Goal: Task Accomplishment & Management: Manage account settings

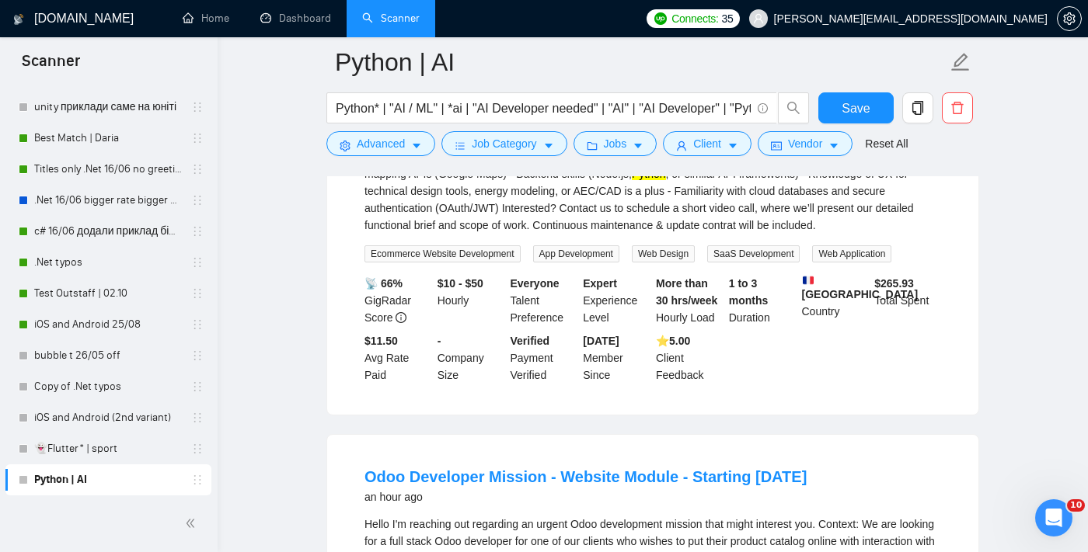
scroll to position [341, 0]
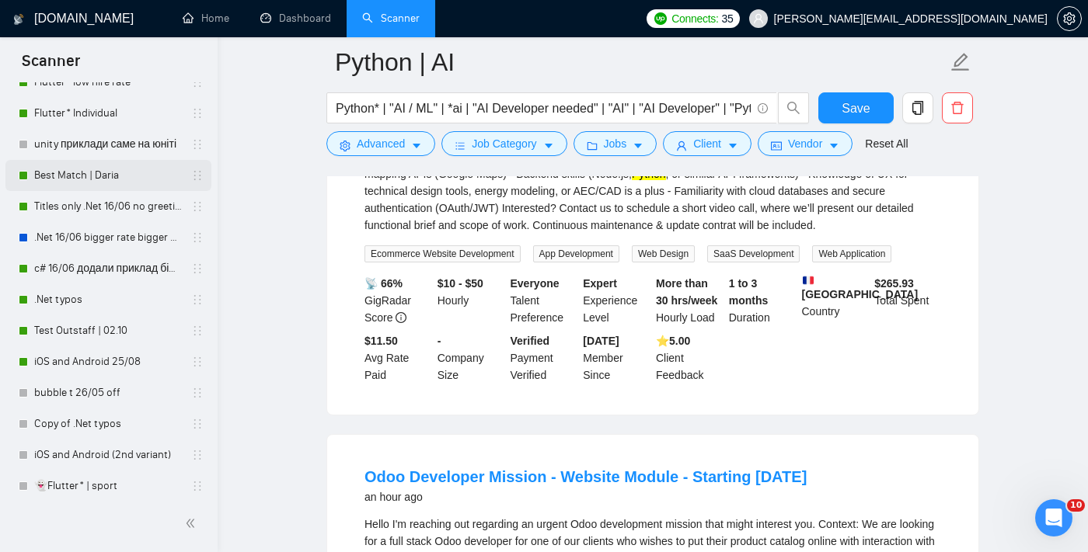
click at [134, 175] on link "Best Match | Daria" at bounding box center [108, 175] width 148 height 31
click at [841, 117] on button "Save" at bounding box center [855, 107] width 75 height 31
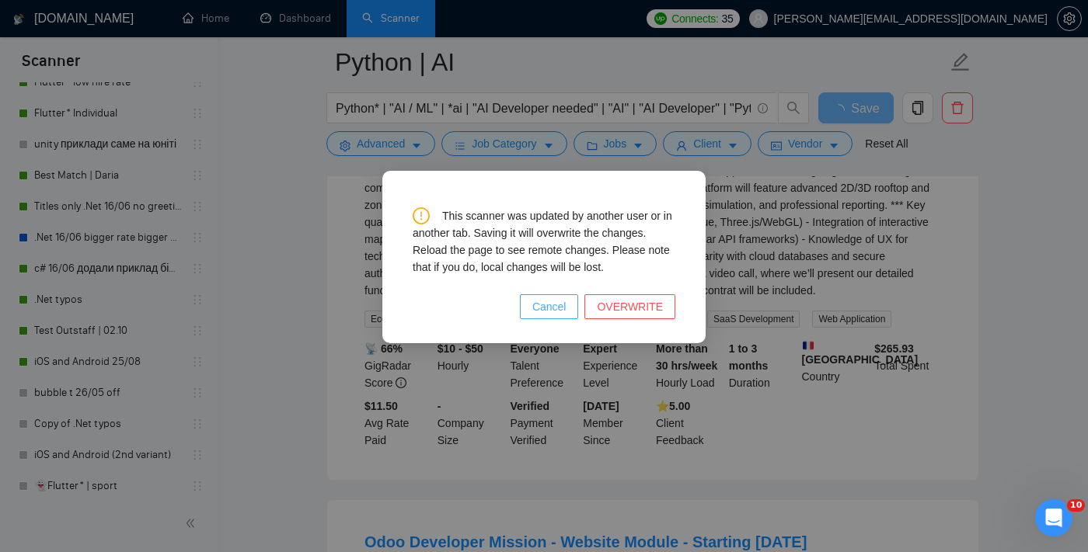
click at [541, 302] on span "Cancel" at bounding box center [549, 306] width 34 height 17
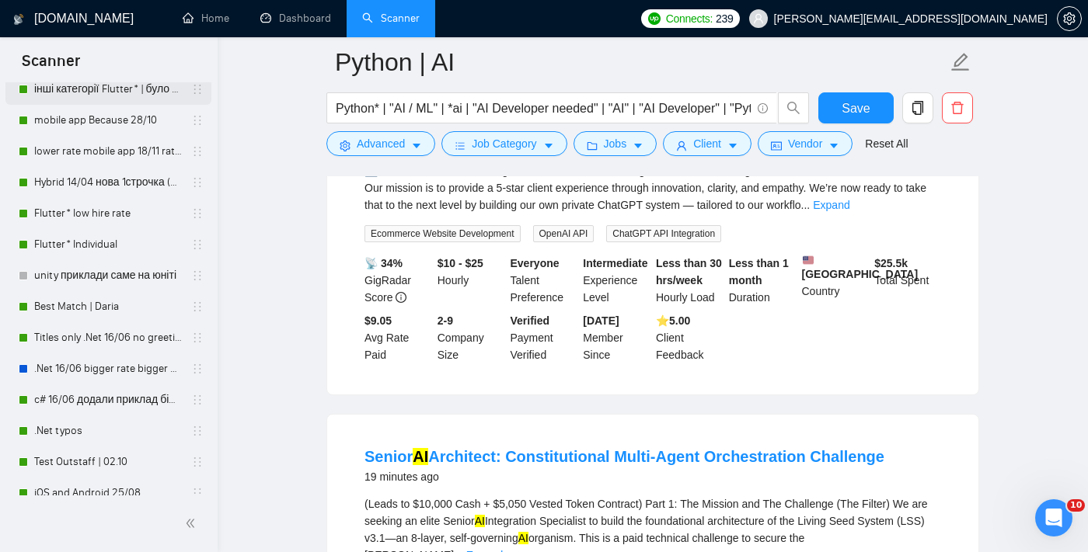
scroll to position [229, 0]
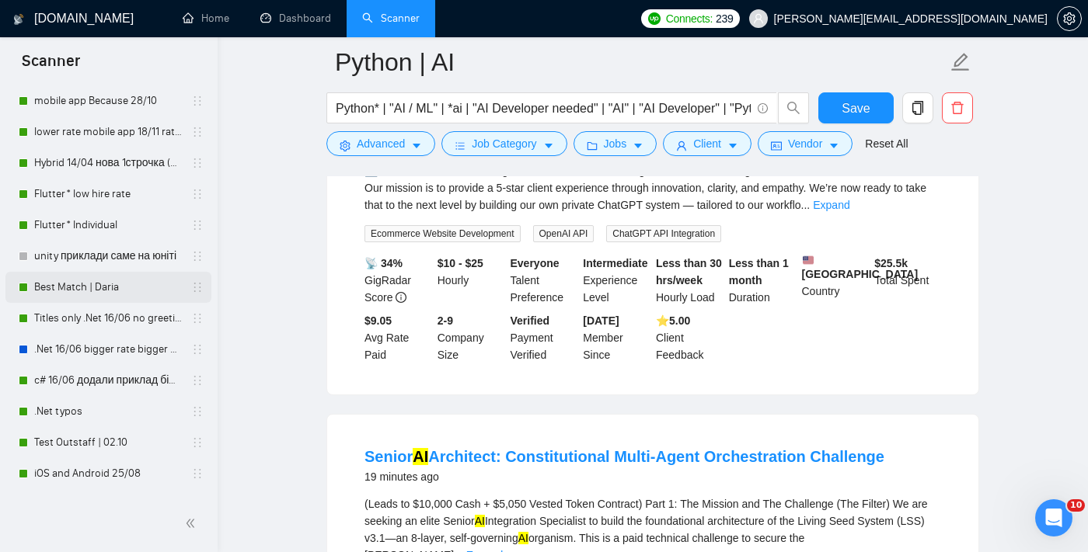
click at [102, 289] on link "Best Match | Daria" at bounding box center [108, 287] width 148 height 31
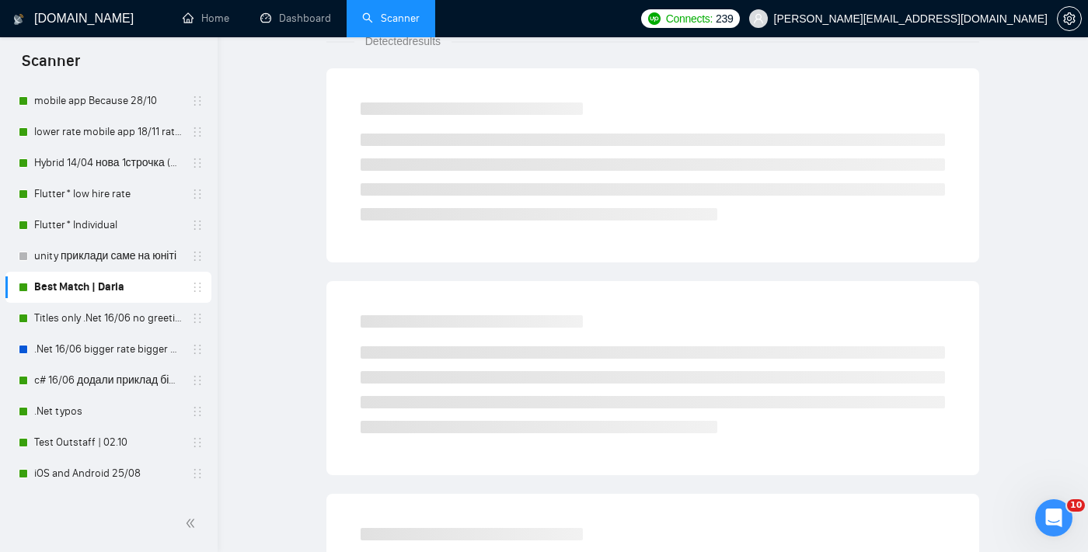
scroll to position [15, 0]
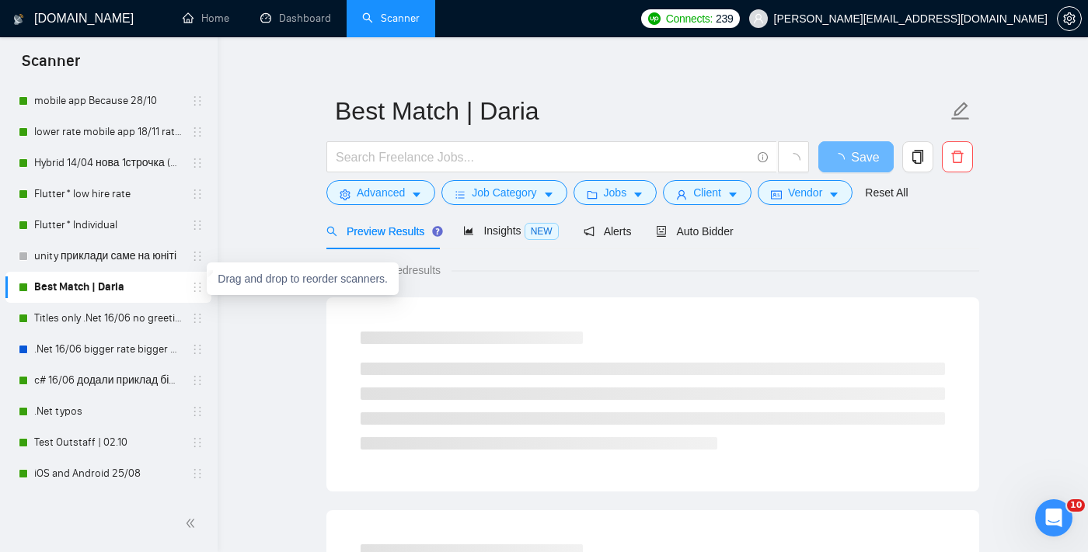
click at [197, 291] on icon "holder" at bounding box center [197, 287] width 12 height 12
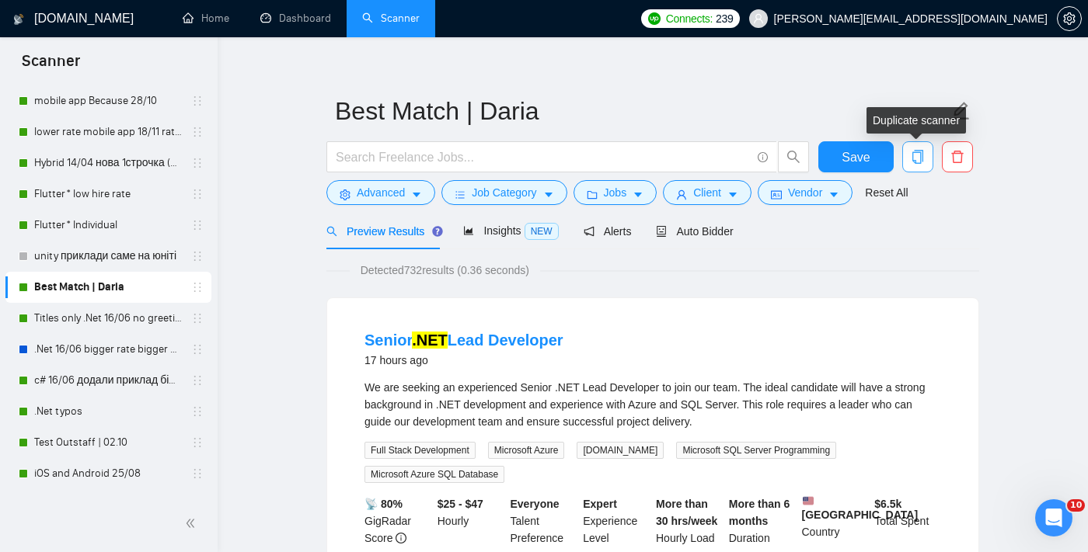
click at [921, 155] on icon "copy" at bounding box center [917, 157] width 14 height 14
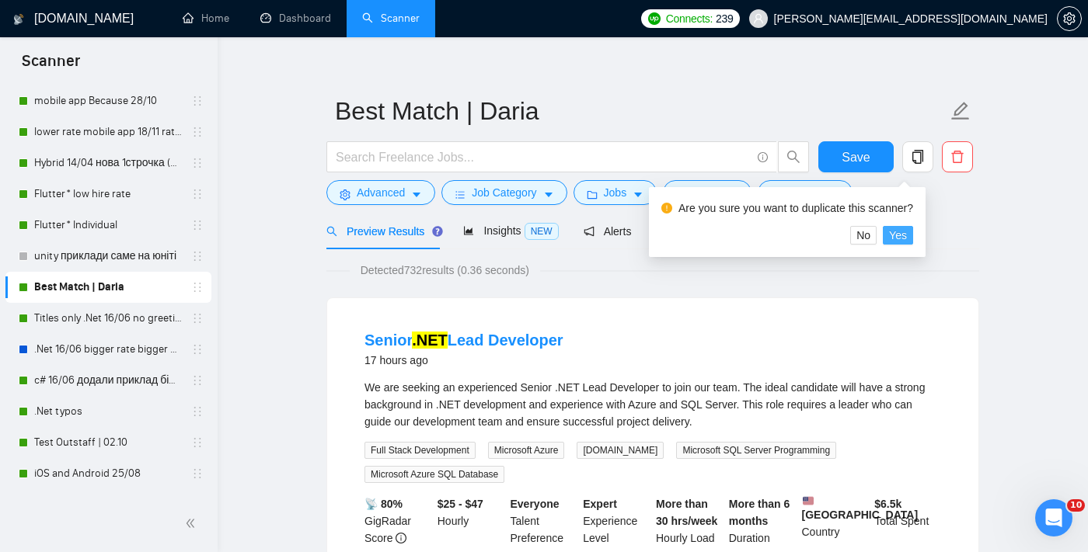
click at [907, 240] on span "Yes" at bounding box center [898, 235] width 18 height 17
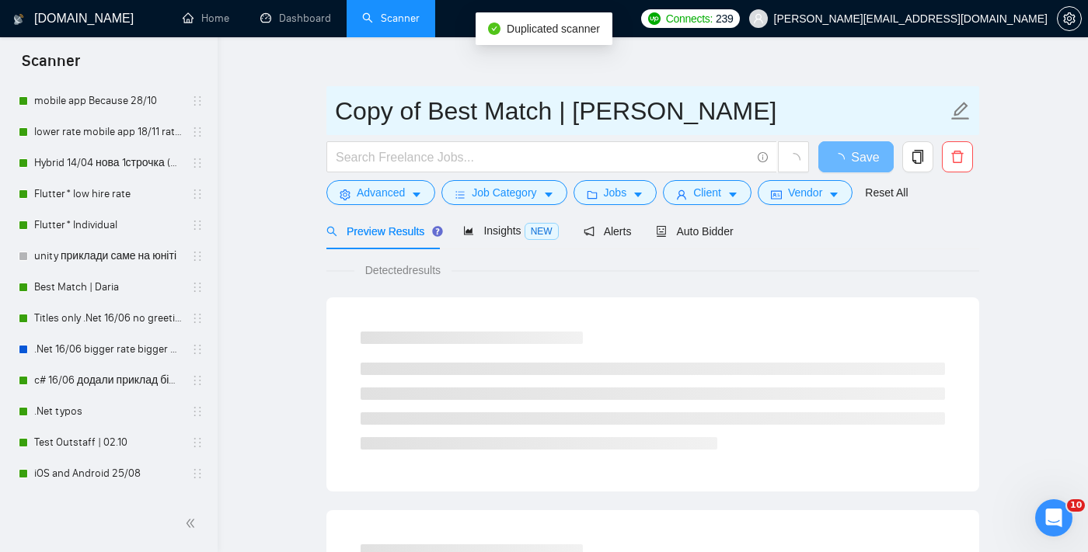
click at [536, 120] on input "Copy of Best Match | Daria" at bounding box center [641, 111] width 612 height 39
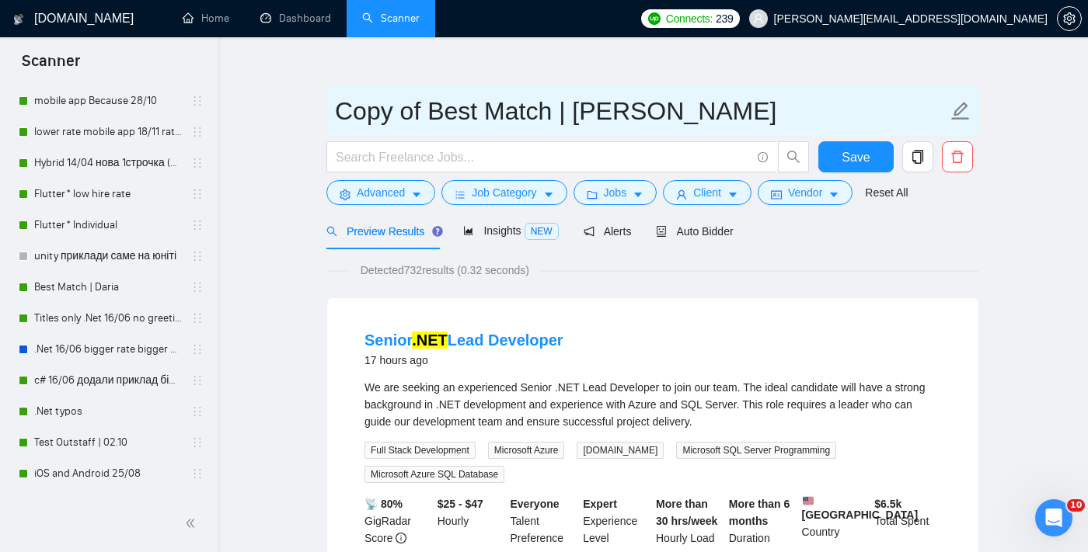
drag, startPoint x: 634, startPoint y: 119, endPoint x: 327, endPoint y: 124, distance: 306.9
click at [327, 124] on span "Copy of Best Match | Daria" at bounding box center [652, 110] width 653 height 49
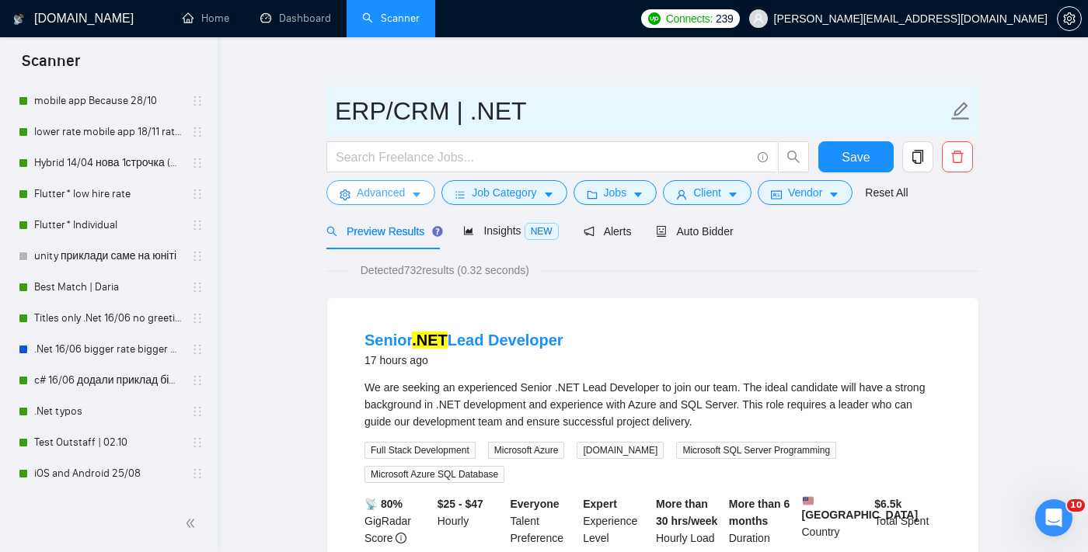
type input "ERP/CRM | .NET"
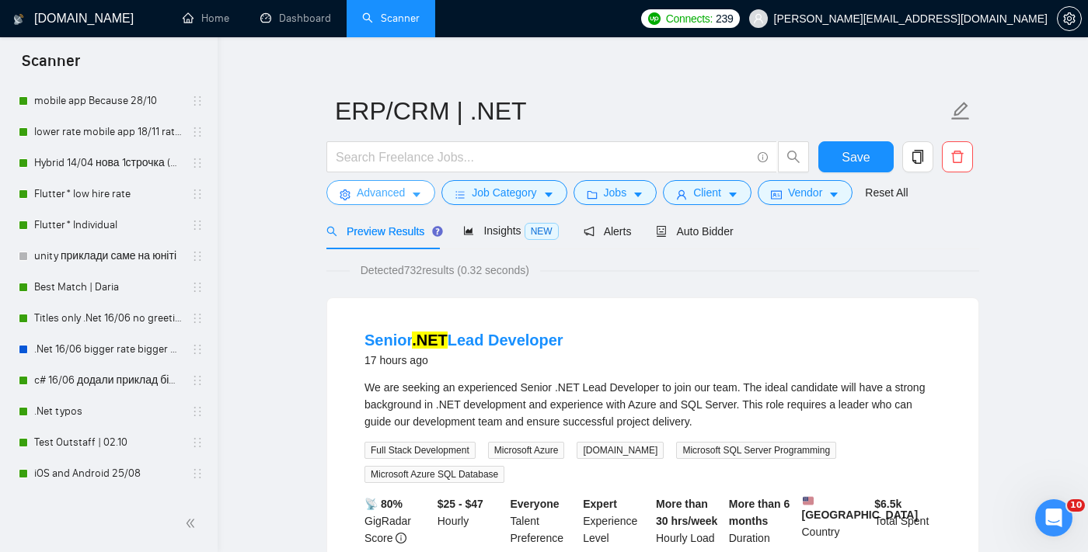
click at [414, 198] on icon "caret-down" at bounding box center [416, 195] width 11 height 11
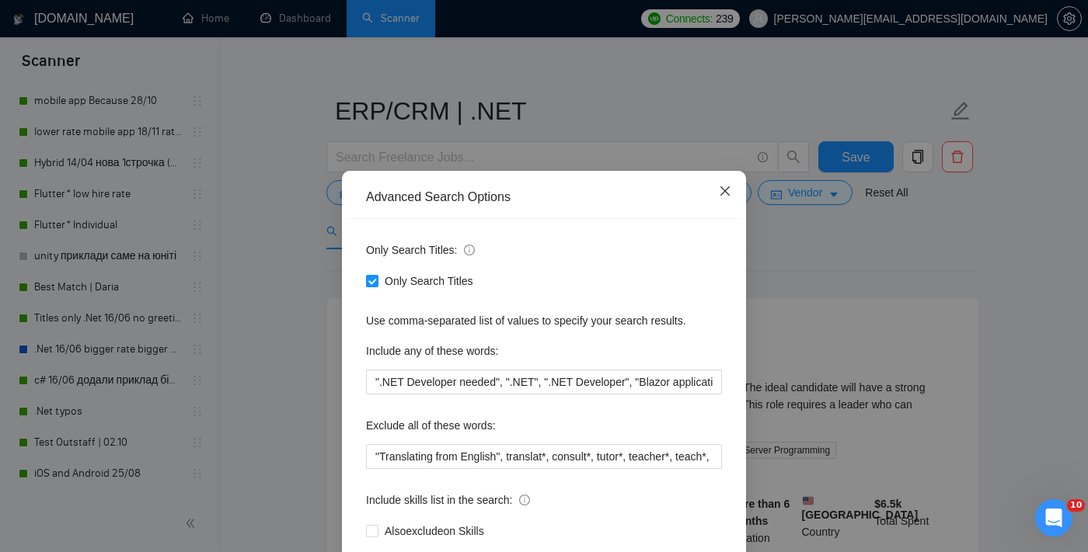
click at [726, 192] on icon "close" at bounding box center [724, 190] width 9 height 9
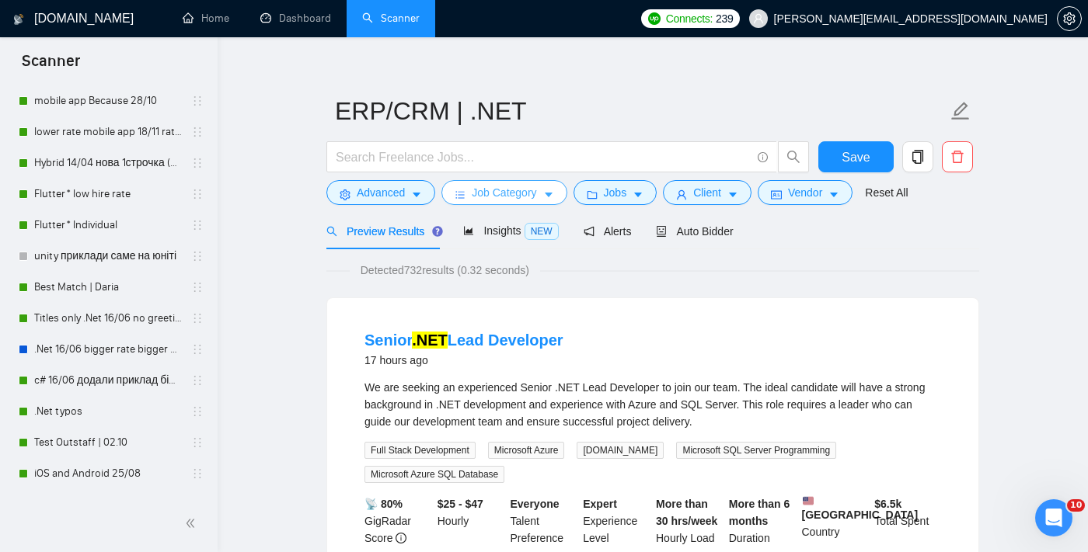
click at [495, 200] on span "Job Category" at bounding box center [504, 192] width 64 height 17
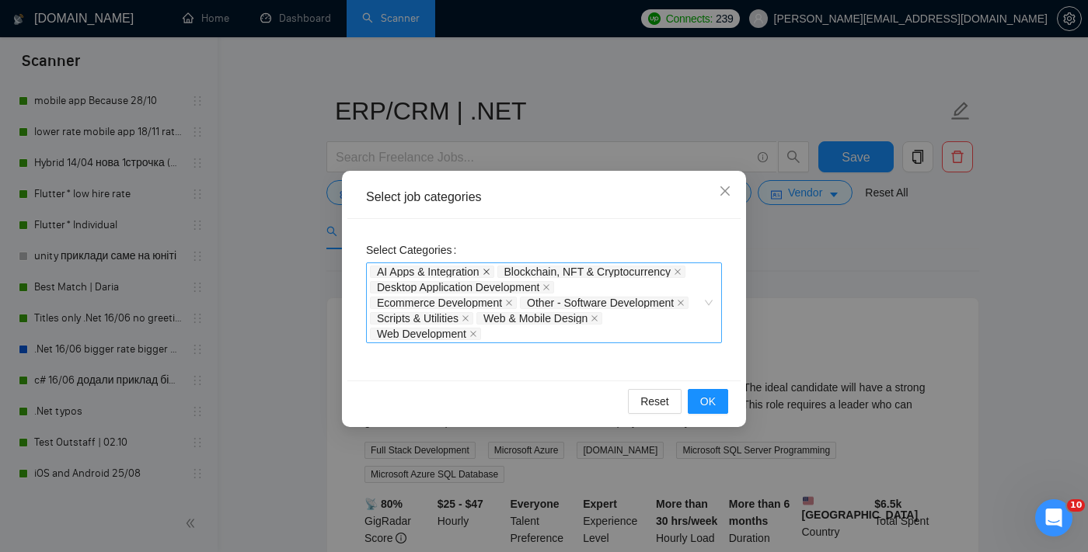
click at [486, 271] on icon "close" at bounding box center [486, 272] width 8 height 8
click at [554, 272] on icon "close" at bounding box center [550, 272] width 8 height 8
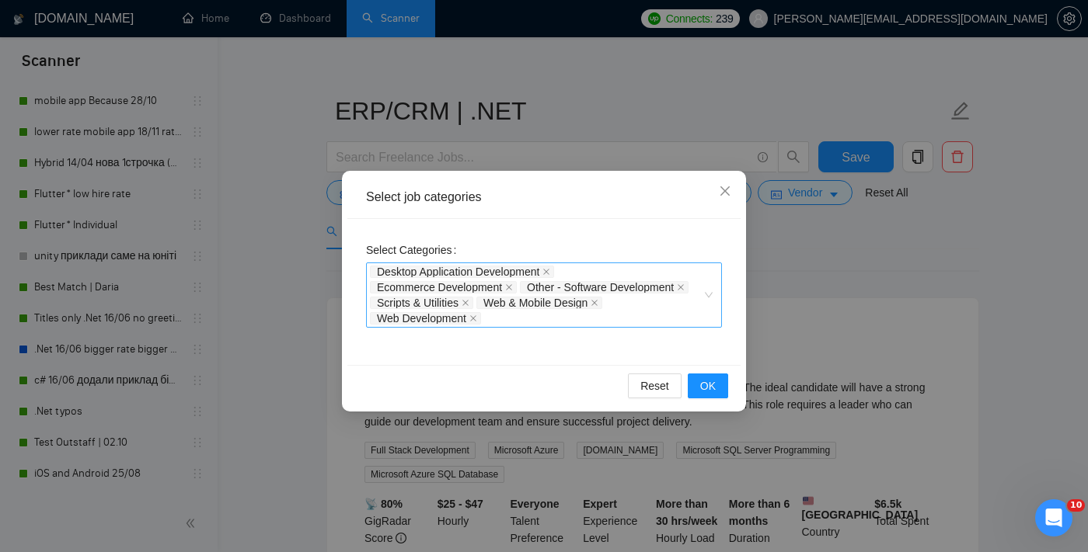
click at [549, 272] on icon "close" at bounding box center [546, 272] width 6 height 6
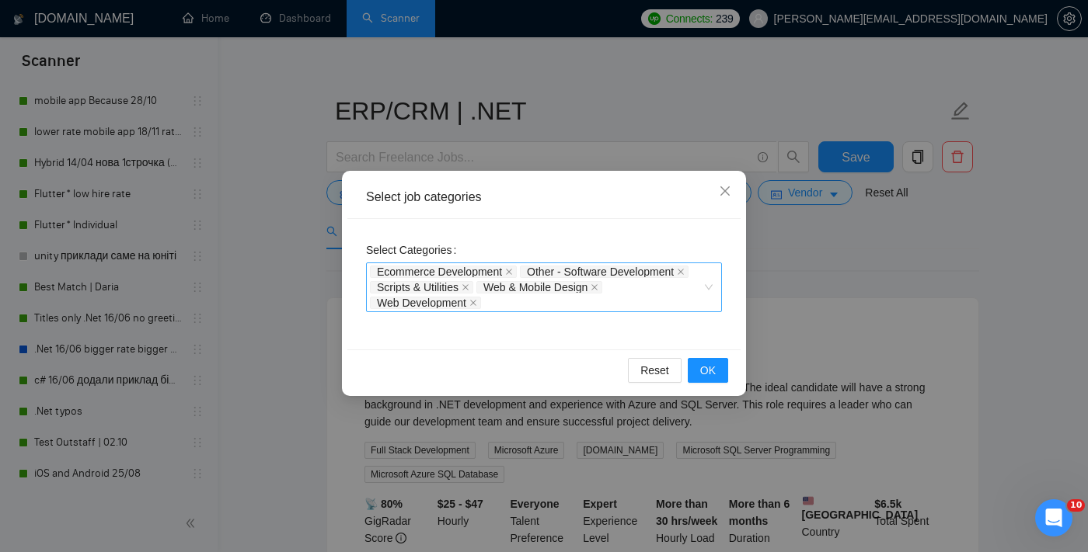
click at [516, 271] on span "Ecommerce Development" at bounding box center [443, 272] width 147 height 12
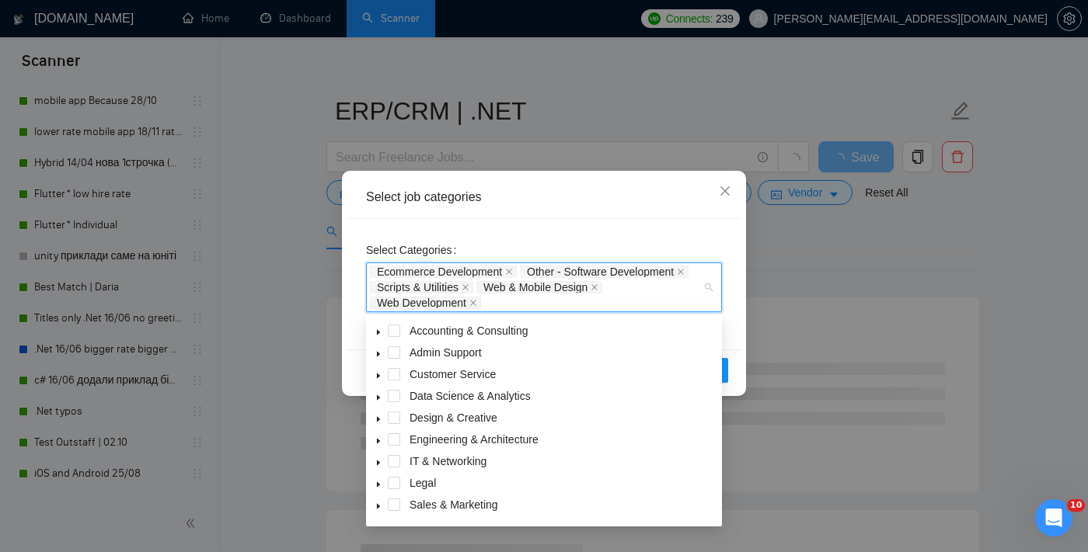
click at [516, 271] on span "Ecommerce Development" at bounding box center [443, 272] width 147 height 12
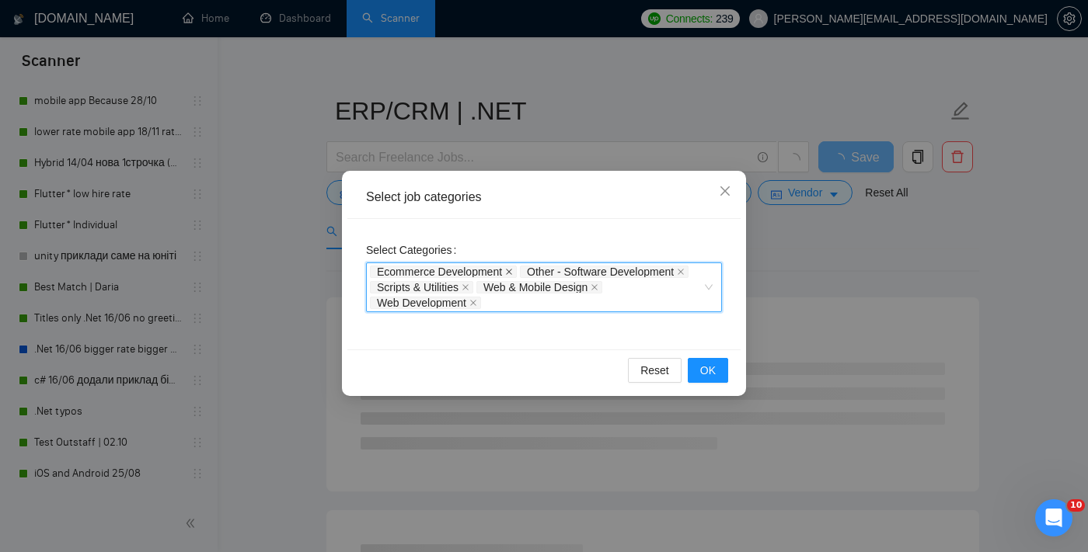
click at [511, 271] on icon "close" at bounding box center [509, 272] width 6 height 6
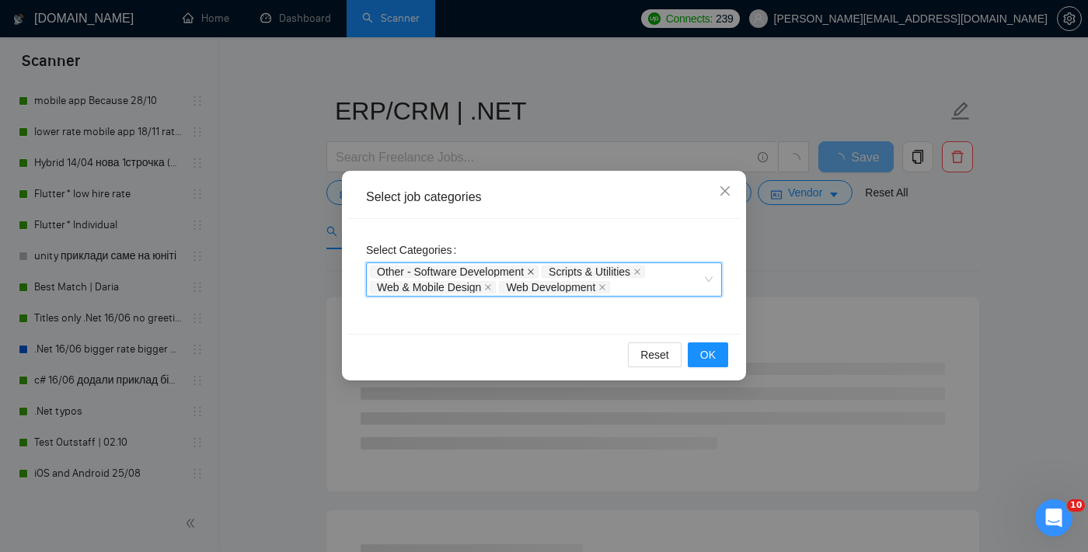
click at [533, 270] on icon "close" at bounding box center [531, 272] width 8 height 8
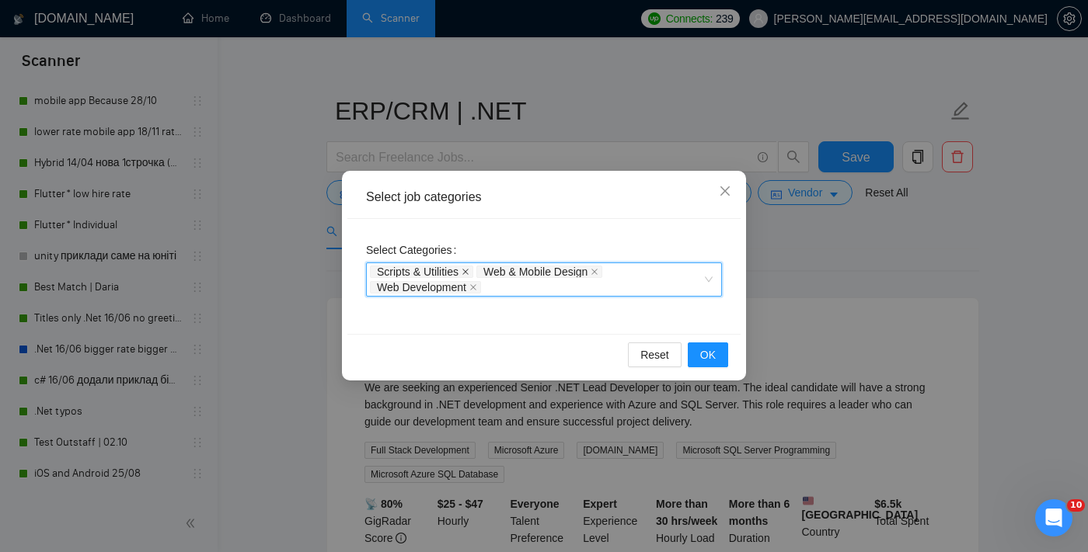
click at [468, 270] on icon "close" at bounding box center [465, 272] width 6 height 6
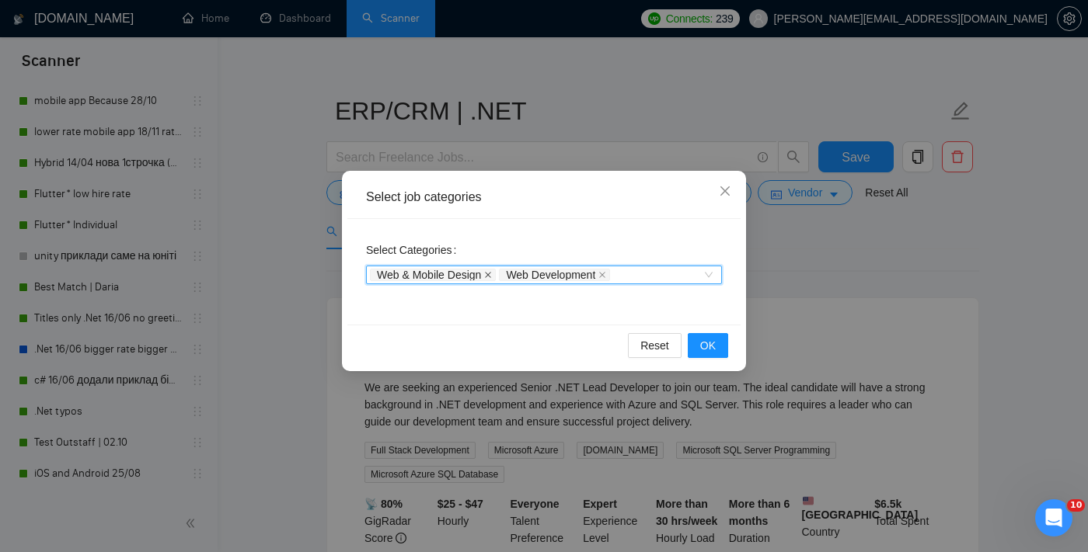
click at [492, 273] on icon "close" at bounding box center [488, 275] width 8 height 8
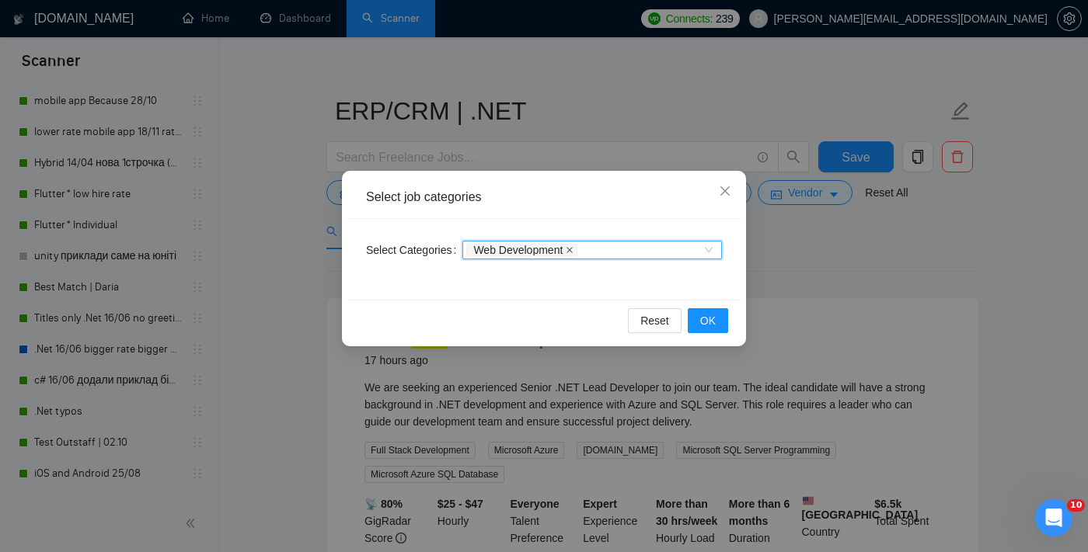
click at [573, 249] on icon "close" at bounding box center [570, 250] width 8 height 8
click at [562, 251] on div at bounding box center [584, 250] width 236 height 12
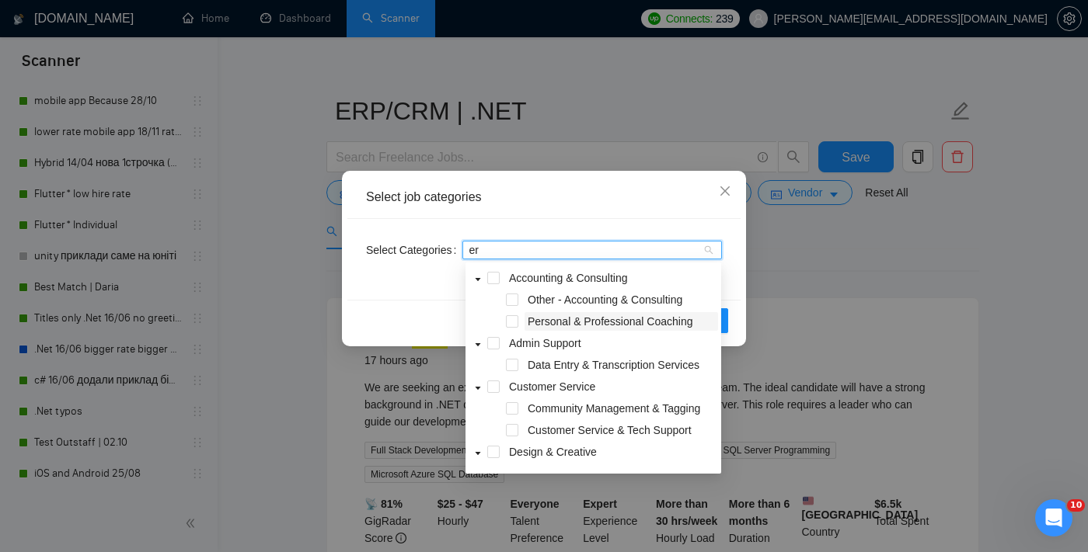
type input "erp"
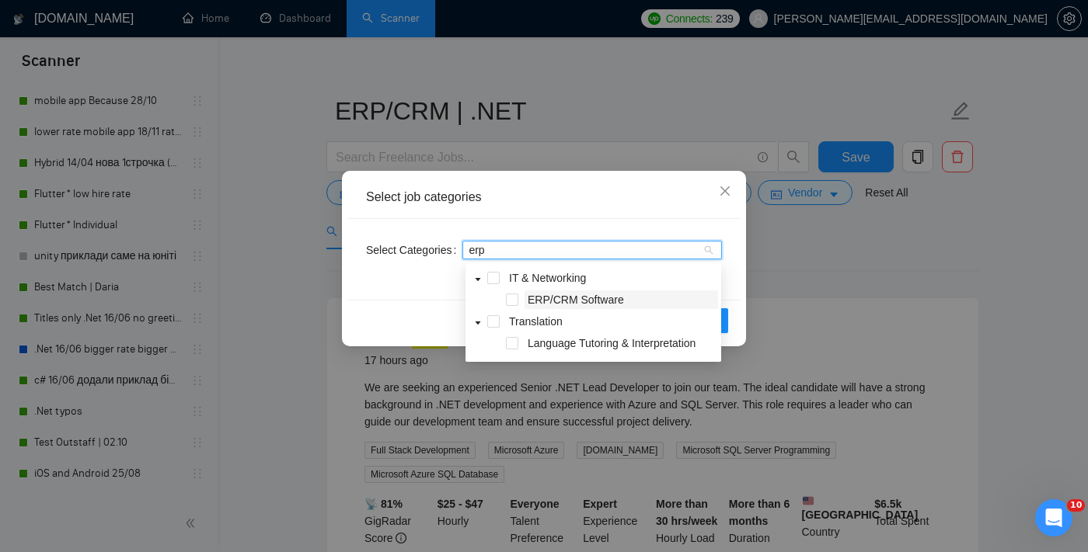
click at [555, 302] on span "ERP/CRM Software" at bounding box center [575, 300] width 96 height 12
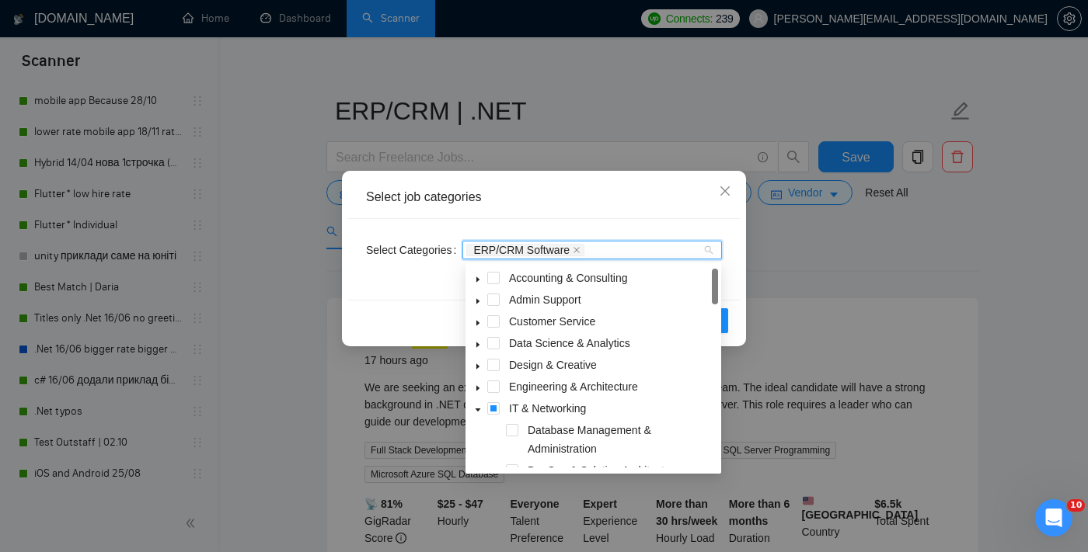
click at [751, 280] on div "Select job categories Select Categories ERP/CRM Software Reset OK" at bounding box center [544, 276] width 1088 height 552
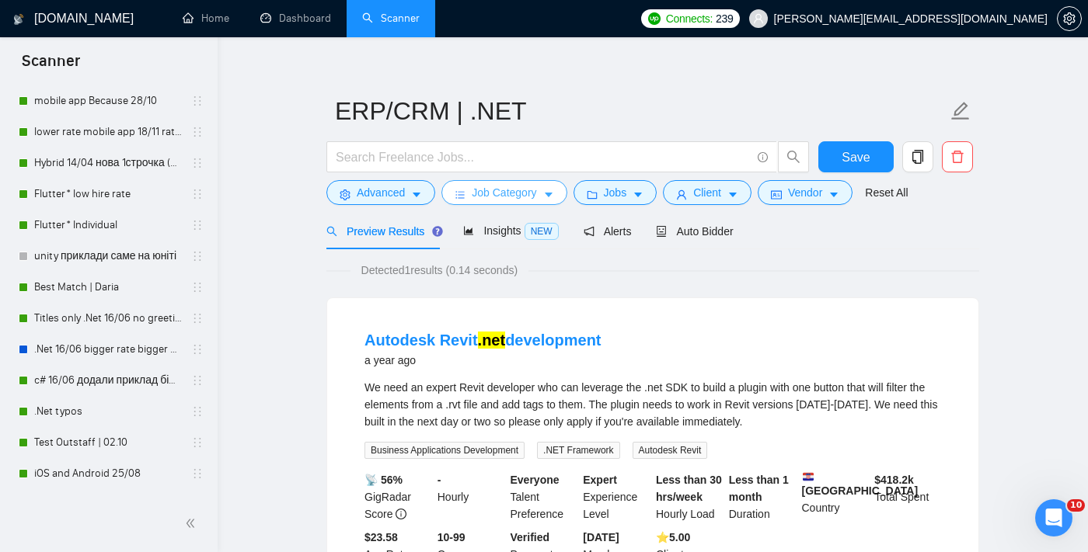
click at [526, 190] on span "Job Category" at bounding box center [504, 192] width 64 height 17
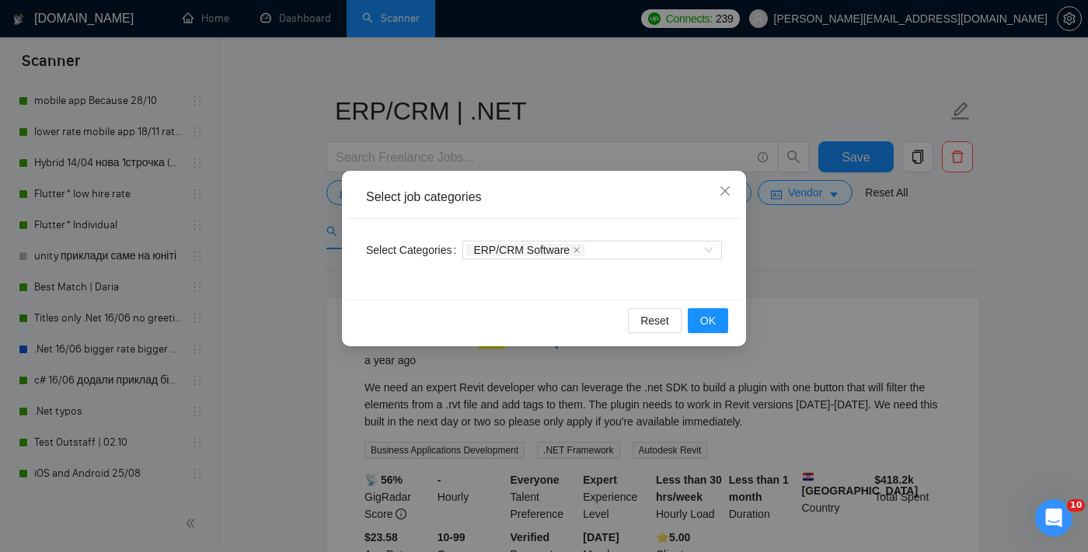
click at [715, 336] on div "Reset OK" at bounding box center [543, 320] width 393 height 41
click at [704, 316] on span "OK" at bounding box center [708, 320] width 16 height 17
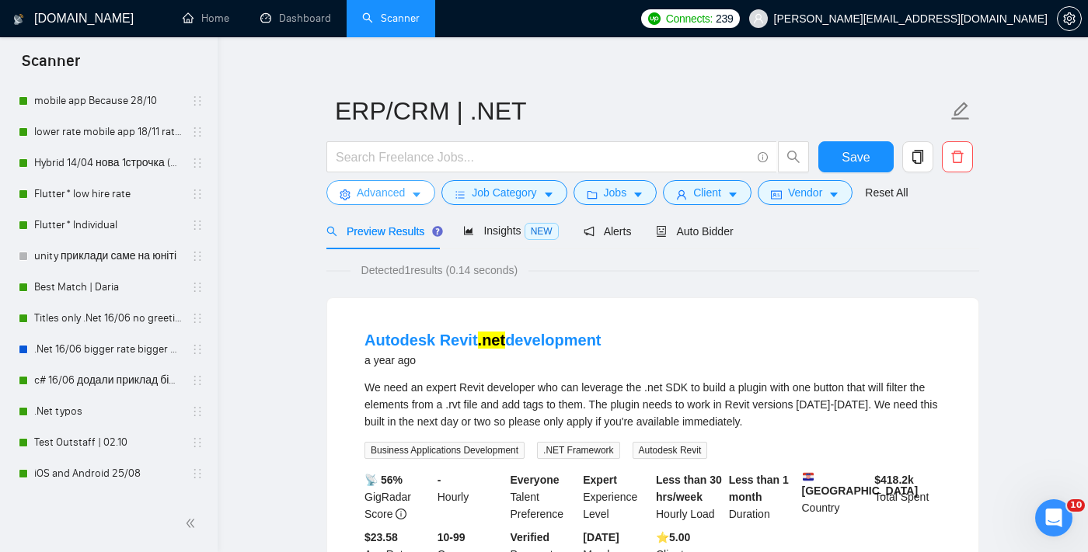
click at [399, 193] on span "Advanced" at bounding box center [381, 192] width 48 height 17
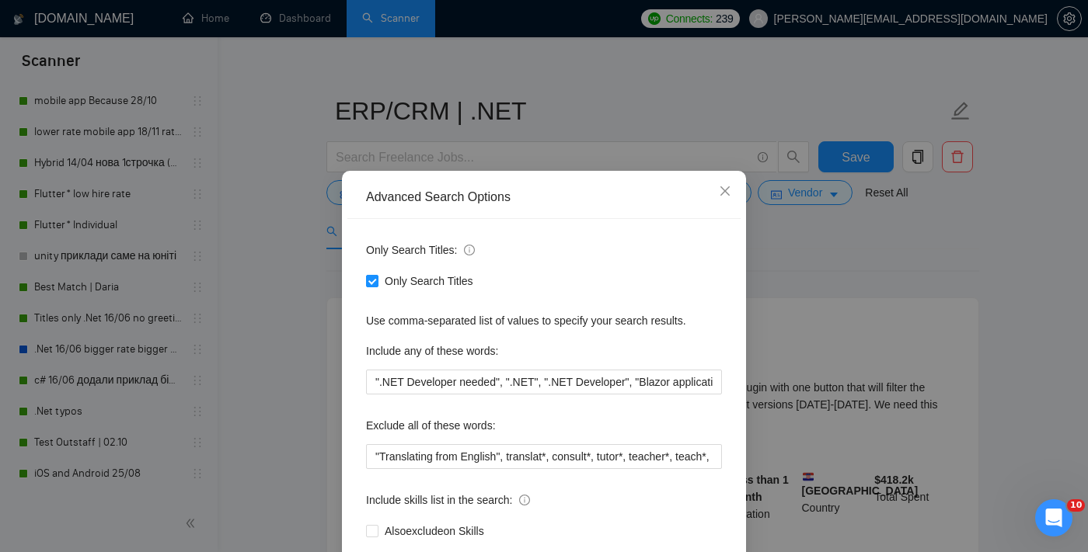
scroll to position [94, 0]
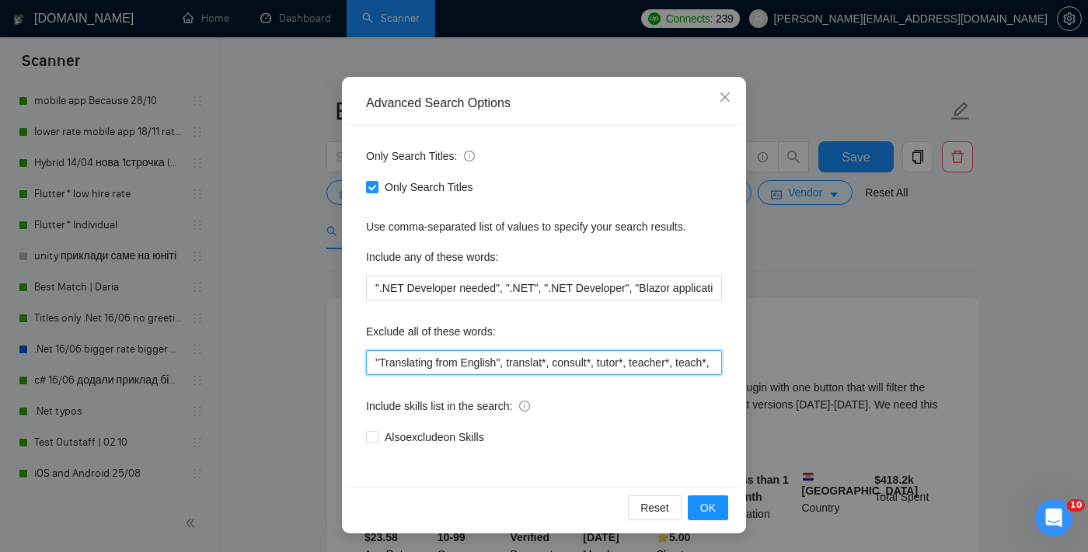
click at [374, 364] on input ""Translating from English", translat*, consult*, tutor*, teacher*, teach*, "no …" at bounding box center [544, 362] width 356 height 25
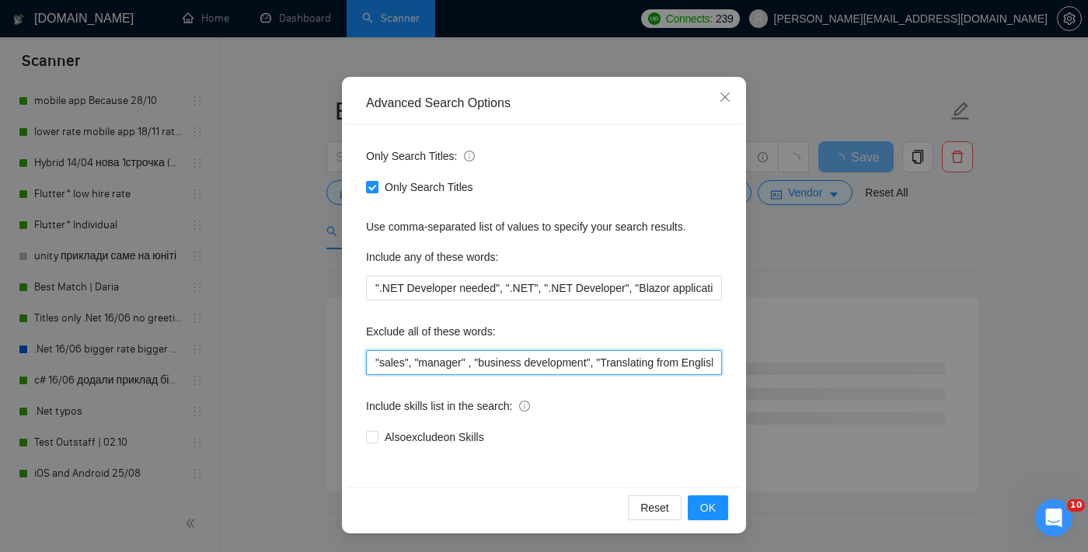
click at [479, 367] on input ""sales", "manager" , "business development", "Translating from English", transl…" at bounding box center [544, 362] width 356 height 25
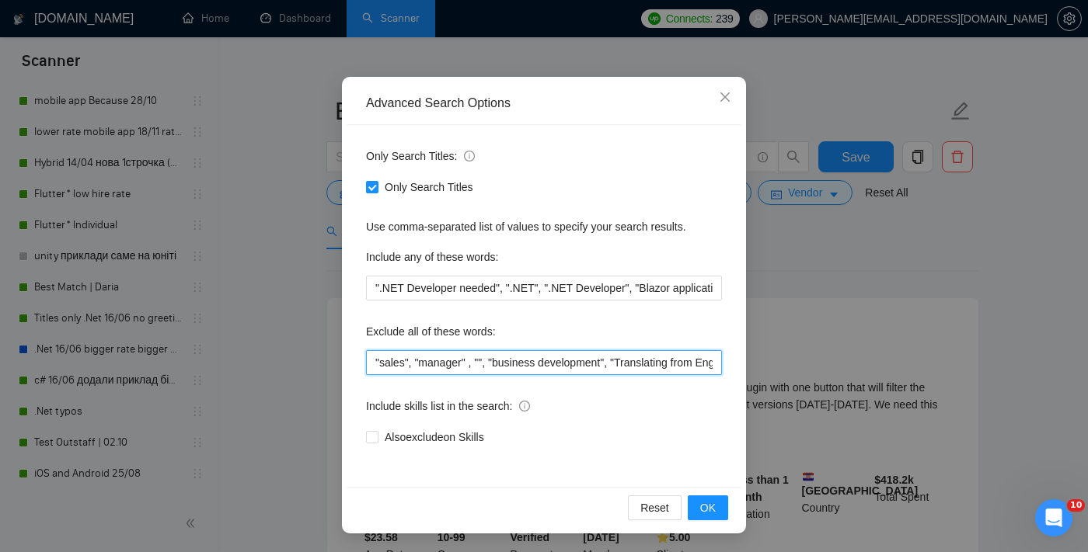
click at [484, 361] on input ""sales", "manager" , "", "business development", "Translating from English", tr…" at bounding box center [544, 362] width 356 height 25
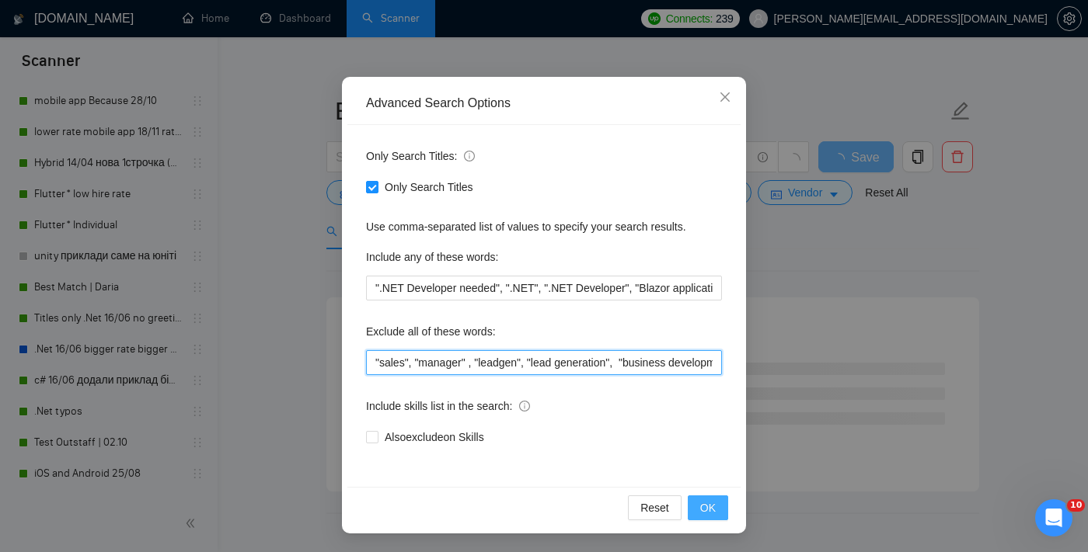
type input ""sales", "manager" , "leadgen", "lead generation", "business development", "Tra…"
click at [712, 512] on span "OK" at bounding box center [708, 508] width 16 height 17
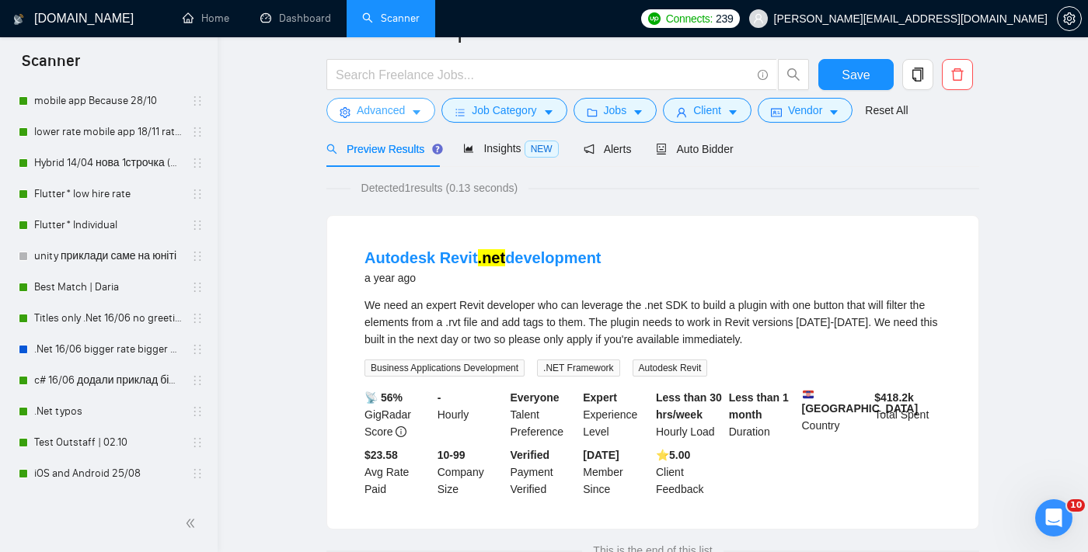
scroll to position [0, 0]
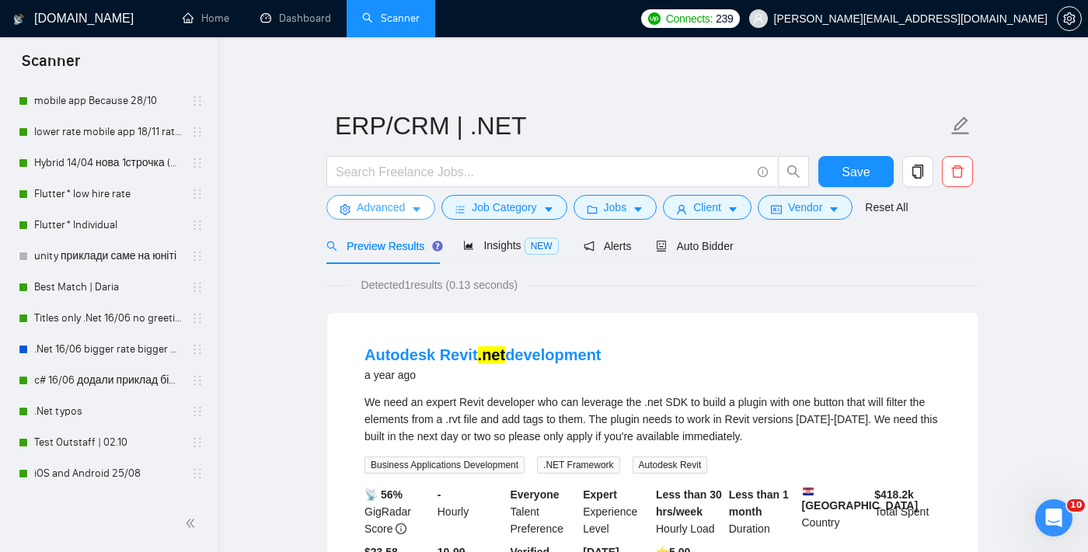
click at [388, 218] on button "Advanced" at bounding box center [380, 207] width 109 height 25
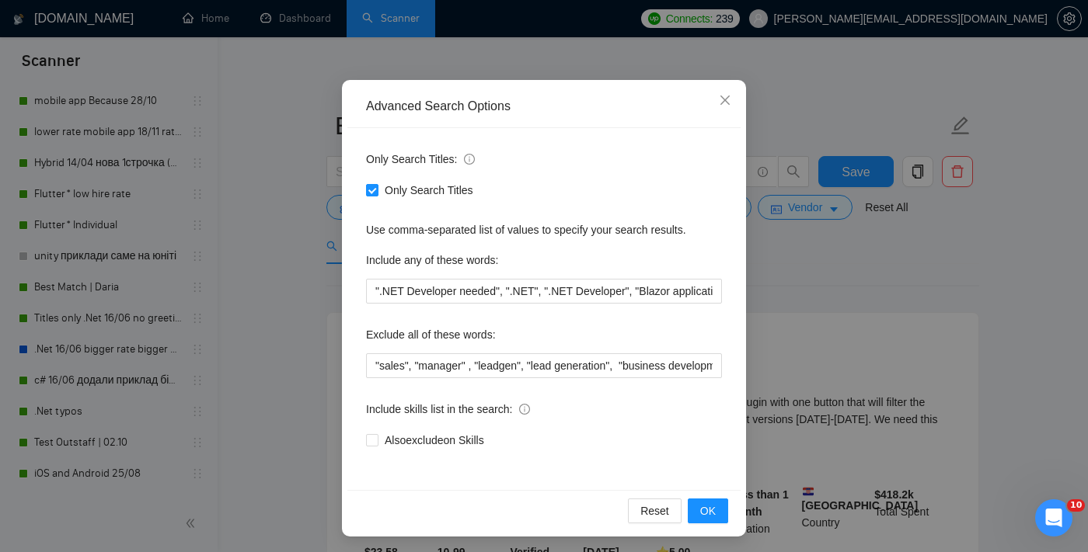
scroll to position [94, 0]
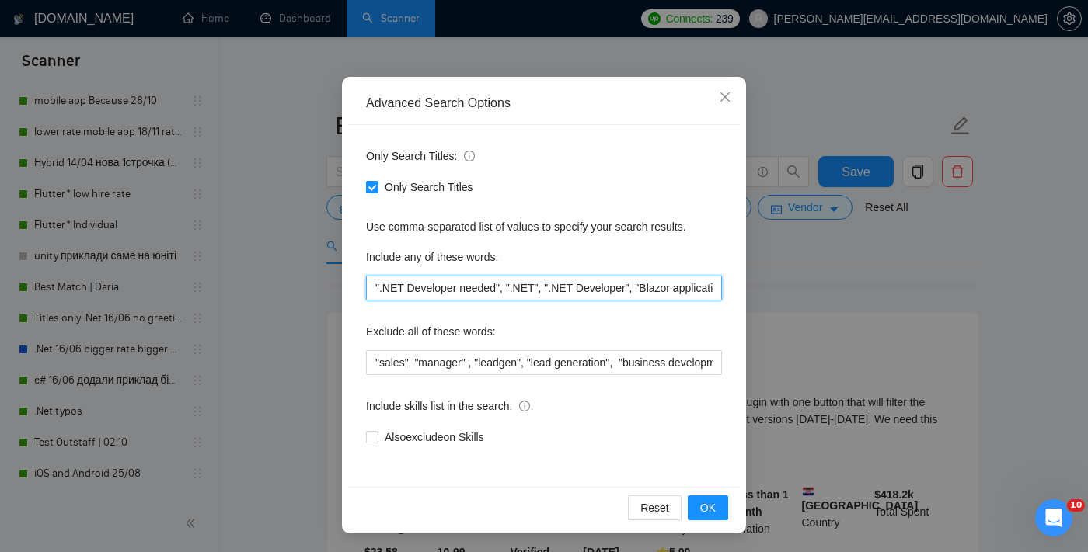
click at [395, 289] on input "".NET Developer needed", ".NET", ".NET Developer", "Blazor application", ".Net …" at bounding box center [544, 288] width 356 height 25
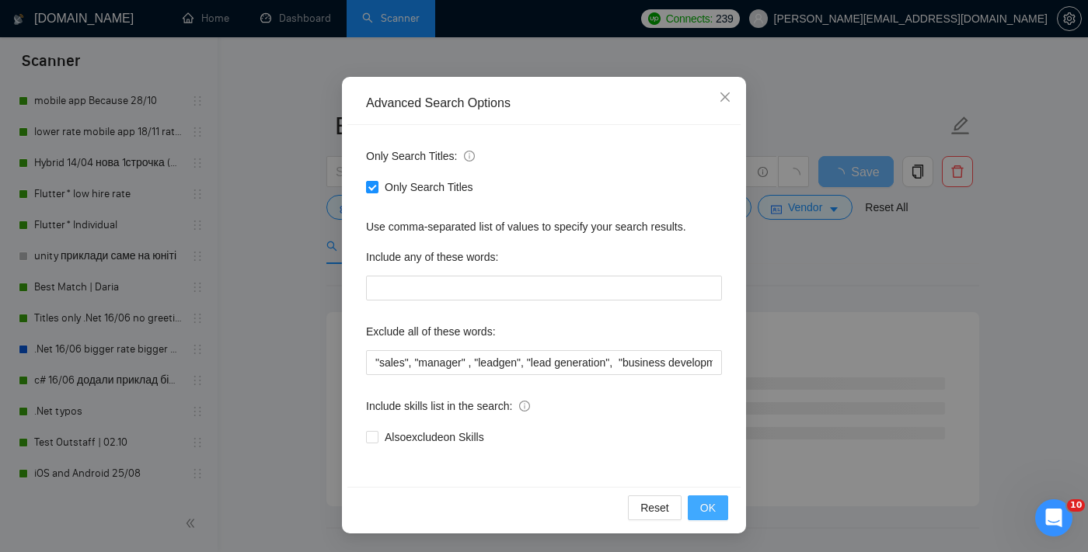
click at [704, 508] on span "OK" at bounding box center [708, 508] width 16 height 17
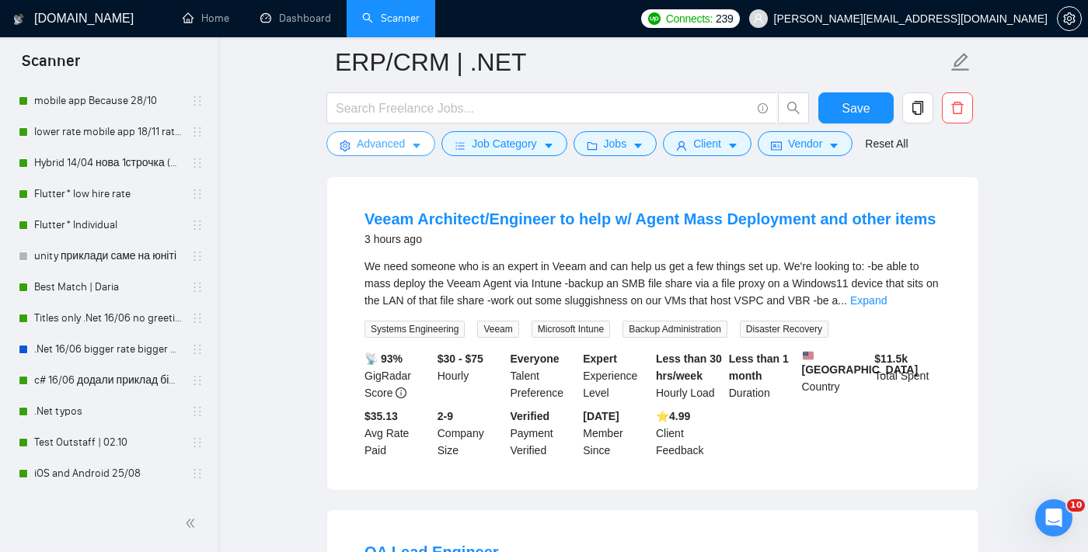
scroll to position [151, 0]
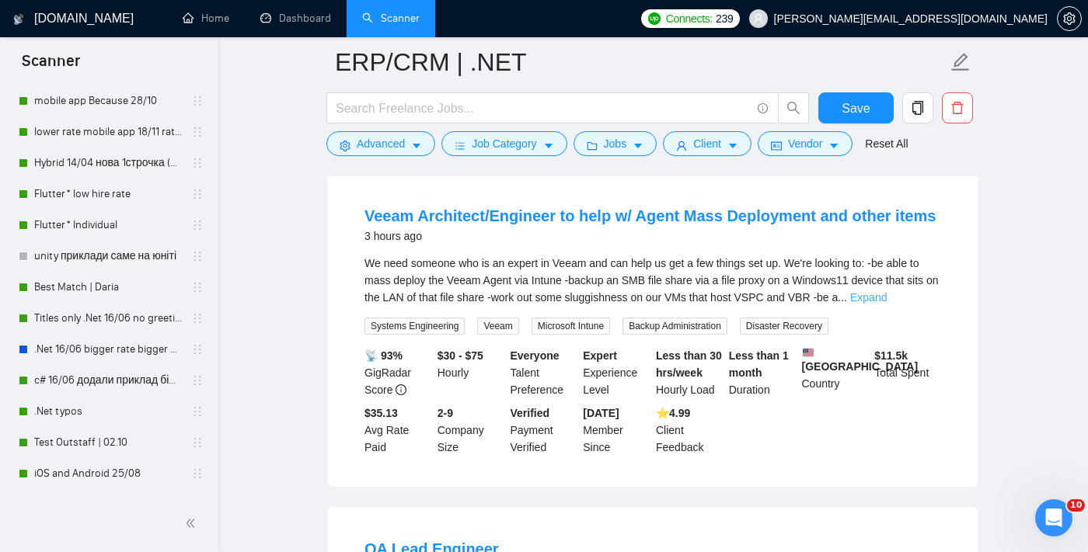
click at [886, 294] on link "Expand" at bounding box center [868, 297] width 37 height 12
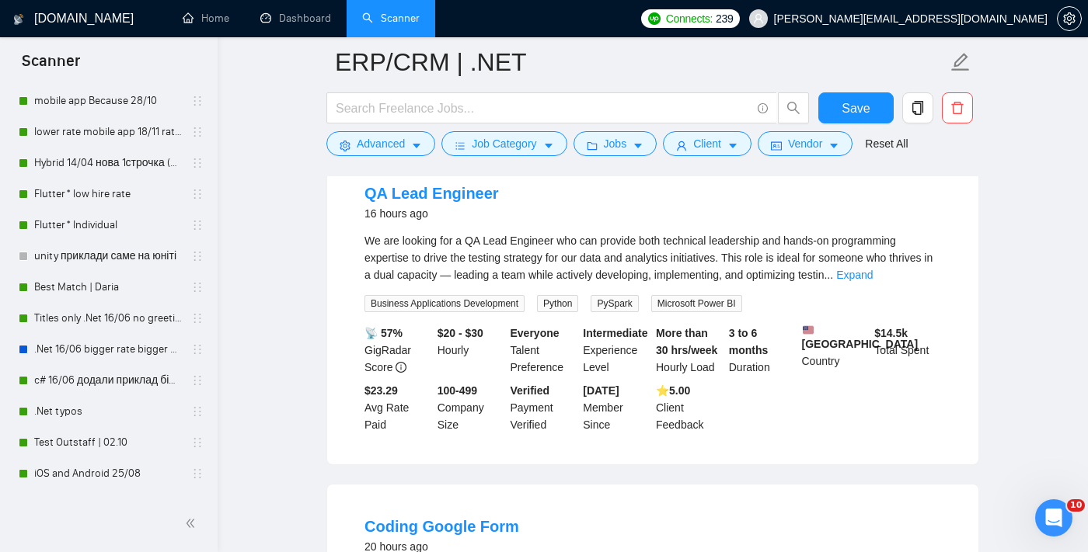
scroll to position [591, 0]
click at [872, 282] on link "Expand" at bounding box center [854, 276] width 37 height 12
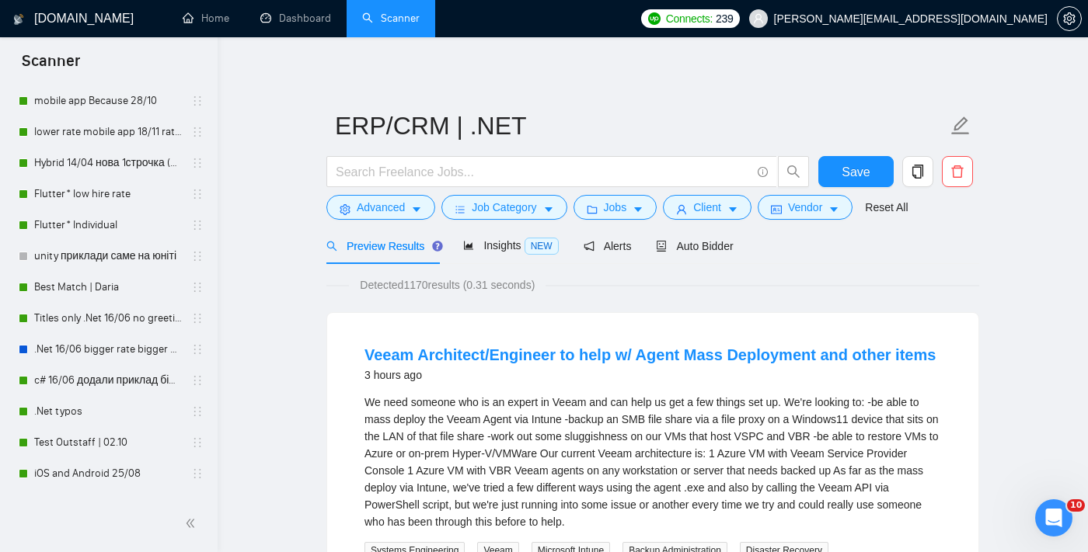
scroll to position [9, 0]
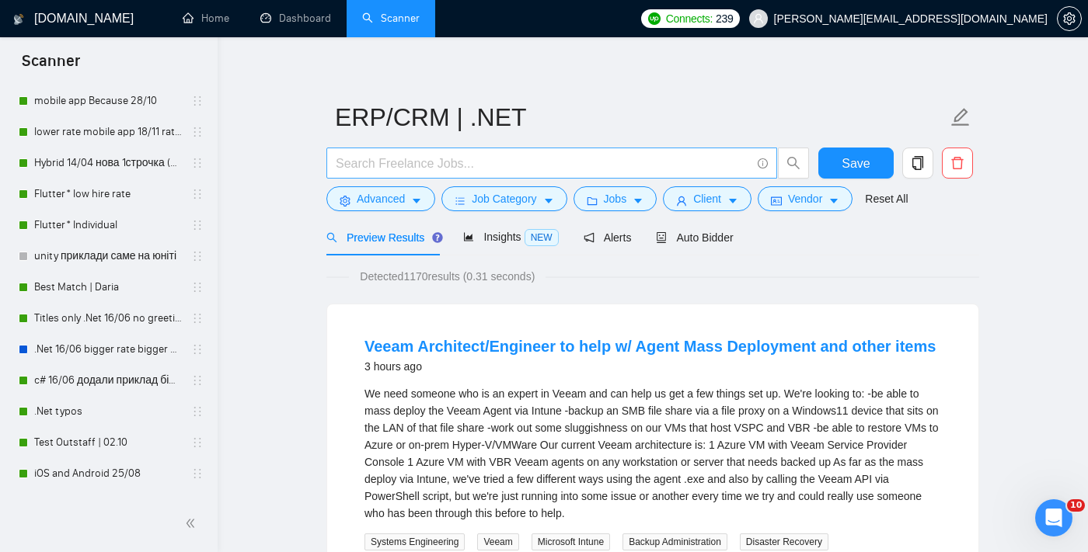
click at [624, 170] on input "text" at bounding box center [543, 163] width 415 height 19
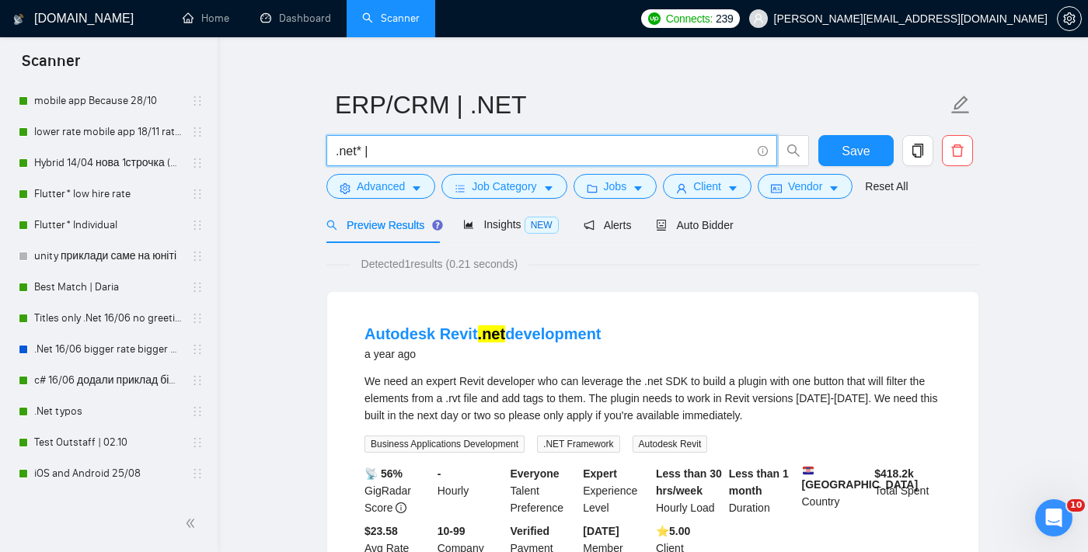
scroll to position [0, 0]
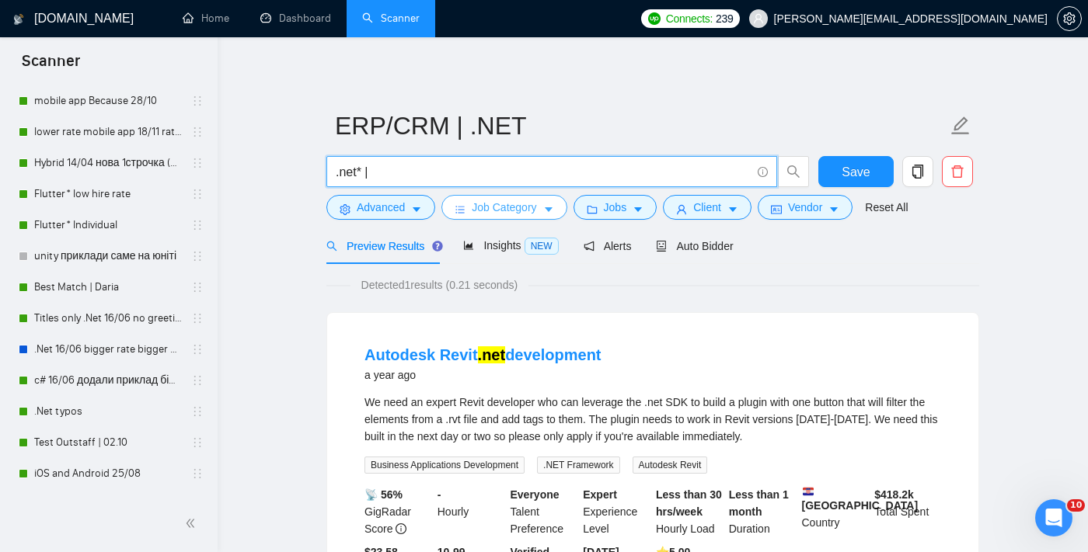
type input ".net* |"
click at [487, 216] on button "Job Category" at bounding box center [503, 207] width 125 height 25
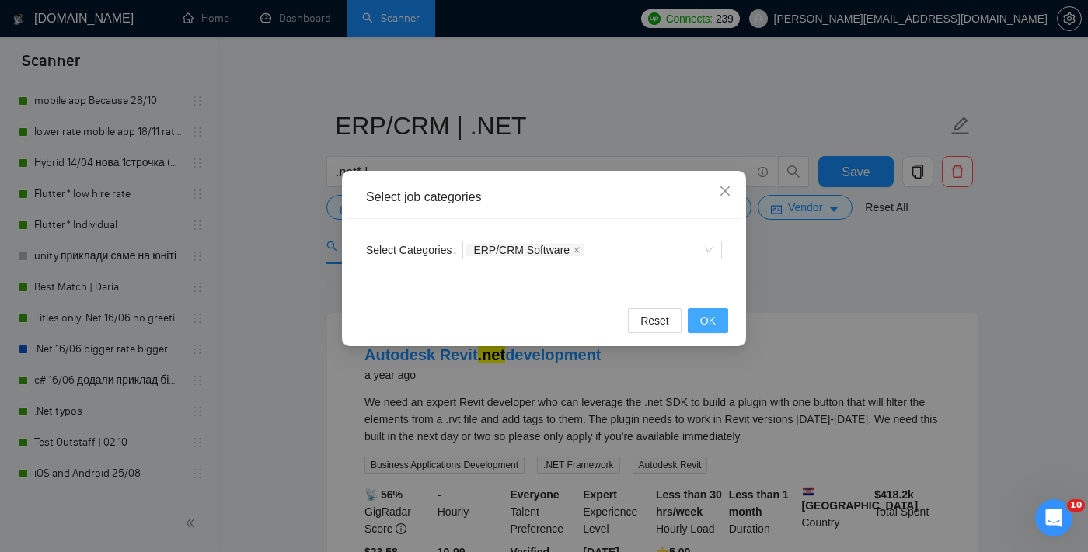
click at [715, 317] on button "OK" at bounding box center [708, 320] width 40 height 25
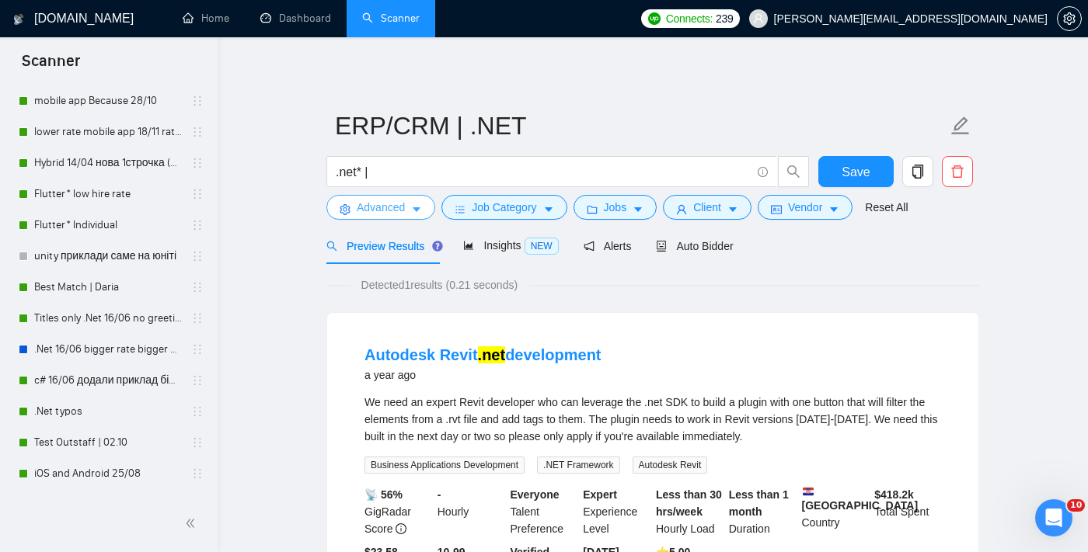
click at [385, 217] on button "Advanced" at bounding box center [380, 207] width 109 height 25
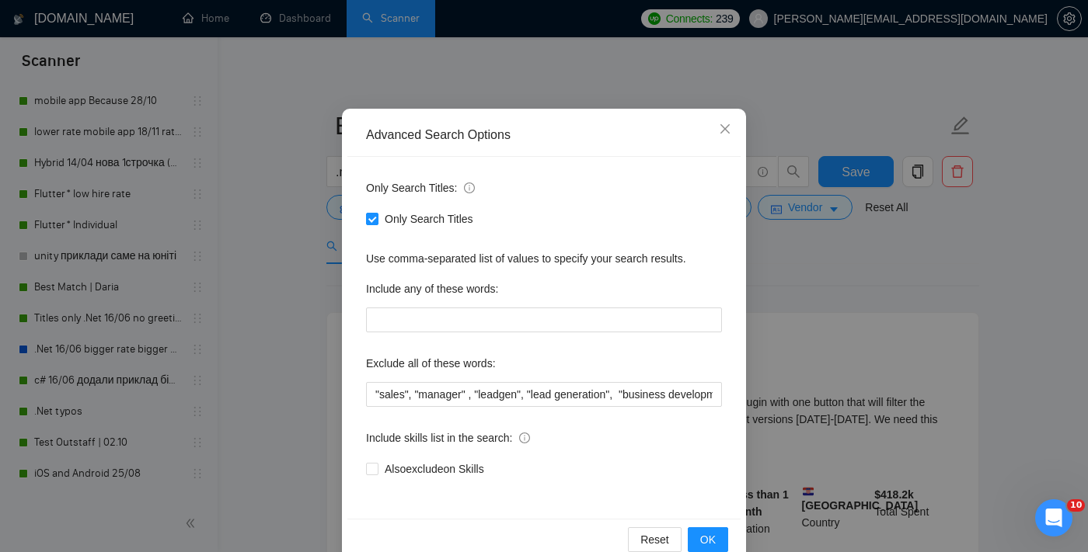
scroll to position [66, 0]
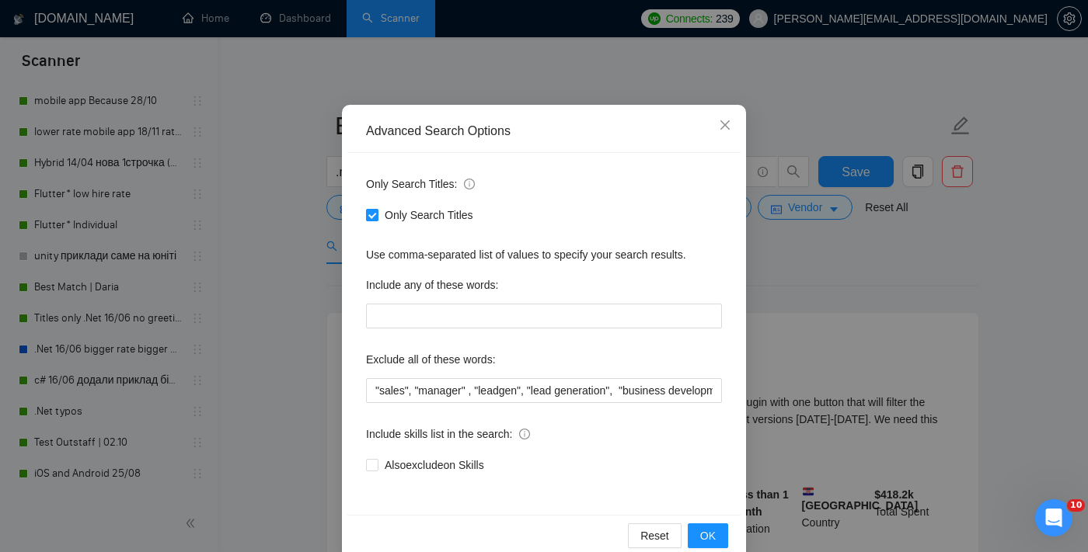
click at [372, 223] on label "Only Search Titles" at bounding box center [422, 215] width 113 height 17
click at [372, 220] on input "Only Search Titles" at bounding box center [371, 214] width 11 height 11
checkbox input "false"
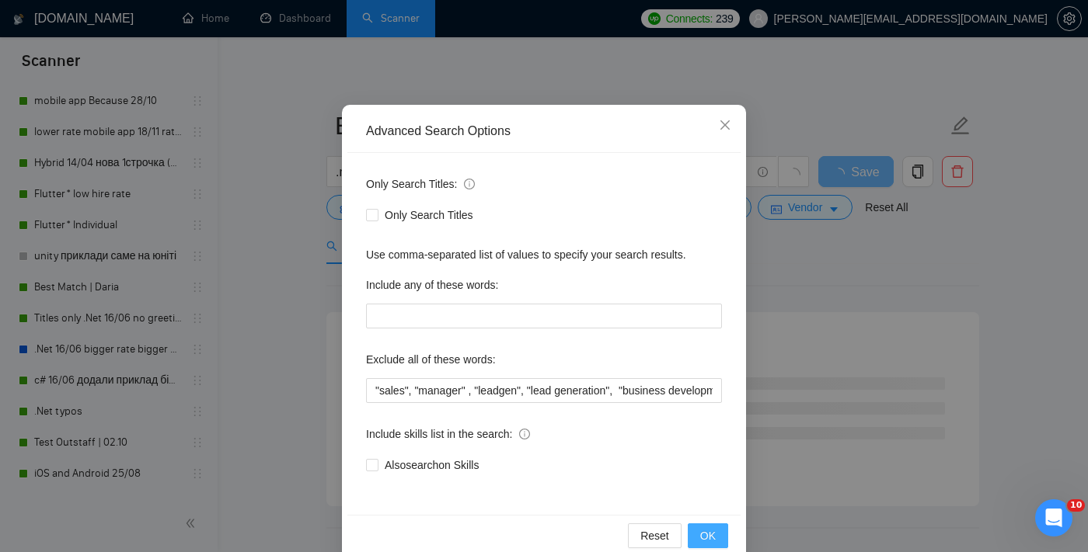
click at [707, 538] on span "OK" at bounding box center [708, 535] width 16 height 17
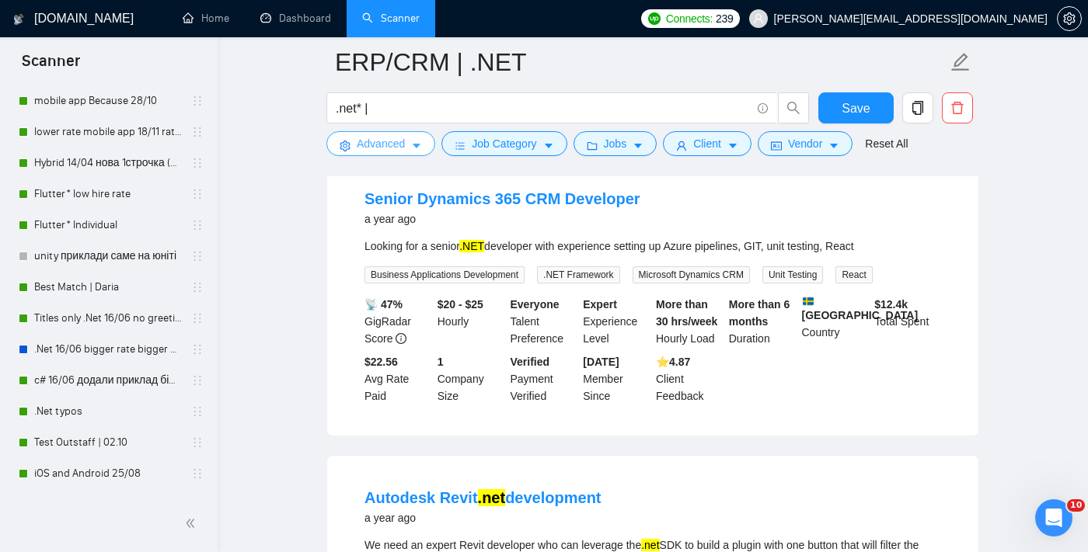
scroll to position [0, 0]
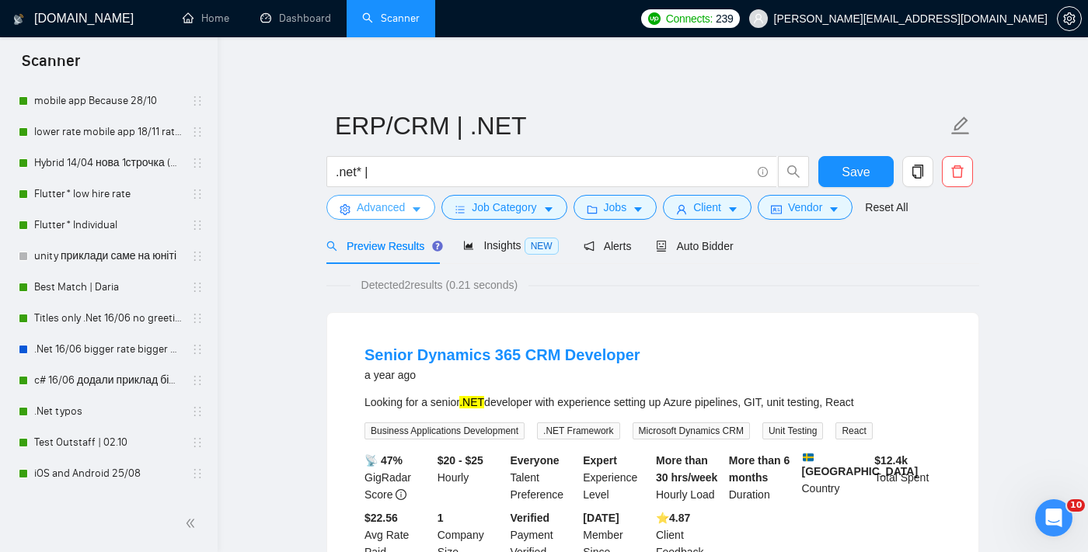
click at [405, 218] on button "Advanced" at bounding box center [380, 207] width 109 height 25
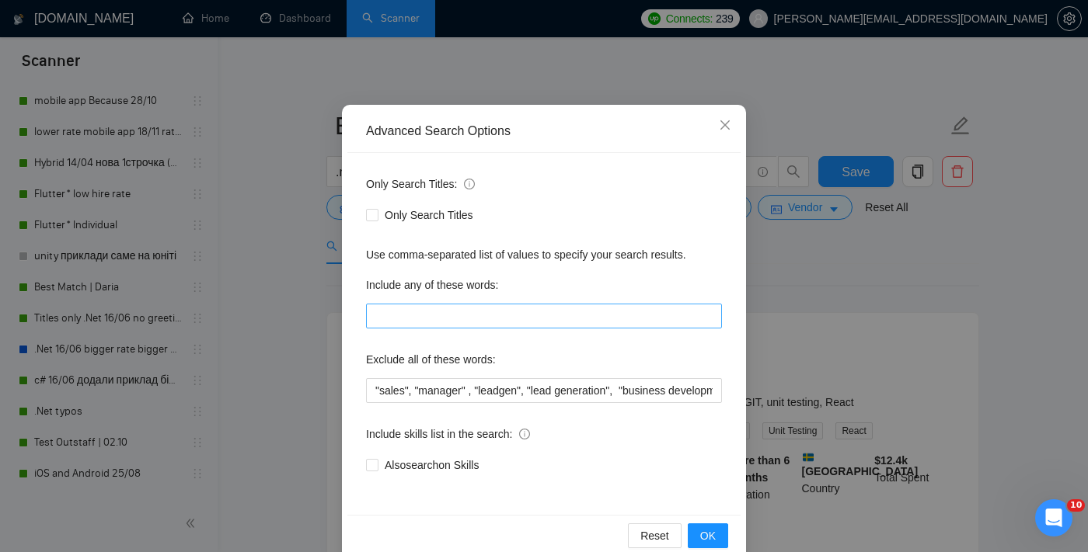
scroll to position [94, 0]
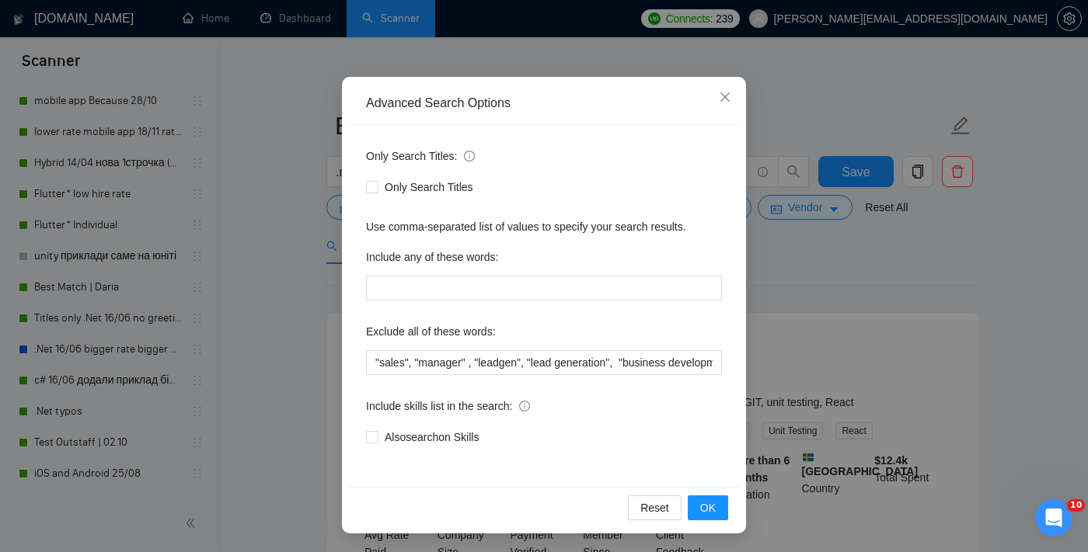
click at [806, 246] on div "Advanced Search Options Only Search Titles: Only Search Titles Use comma-separa…" at bounding box center [544, 276] width 1088 height 552
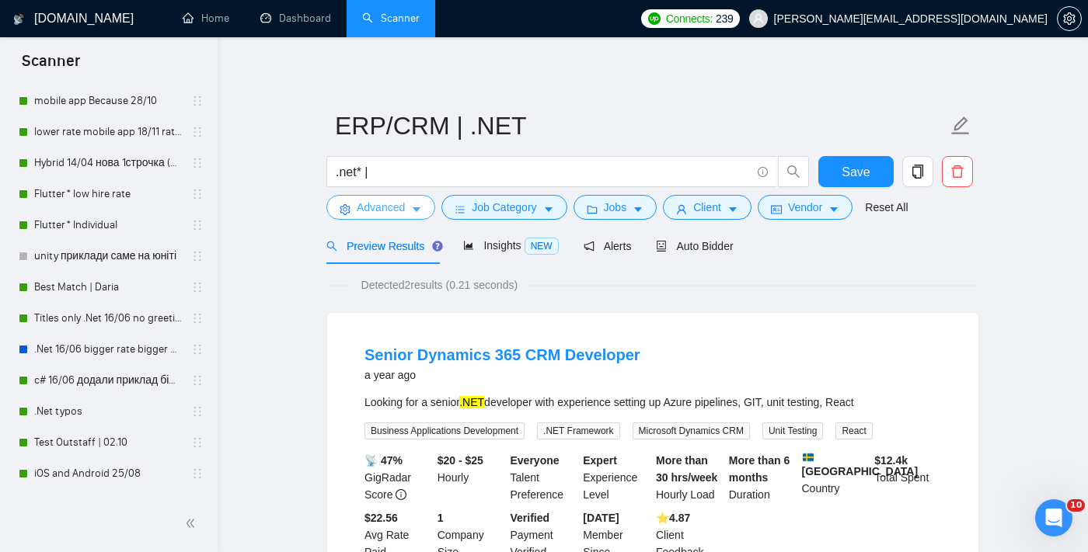
click at [375, 208] on span "Advanced" at bounding box center [381, 207] width 48 height 17
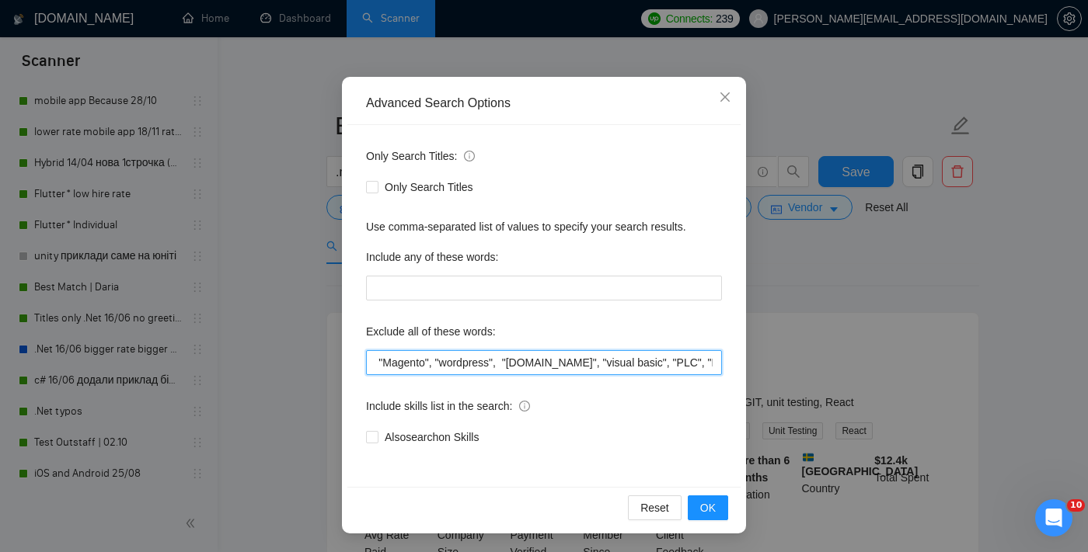
scroll to position [0, 1477]
drag, startPoint x: 477, startPoint y: 361, endPoint x: 642, endPoint y: 366, distance: 165.5
click at [642, 366] on input ""sales", "manager" , "leadgen", "lead generation", "business development", "Tra…" at bounding box center [544, 362] width 356 height 25
type input ""sales", "manager" , "leadgen", "lead generation", "business development", "Tra…"
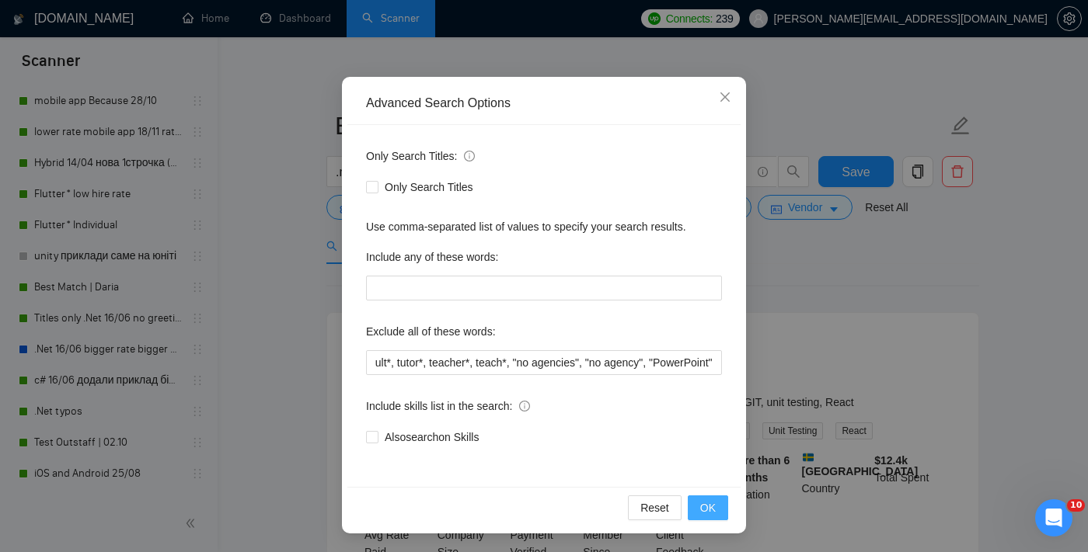
click at [704, 505] on span "OK" at bounding box center [708, 508] width 16 height 17
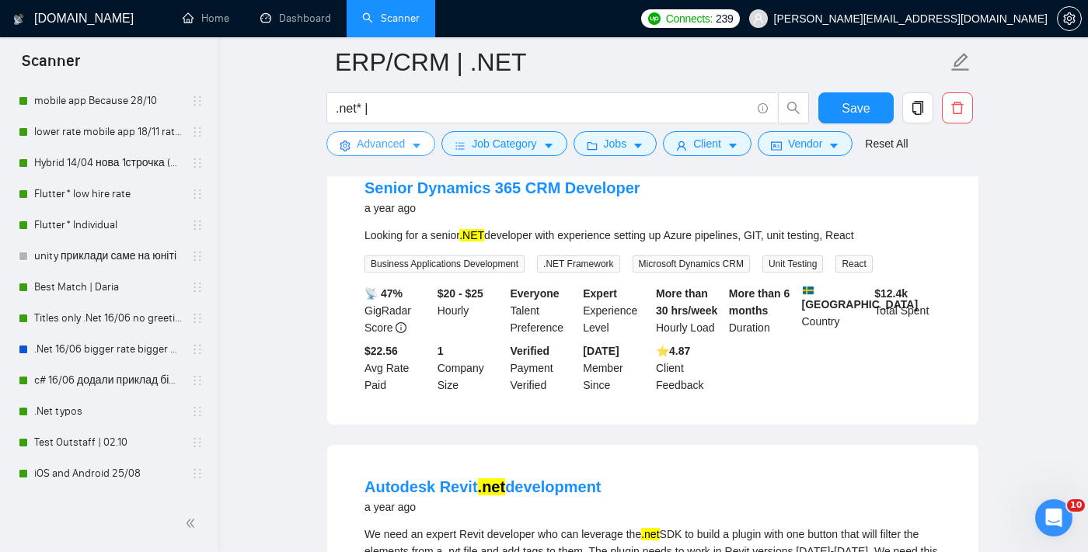
scroll to position [0, 0]
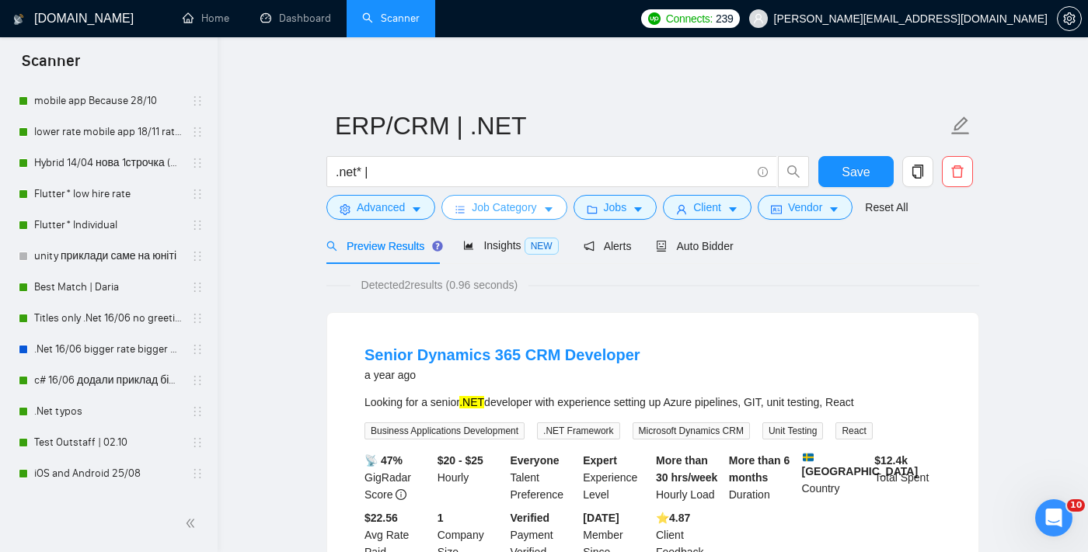
click at [523, 218] on button "Job Category" at bounding box center [503, 207] width 125 height 25
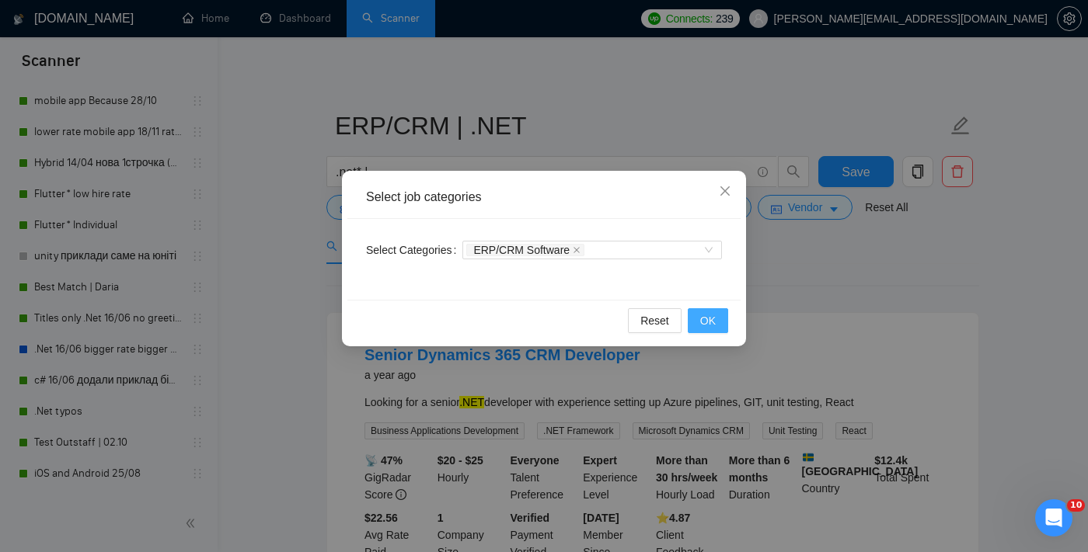
click at [701, 327] on span "OK" at bounding box center [708, 320] width 16 height 17
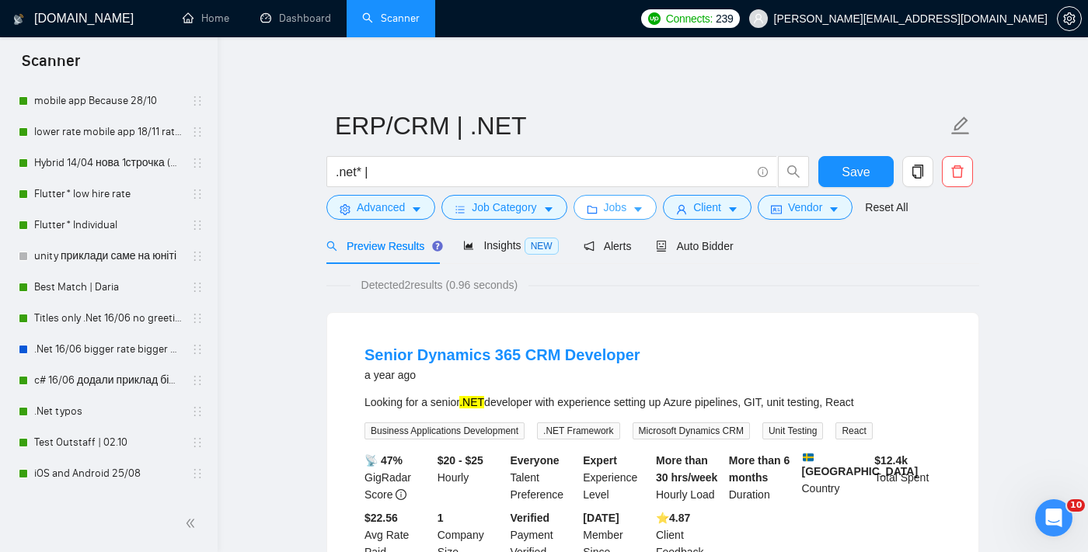
click at [620, 213] on span "Jobs" at bounding box center [615, 207] width 23 height 17
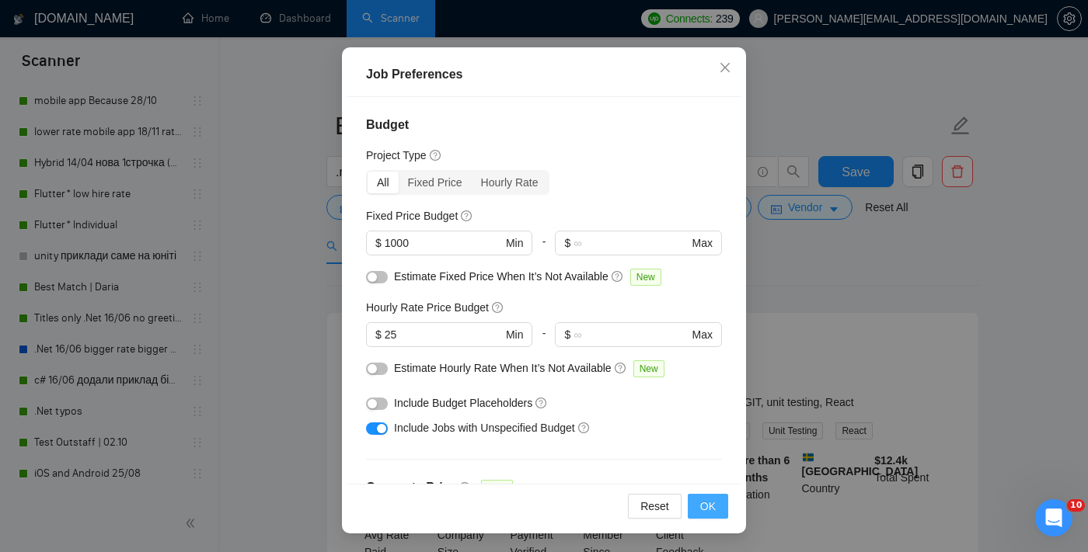
click at [691, 506] on button "OK" at bounding box center [708, 506] width 40 height 25
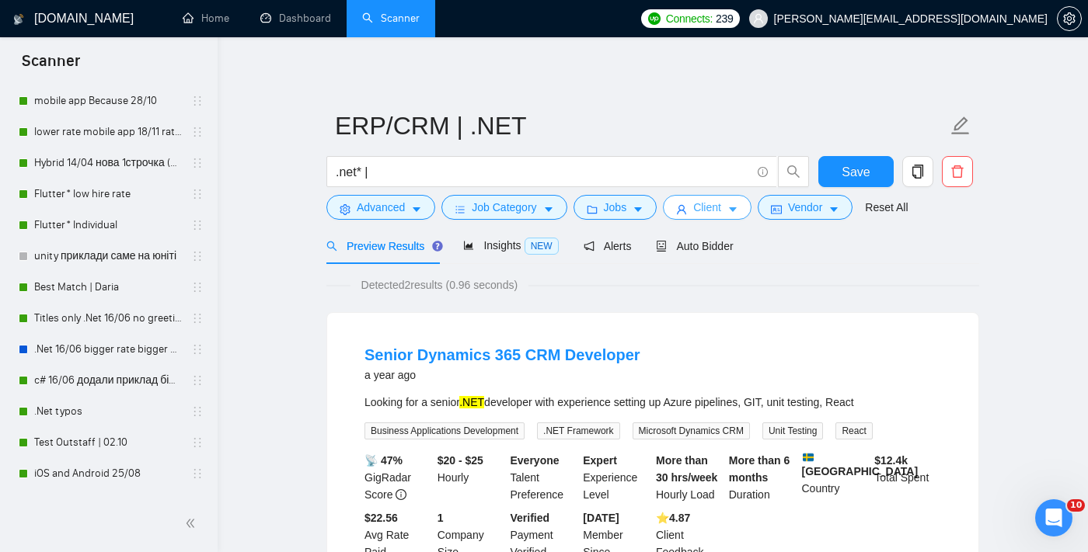
click at [700, 215] on span "Client" at bounding box center [707, 207] width 28 height 17
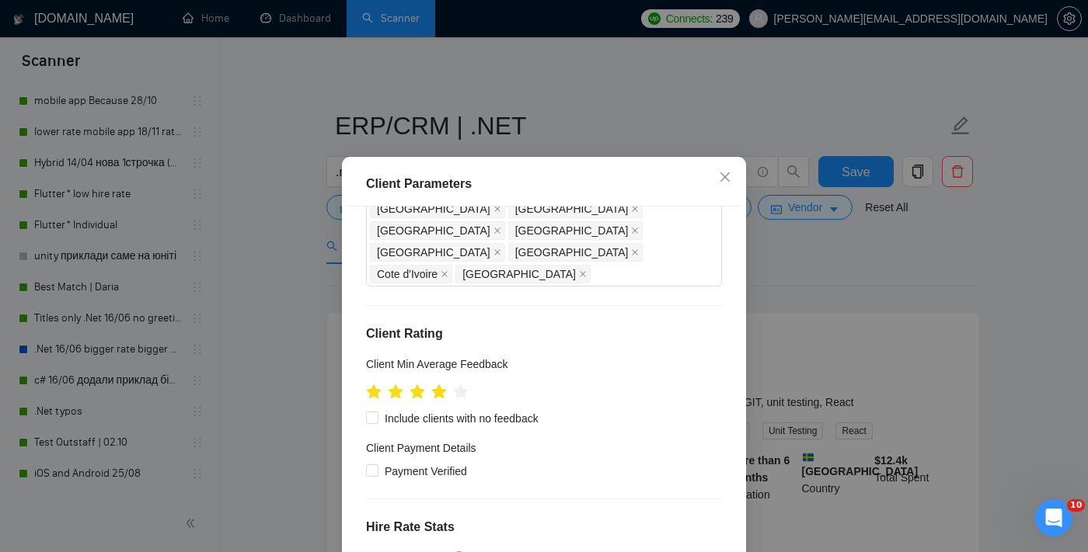
scroll to position [907, 0]
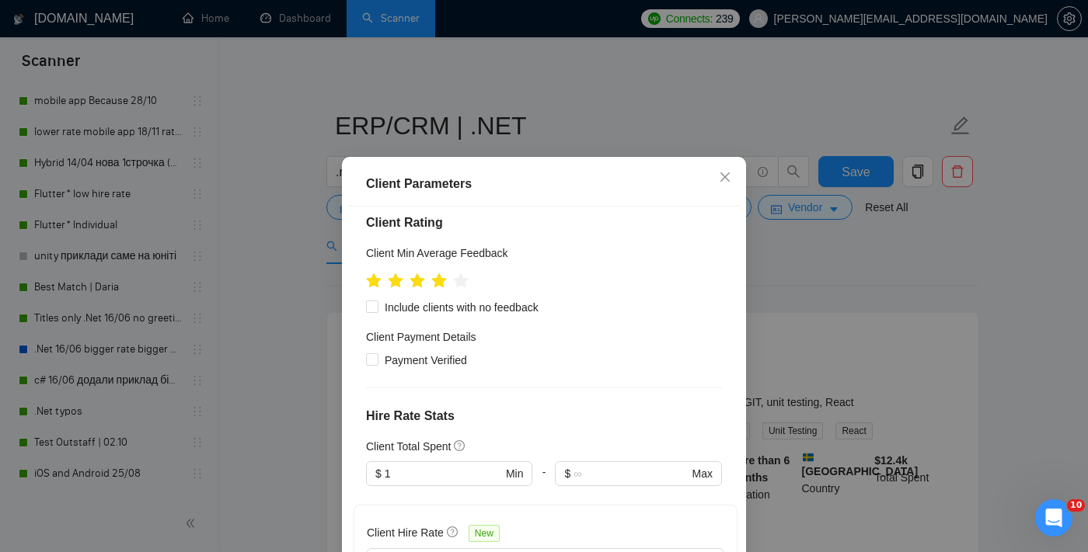
click at [798, 278] on div "Client Parameters Client Location Include Client Countries Select Exclude Clien…" at bounding box center [544, 276] width 1088 height 552
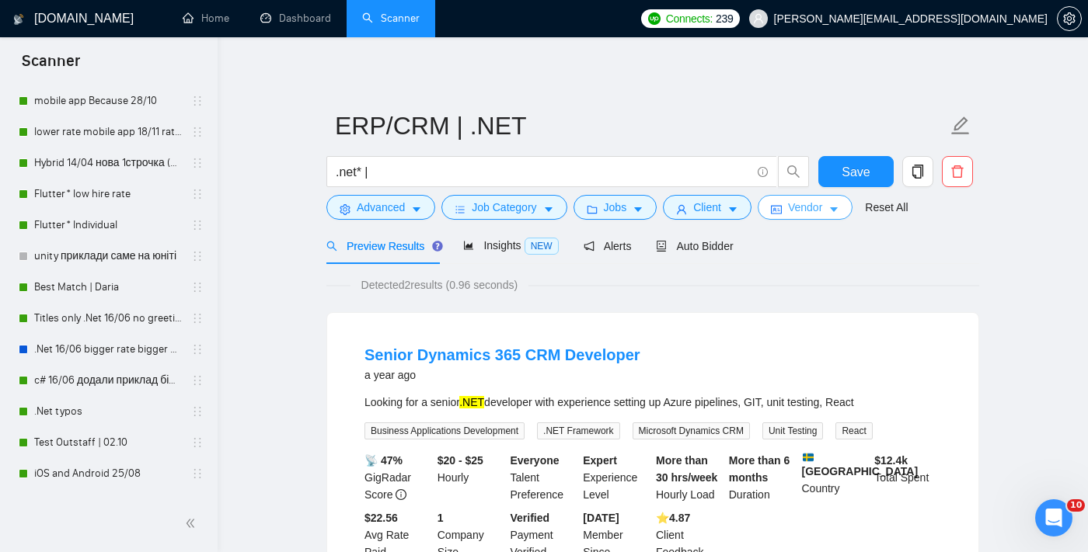
click at [805, 203] on span "Vendor" at bounding box center [805, 207] width 34 height 17
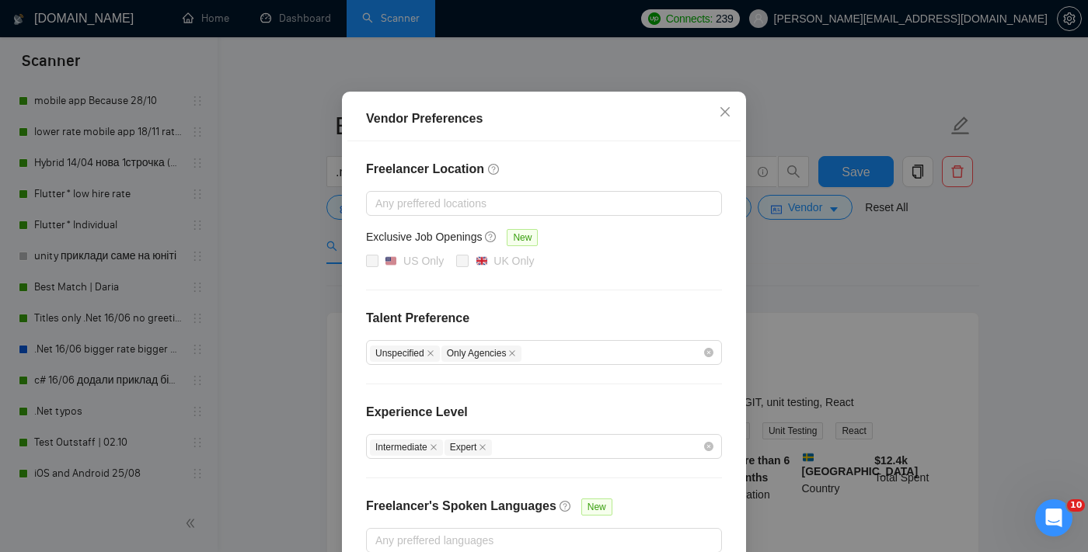
scroll to position [166, 0]
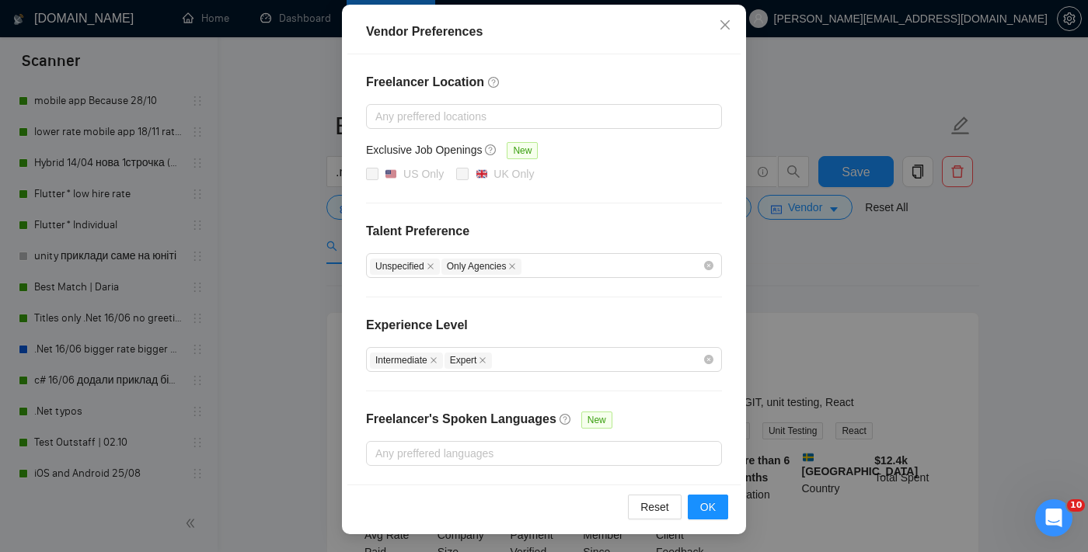
click at [783, 280] on div "Vendor Preferences Freelancer Location Any preffered locations Exclusive Job Op…" at bounding box center [544, 276] width 1088 height 552
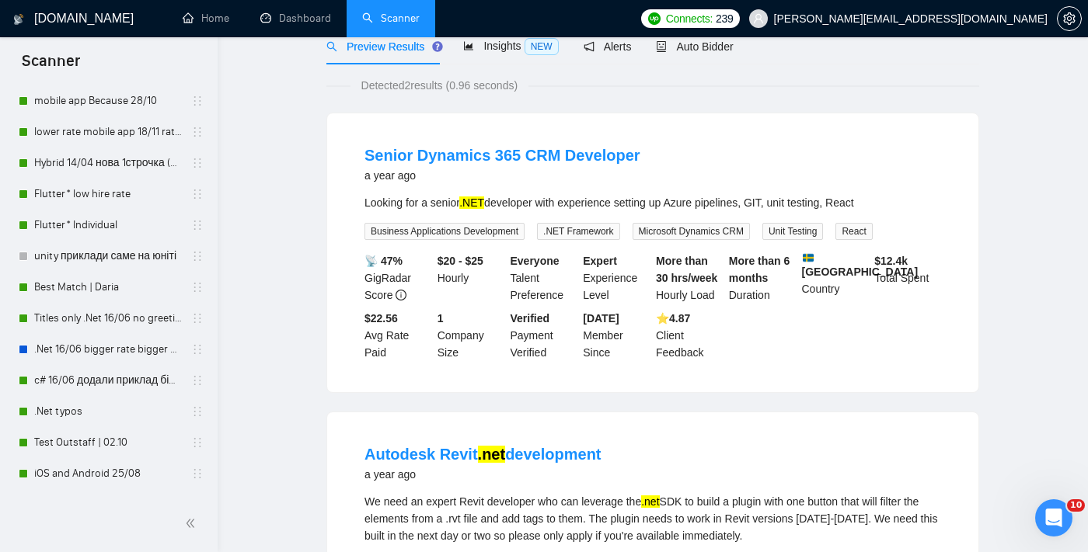
scroll to position [0, 0]
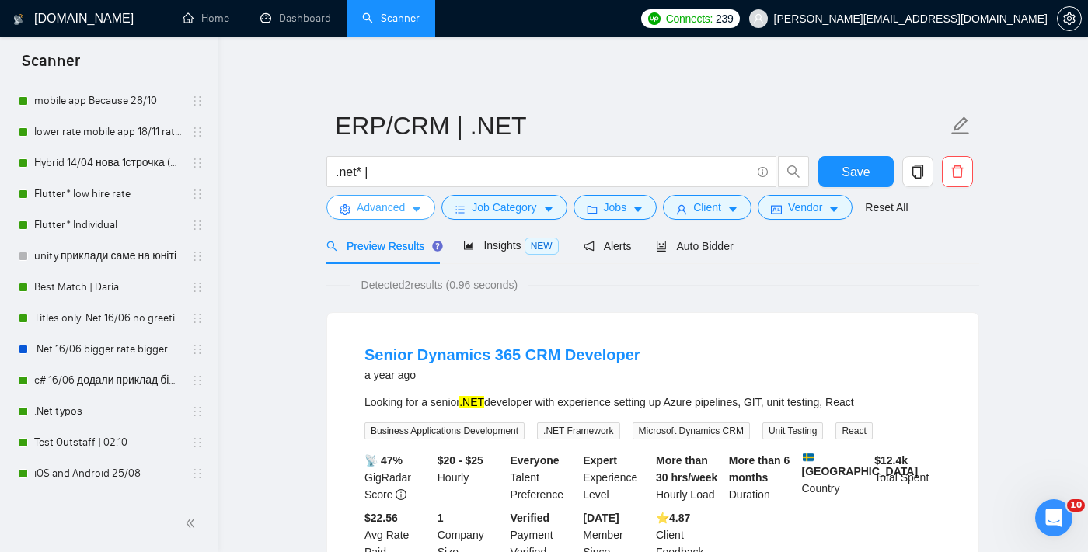
click at [392, 214] on span "Advanced" at bounding box center [381, 207] width 48 height 17
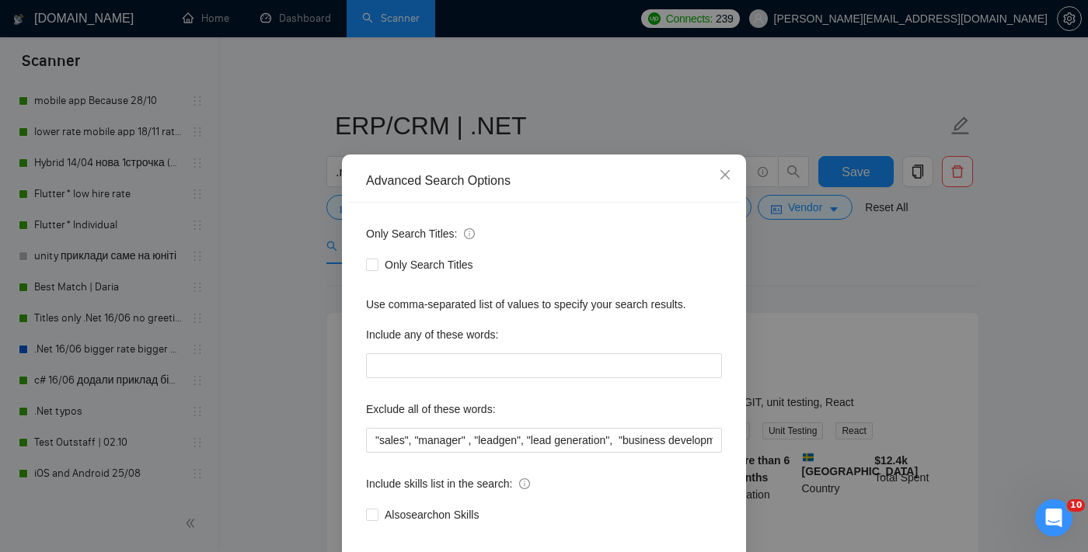
click at [802, 294] on div "Advanced Search Options Only Search Titles: Only Search Titles Use comma-separa…" at bounding box center [544, 276] width 1088 height 552
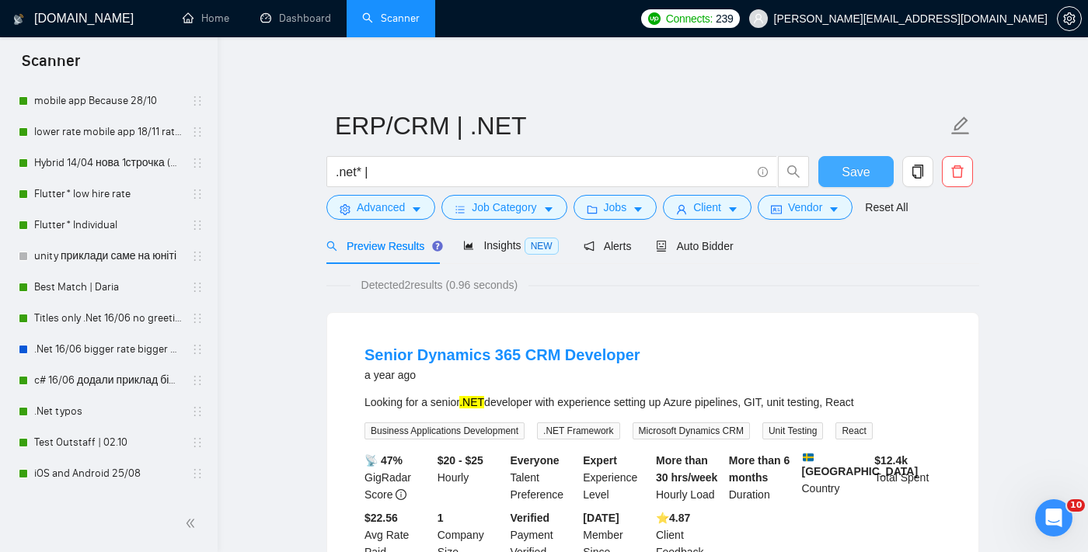
click at [851, 183] on button "Save" at bounding box center [855, 171] width 75 height 31
click at [405, 200] on span "Advanced" at bounding box center [381, 207] width 48 height 17
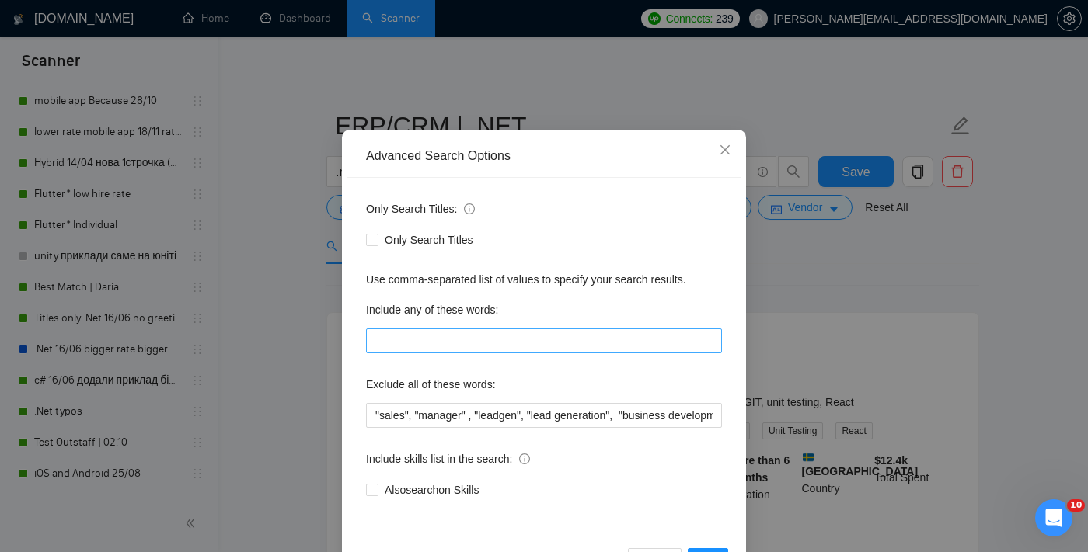
scroll to position [94, 0]
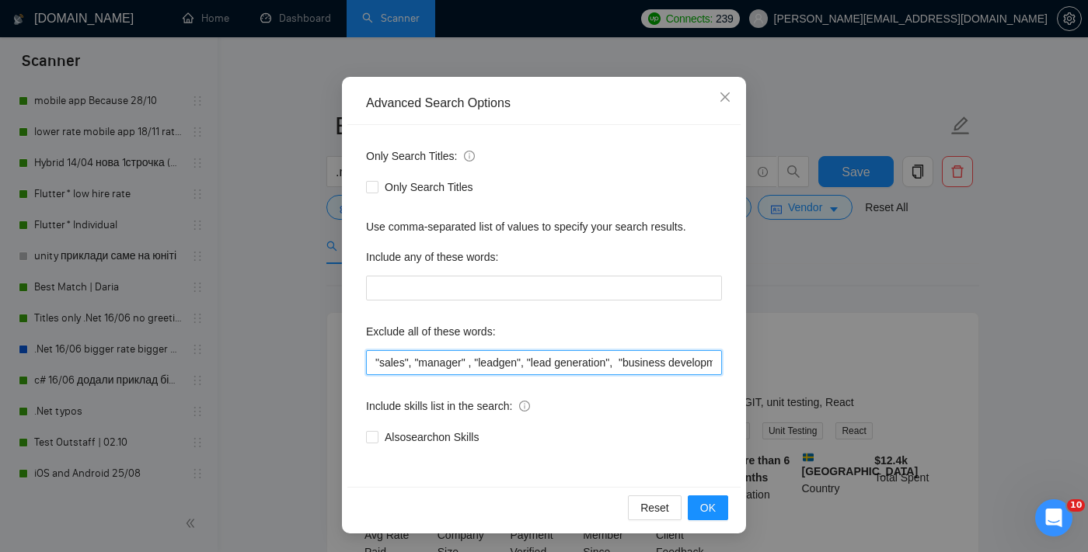
click at [420, 357] on input ""sales", "manager" , "leadgen", "lead generation", "business development", "Tra…" at bounding box center [544, 362] width 356 height 25
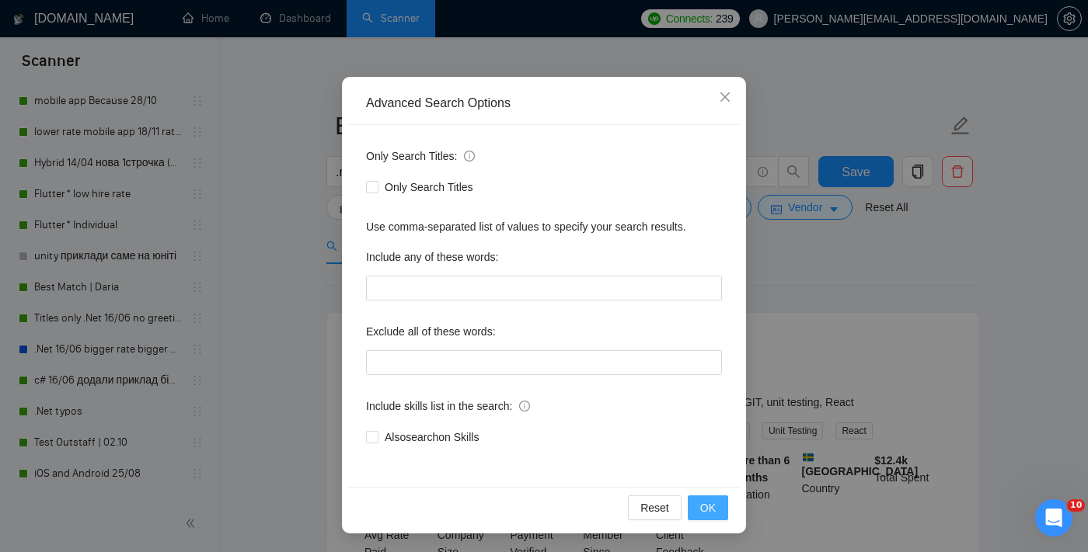
click at [712, 516] on span "OK" at bounding box center [708, 508] width 16 height 17
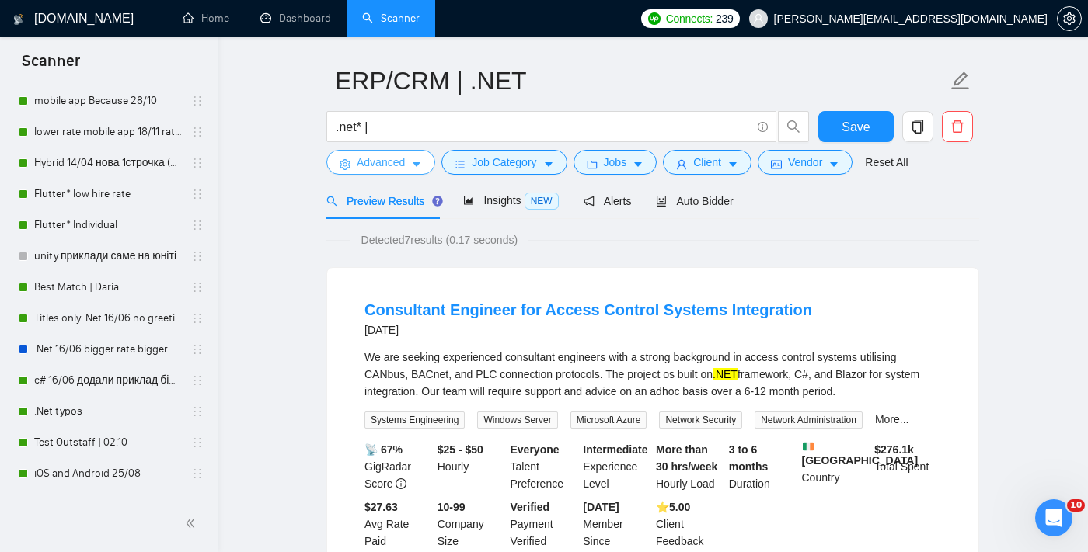
scroll to position [72, 0]
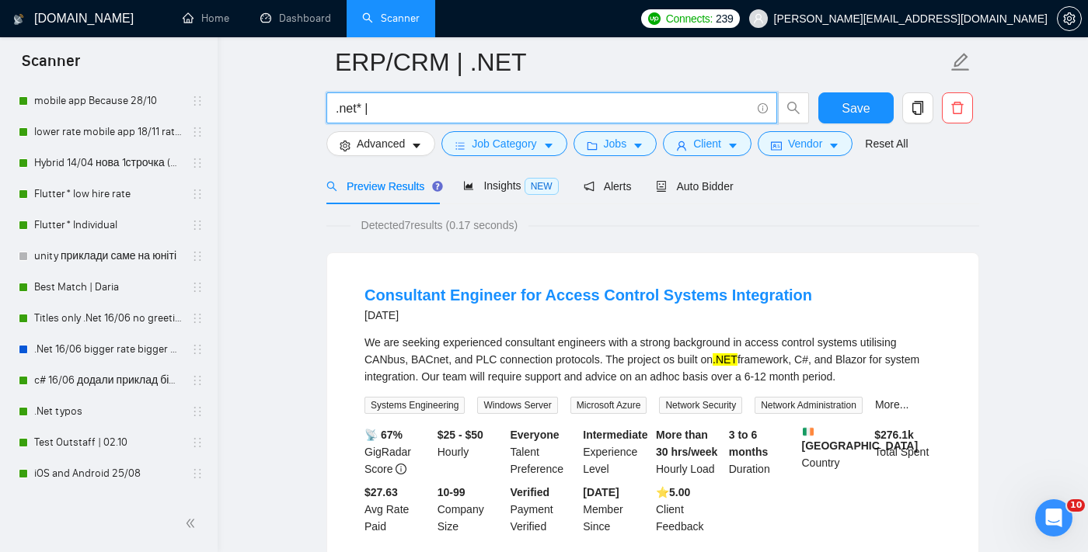
drag, startPoint x: 381, startPoint y: 115, endPoint x: 317, endPoint y: 115, distance: 63.7
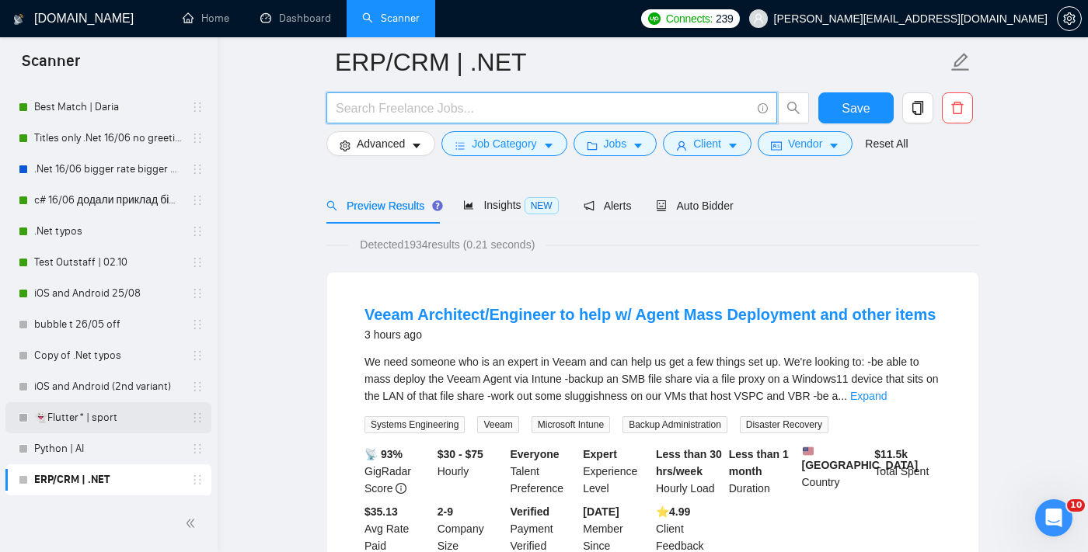
scroll to position [76, 0]
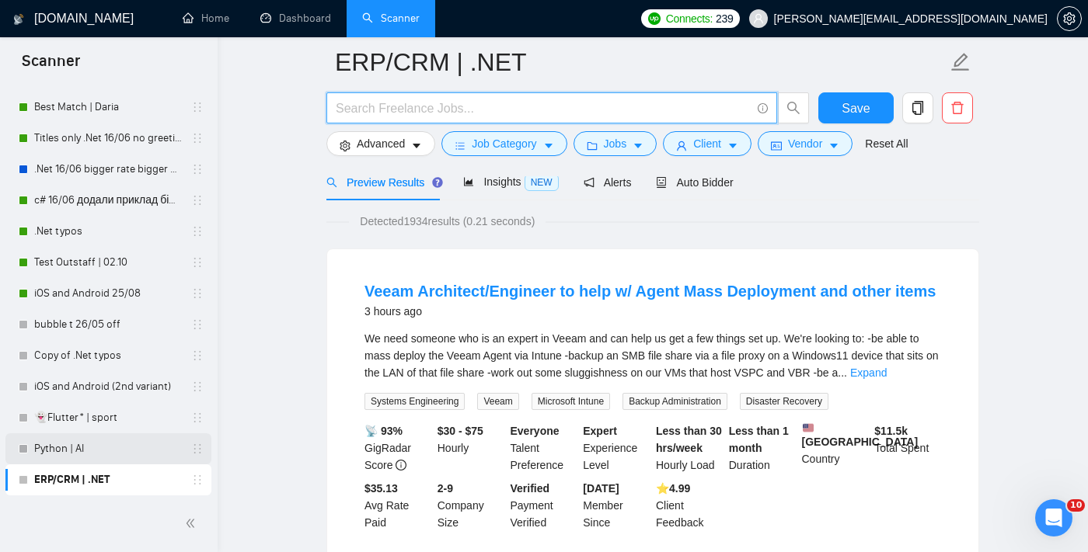
click at [106, 438] on link "Python | AI" at bounding box center [108, 448] width 148 height 31
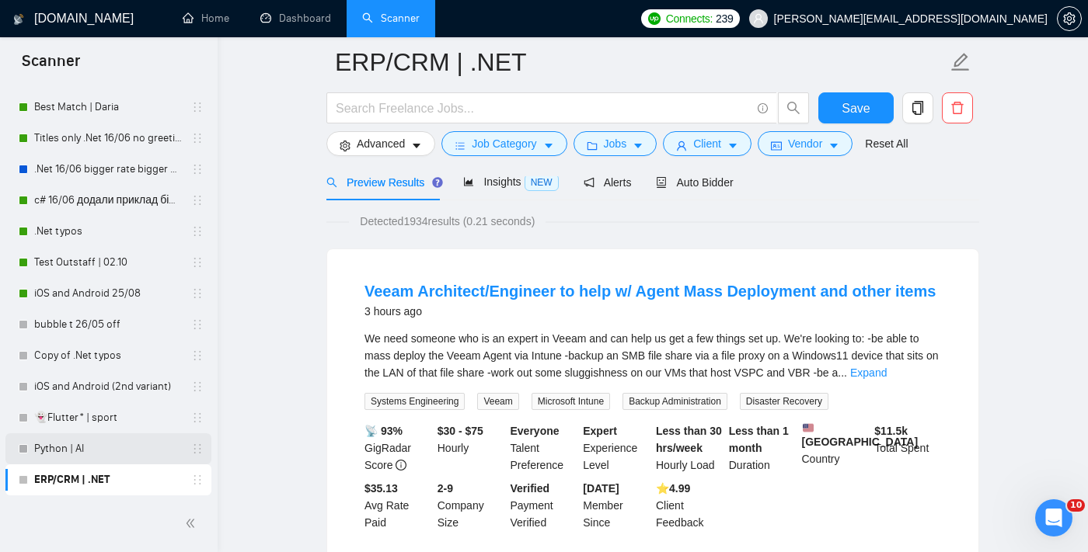
scroll to position [15, 0]
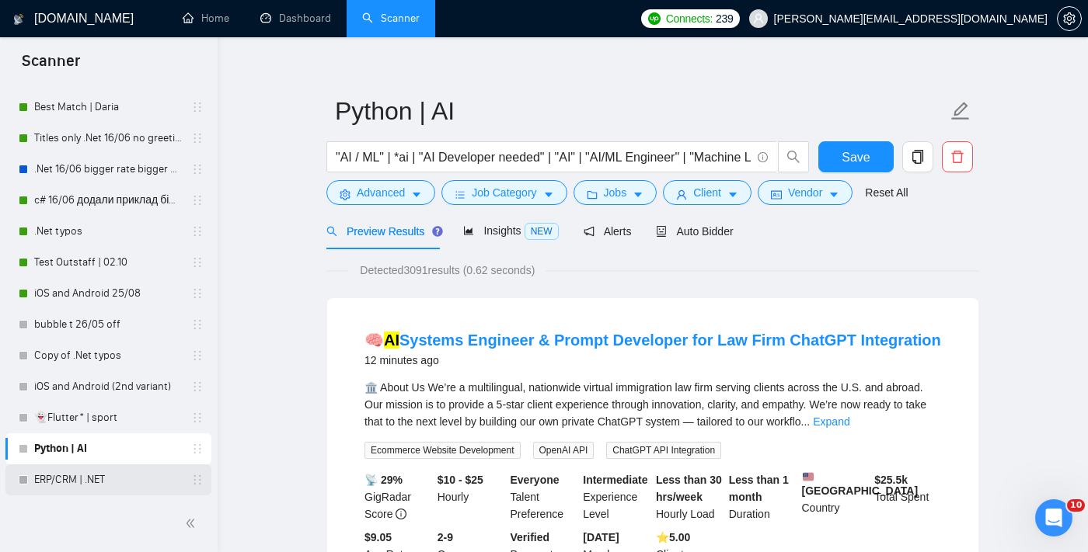
click at [99, 475] on link "ERP/CRM | .NET" at bounding box center [108, 480] width 148 height 31
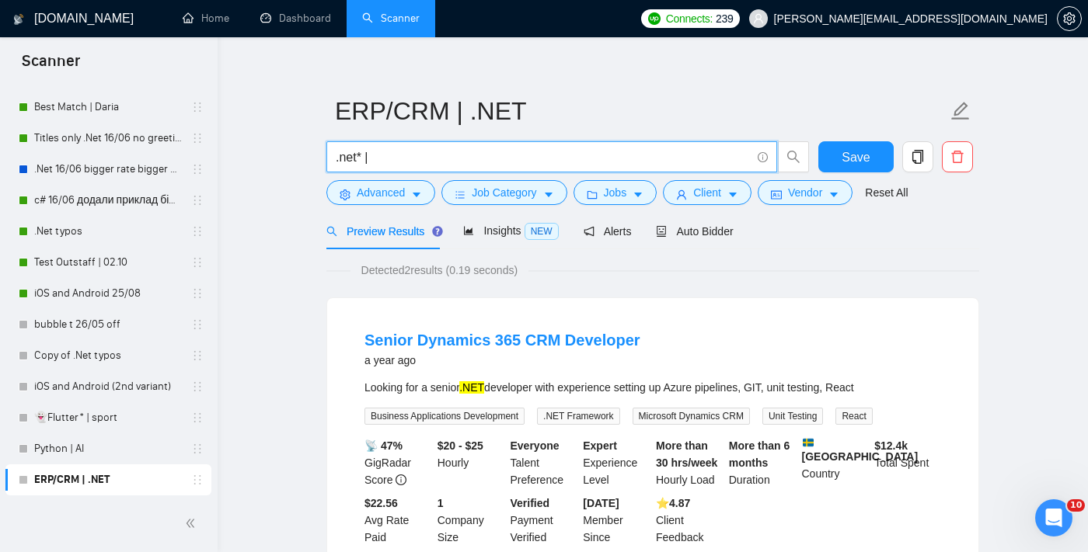
drag, startPoint x: 391, startPoint y: 155, endPoint x: 315, endPoint y: 155, distance: 76.1
click at [315, 155] on main "ERP/CRM | .NET .net* | Save Advanced Job Category Jobs Client Vendor Reset All …" at bounding box center [652, 500] width 820 height 906
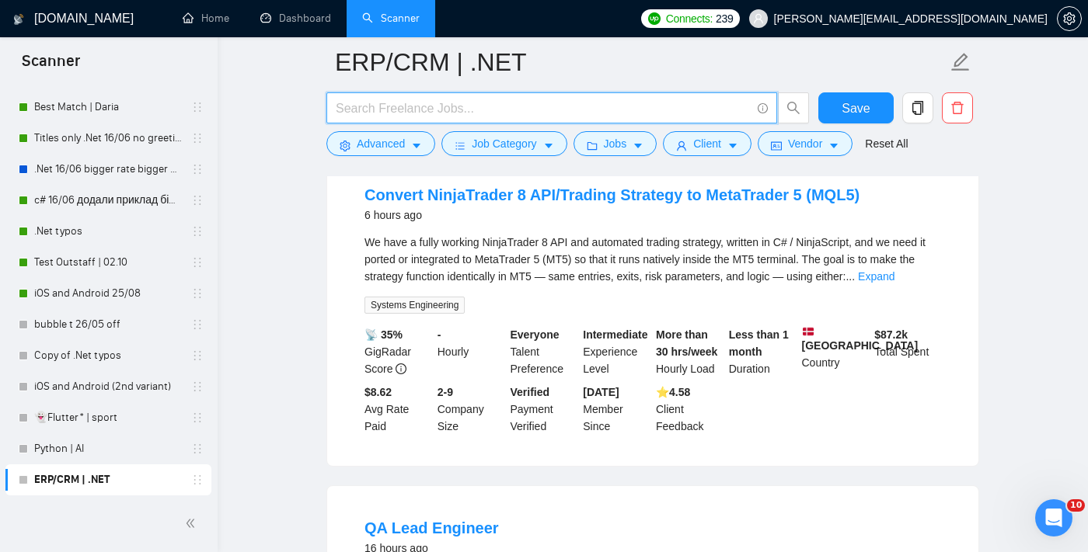
scroll to position [517, 0]
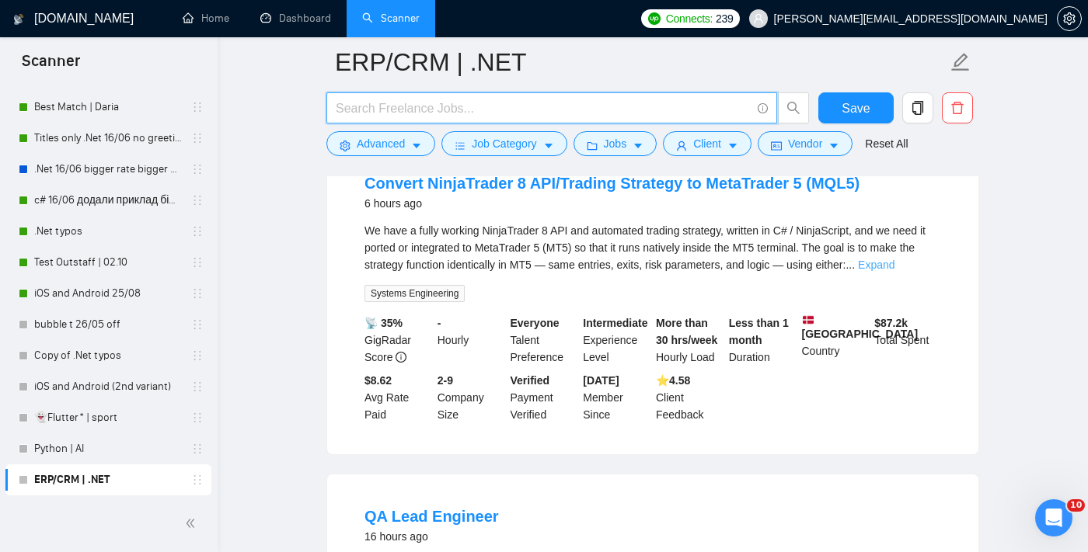
click at [894, 271] on link "Expand" at bounding box center [876, 265] width 37 height 12
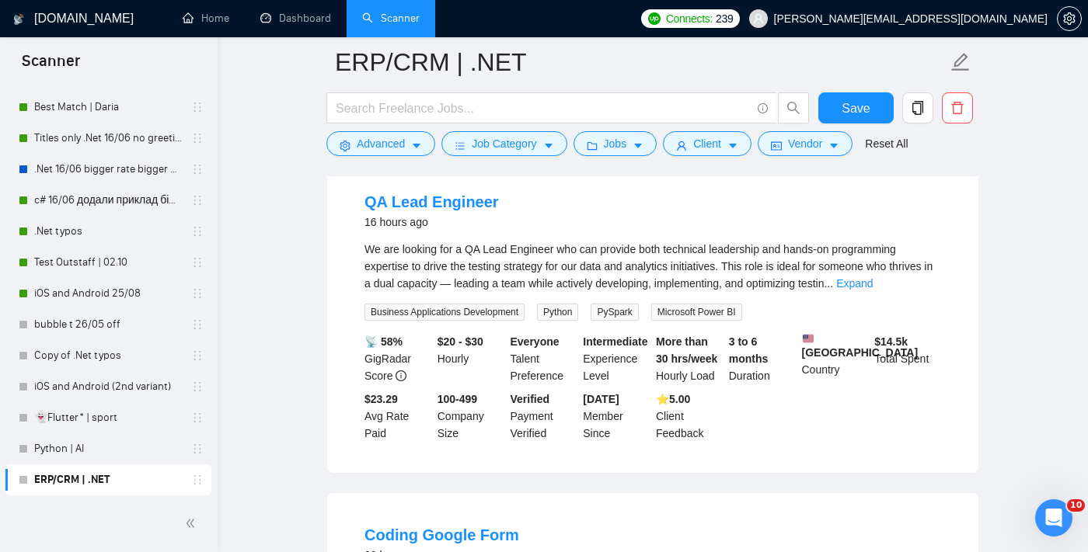
scroll to position [1072, 0]
click at [872, 289] on link "Expand" at bounding box center [854, 283] width 37 height 12
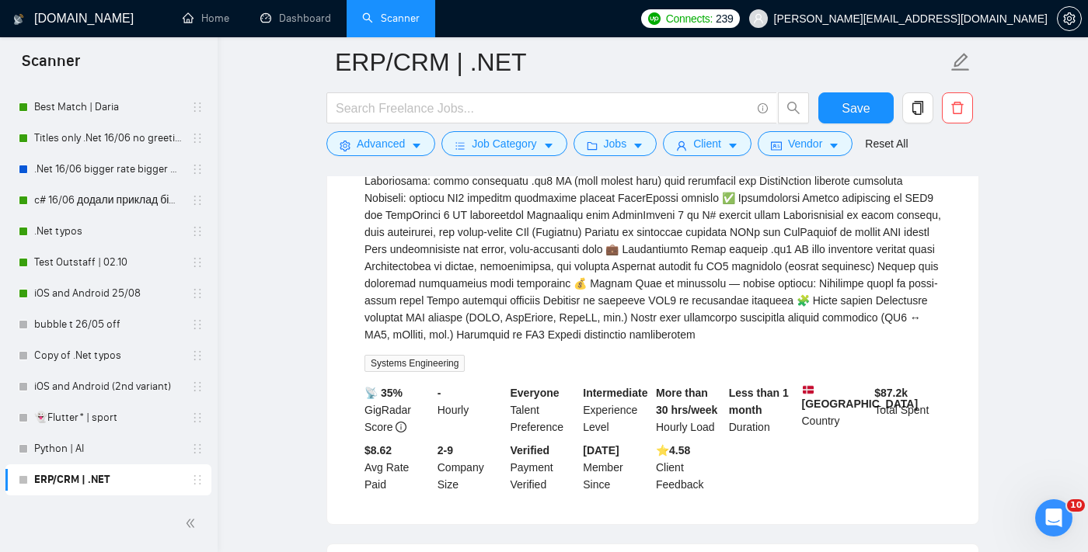
scroll to position [410, 0]
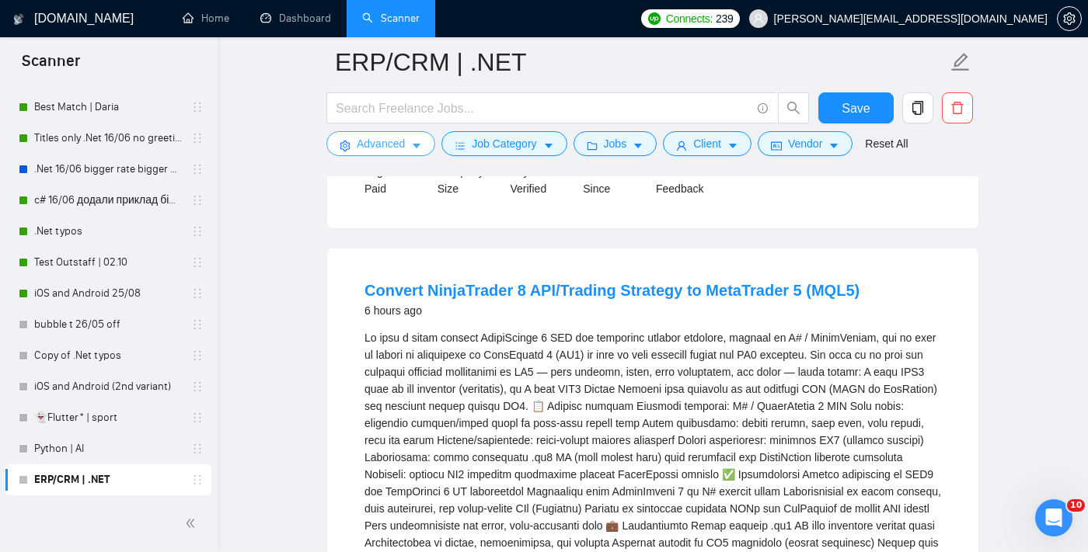
click at [393, 152] on span "Advanced" at bounding box center [381, 143] width 48 height 17
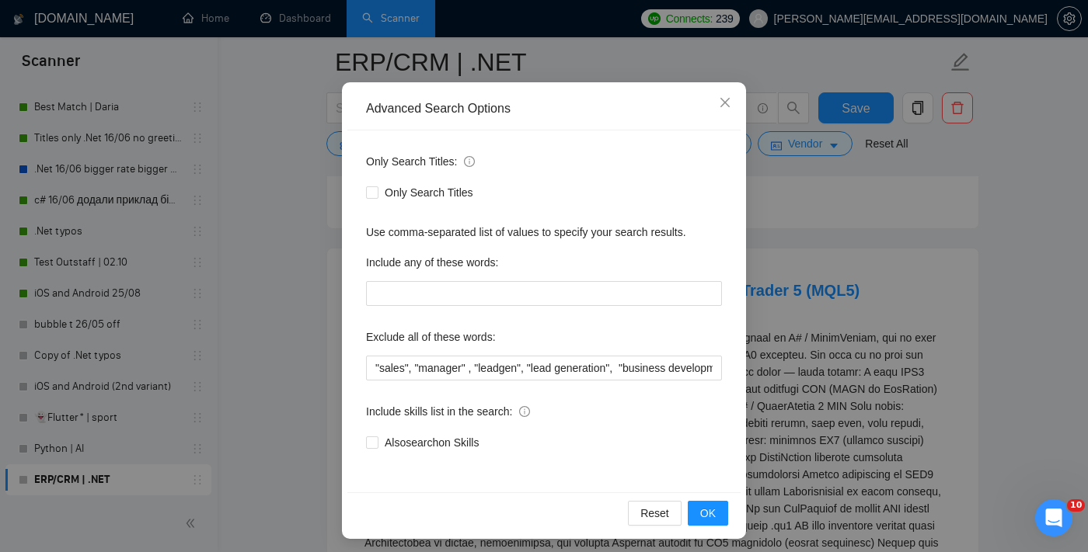
scroll to position [89, 0]
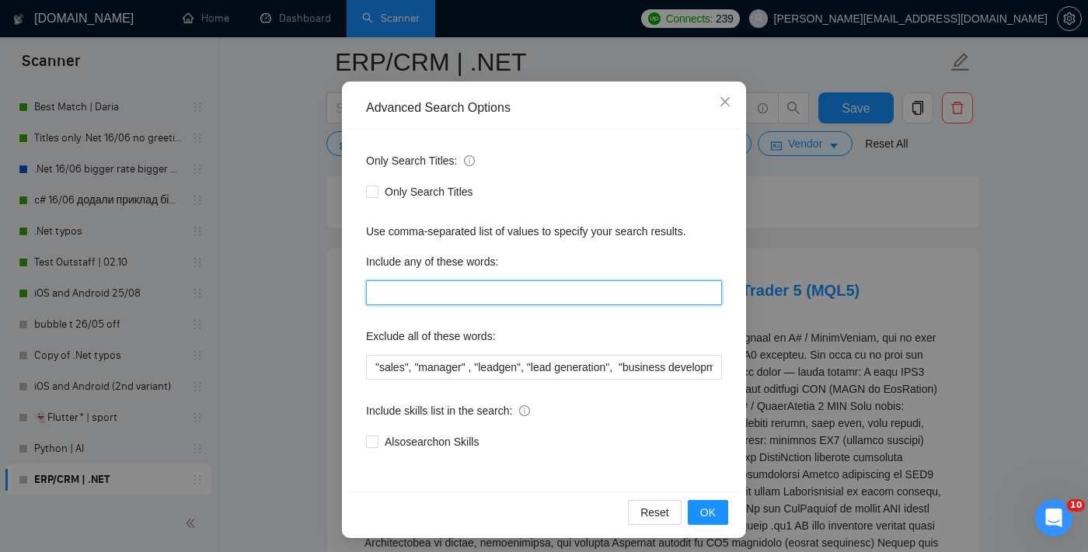
click at [405, 291] on input "text" at bounding box center [544, 292] width 356 height 25
click at [374, 295] on input "developer" at bounding box center [544, 292] width 356 height 25
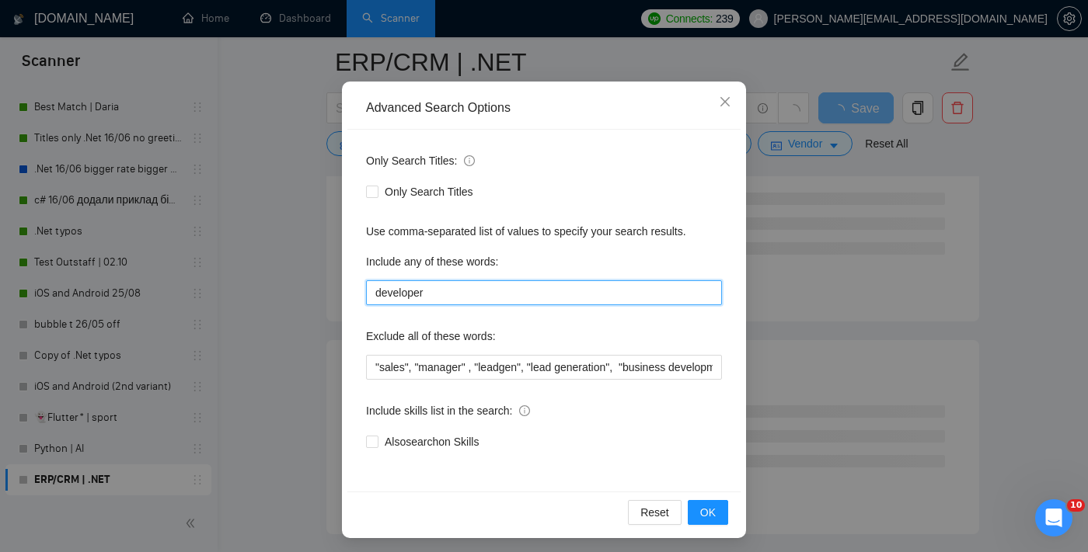
click at [452, 288] on input "developer" at bounding box center [544, 292] width 356 height 25
type input "developer*,"
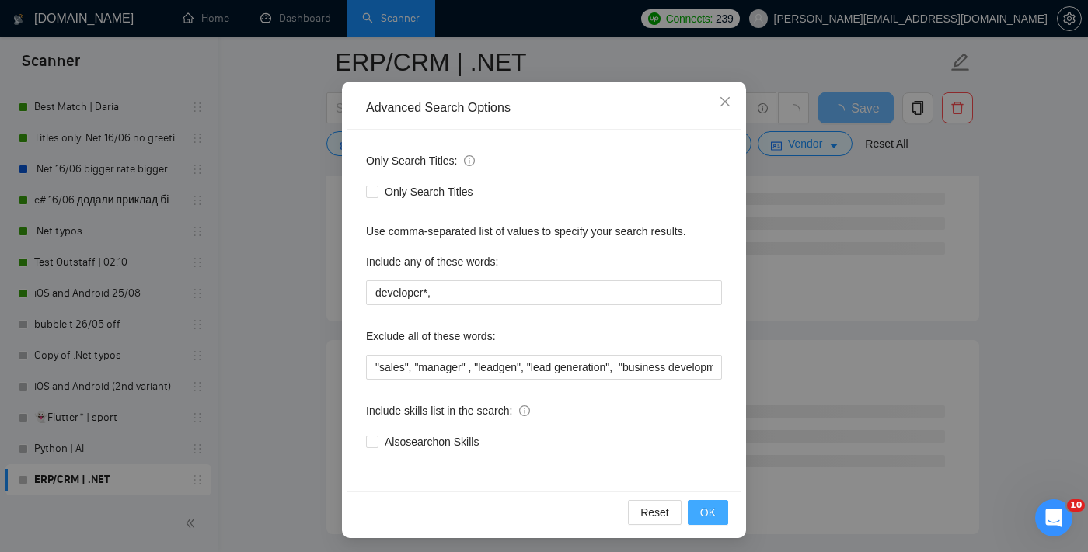
click at [708, 512] on span "OK" at bounding box center [708, 512] width 16 height 17
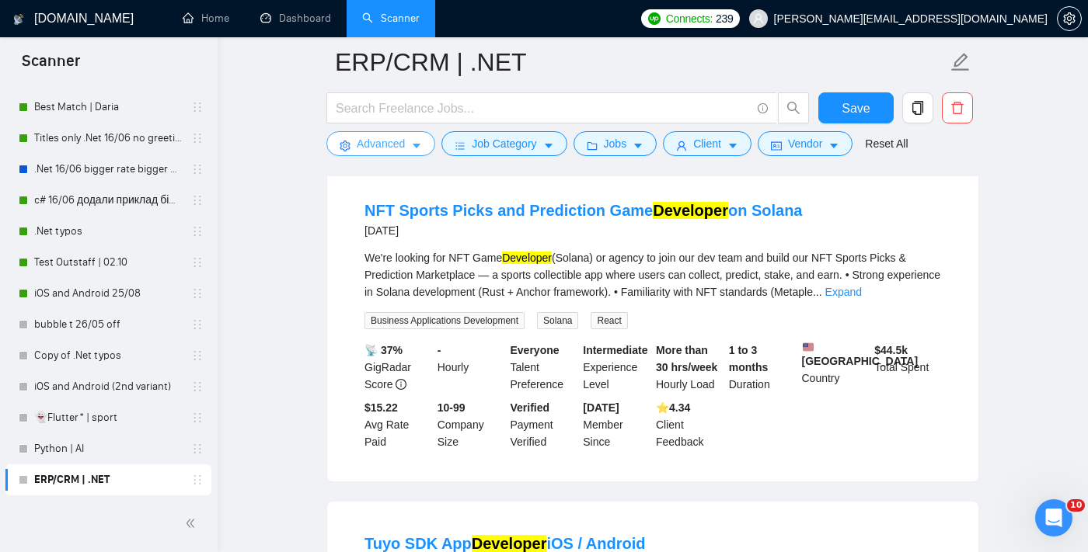
scroll to position [161, 0]
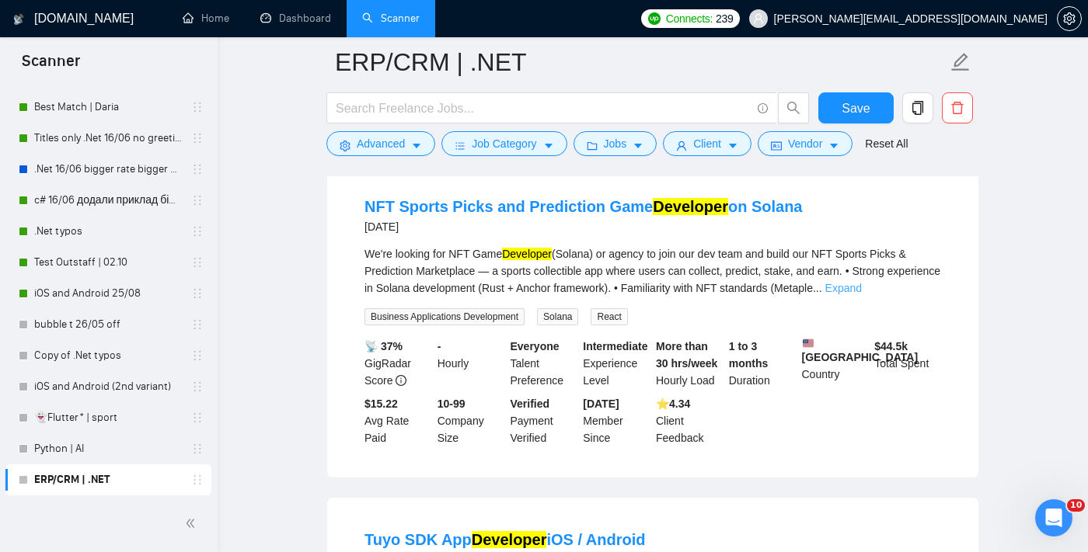
click at [862, 287] on link "Expand" at bounding box center [843, 288] width 37 height 12
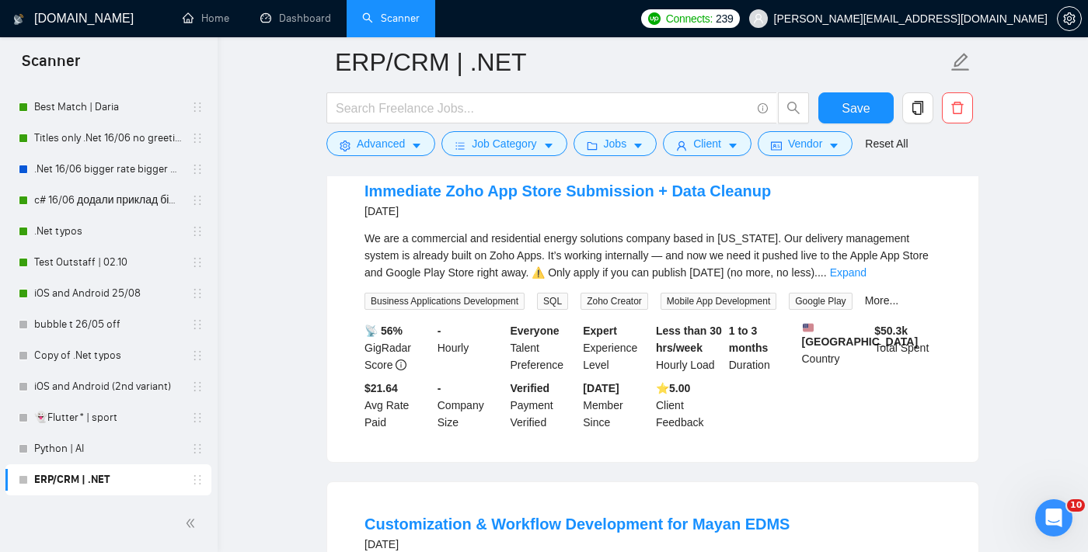
scroll to position [913, 0]
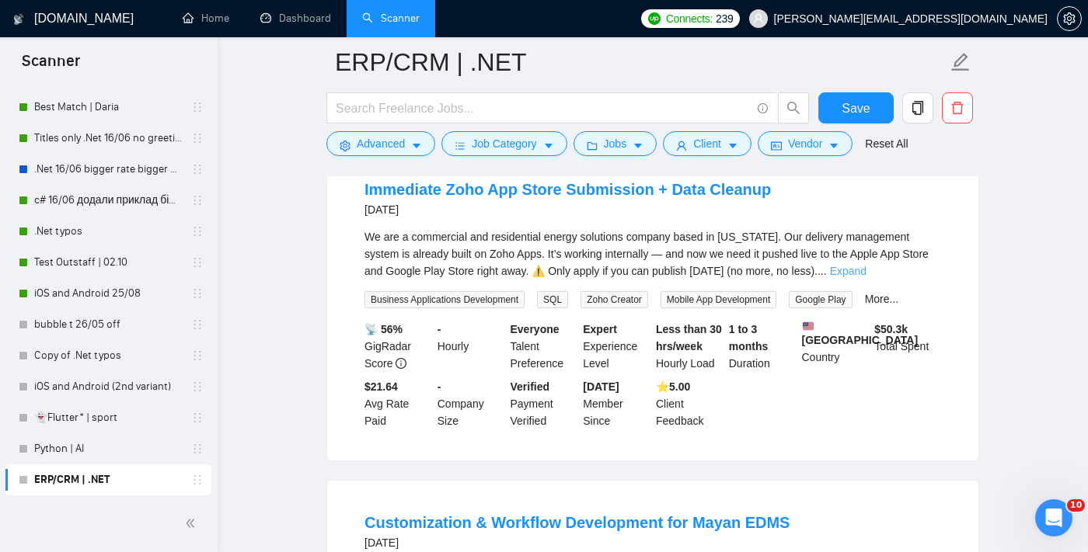
click at [866, 277] on link "Expand" at bounding box center [848, 271] width 37 height 12
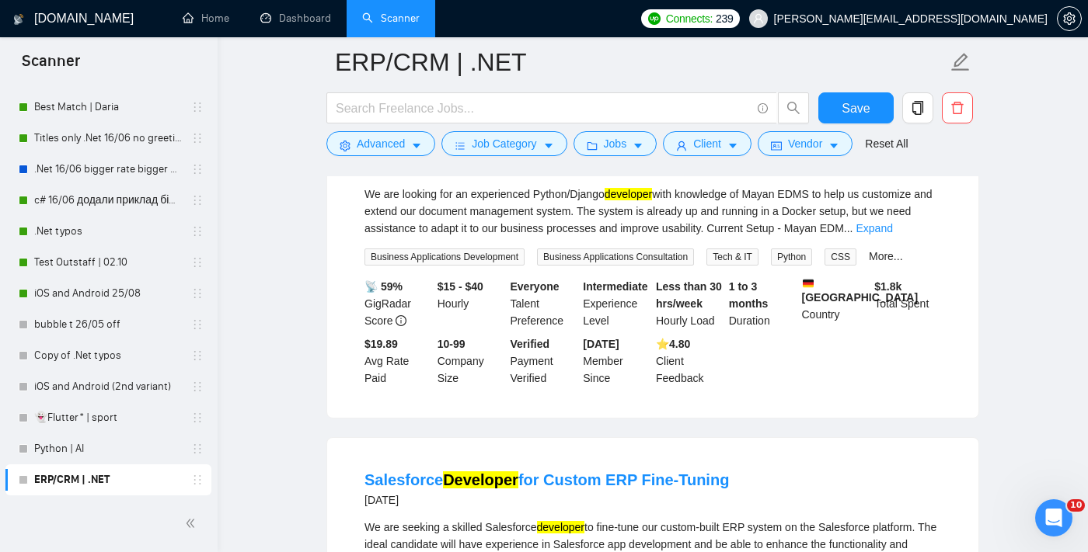
scroll to position [1489, 0]
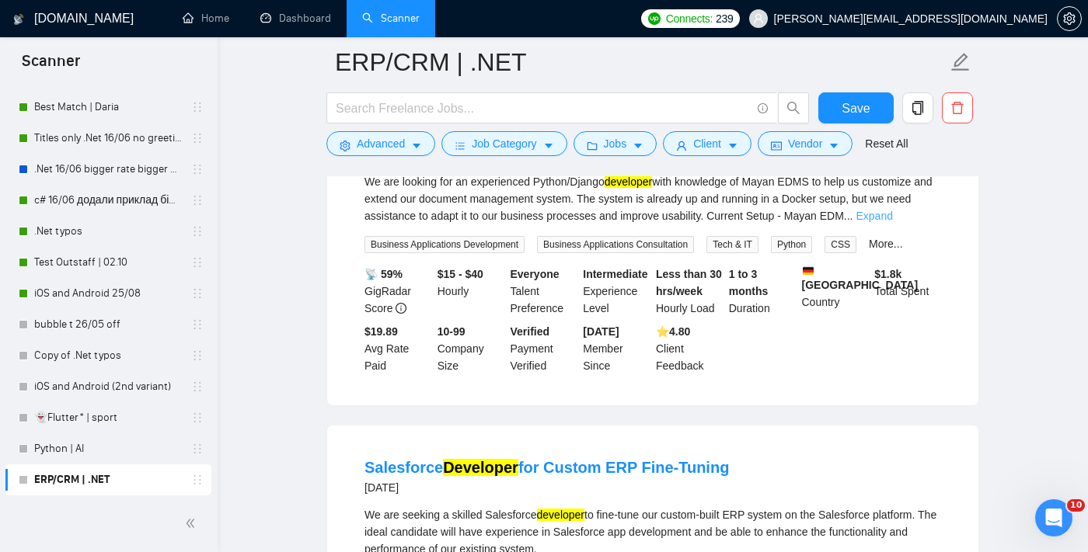
click at [893, 222] on link "Expand" at bounding box center [874, 216] width 37 height 12
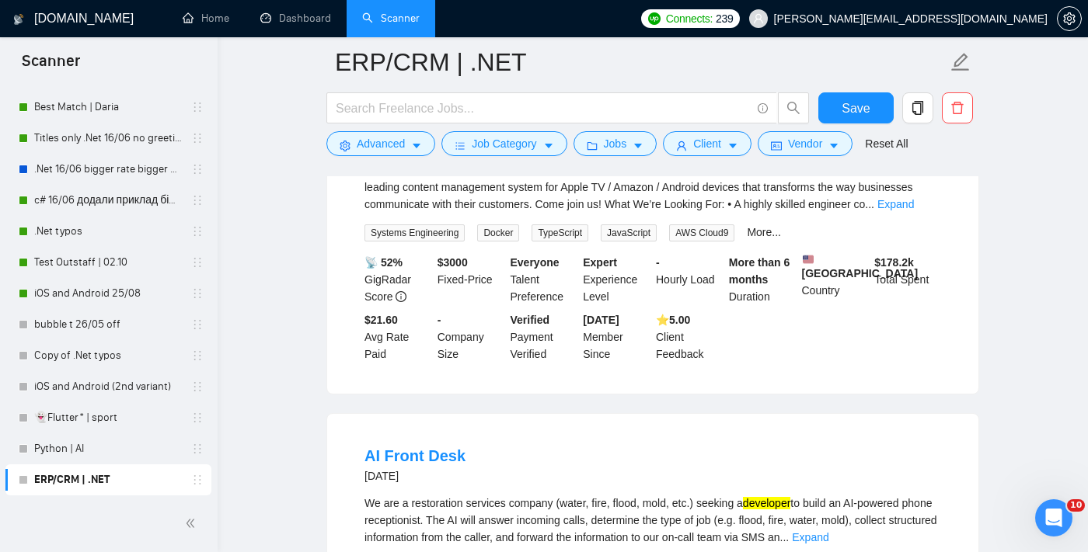
scroll to position [2804, 0]
click at [913, 209] on link "Expand" at bounding box center [895, 203] width 37 height 12
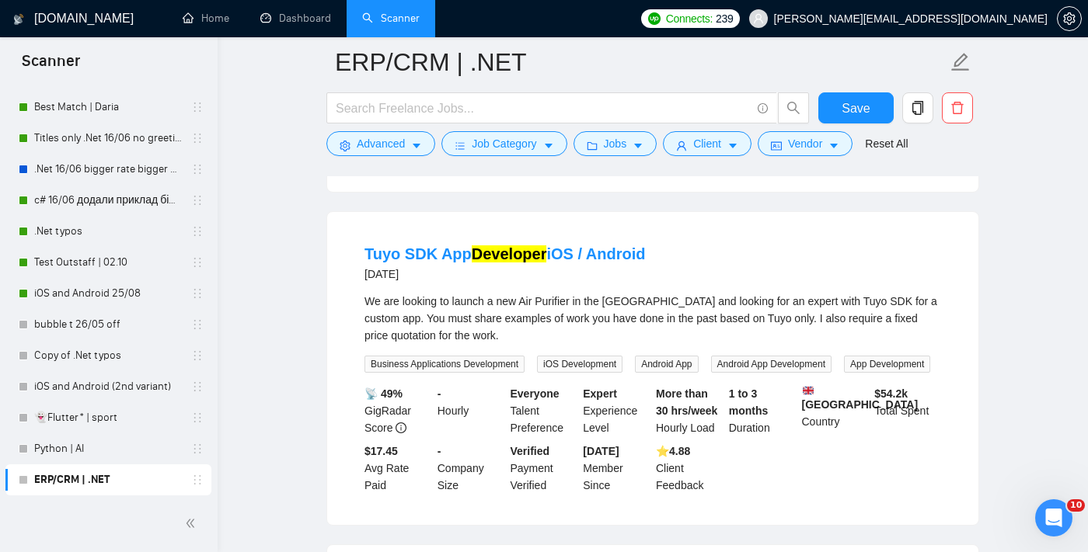
scroll to position [165, 0]
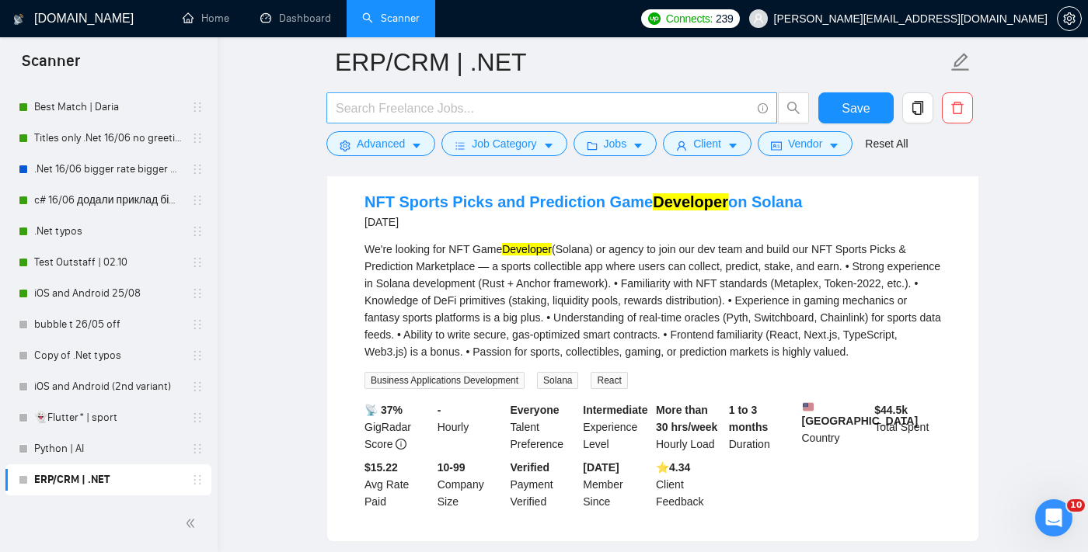
click at [681, 109] on input "text" at bounding box center [543, 108] width 415 height 19
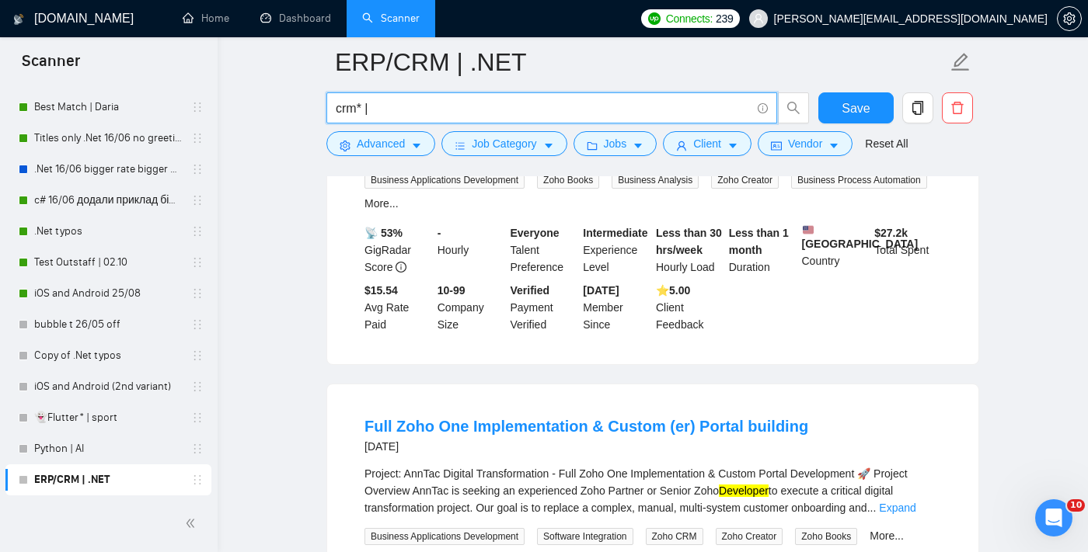
scroll to position [0, 0]
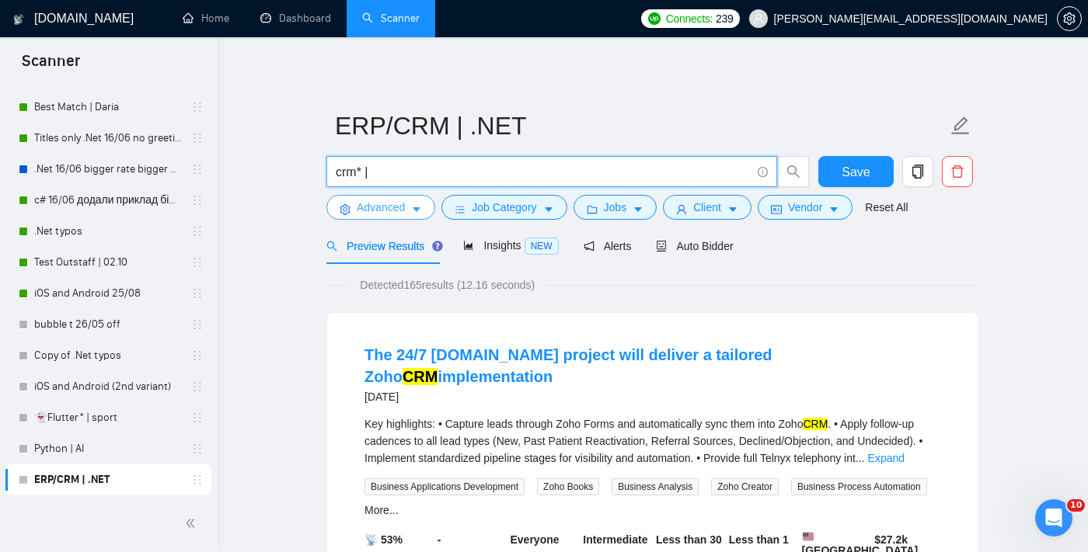
type input "crm* |"
click at [382, 209] on span "Advanced" at bounding box center [381, 207] width 48 height 17
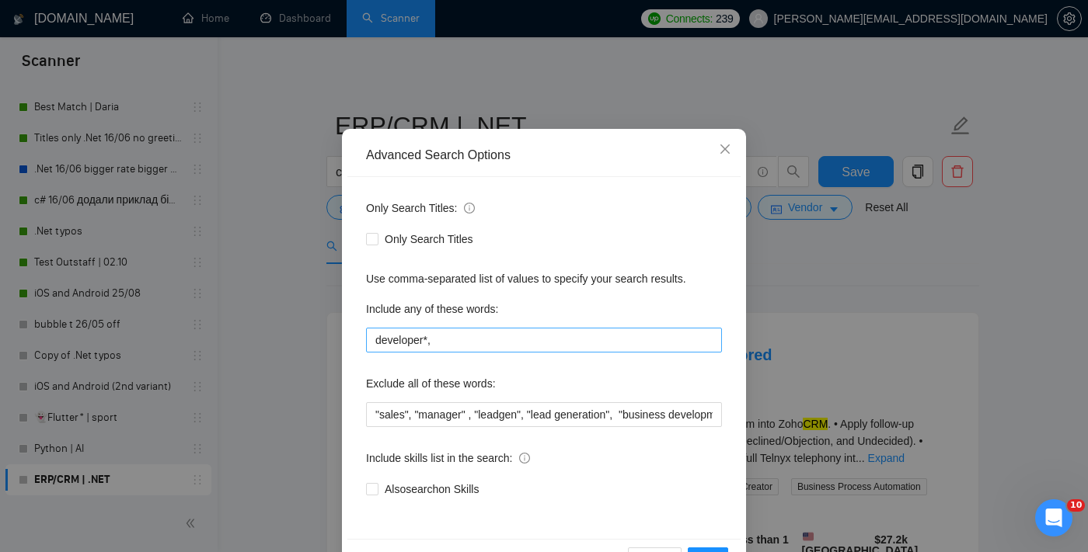
scroll to position [94, 0]
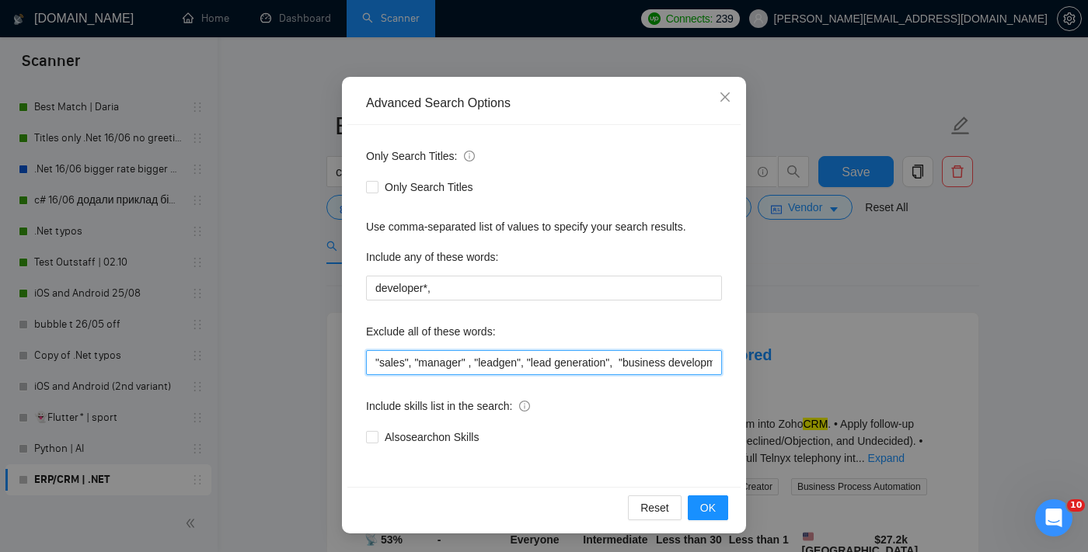
click at [376, 361] on input ""sales", "manager" , "leadgen", "lead generation", "business development", "Tra…" at bounding box center [544, 362] width 356 height 25
click at [378, 362] on input """, "sales", "manager" , "leadgen", "lead generation", "business development", …" at bounding box center [544, 362] width 356 height 25
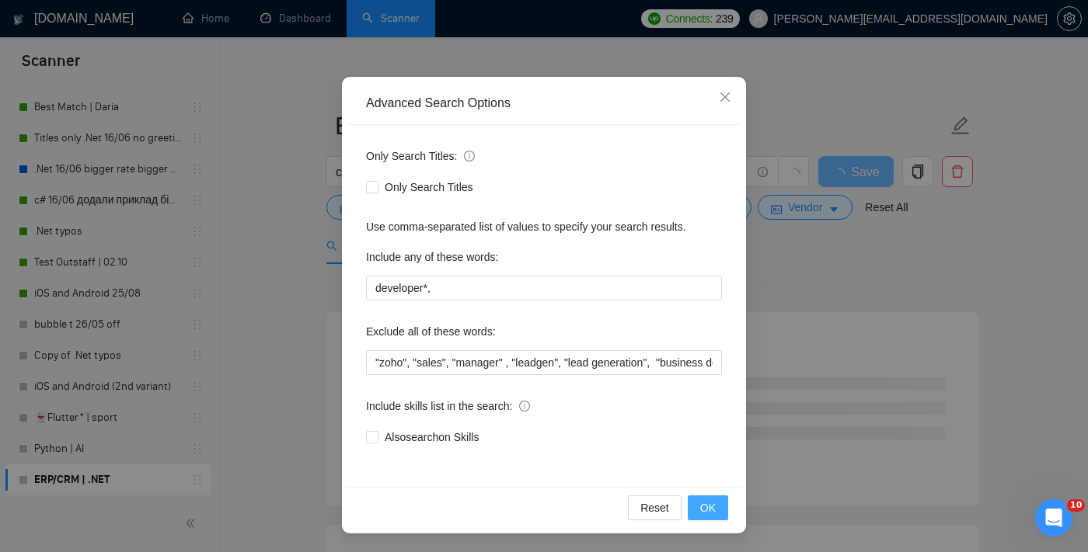
click at [706, 503] on span "OK" at bounding box center [708, 508] width 16 height 17
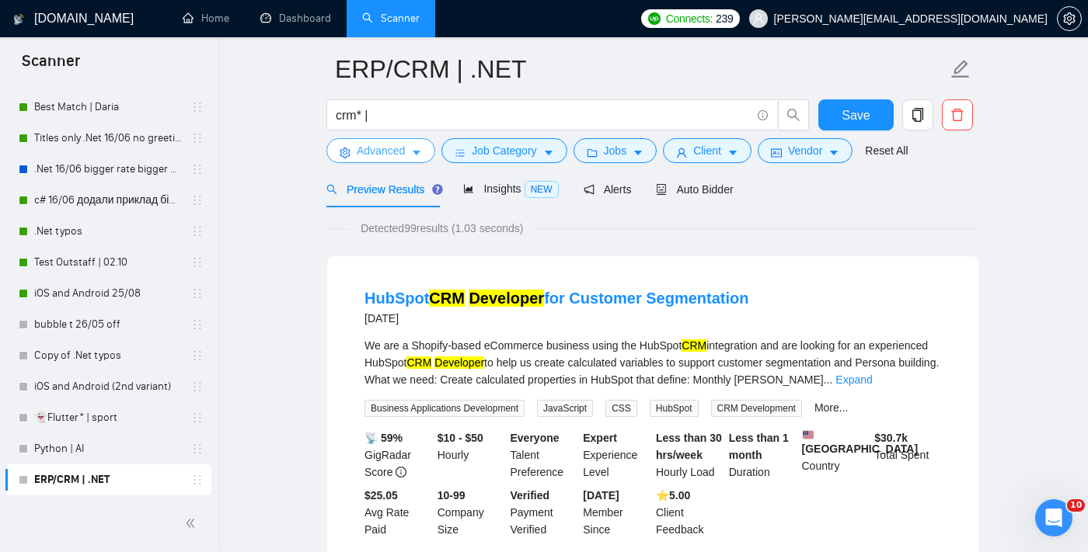
scroll to position [78, 0]
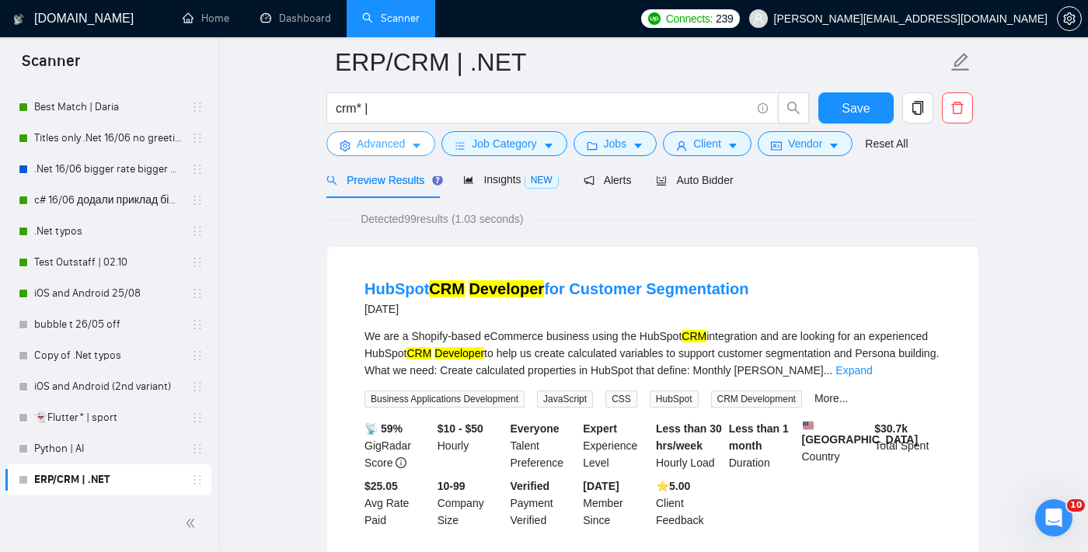
click at [395, 151] on span "Advanced" at bounding box center [381, 143] width 48 height 17
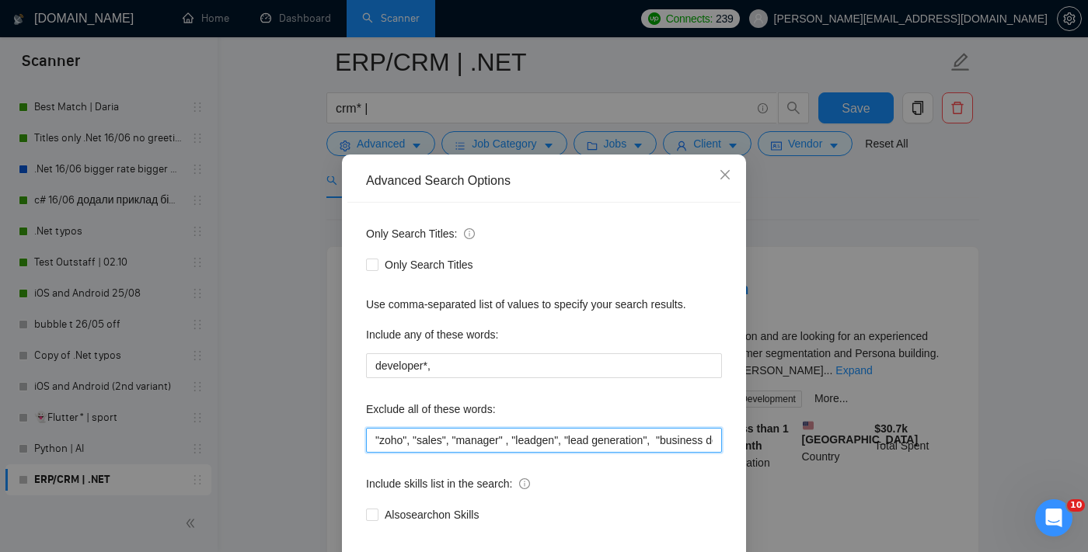
click at [377, 452] on input ""zoho", "sales", "manager" , "leadgen", "lead generation", "business developmen…" at bounding box center [544, 440] width 356 height 25
click at [381, 453] on input """, "zoho", "sales", "manager" , "leadgen", "lead generation", "business develo…" at bounding box center [544, 440] width 356 height 25
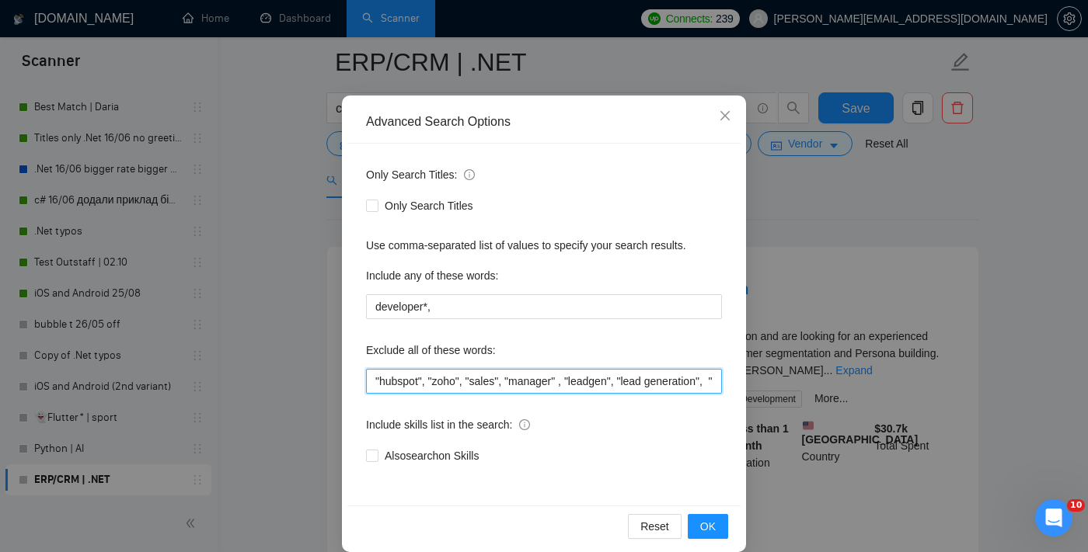
scroll to position [94, 0]
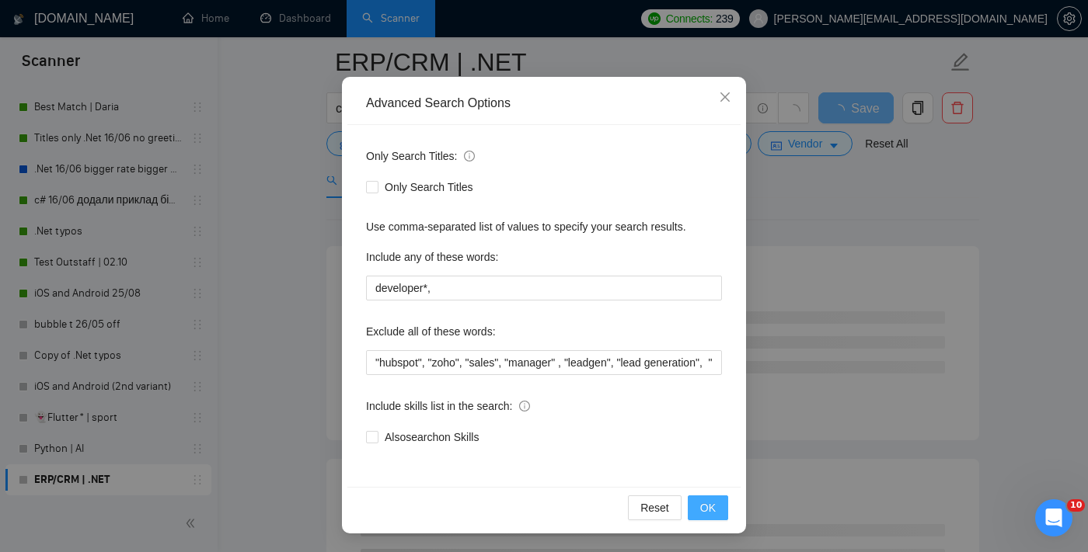
click at [708, 507] on span "OK" at bounding box center [708, 508] width 16 height 17
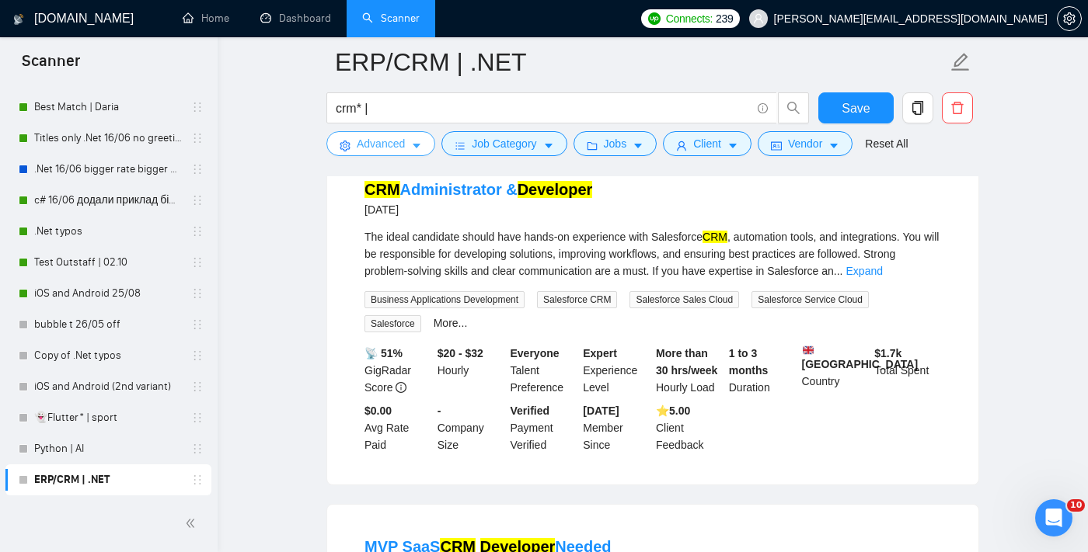
scroll to position [528, 0]
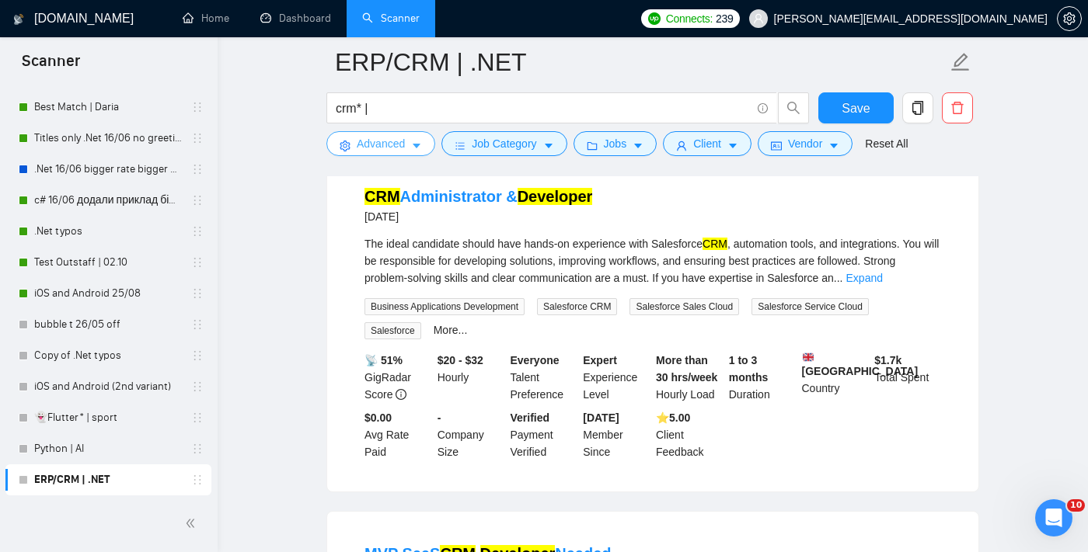
click at [362, 145] on span "Advanced" at bounding box center [381, 143] width 48 height 17
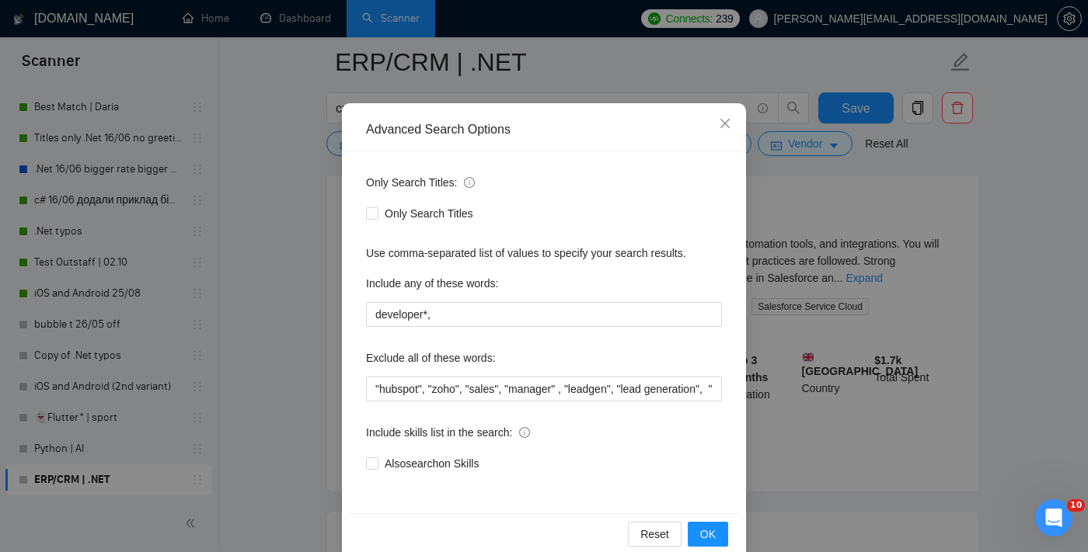
scroll to position [80, 0]
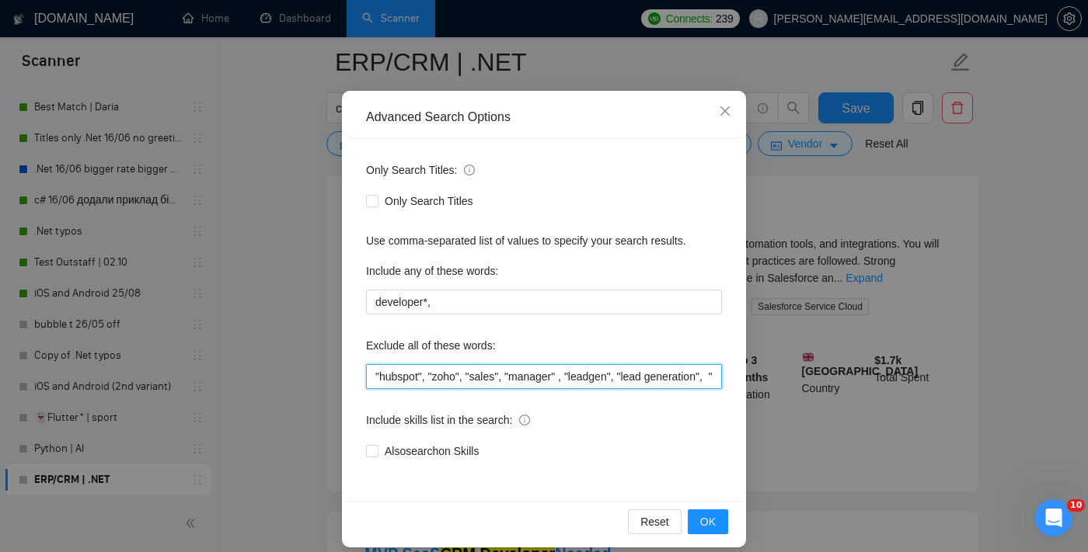
click at [375, 374] on input ""hubspot", "zoho", "sales", "manager" , "leadgen", "lead generation", "business…" at bounding box center [544, 376] width 356 height 25
type input ""salesforce", "hubspot", "zoho", "sales", "manager" , "leadgen", "lead generati…"
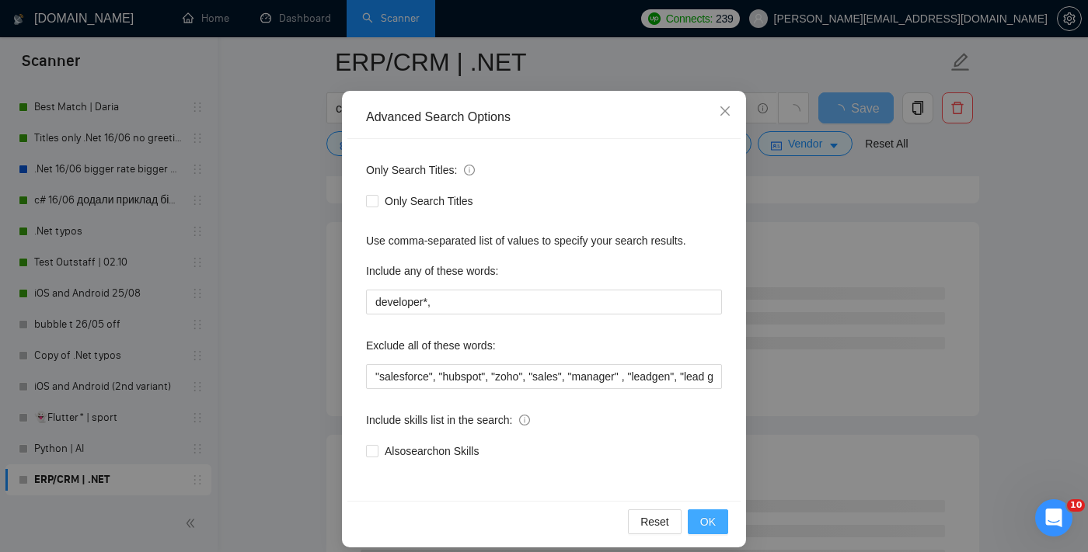
click at [697, 519] on button "OK" at bounding box center [708, 522] width 40 height 25
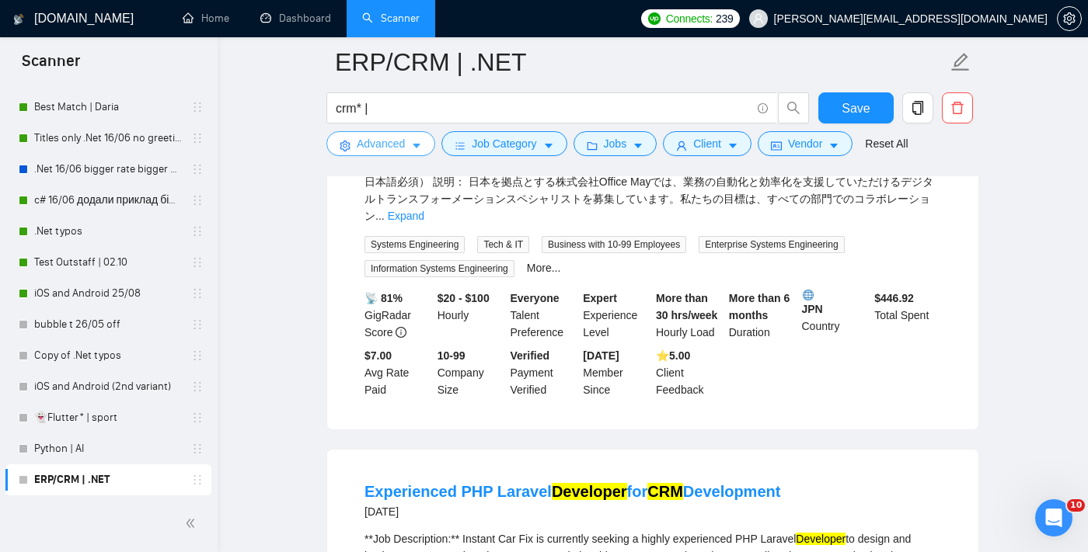
scroll to position [2344, 0]
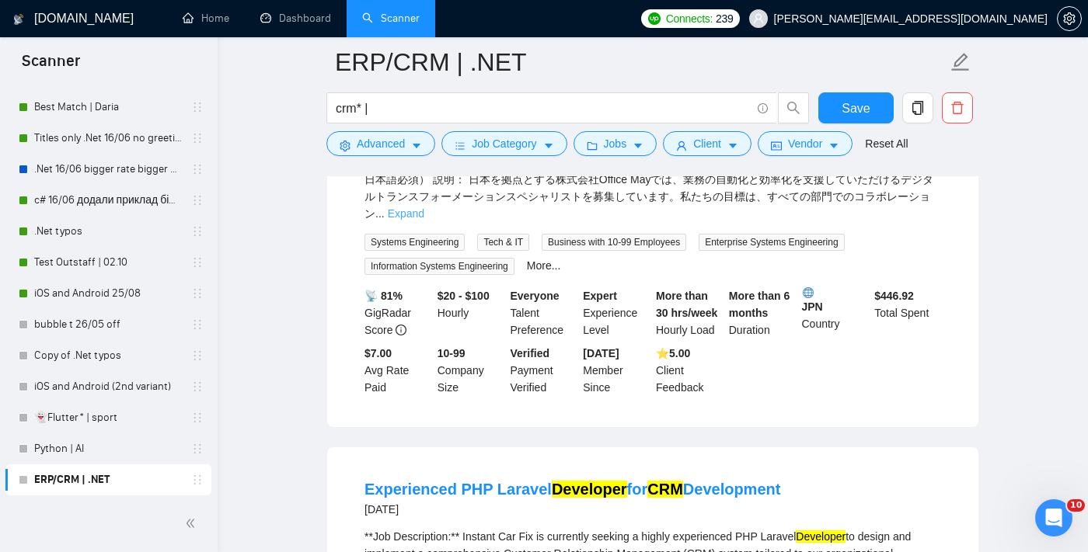
click at [424, 220] on link "Expand" at bounding box center [406, 213] width 37 height 12
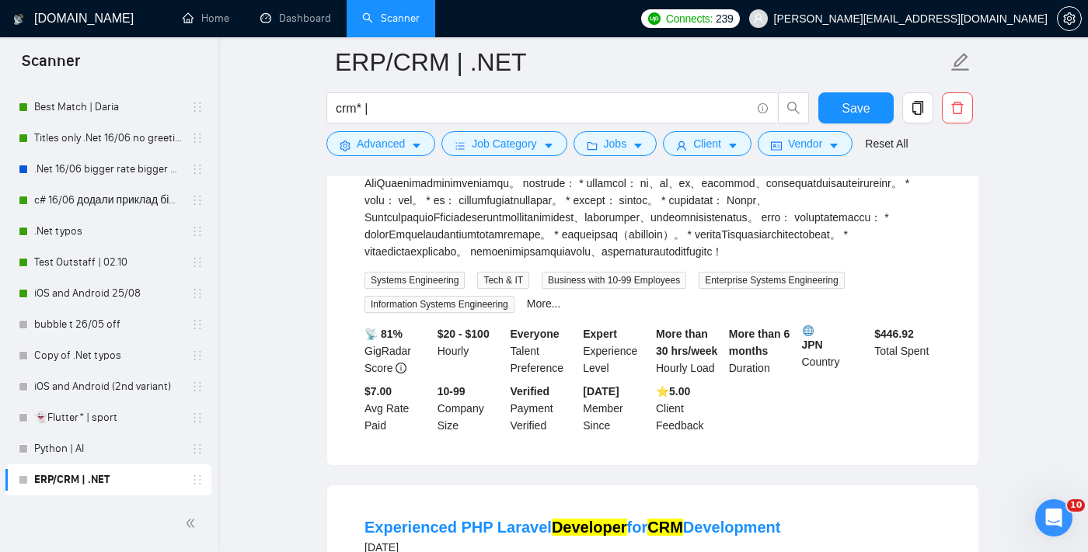
scroll to position [2634, 0]
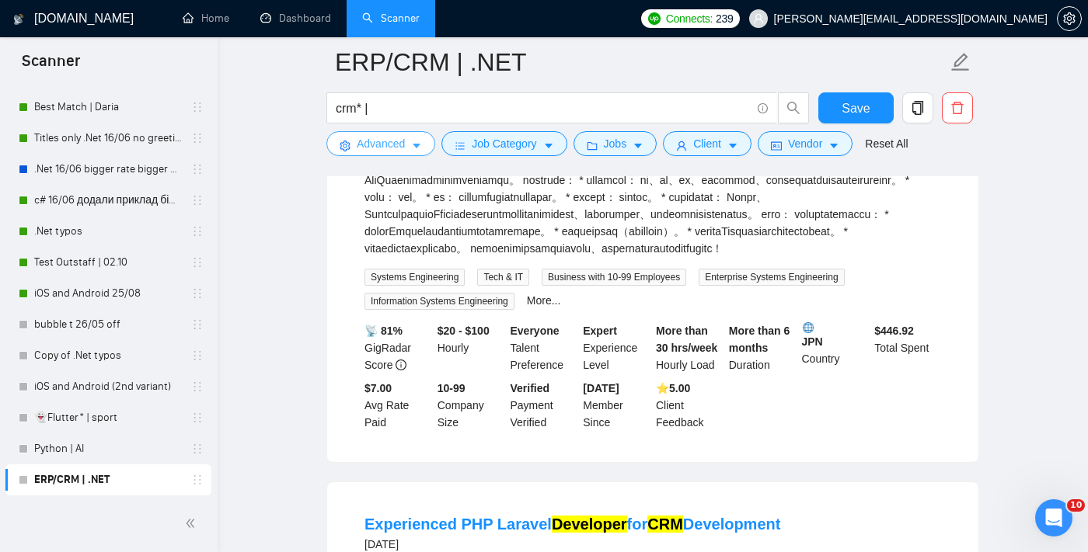
click at [374, 145] on span "Advanced" at bounding box center [381, 143] width 48 height 17
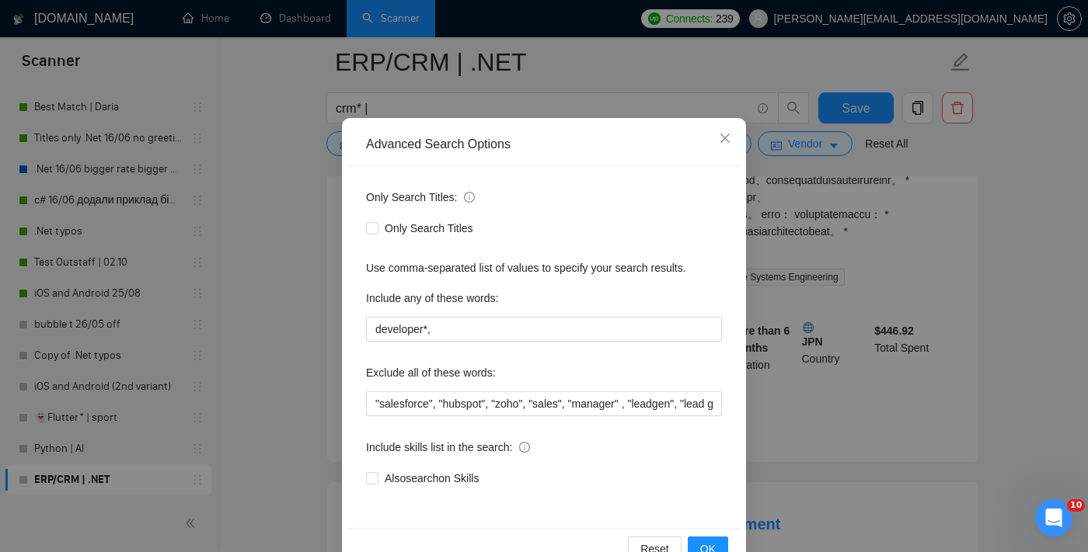
scroll to position [58, 0]
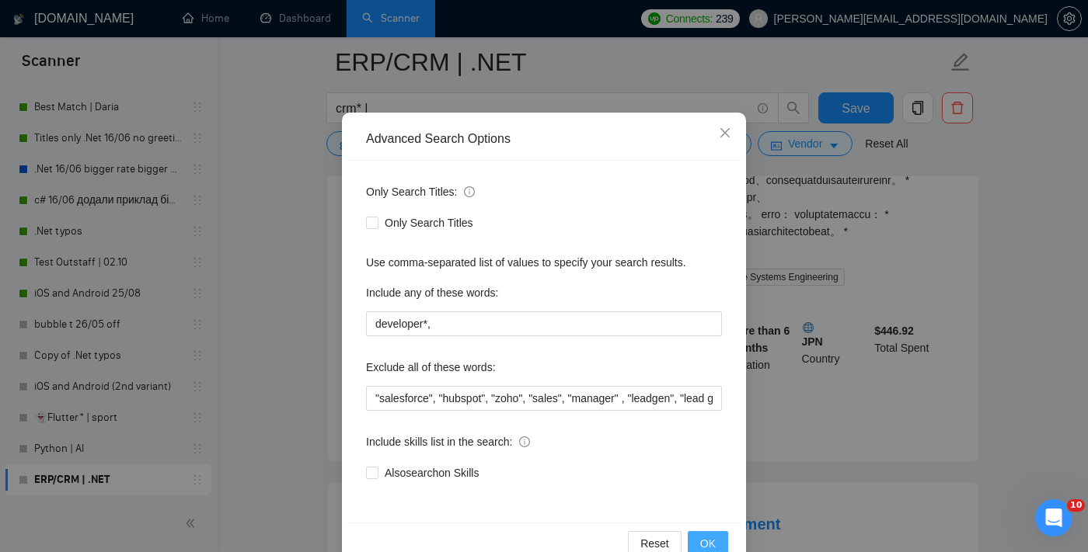
click at [704, 541] on span "OK" at bounding box center [708, 543] width 16 height 17
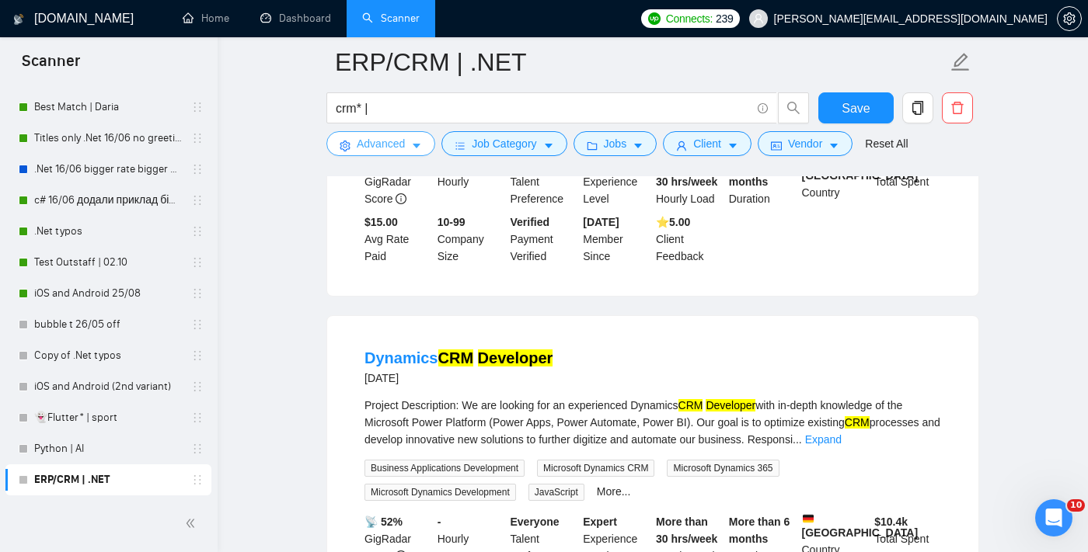
scroll to position [3141, 0]
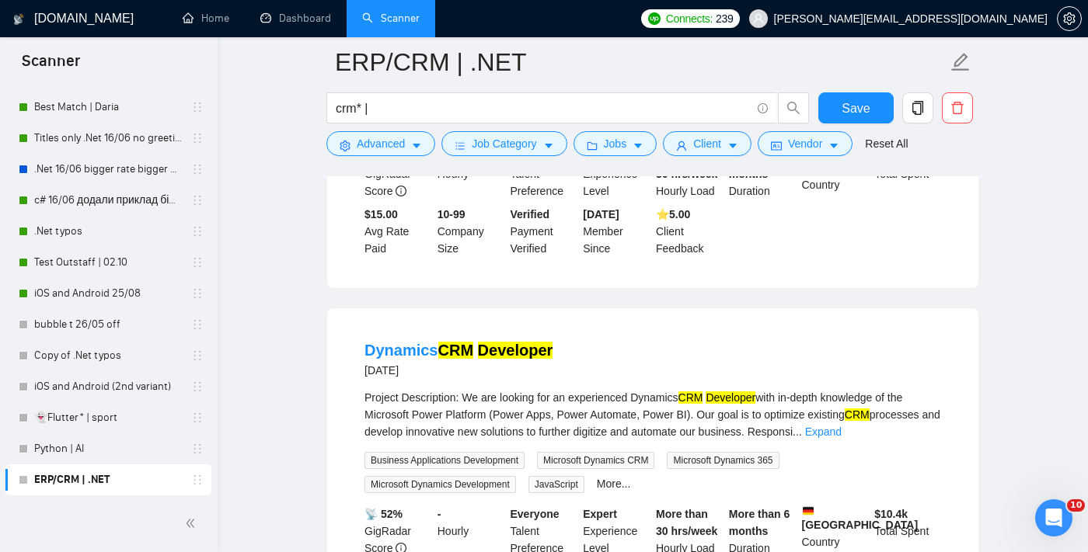
click at [913, 105] on link "Expand" at bounding box center [894, 98] width 37 height 12
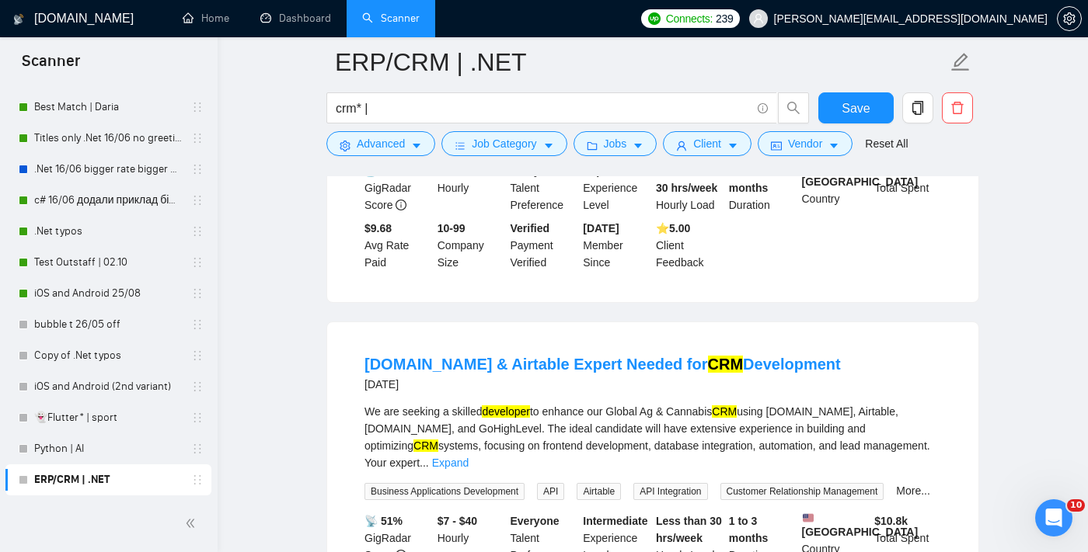
scroll to position [3566, 0]
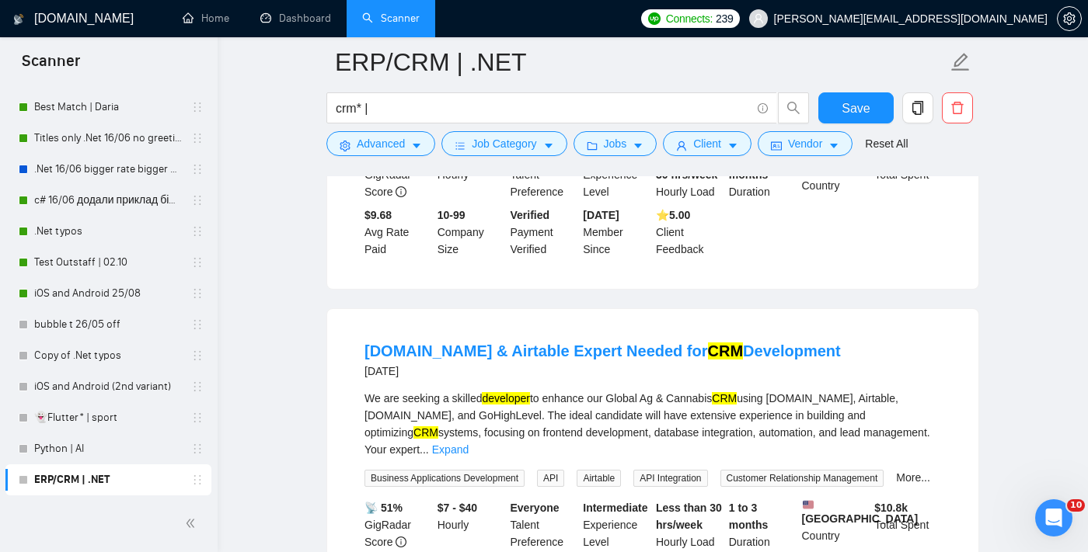
click at [841, 82] on link "Expand" at bounding box center [823, 75] width 37 height 12
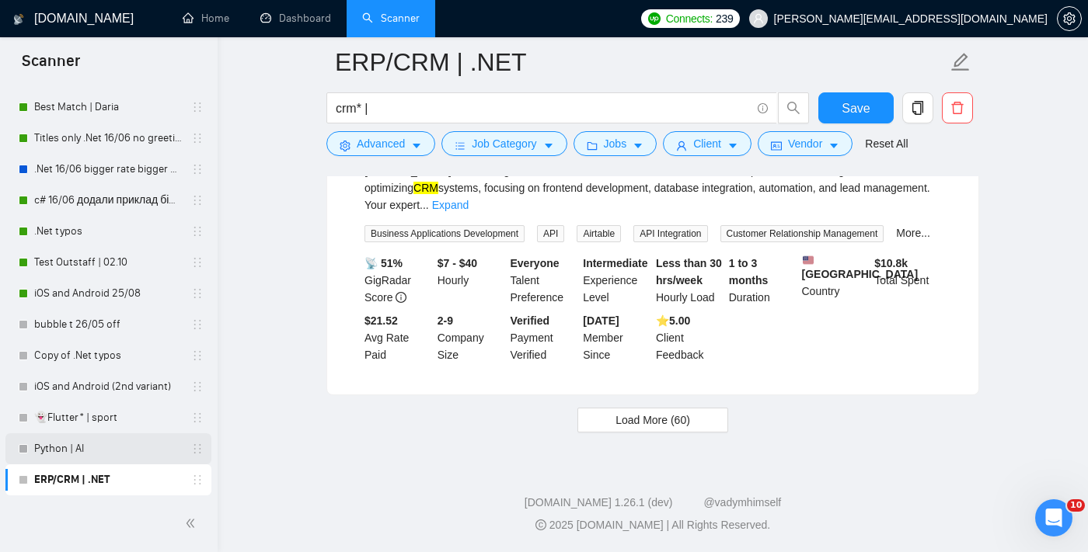
scroll to position [4306, 0]
click at [158, 458] on link "Python | AI" at bounding box center [108, 448] width 148 height 31
click at [837, 112] on button "Save" at bounding box center [855, 107] width 75 height 31
click at [94, 455] on link "Python | AI" at bounding box center [108, 448] width 148 height 31
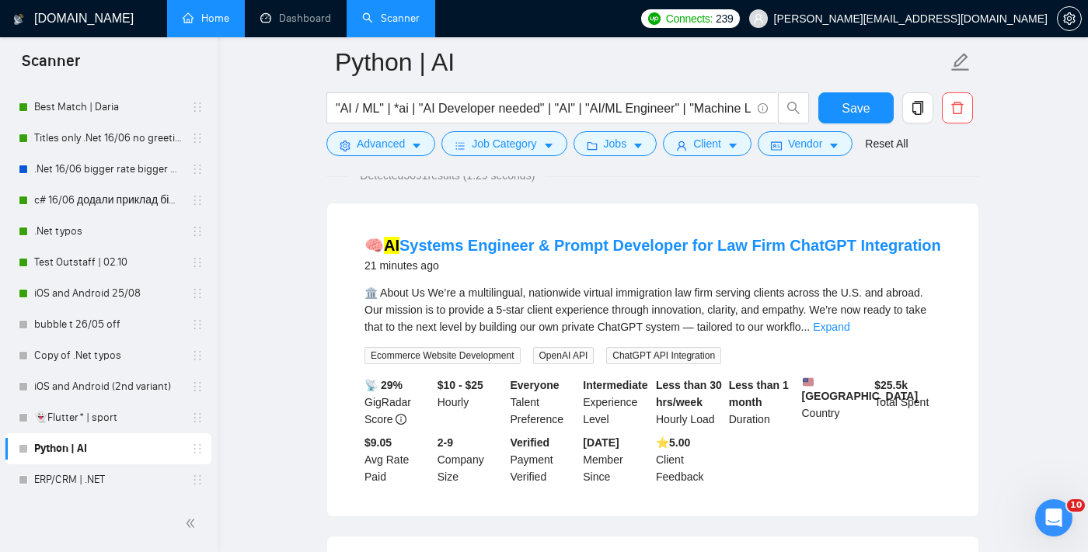
scroll to position [124, 0]
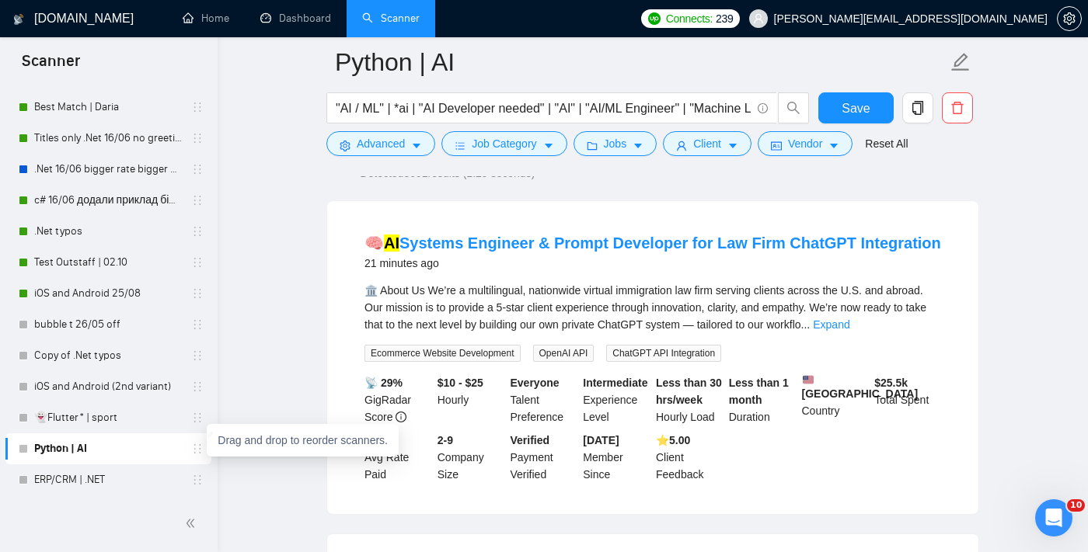
click at [193, 451] on icon "holder" at bounding box center [197, 449] width 12 height 12
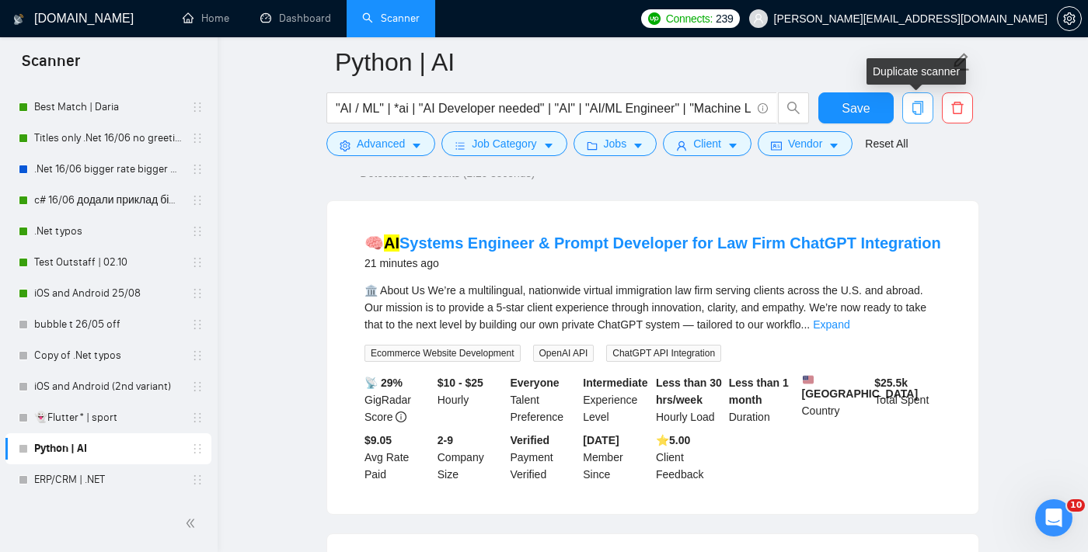
click at [921, 108] on icon "copy" at bounding box center [917, 108] width 14 height 14
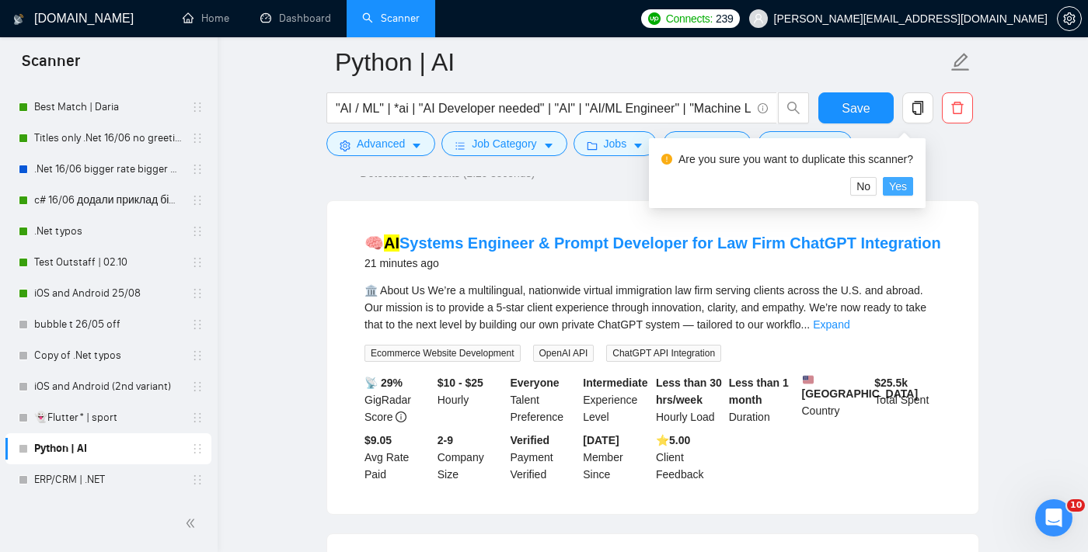
click at [902, 186] on span "Yes" at bounding box center [898, 186] width 18 height 17
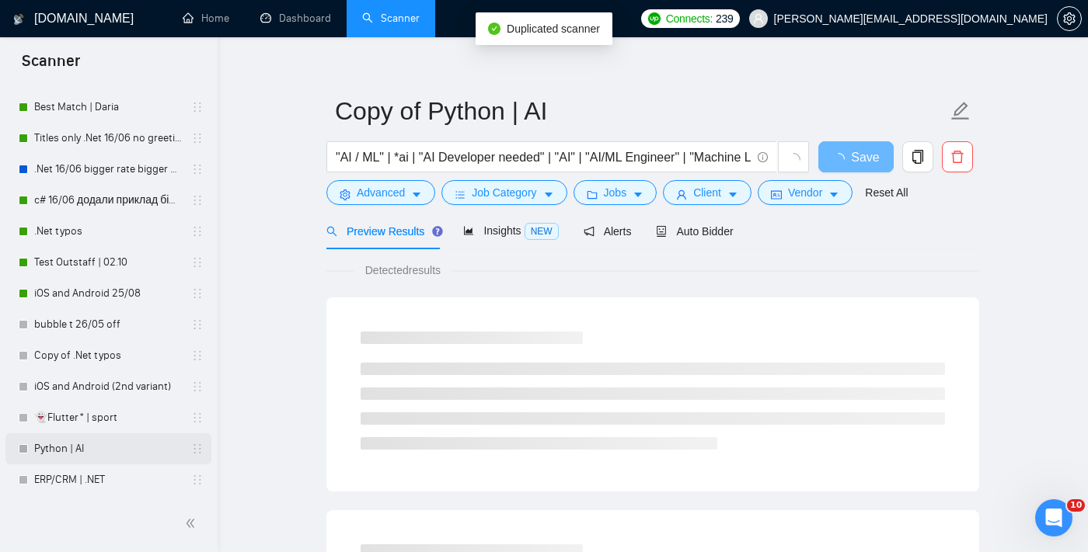
scroll to position [440, 0]
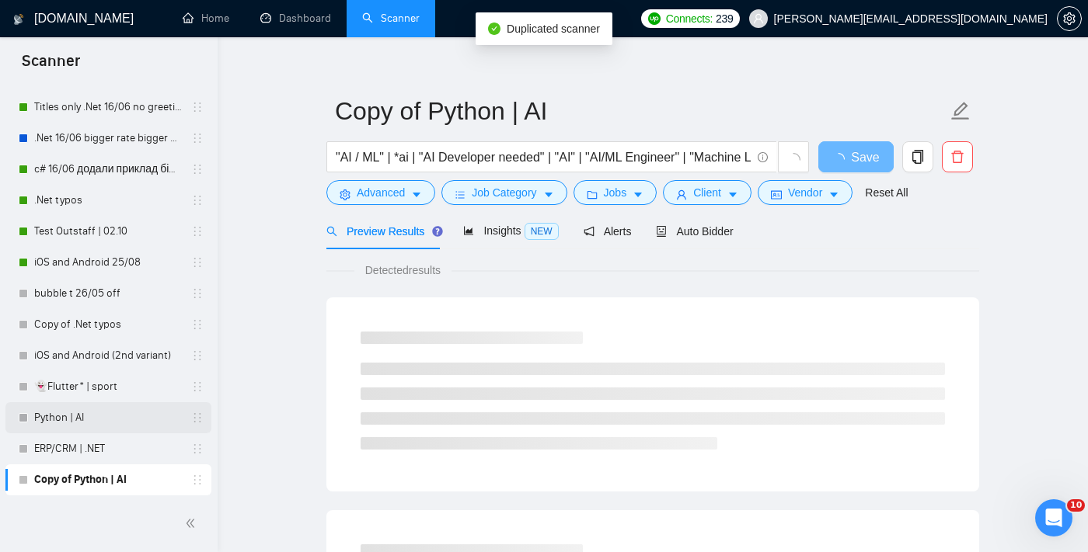
click at [104, 426] on link "Python | AI" at bounding box center [108, 417] width 148 height 31
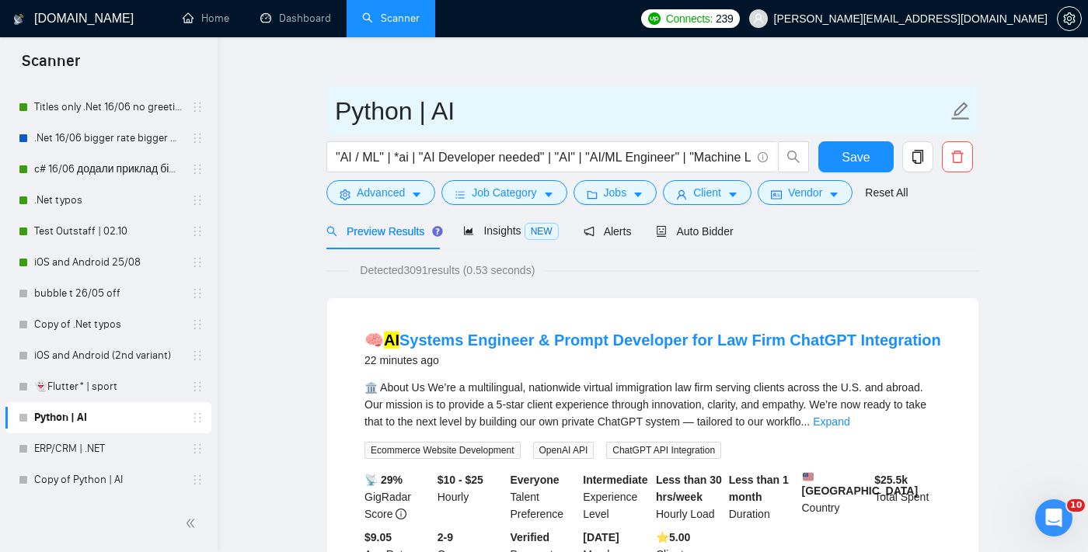
drag, startPoint x: 450, startPoint y: 114, endPoint x: 431, endPoint y: 110, distance: 19.2
click at [431, 110] on input "Python | AI" at bounding box center [641, 111] width 612 height 39
type input "Python"
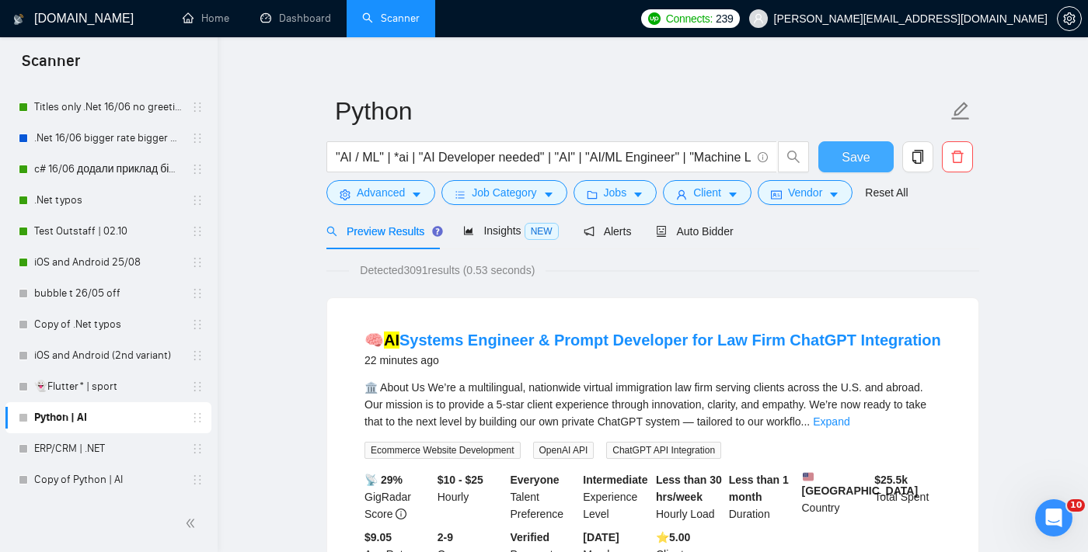
click at [851, 162] on span "Save" at bounding box center [855, 157] width 28 height 19
click at [141, 472] on link "Copy of Python | AI" at bounding box center [108, 480] width 148 height 31
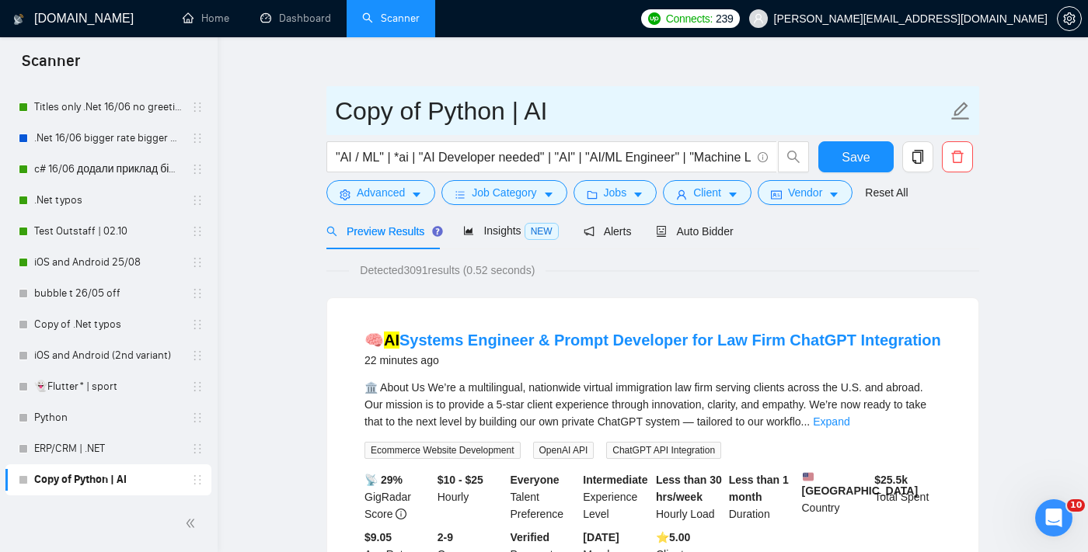
drag, startPoint x: 426, startPoint y: 112, endPoint x: 338, endPoint y: 110, distance: 88.6
click at [338, 110] on input "Copy of Python | AI" at bounding box center [641, 111] width 612 height 39
type input "Python | AI"
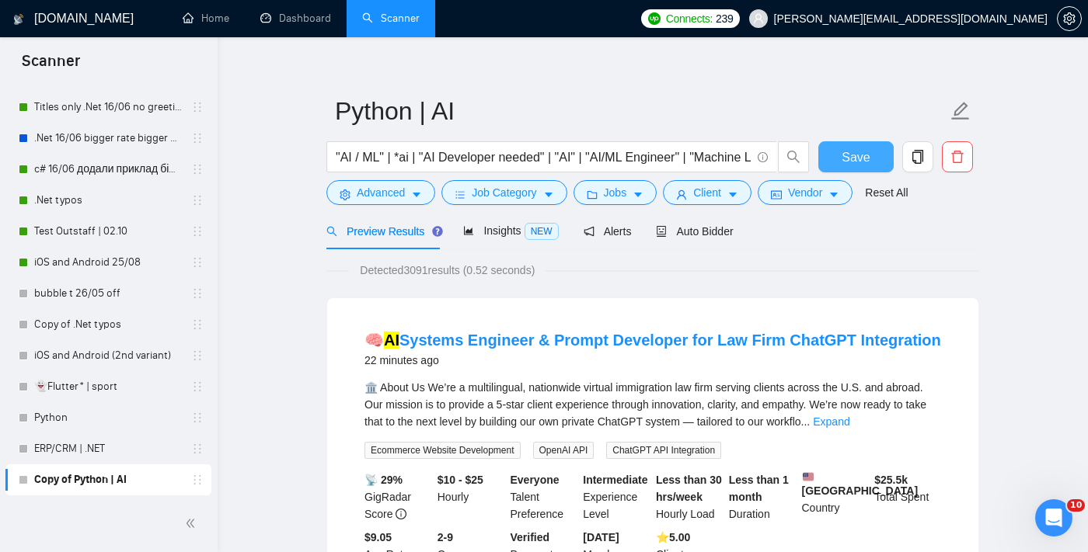
click at [831, 159] on button "Save" at bounding box center [855, 156] width 75 height 31
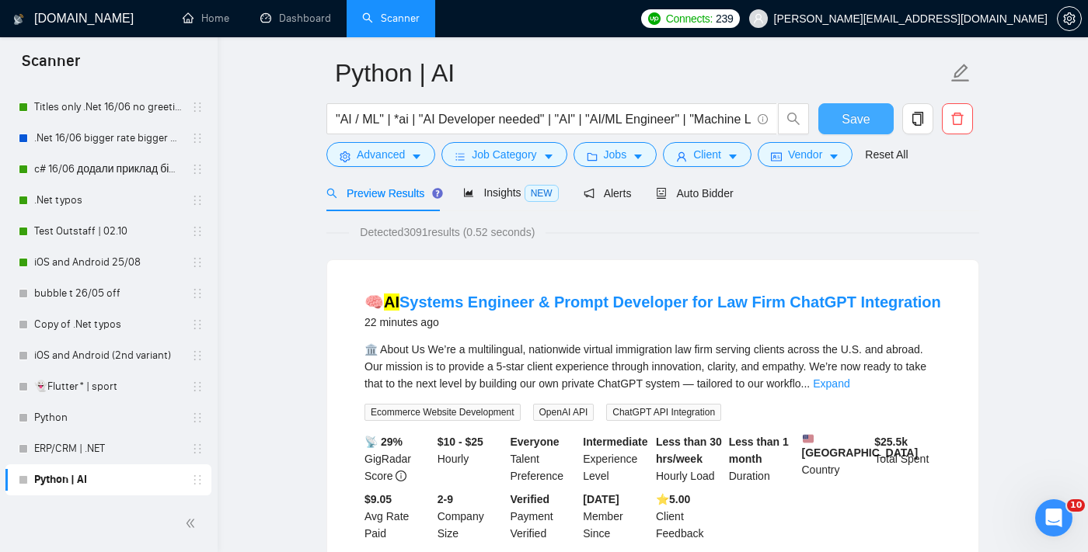
scroll to position [57, 0]
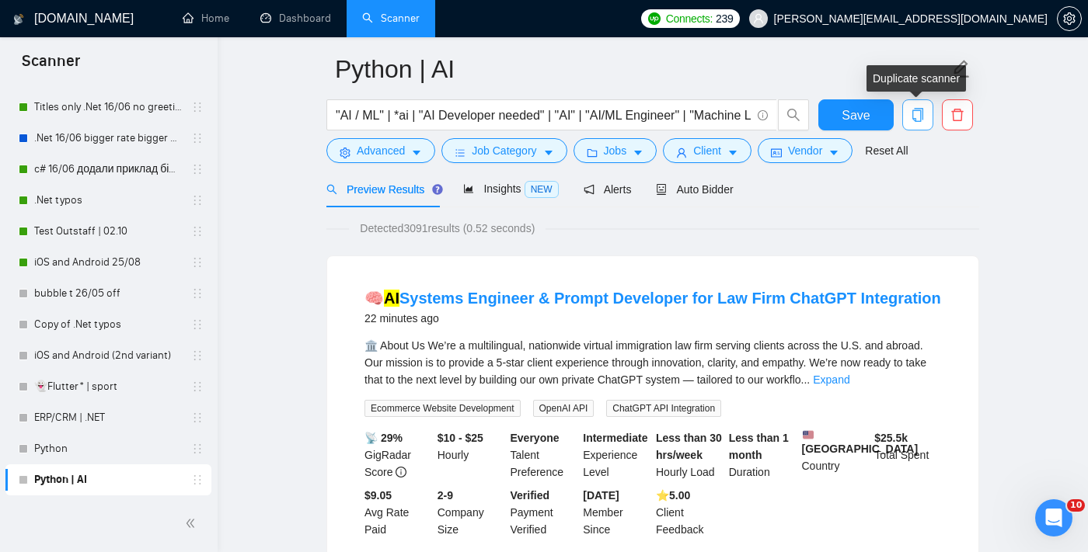
click at [918, 116] on icon "copy" at bounding box center [917, 115] width 14 height 14
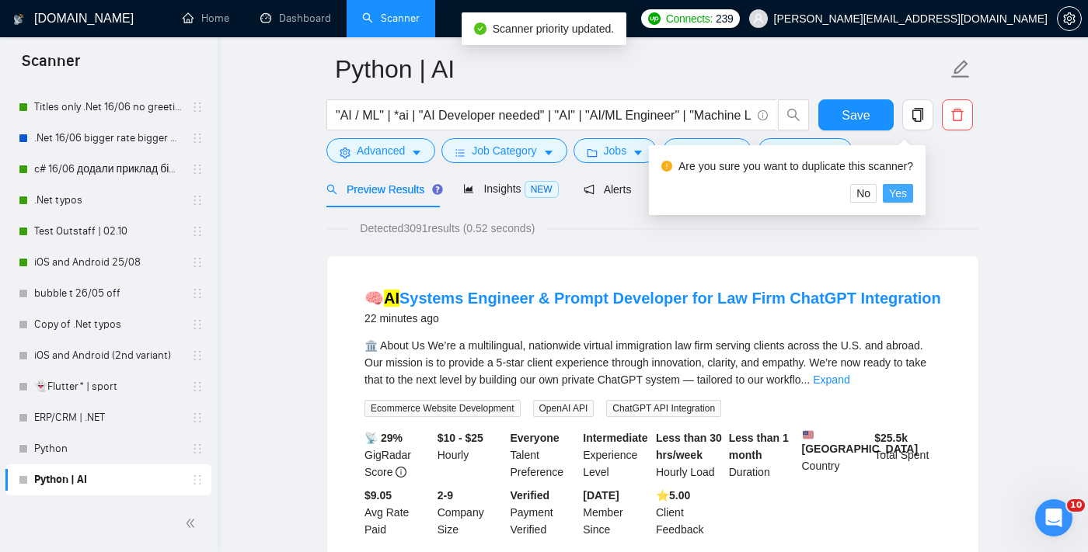
click at [907, 194] on span "Yes" at bounding box center [898, 193] width 18 height 17
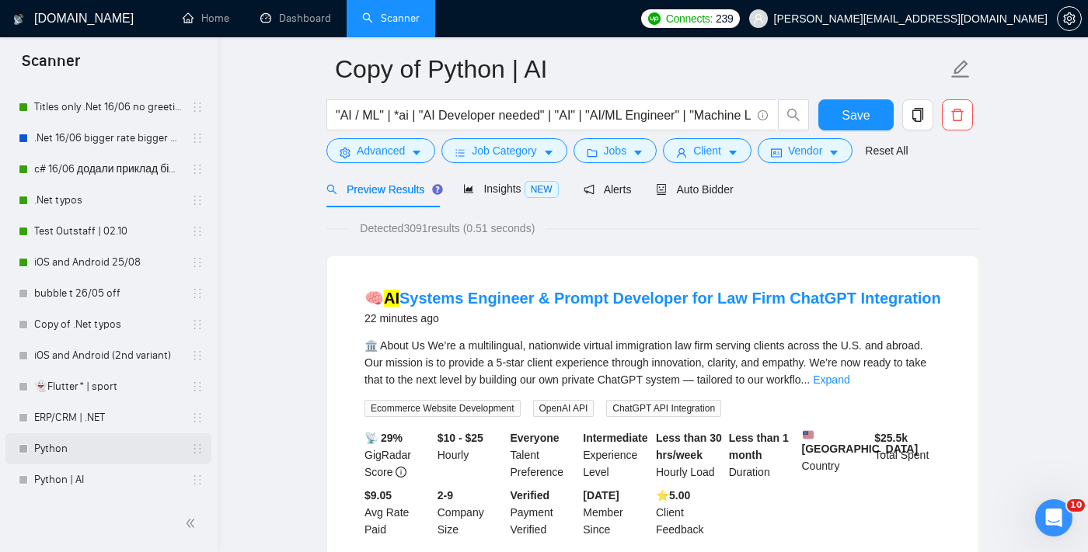
scroll to position [472, 0]
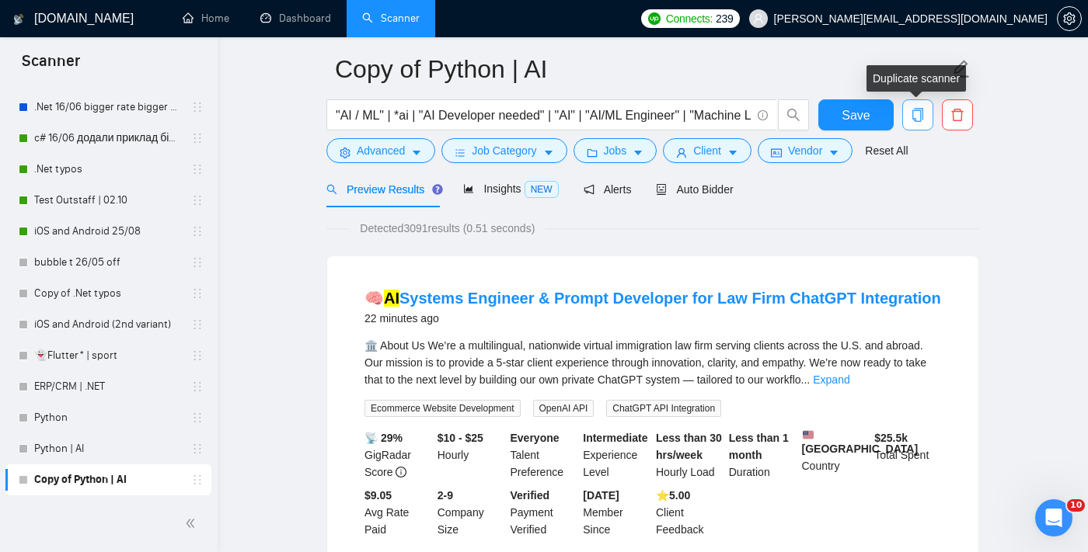
click at [918, 117] on icon "copy" at bounding box center [917, 115] width 14 height 14
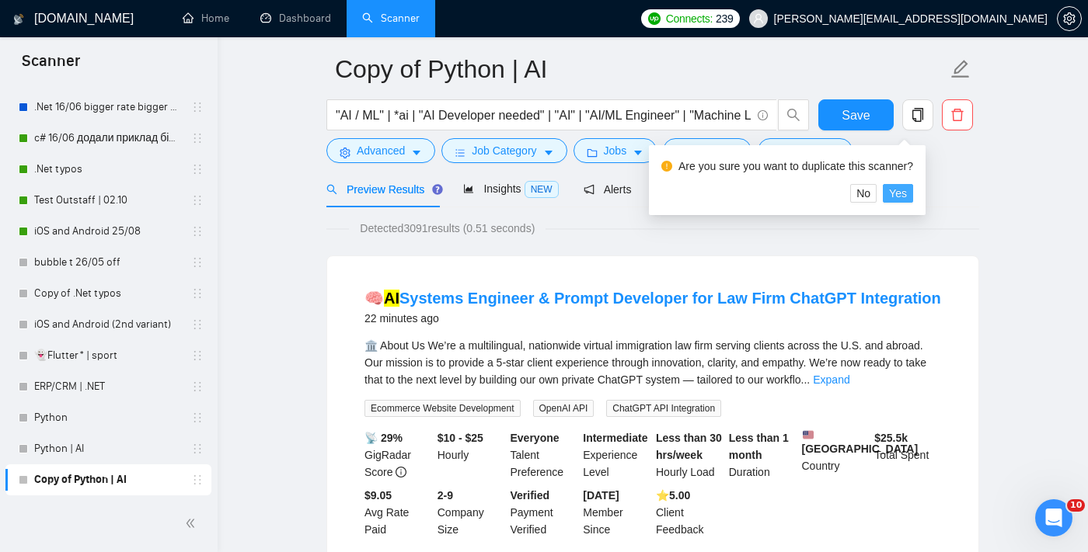
click at [907, 193] on span "Yes" at bounding box center [898, 193] width 18 height 17
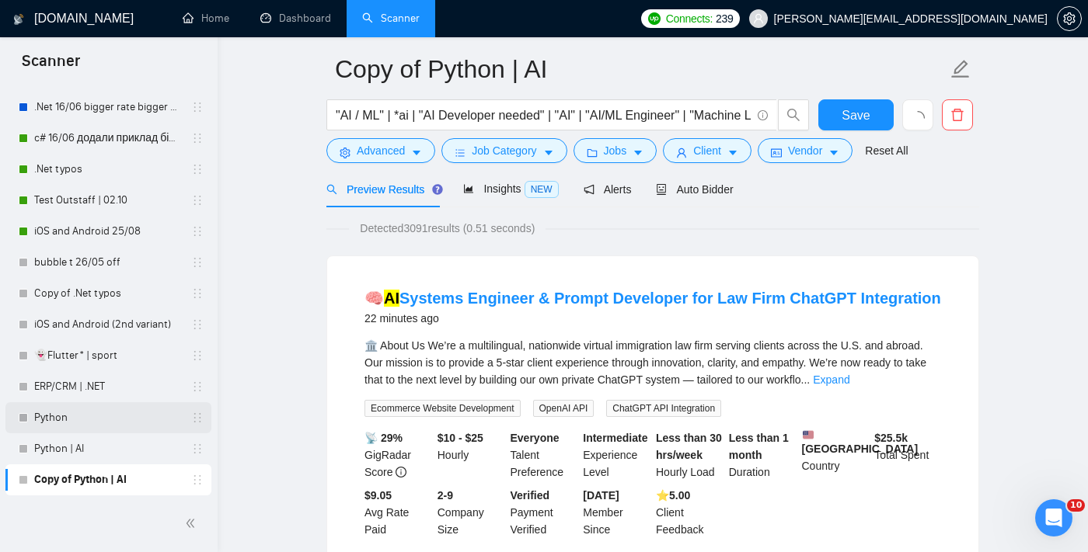
click at [122, 423] on link "Python" at bounding box center [108, 417] width 148 height 31
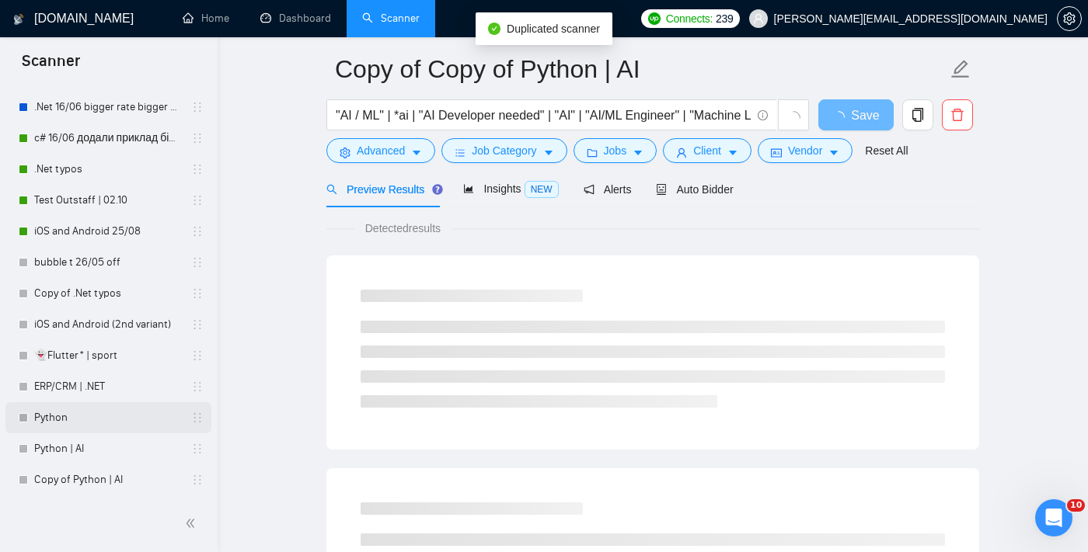
click at [81, 424] on link "Python" at bounding box center [108, 417] width 148 height 31
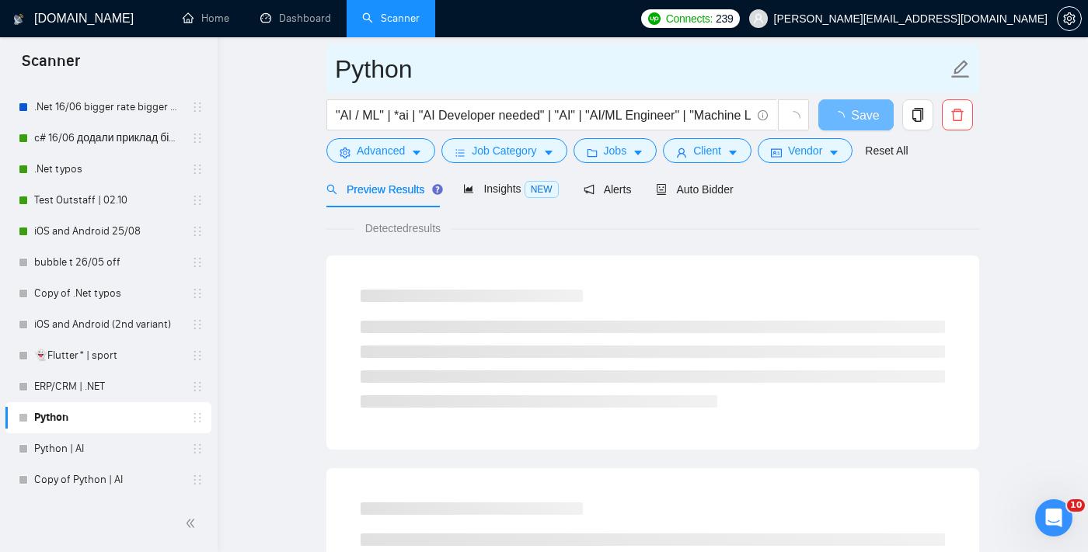
click at [577, 75] on input "Python" at bounding box center [641, 69] width 612 height 39
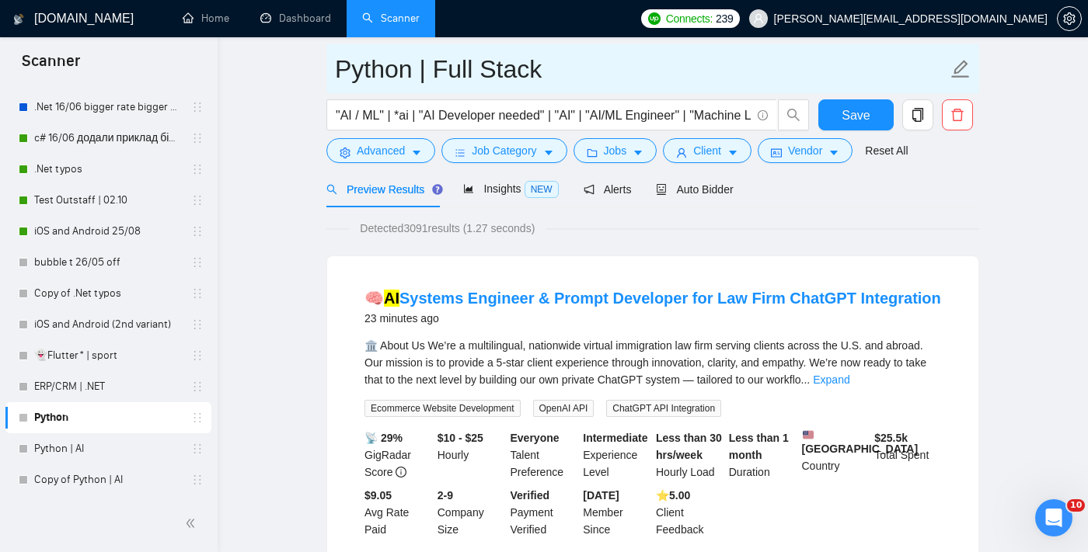
type input "Python | Full Stack"
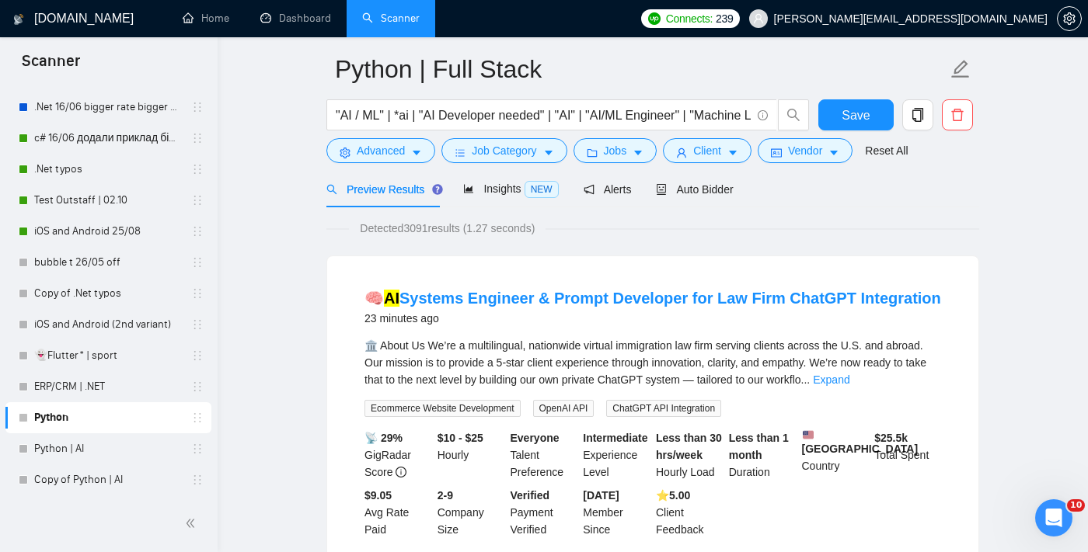
click at [106, 472] on link "Copy of Python | AI" at bounding box center [108, 480] width 148 height 31
click at [850, 128] on button "Save" at bounding box center [855, 114] width 75 height 31
click at [96, 485] on link "Copy of Python | AI" at bounding box center [108, 480] width 148 height 31
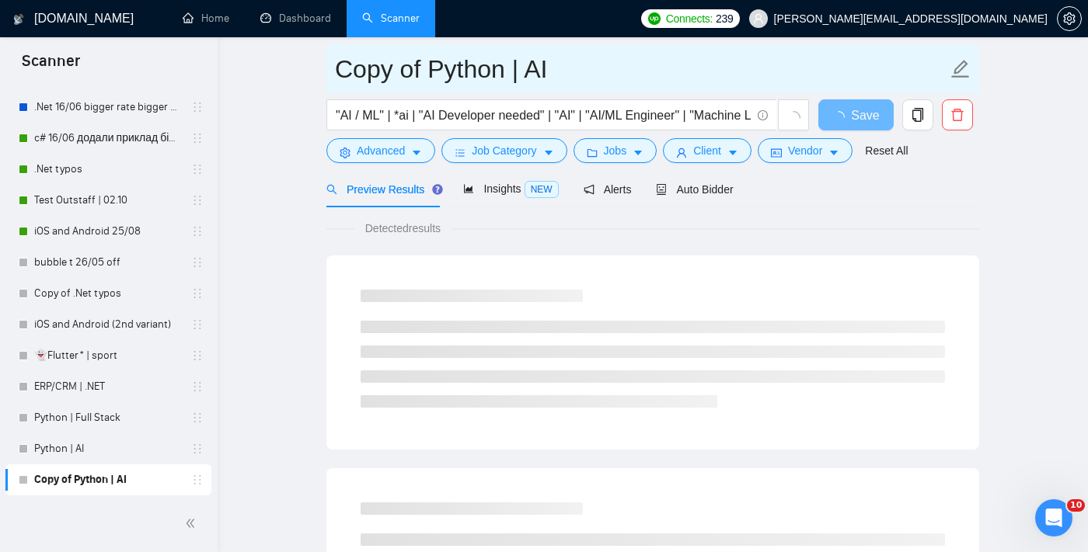
drag, startPoint x: 423, startPoint y: 77, endPoint x: 407, endPoint y: 75, distance: 15.7
click at [409, 75] on input "Copy of Python | AI" at bounding box center [641, 69] width 612 height 39
click at [477, 67] on input "Python | AI" at bounding box center [641, 69] width 612 height 39
type input "Python | ML"
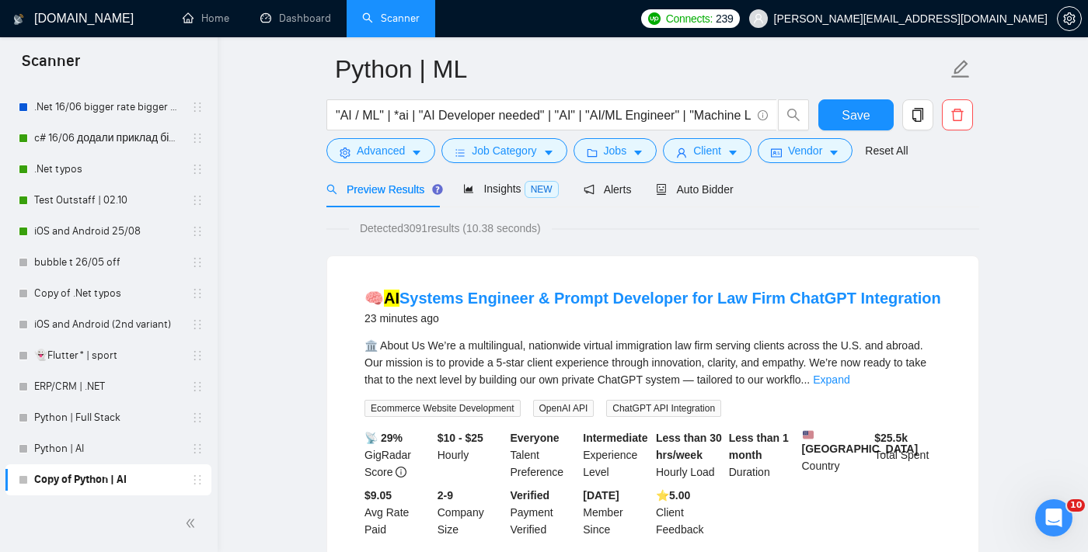
click at [105, 459] on link "Python | AI" at bounding box center [108, 448] width 148 height 31
click at [850, 114] on span "Save" at bounding box center [855, 115] width 28 height 19
click at [920, 117] on icon "copy" at bounding box center [917, 115] width 11 height 14
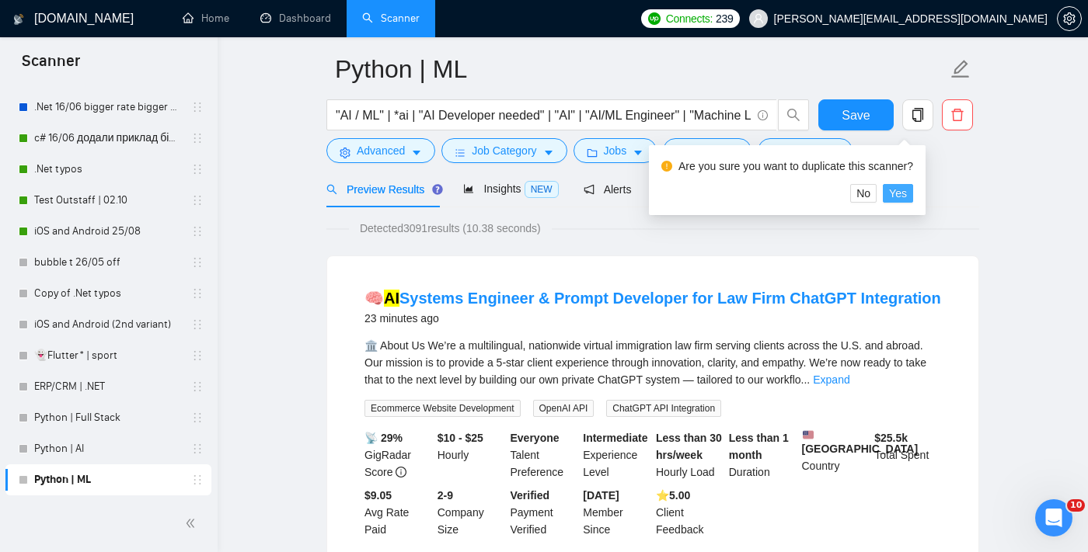
click at [907, 192] on span "Yes" at bounding box center [898, 193] width 18 height 17
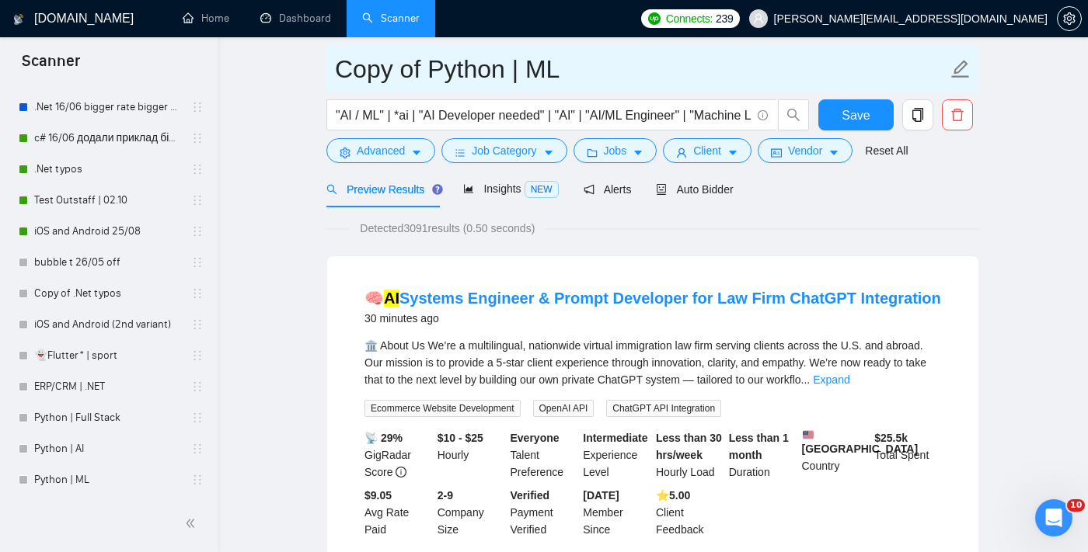
drag, startPoint x: 429, startPoint y: 72, endPoint x: 319, endPoint y: 71, distance: 109.5
click at [507, 75] on input "Python | ML" at bounding box center [641, 69] width 612 height 39
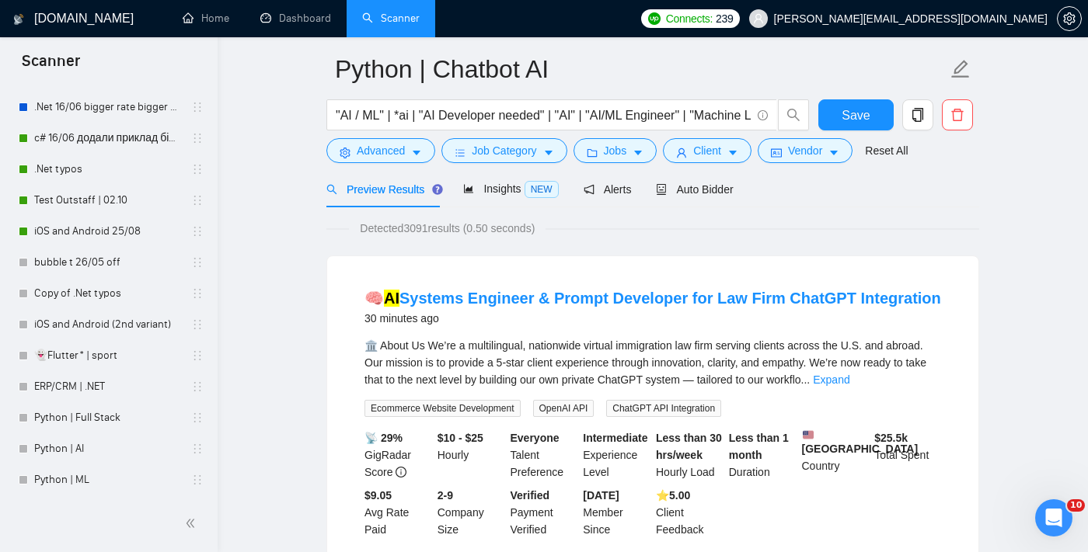
click at [968, 149] on div "Advanced Job Category Jobs Client Vendor Reset All" at bounding box center [649, 150] width 653 height 25
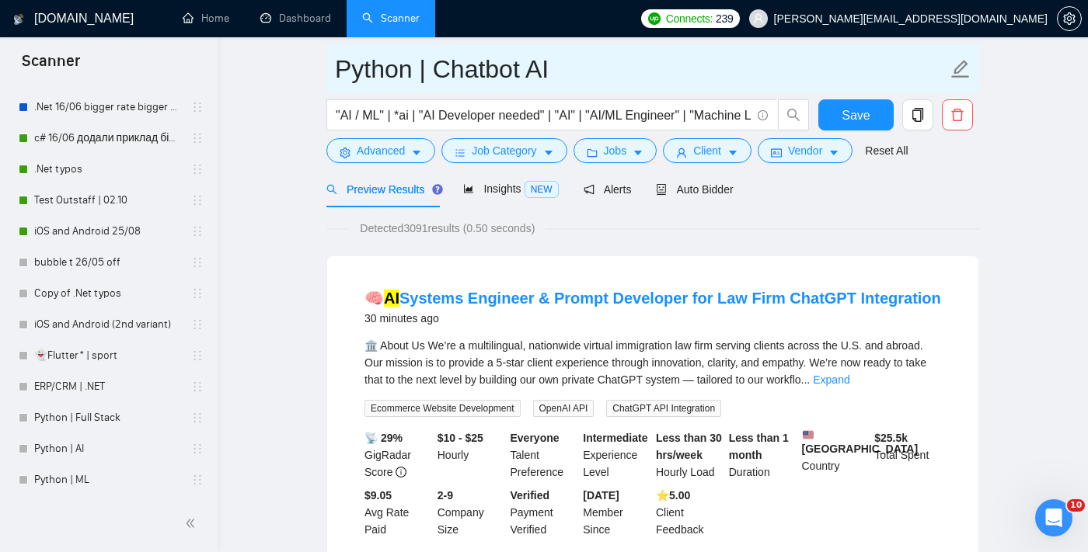
click at [497, 76] on input "Python | Chatbot AI" at bounding box center [641, 69] width 612 height 39
type input "Python | ChatBot AI"
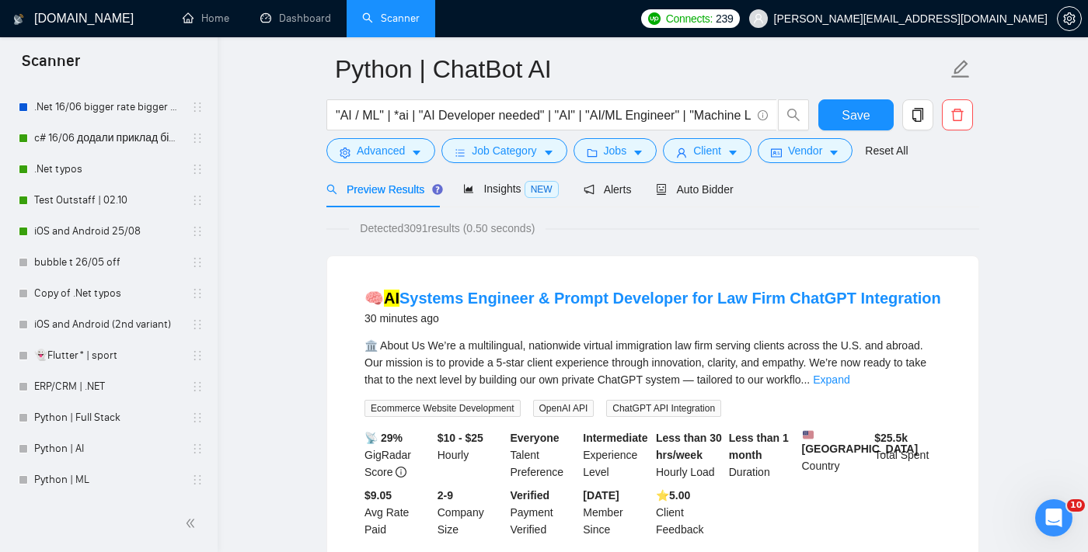
click at [841, 122] on button "Save" at bounding box center [855, 114] width 75 height 31
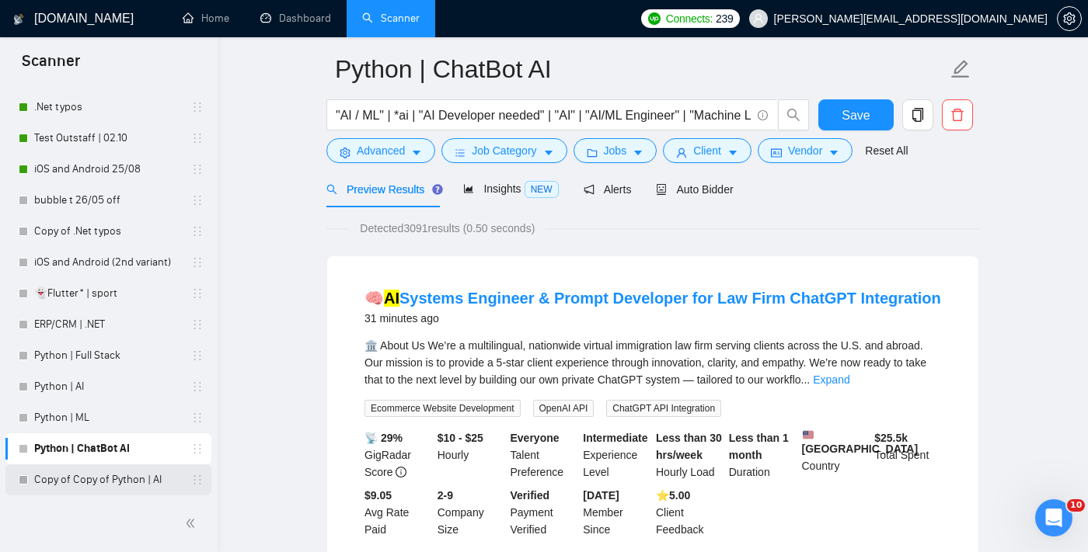
click at [166, 483] on link "Copy of Copy of Python | AI" at bounding box center [108, 480] width 148 height 31
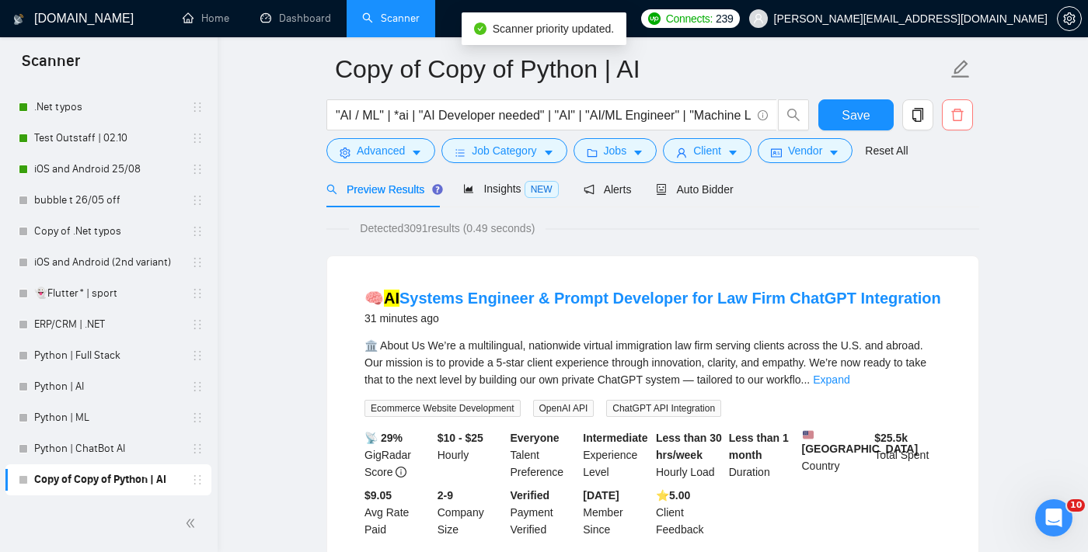
click at [953, 115] on icon "delete" at bounding box center [957, 115] width 14 height 14
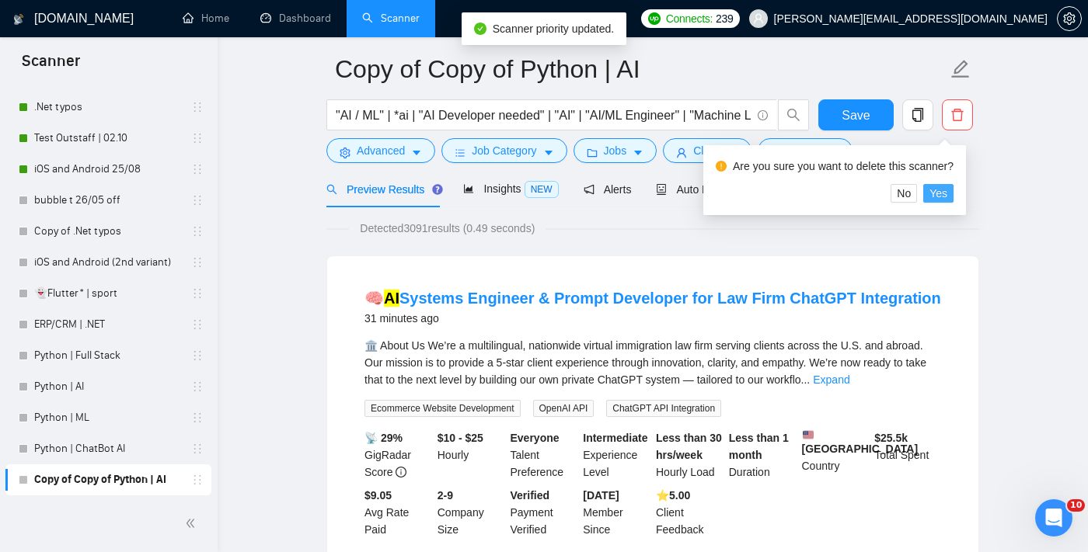
click at [947, 199] on span "Yes" at bounding box center [938, 193] width 18 height 17
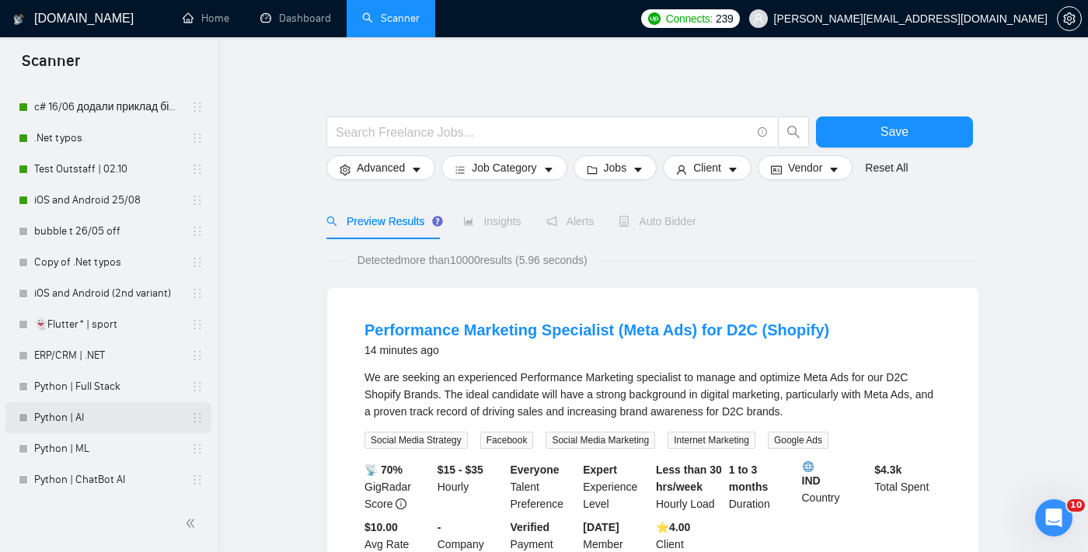
click at [66, 420] on link "Python | AI" at bounding box center [108, 417] width 148 height 31
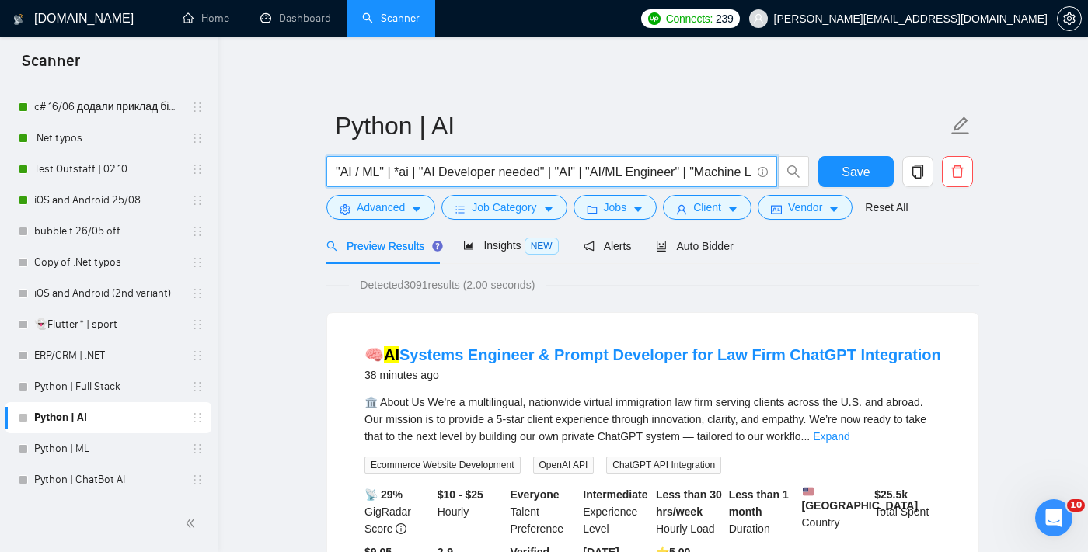
click at [379, 172] on input ""AI / ML" | *ai | "AI Developer needed" | "AI" | "AI/ML Engineer" | "Machine Le…" at bounding box center [543, 171] width 415 height 19
click at [399, 172] on input ""AI / ML" | *ai | "AI Developer needed" | "AI" | "AI/ML Engineer" | "Machine Le…" at bounding box center [543, 171] width 415 height 19
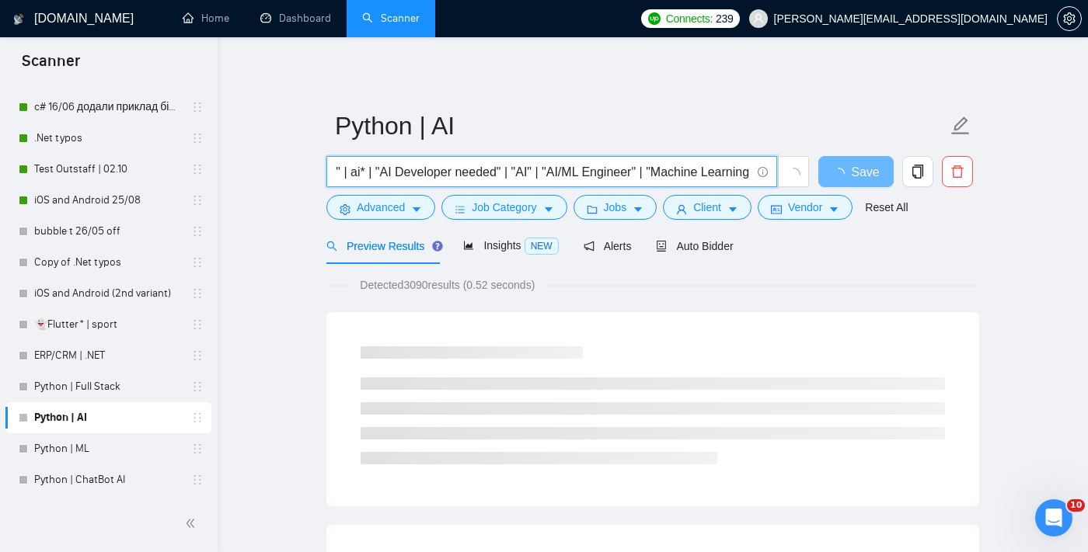
scroll to position [0, 30]
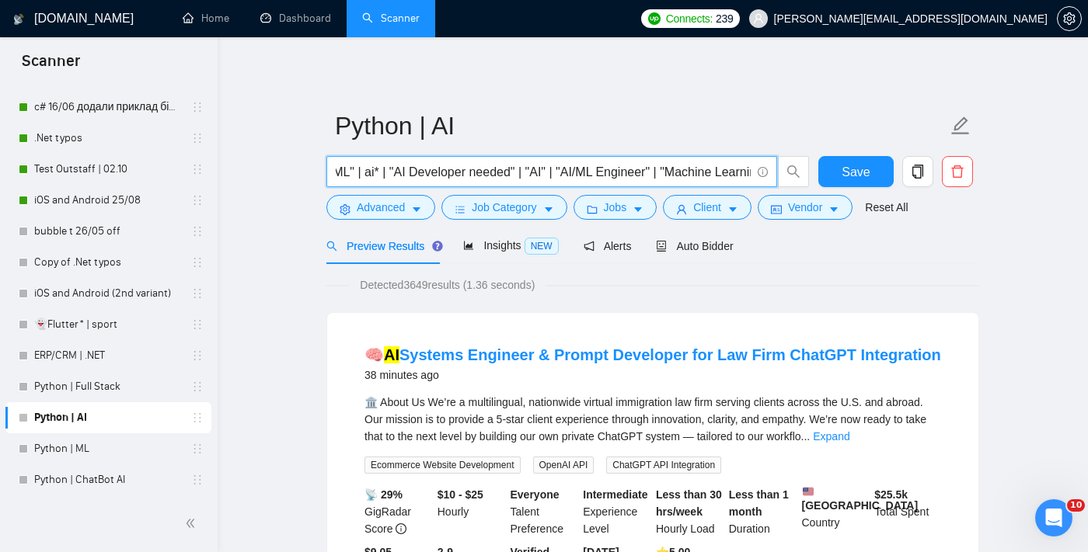
click at [514, 171] on input ""AI / ML" | ai* | "AI Developer needed" | "AI" | "AI/ML Engineer" | "Machine Le…" at bounding box center [543, 171] width 415 height 19
drag, startPoint x: 512, startPoint y: 171, endPoint x: 468, endPoint y: 169, distance: 43.6
click at [468, 169] on input ""AI / ML" | ai* | "AI Developer needed" | "AI" | "AI/ML Engineer" | "Machine Le…" at bounding box center [543, 171] width 415 height 19
drag, startPoint x: 471, startPoint y: 172, endPoint x: 441, endPoint y: 172, distance: 29.5
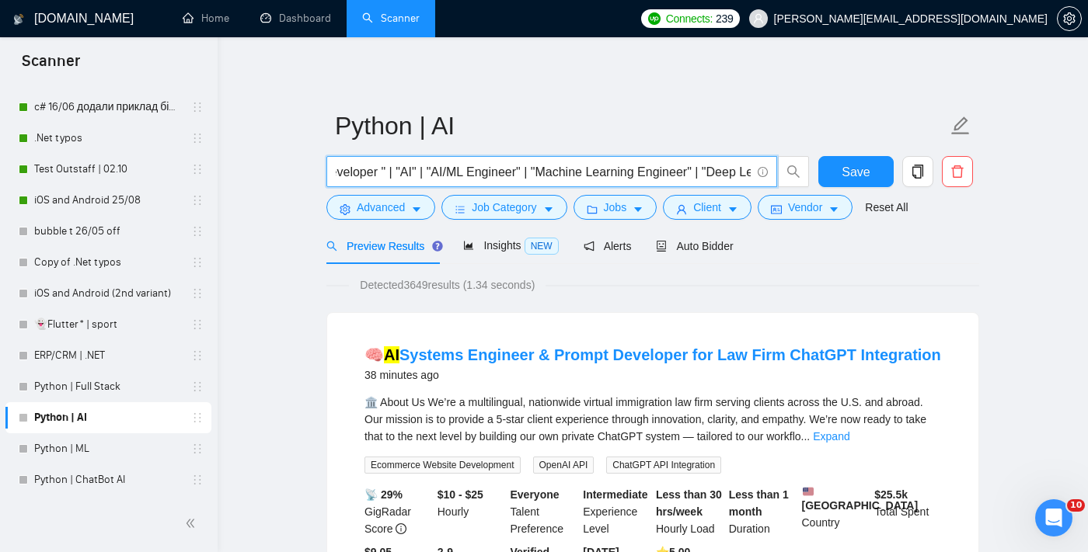
click at [441, 172] on input ""AI / ML" | ai* | "AI Developer " | "AI" | "AI/ML Engineer" | "Machine Learning…" at bounding box center [543, 171] width 415 height 19
click at [433, 173] on input ""AI / ML" | ai* | "AI Developer " | "AI" | "engineer" | "Machine Learning Engin…" at bounding box center [543, 171] width 415 height 19
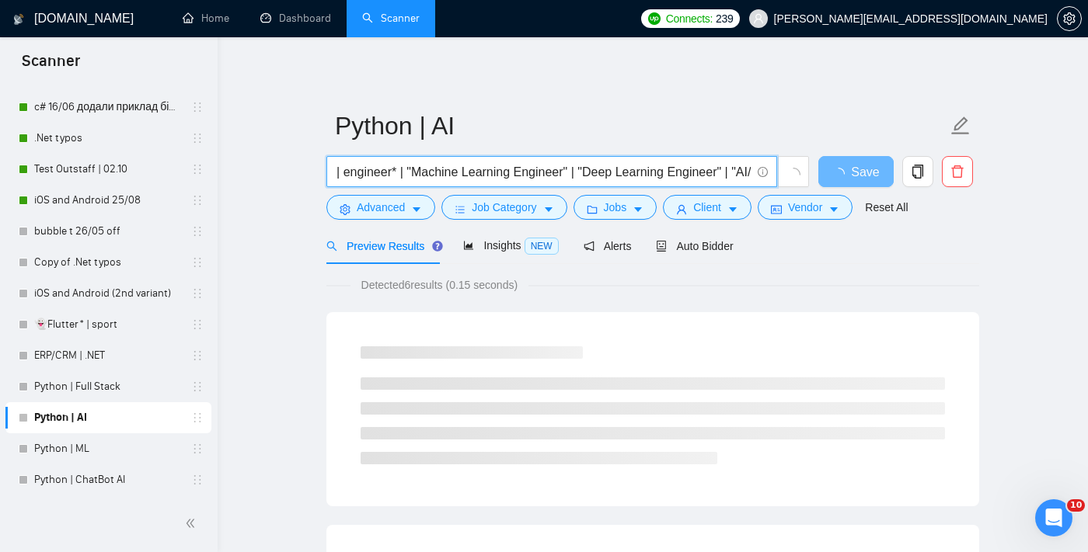
scroll to position [0, 205]
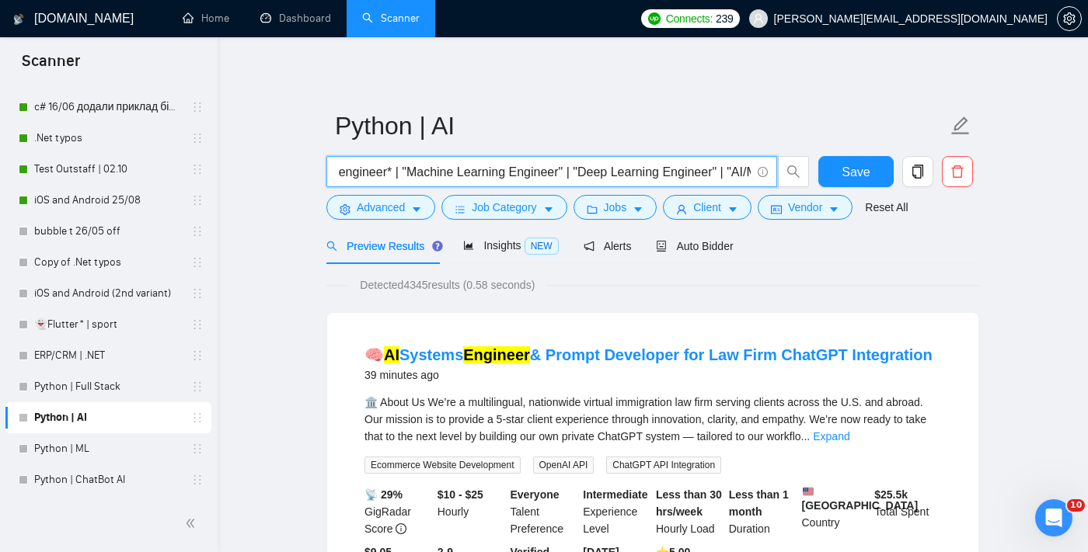
drag, startPoint x: 395, startPoint y: 173, endPoint x: 613, endPoint y: 169, distance: 218.3
click at [614, 169] on input ""AI / ML" | ai* | "AI Developer " | "AI" | engineer* | "Machine Learning Engine…" at bounding box center [543, 171] width 415 height 19
drag, startPoint x: 396, startPoint y: 171, endPoint x: 727, endPoint y: 173, distance: 330.9
click at [728, 173] on input ""AI / ML" | ai* | "AI Developer " | "AI" | engineer* | "Machine Learning Engine…" at bounding box center [543, 171] width 415 height 19
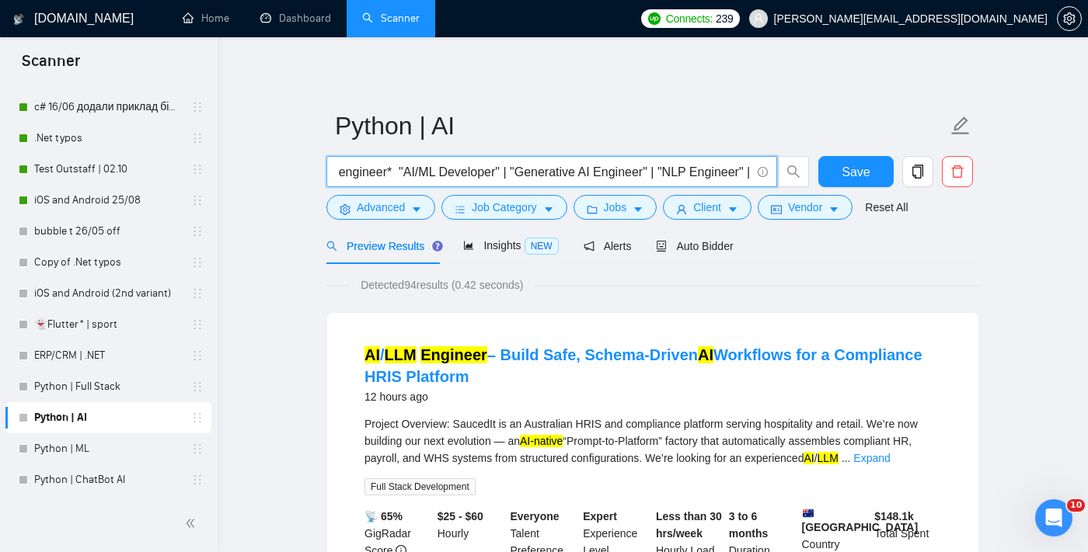
drag, startPoint x: 399, startPoint y: 171, endPoint x: 742, endPoint y: 172, distance: 343.4
click at [742, 175] on input ""AI / ML" | ai* | "AI Developer " | "AI" | engineer* "AI/ML Developer" | "Gener…" at bounding box center [543, 171] width 415 height 19
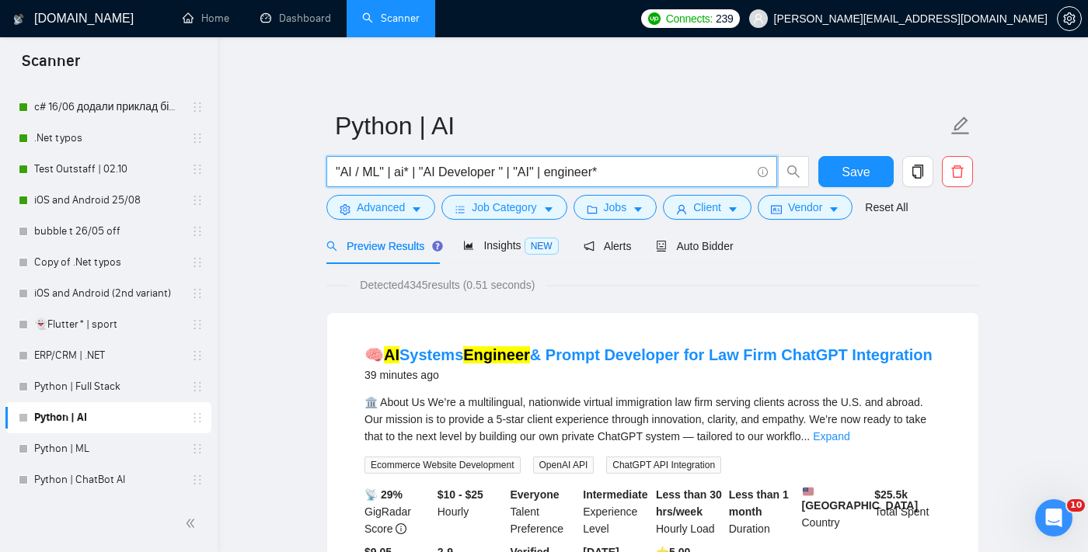
scroll to position [0, 0]
type input ""AI / ML" | ai* | "AI Developer " | "AI" | engineer*"
click at [388, 207] on span "Advanced" at bounding box center [381, 207] width 48 height 17
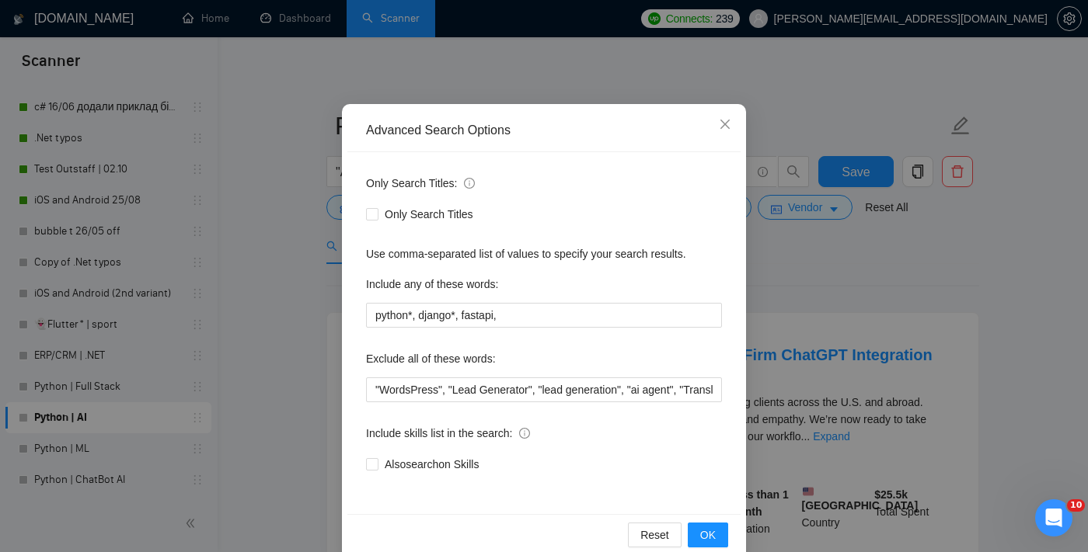
scroll to position [73, 0]
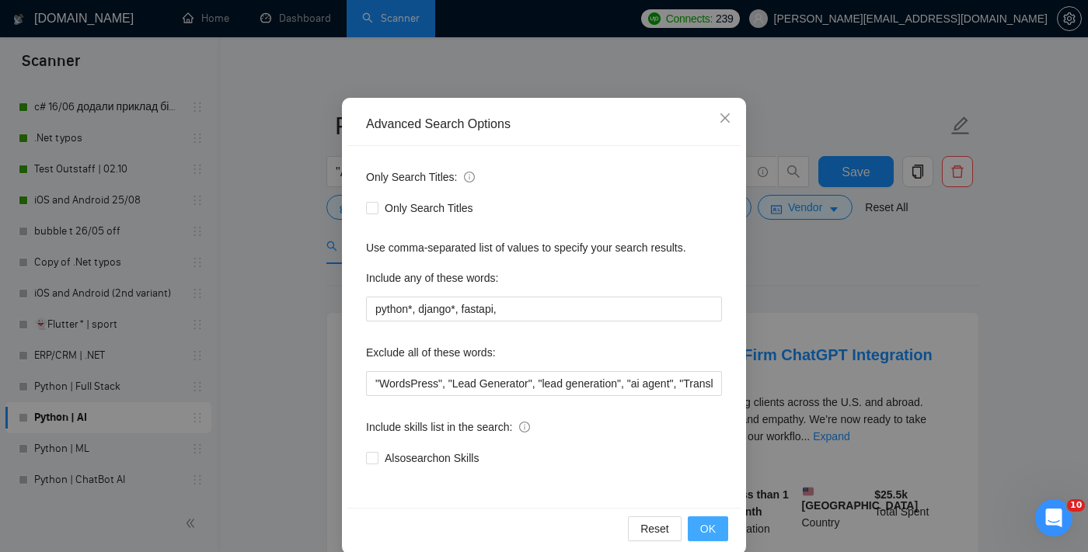
click at [708, 527] on span "OK" at bounding box center [708, 528] width 16 height 17
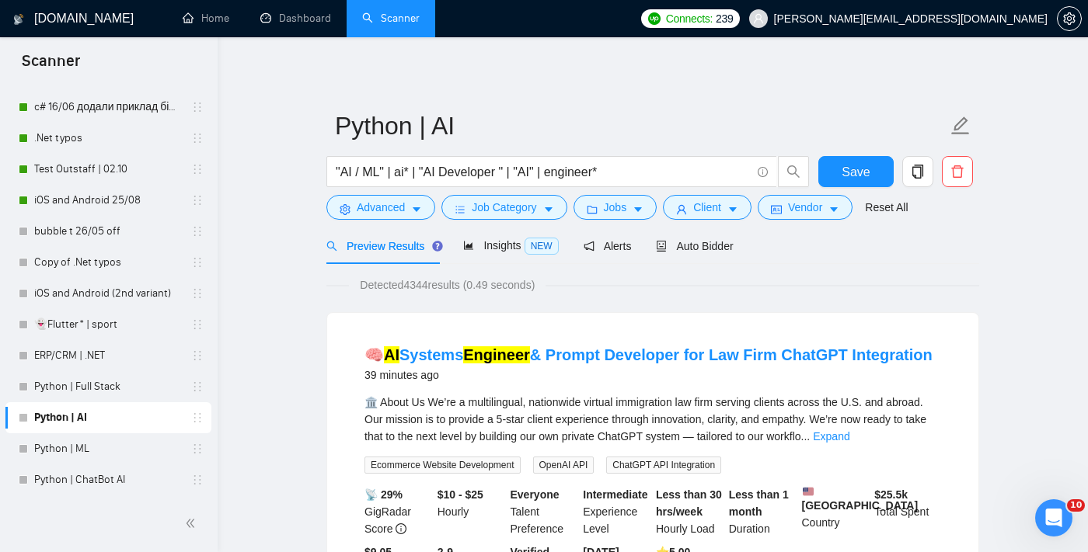
scroll to position [16, 0]
click at [524, 205] on span "Job Category" at bounding box center [504, 207] width 64 height 17
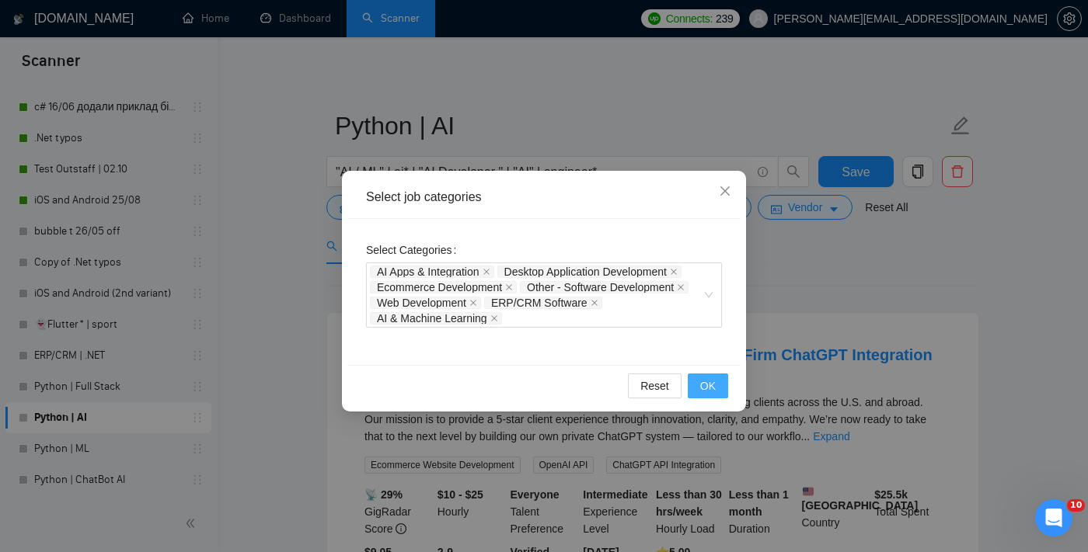
click at [700, 381] on span "OK" at bounding box center [708, 386] width 16 height 17
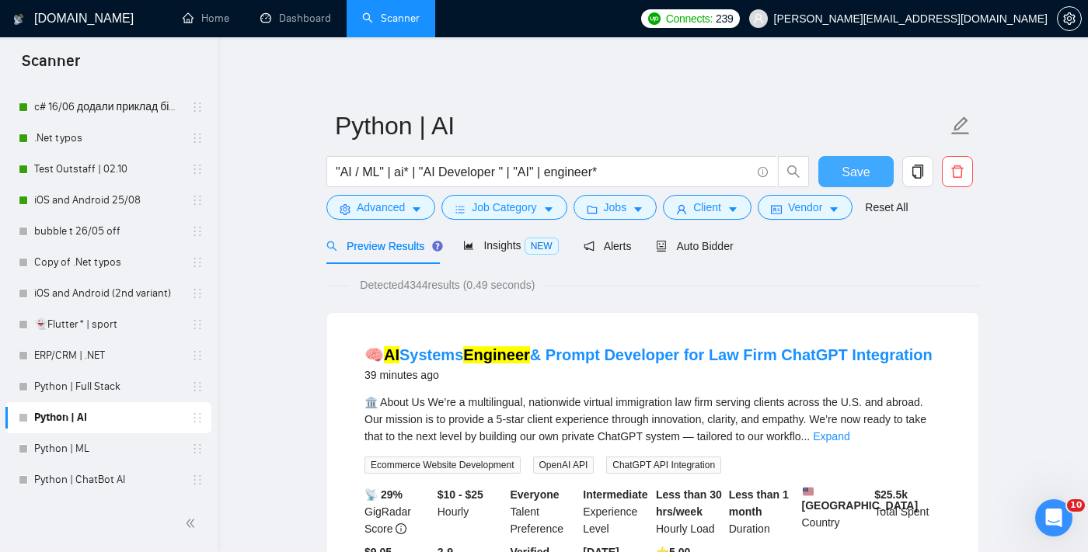
click at [857, 169] on span "Save" at bounding box center [855, 171] width 28 height 19
click at [723, 238] on div "Auto Bidder" at bounding box center [694, 246] width 77 height 17
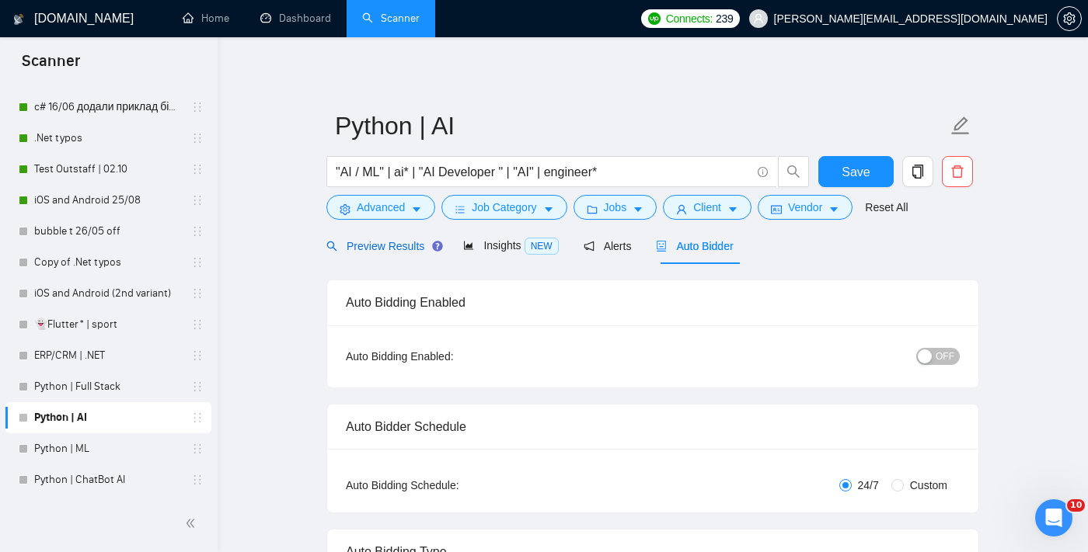
click at [399, 249] on span "Preview Results" at bounding box center [382, 246] width 112 height 12
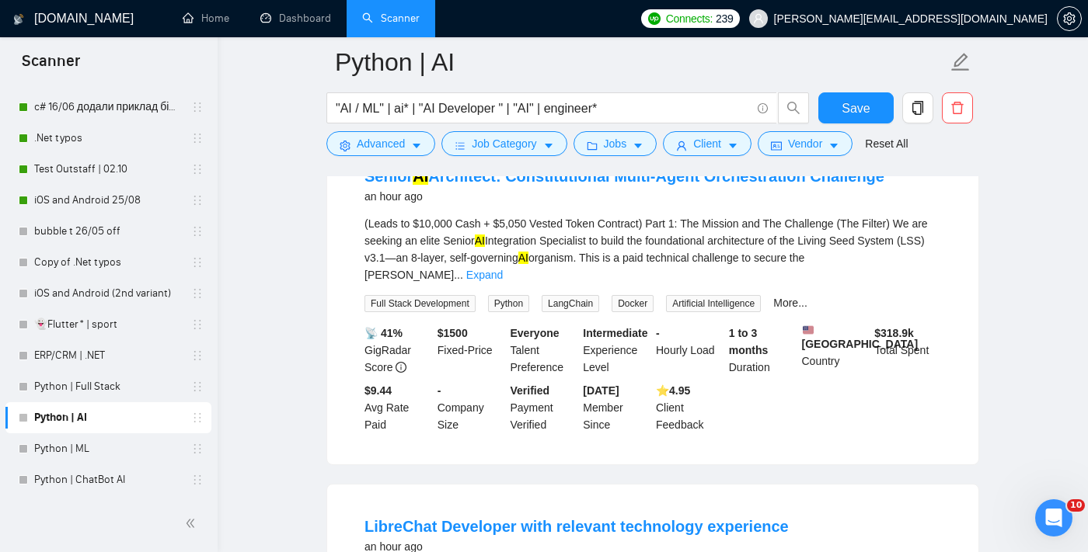
scroll to position [529, 0]
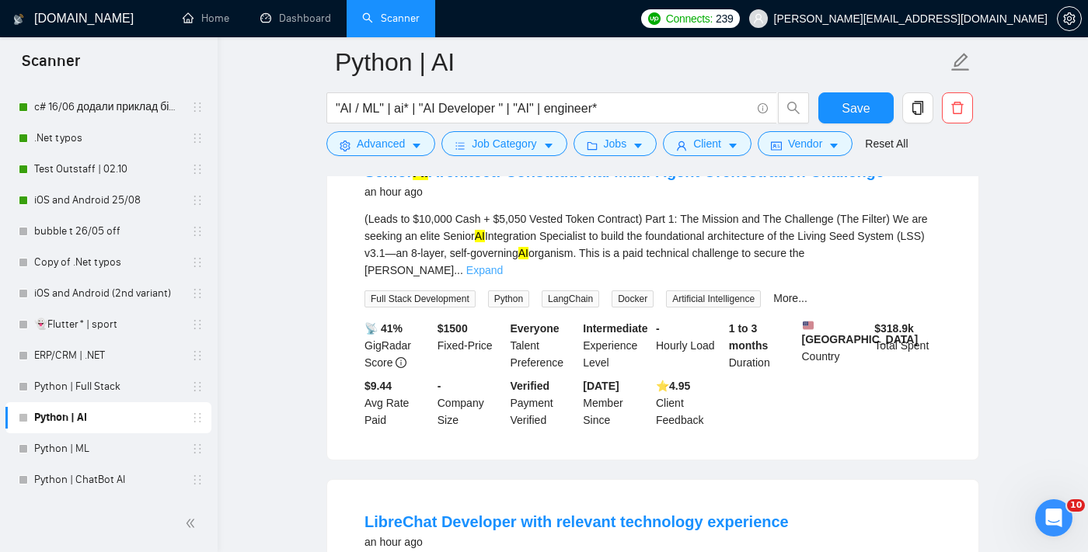
click at [503, 266] on link "Expand" at bounding box center [484, 270] width 37 height 12
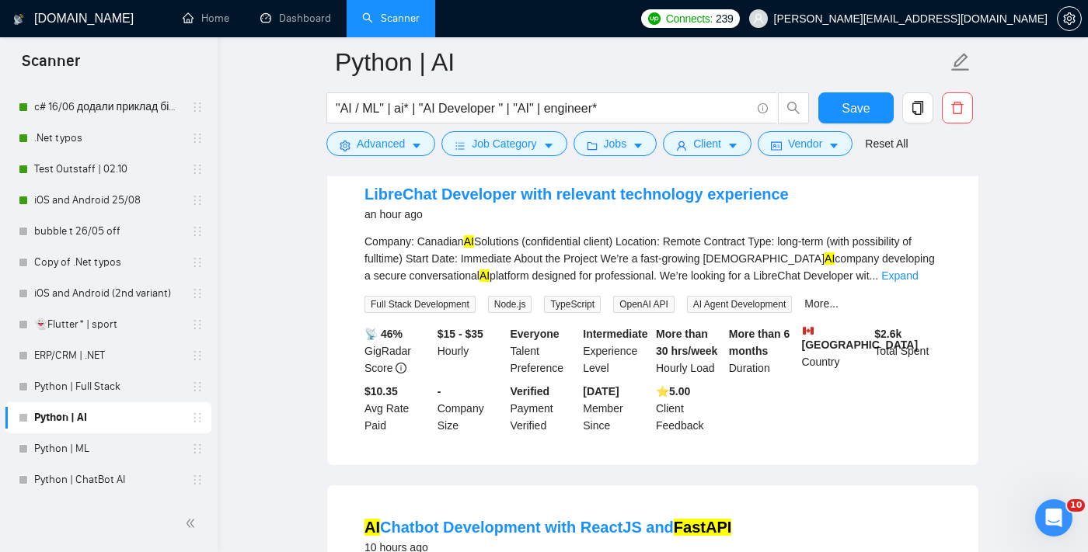
scroll to position [1270, 0]
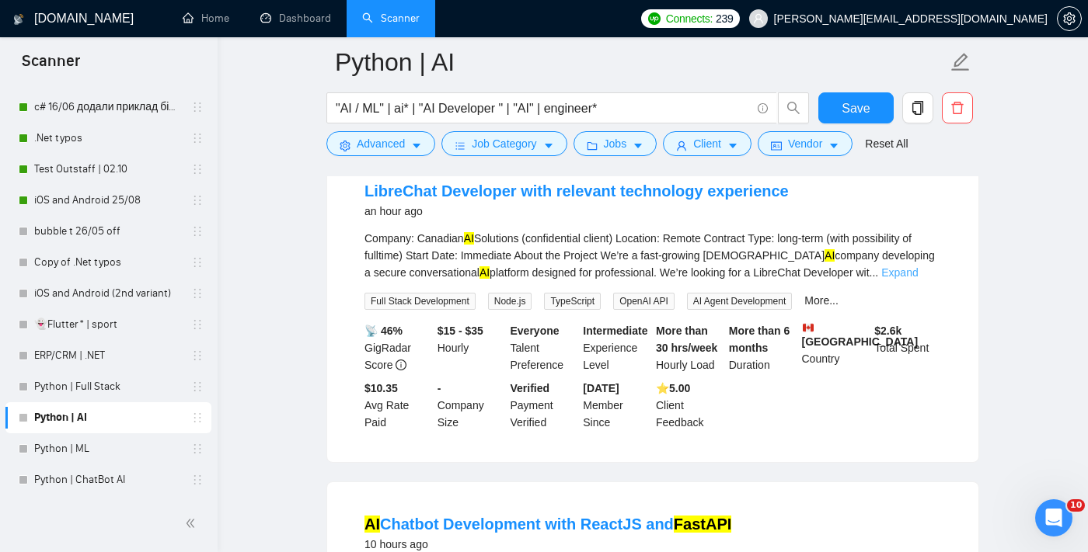
click at [914, 279] on link "Expand" at bounding box center [899, 272] width 37 height 12
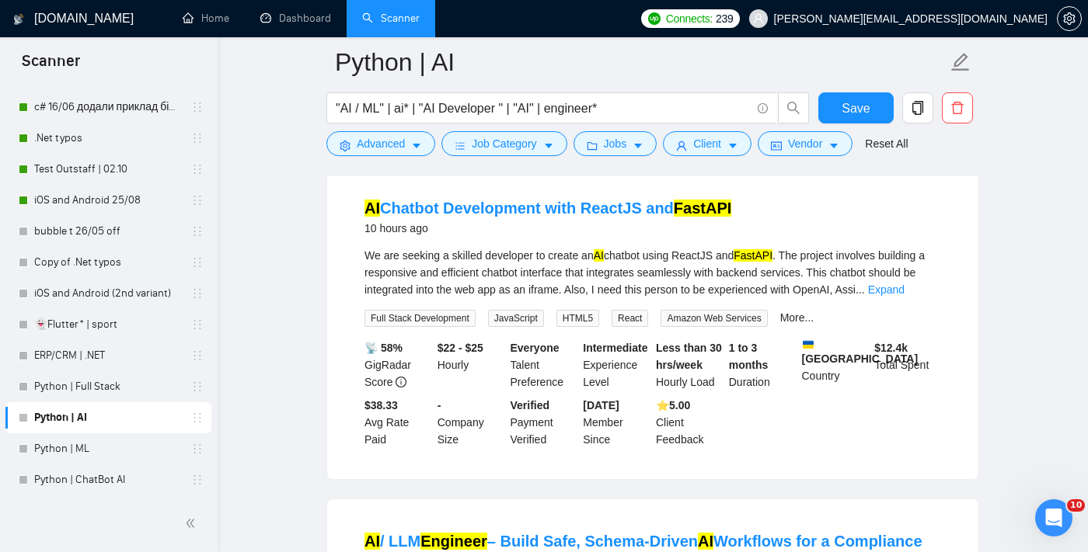
scroll to position [1900, 0]
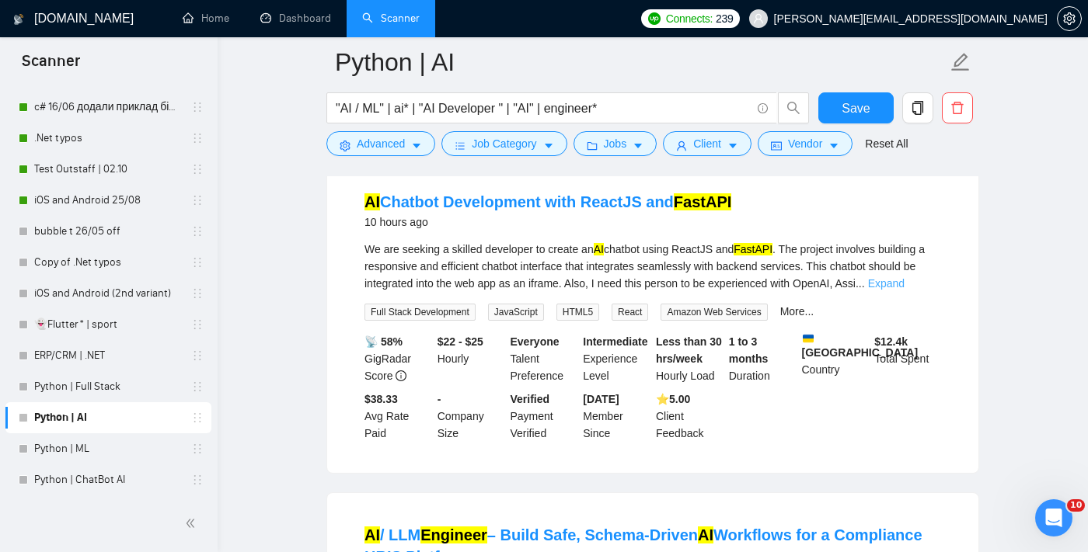
click at [904, 290] on link "Expand" at bounding box center [886, 283] width 37 height 12
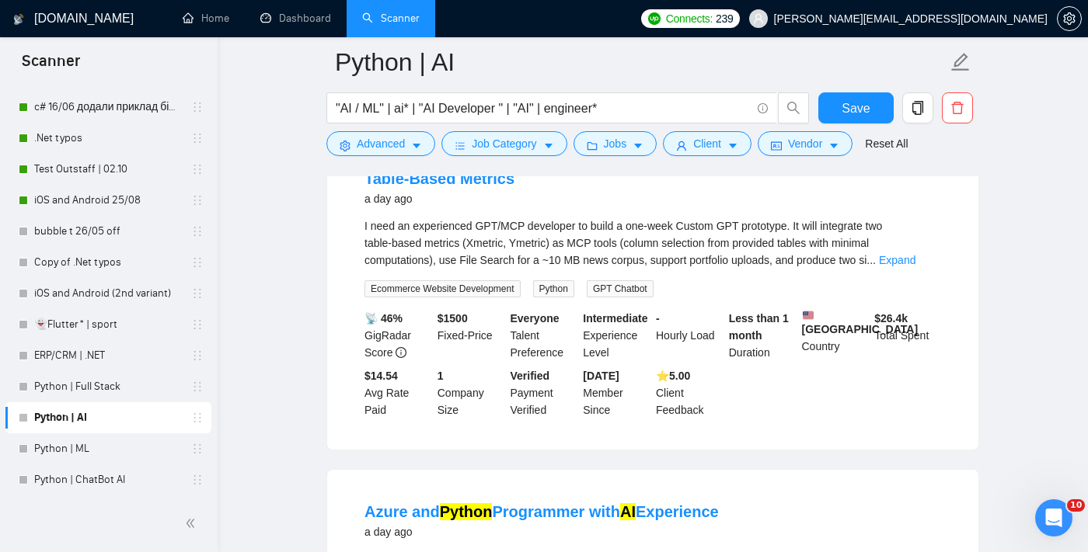
scroll to position [3353, 0]
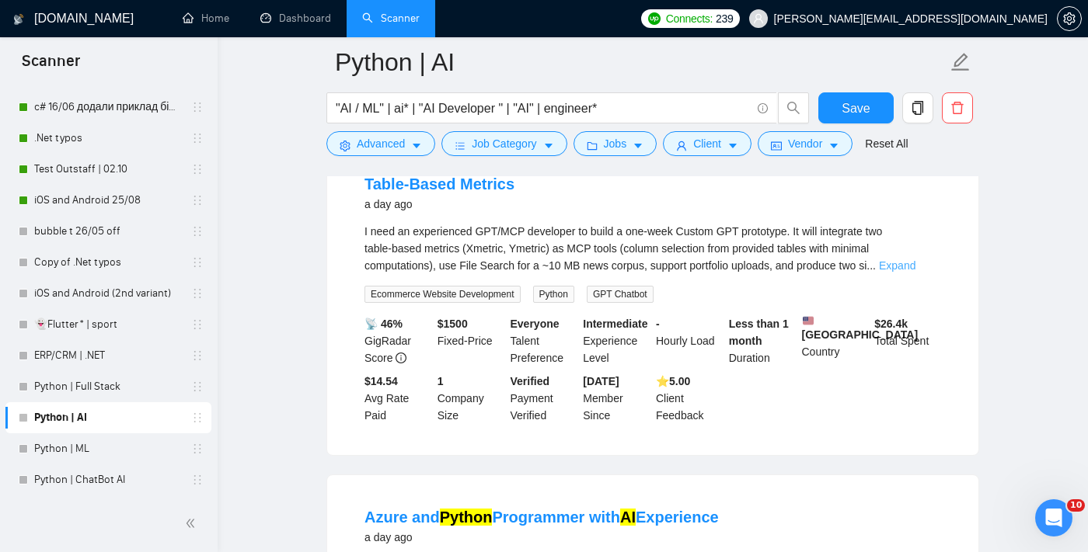
click at [915, 272] on link "Expand" at bounding box center [897, 265] width 37 height 12
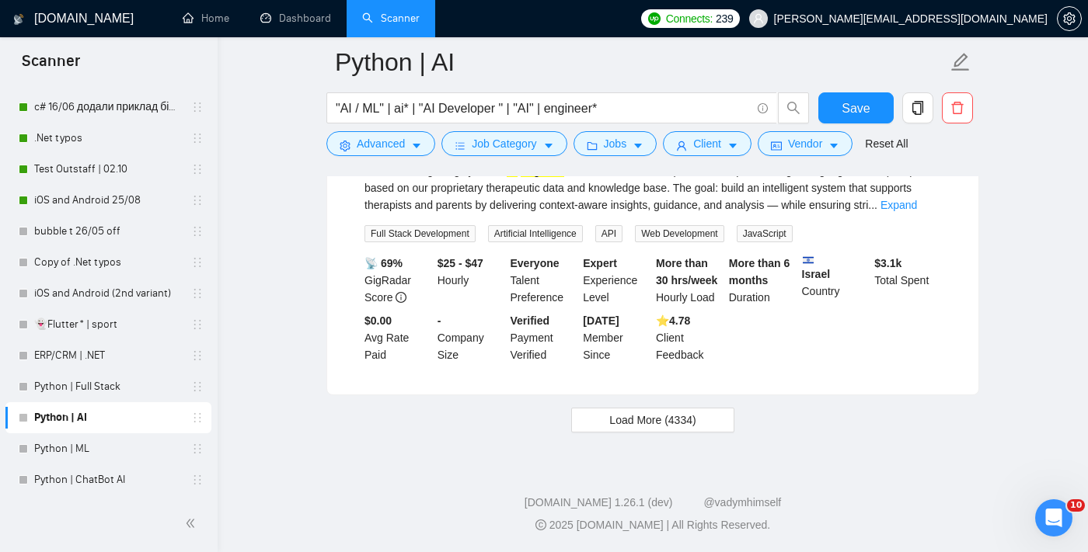
scroll to position [4773, 0]
click at [96, 451] on link "Python | ML" at bounding box center [108, 448] width 148 height 31
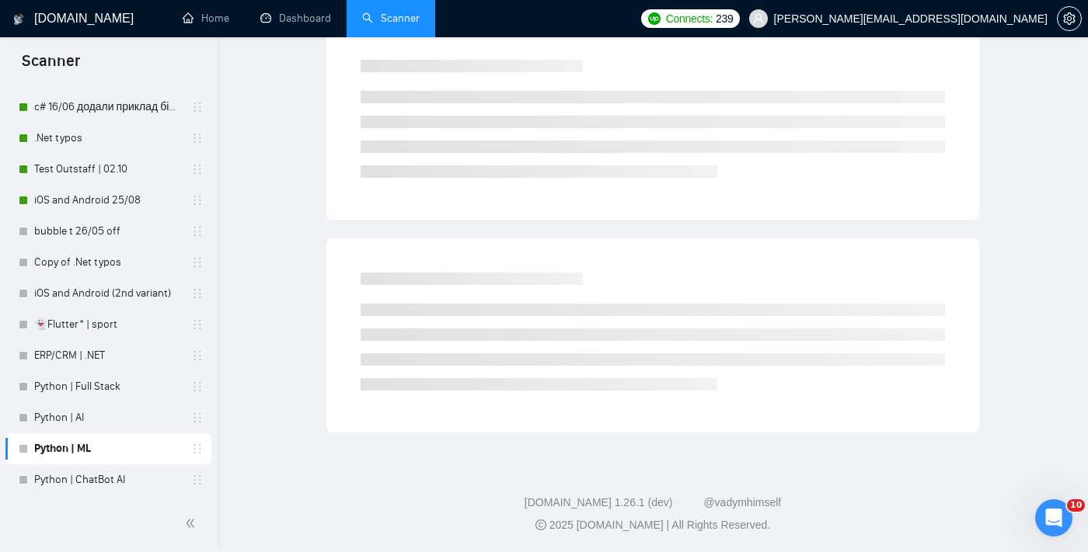
scroll to position [15, 0]
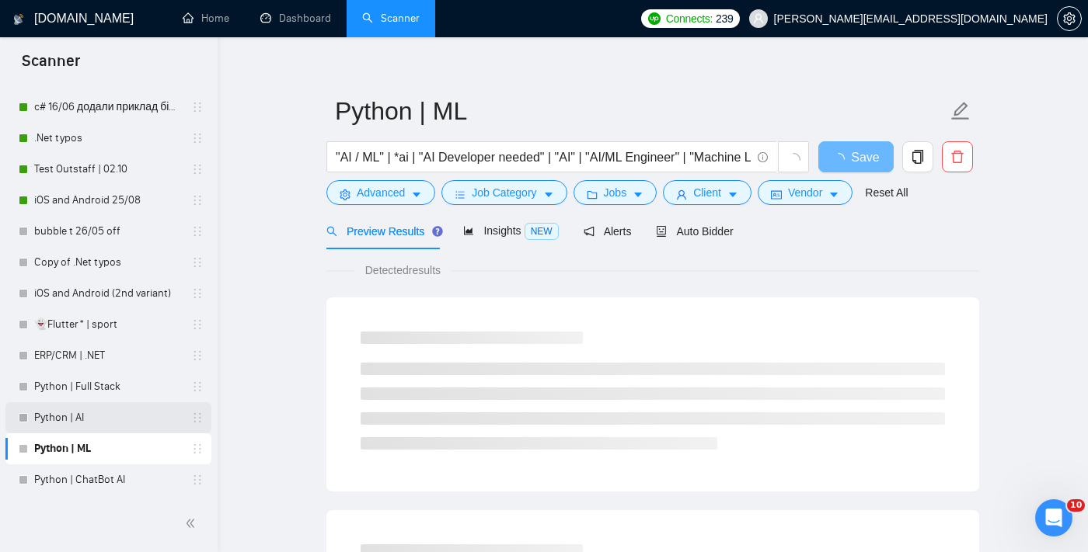
click at [107, 423] on link "Python | AI" at bounding box center [108, 417] width 148 height 31
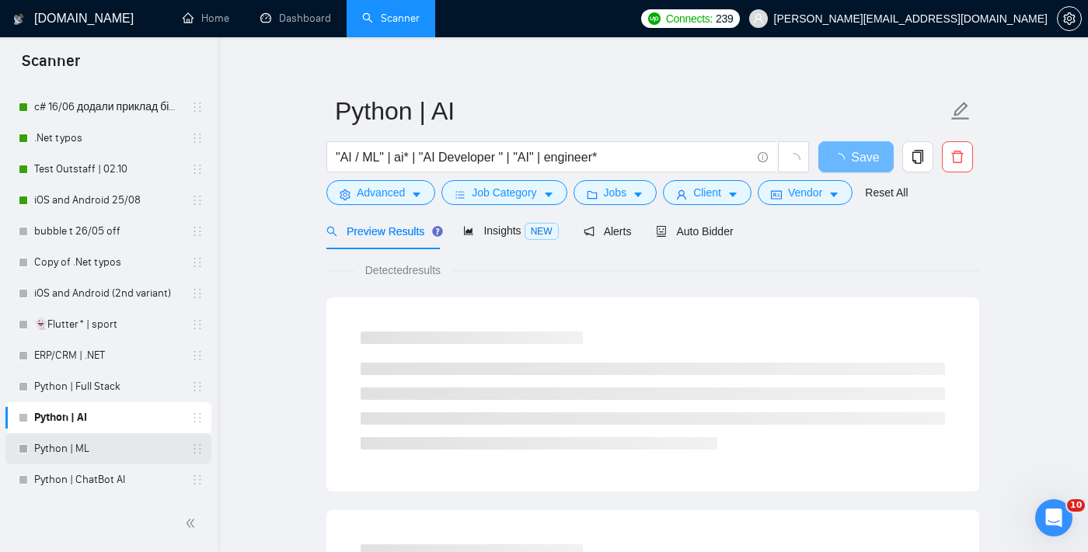
click at [106, 442] on link "Python | ML" at bounding box center [108, 448] width 148 height 31
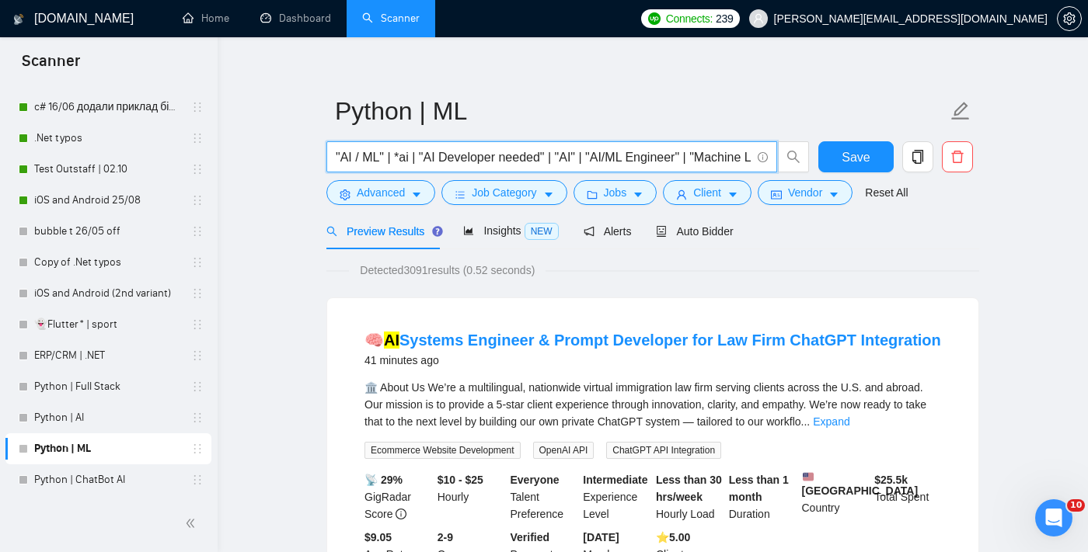
drag, startPoint x: 435, startPoint y: 157, endPoint x: 302, endPoint y: 157, distance: 132.8
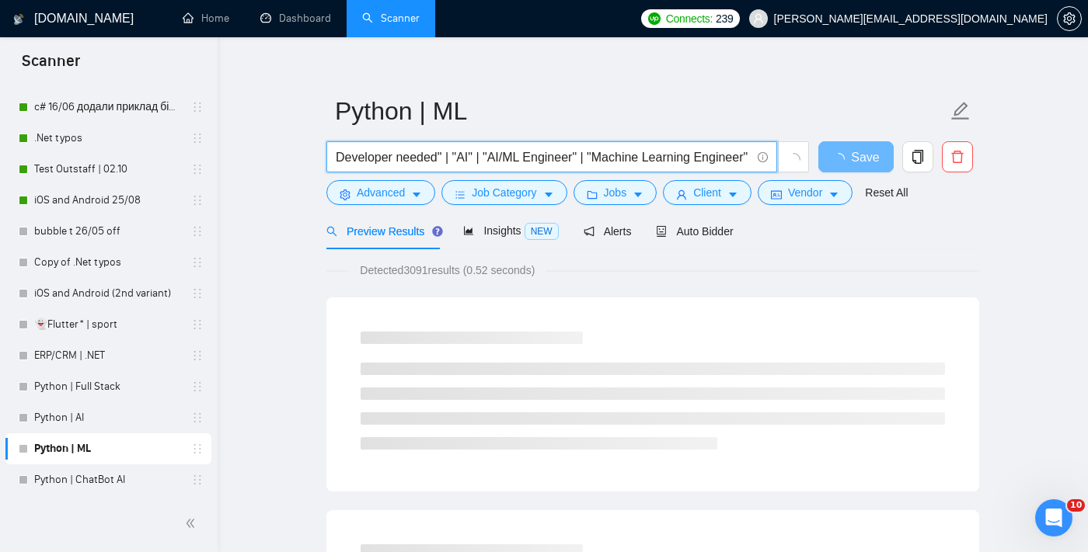
drag, startPoint x: 439, startPoint y: 158, endPoint x: 393, endPoint y: 155, distance: 45.9
click at [393, 155] on input "Developer needed" | "AI" | "AI/ML Engineer" | "Machine Learning Engineer" | "De…" at bounding box center [543, 157] width 415 height 19
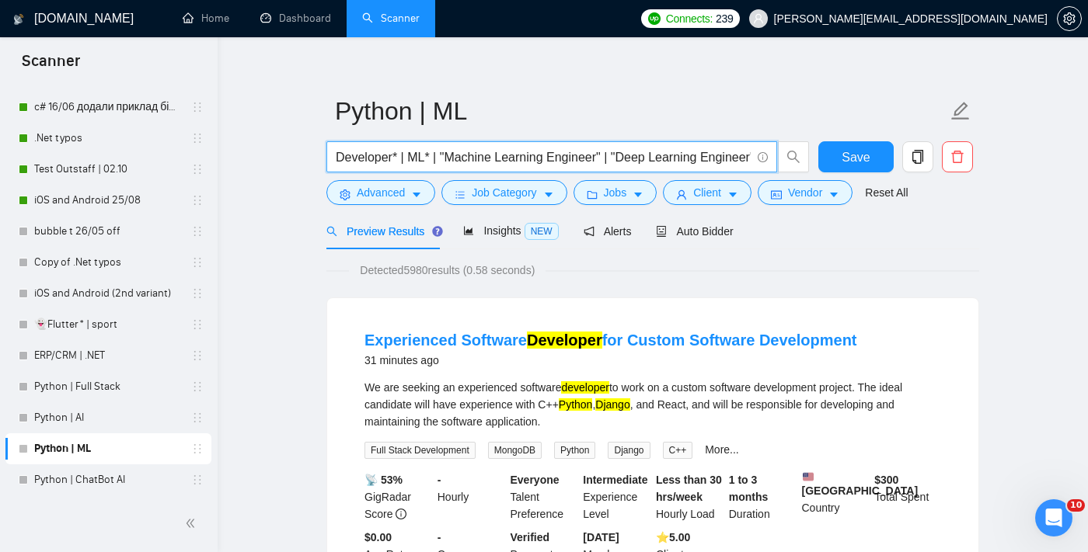
drag, startPoint x: 598, startPoint y: 158, endPoint x: 551, endPoint y: 157, distance: 47.4
click at [551, 157] on input "Developer* | ML* | "Machine Learning Engineer" | "Deep Learning Engineer" | "AI…" at bounding box center [543, 157] width 415 height 19
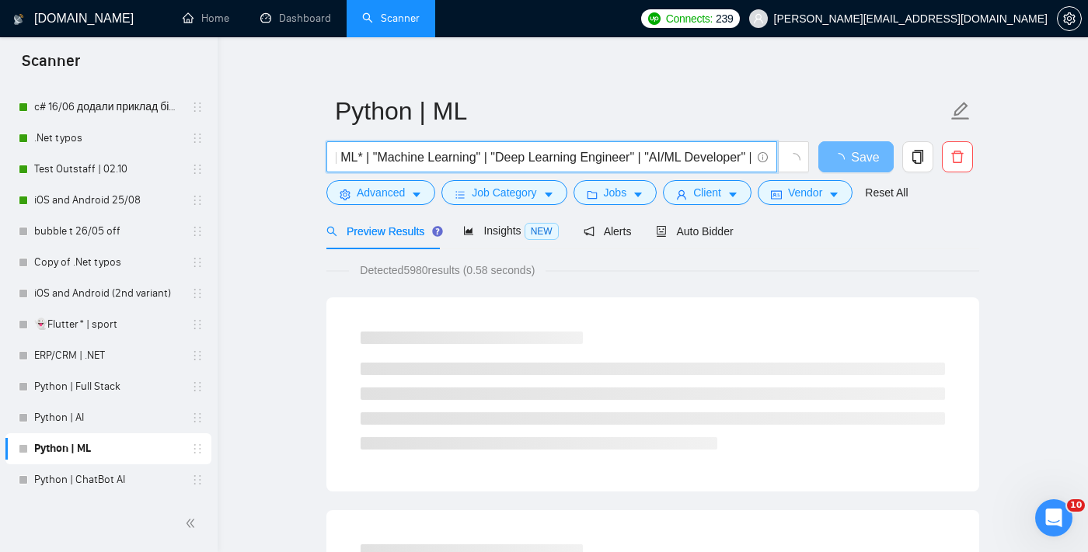
scroll to position [0, 68]
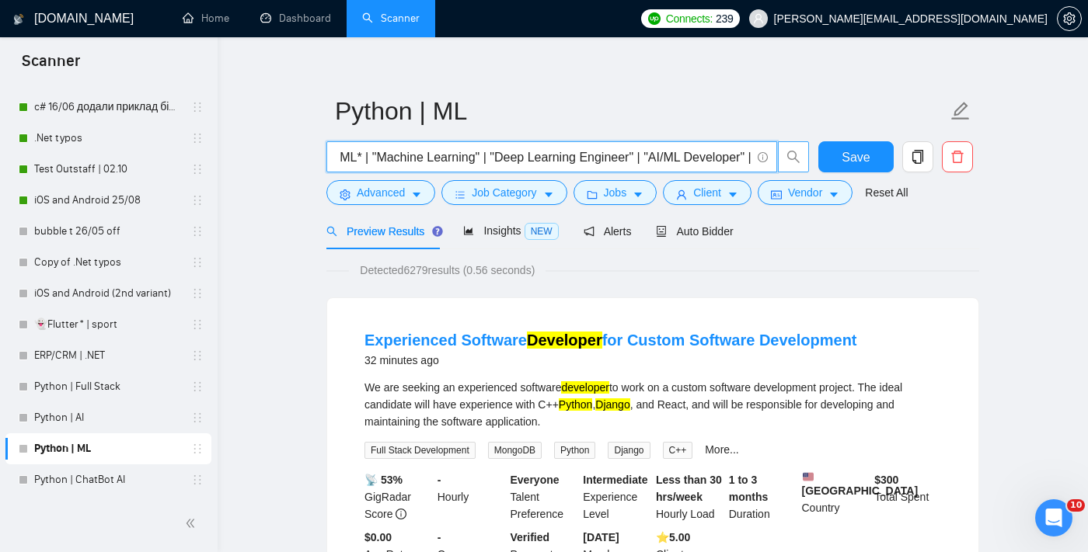
drag, startPoint x: 490, startPoint y: 157, endPoint x: 779, endPoint y: 148, distance: 289.1
click at [780, 148] on span "Developer* | ML* | "Machine Learning" | "Deep Learning Engineer" | "AI/ML Devel…" at bounding box center [567, 156] width 483 height 31
drag, startPoint x: 493, startPoint y: 154, endPoint x: 649, endPoint y: 162, distance: 157.1
click at [649, 162] on input "Developer* | ML* | "Machine Learning" | "Deep Learning Engineer" | "AI/ML Devel…" at bounding box center [543, 157] width 415 height 19
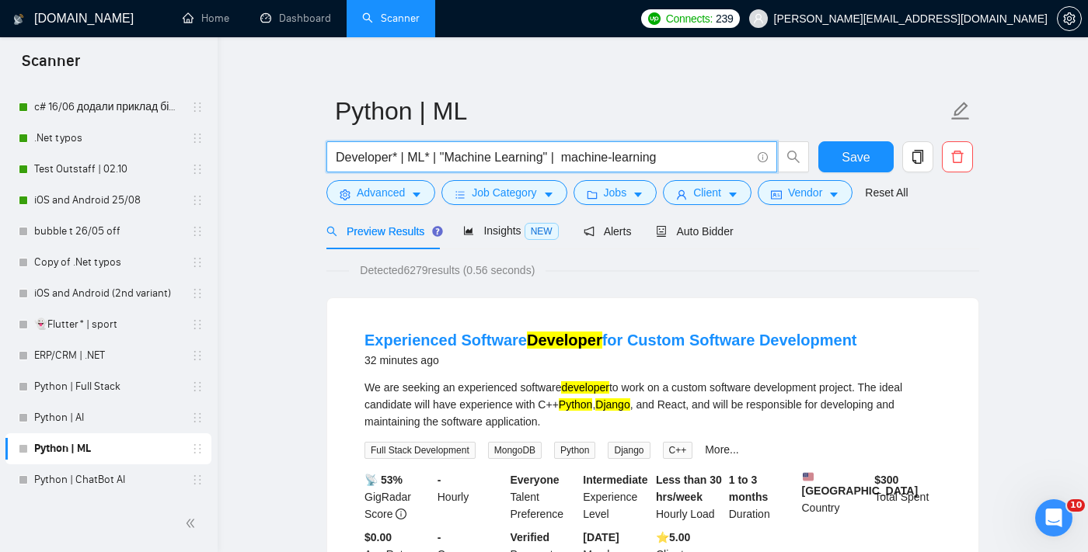
scroll to position [0, 0]
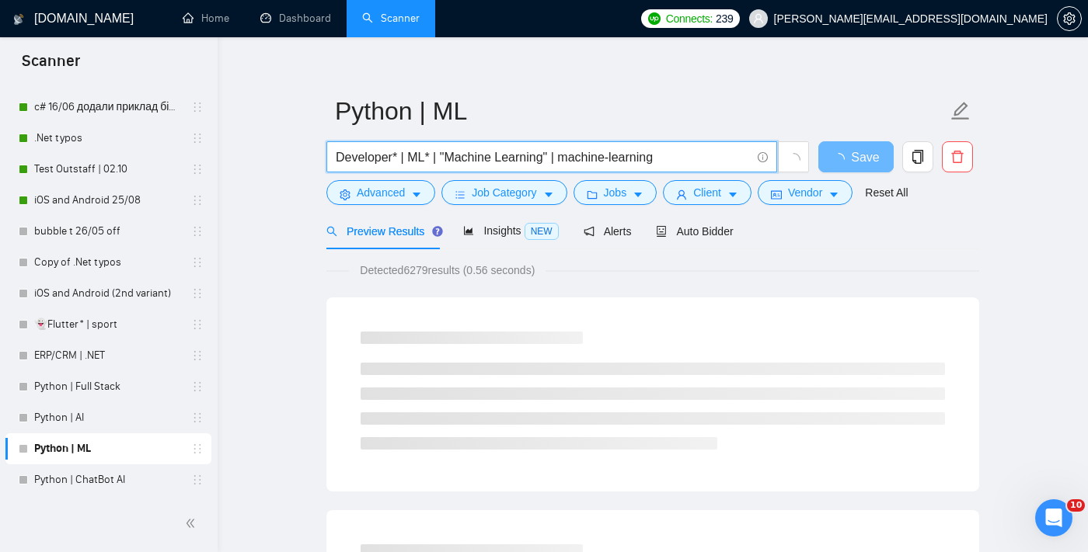
click at [696, 160] on input "Developer* | ML* | "Machine Learning" | machine-learning" at bounding box center [543, 157] width 415 height 19
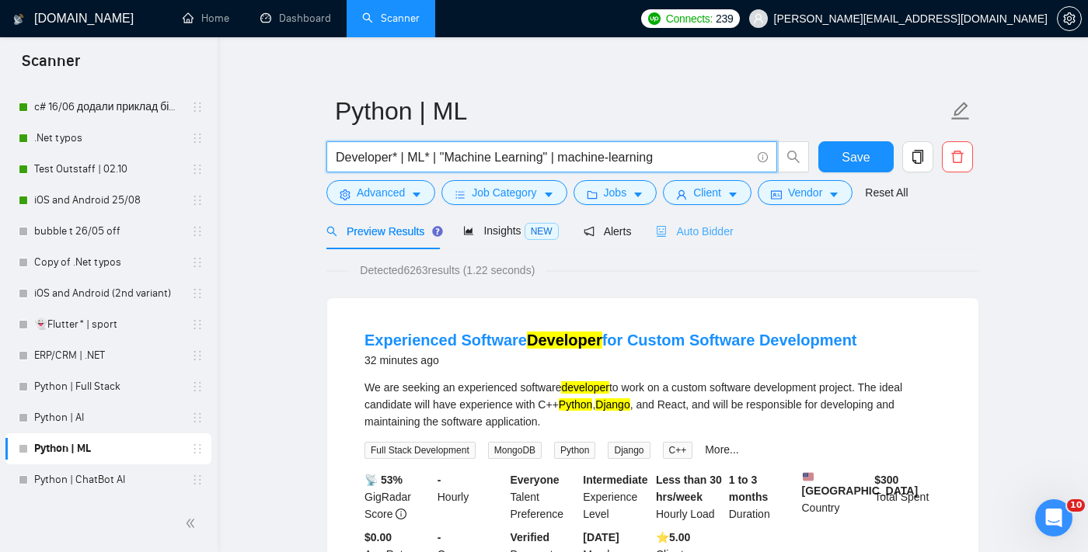
type input "Developer* | ML* | "Machine Learning" | machine-learning"
click at [716, 234] on span "Auto Bidder" at bounding box center [694, 231] width 77 height 12
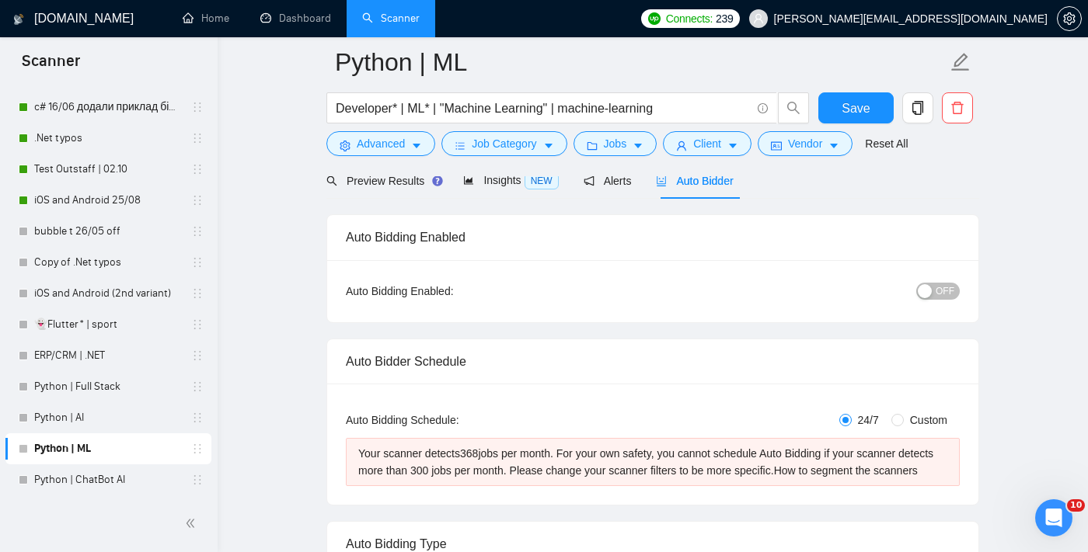
scroll to position [71, 0]
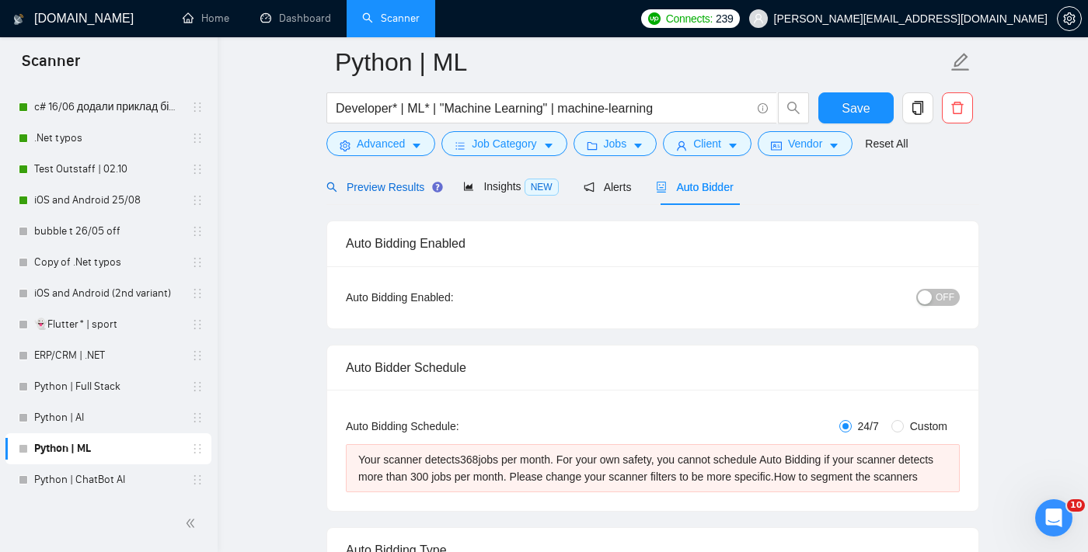
click at [403, 183] on span "Preview Results" at bounding box center [382, 187] width 112 height 12
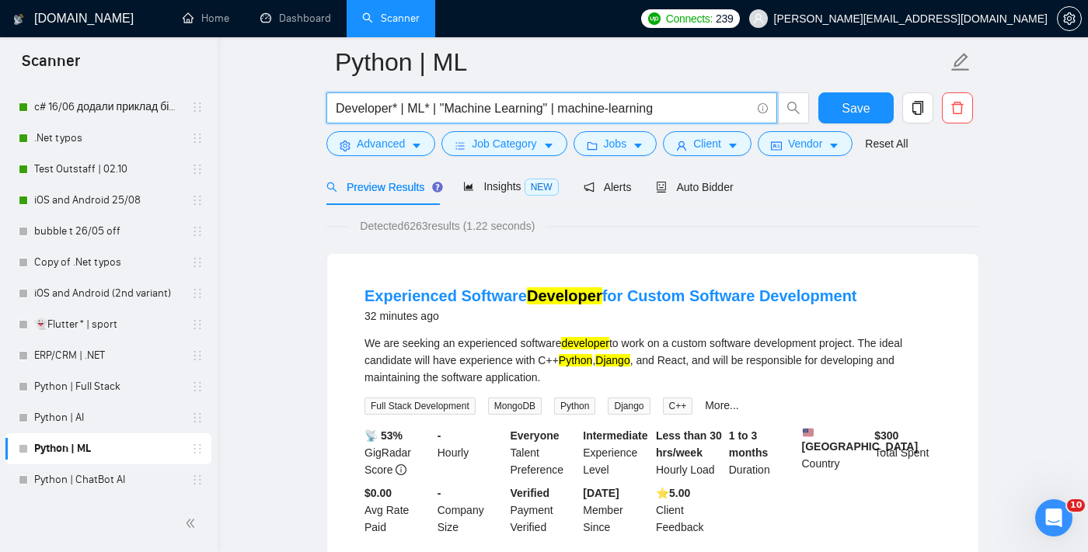
drag, startPoint x: 398, startPoint y: 103, endPoint x: 320, endPoint y: 107, distance: 77.8
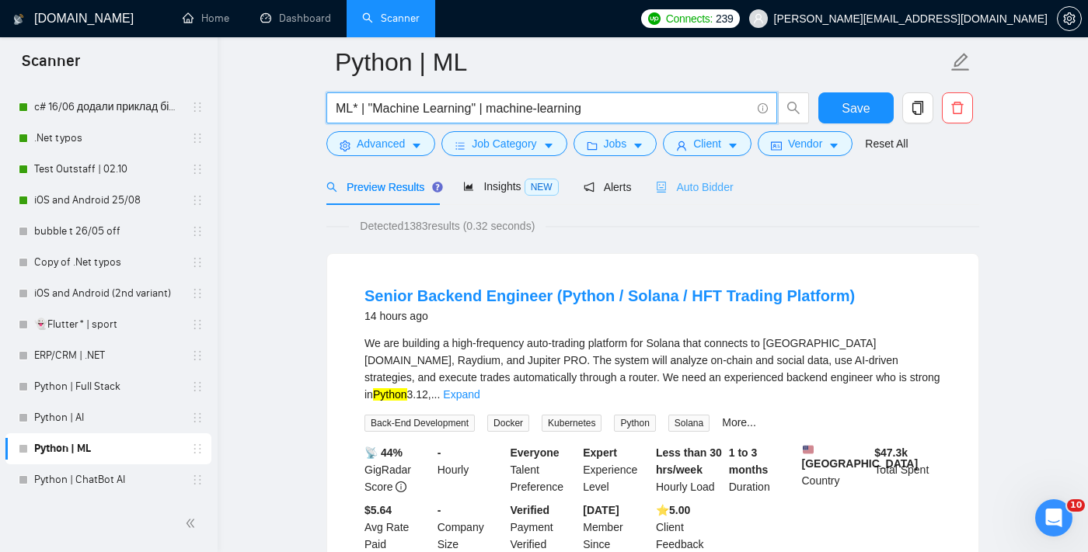
type input "ML* | "Machine Learning" | machine-learning"
click at [698, 188] on span "Auto Bidder" at bounding box center [694, 187] width 77 height 12
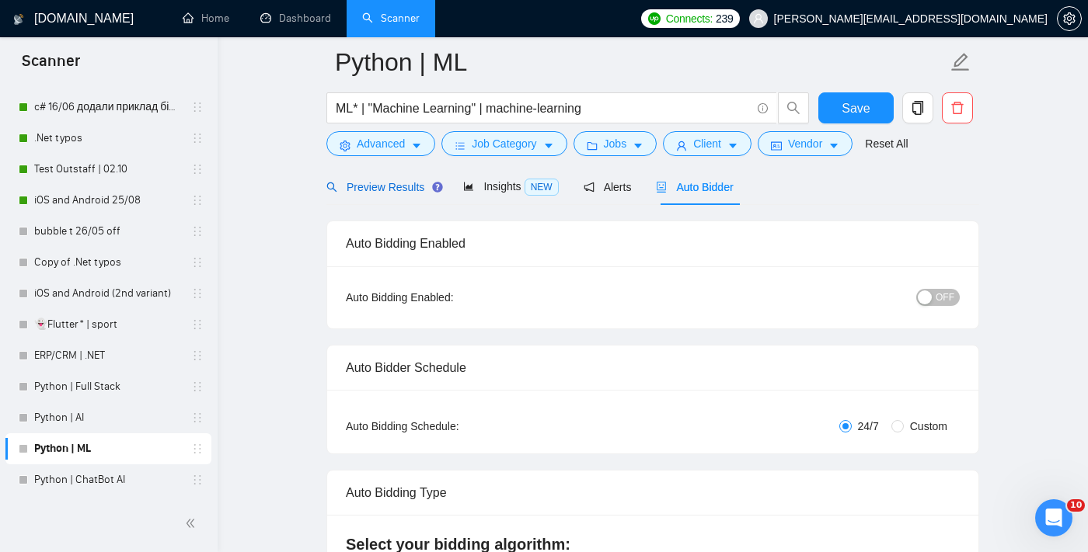
click at [386, 193] on div "Preview Results" at bounding box center [382, 187] width 112 height 17
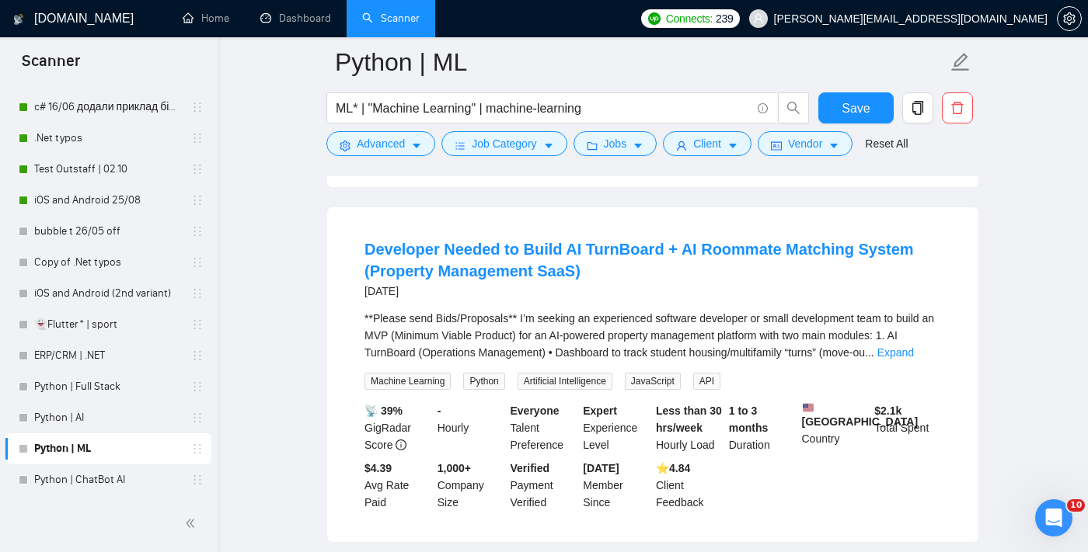
scroll to position [507, 0]
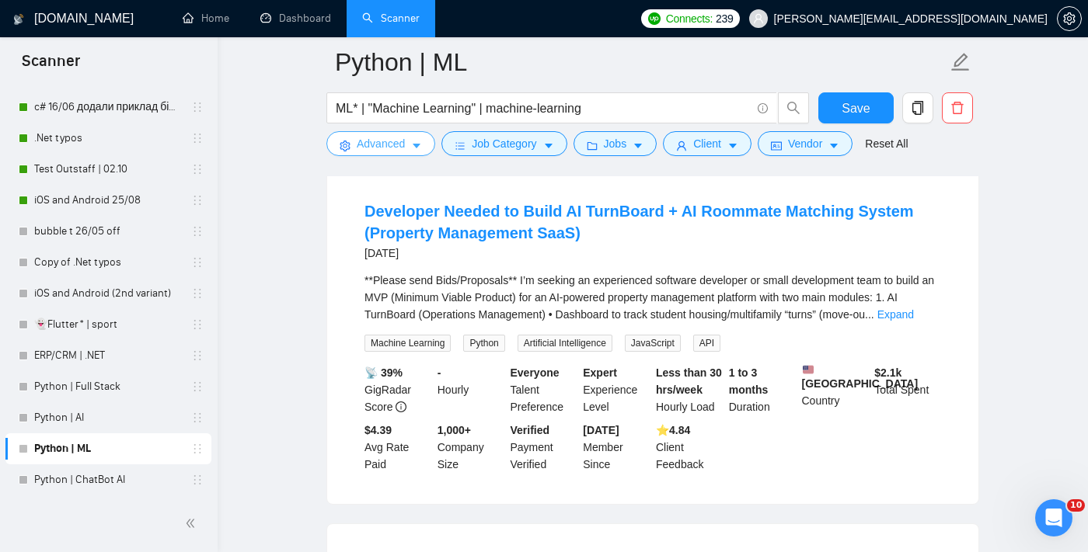
click at [392, 147] on span "Advanced" at bounding box center [381, 143] width 48 height 17
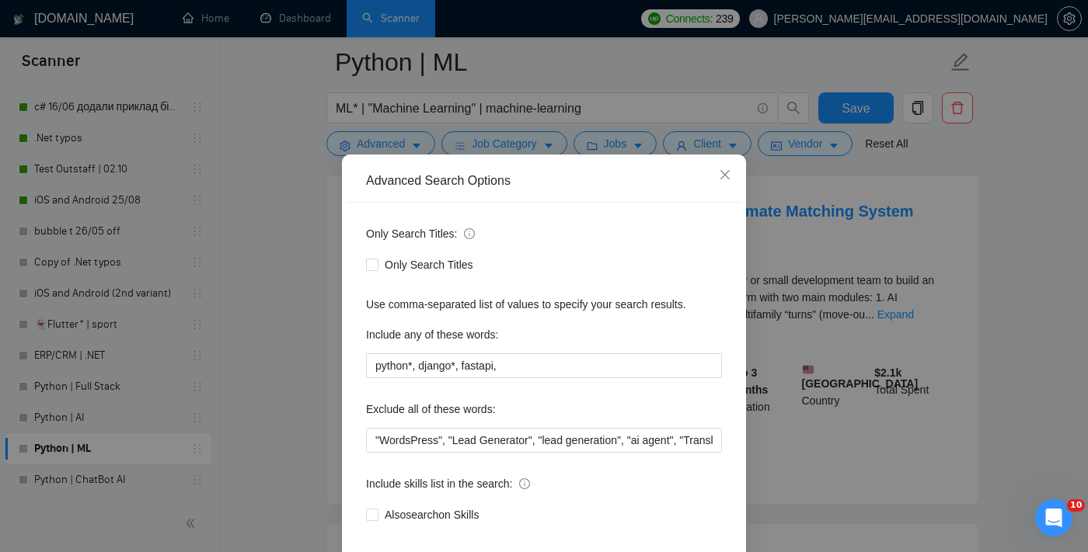
click at [813, 238] on div "Advanced Search Options Only Search Titles: Only Search Titles Use comma-separa…" at bounding box center [544, 276] width 1088 height 552
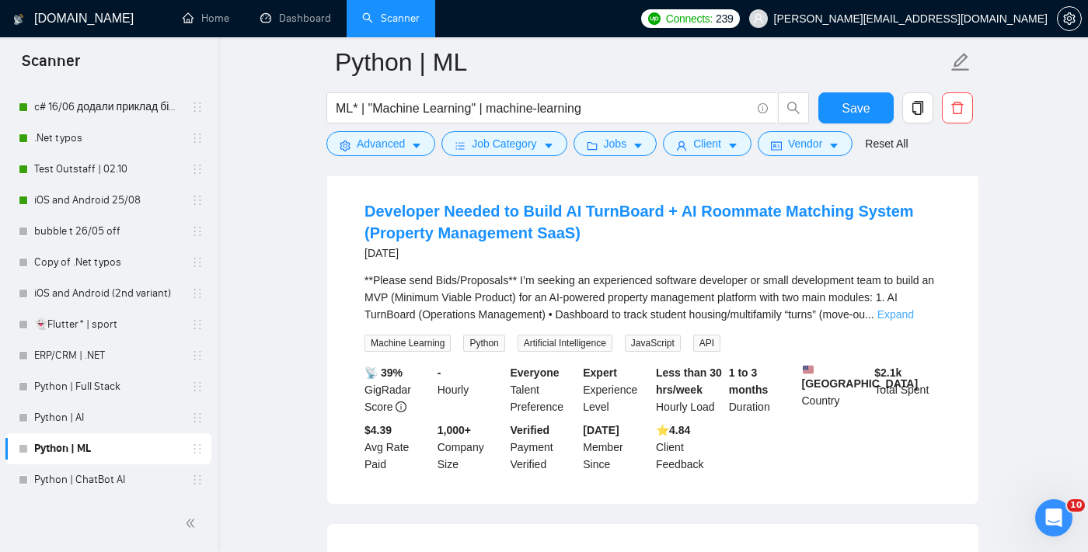
click at [914, 312] on link "Expand" at bounding box center [895, 314] width 37 height 12
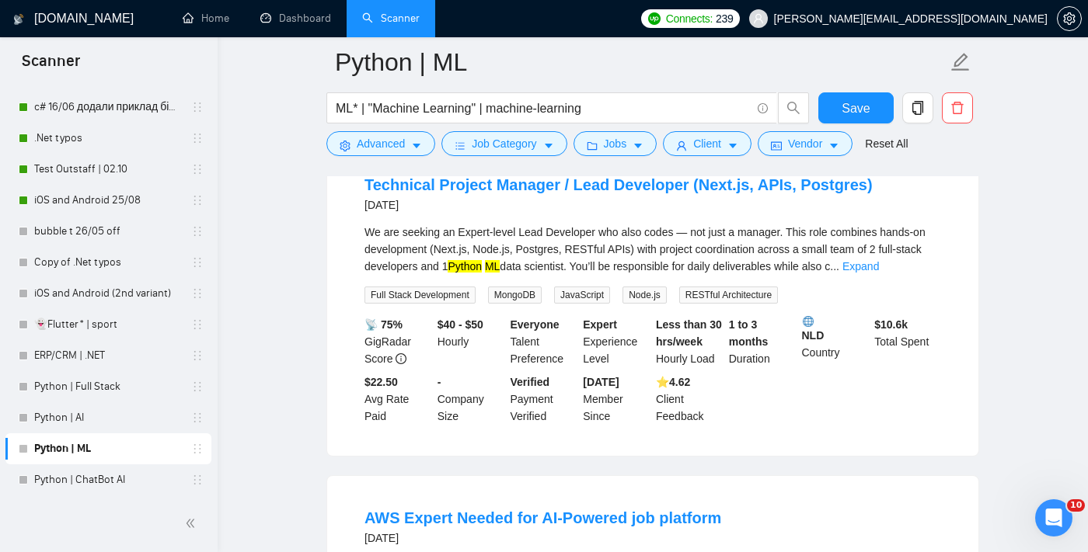
scroll to position [1857, 0]
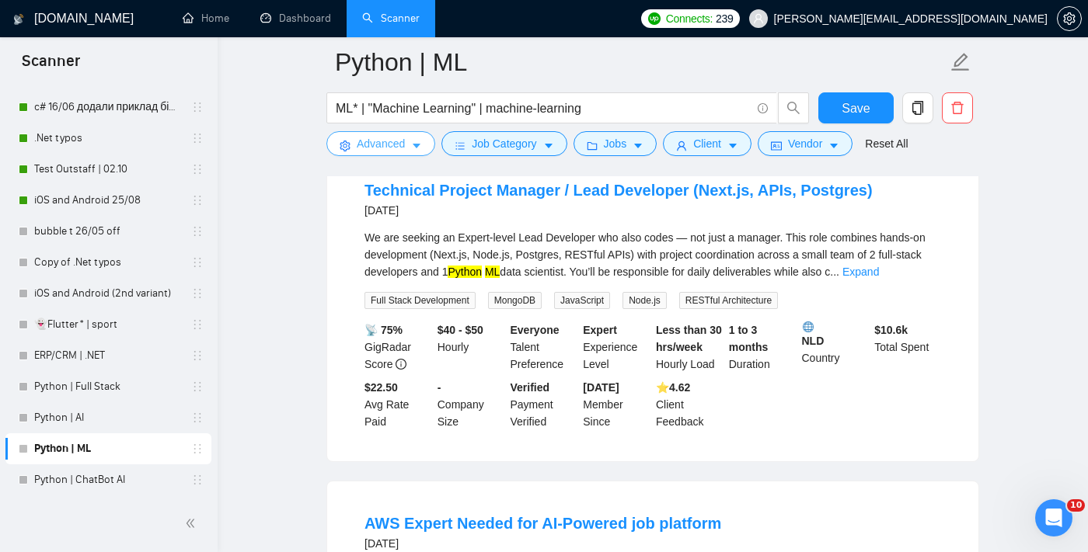
click at [391, 141] on span "Advanced" at bounding box center [381, 143] width 48 height 17
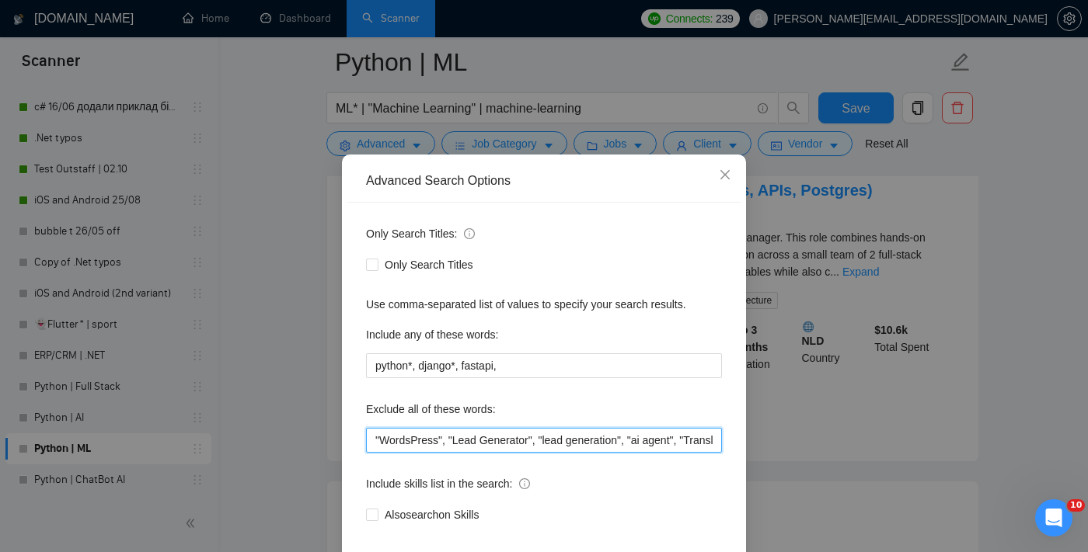
click at [373, 453] on input ""WordsPress", "Lead Generator", "lead generation", "ai agent", "Translating fro…" at bounding box center [544, 440] width 356 height 25
click at [382, 453] on input """, "WordsPress", "Lead Generator", "lead generation", "ai agent", "Translating…" at bounding box center [544, 440] width 356 height 25
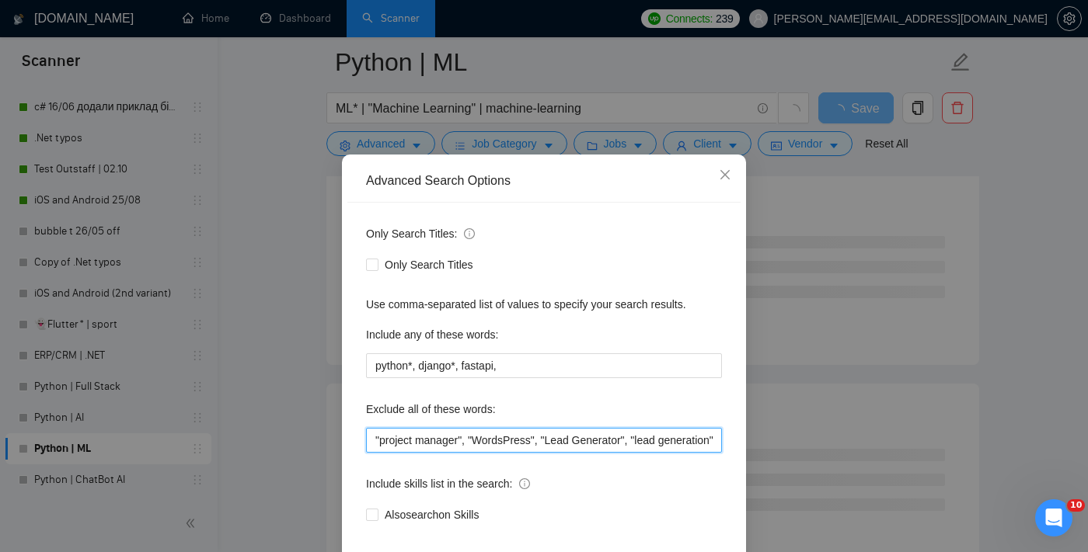
type input ""project manager", "WordsPress", "Lead Generator", "lead generation", "ai agent…"
click at [664, 503] on div "Include skills list in the search:" at bounding box center [544, 487] width 356 height 31
click at [820, 398] on div "Advanced Search Options Only Search Titles: Only Search Titles Use comma-separa…" at bounding box center [544, 276] width 1088 height 552
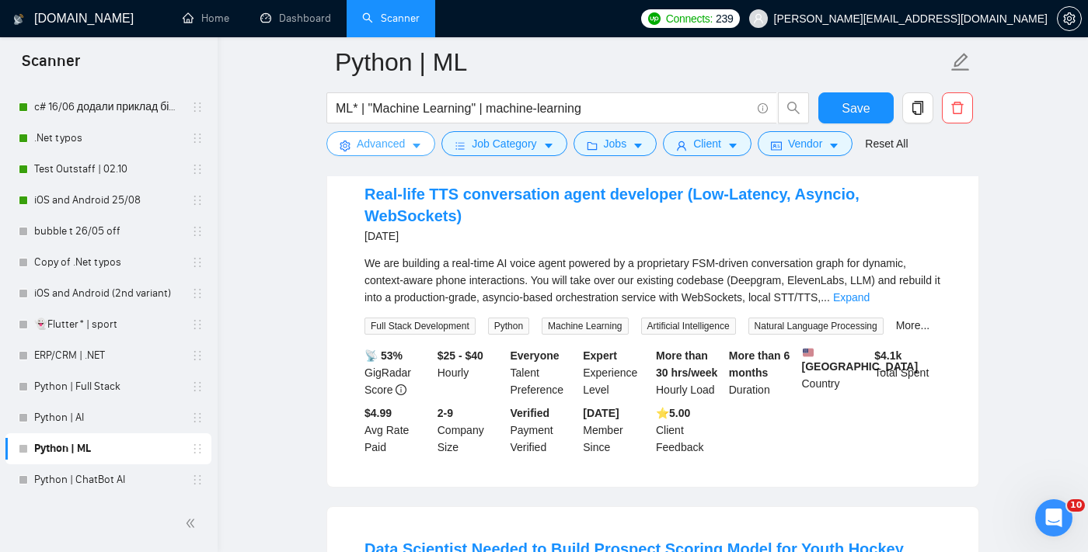
scroll to position [1900, 0]
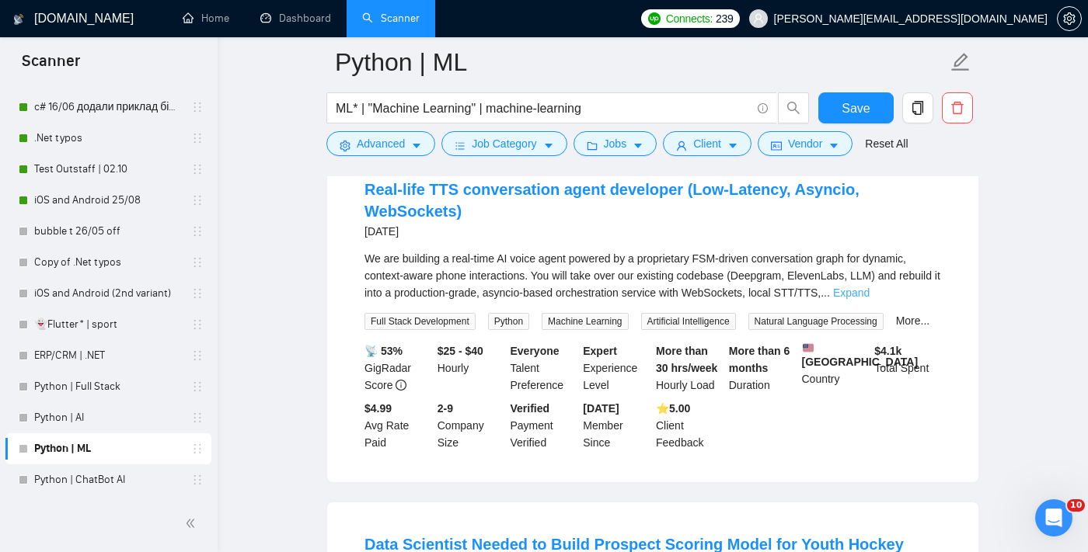
click at [869, 294] on link "Expand" at bounding box center [851, 293] width 37 height 12
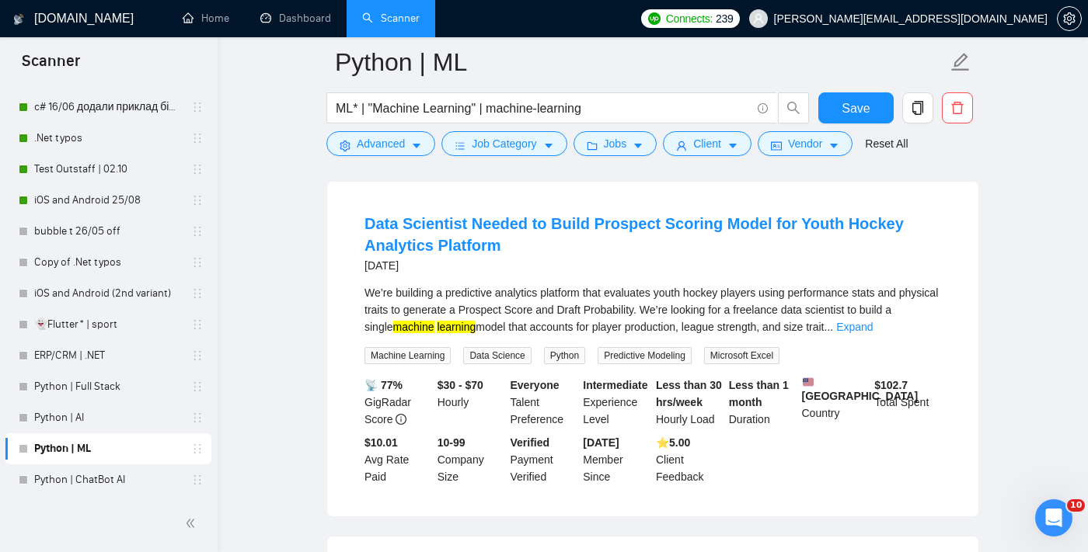
scroll to position [2376, 0]
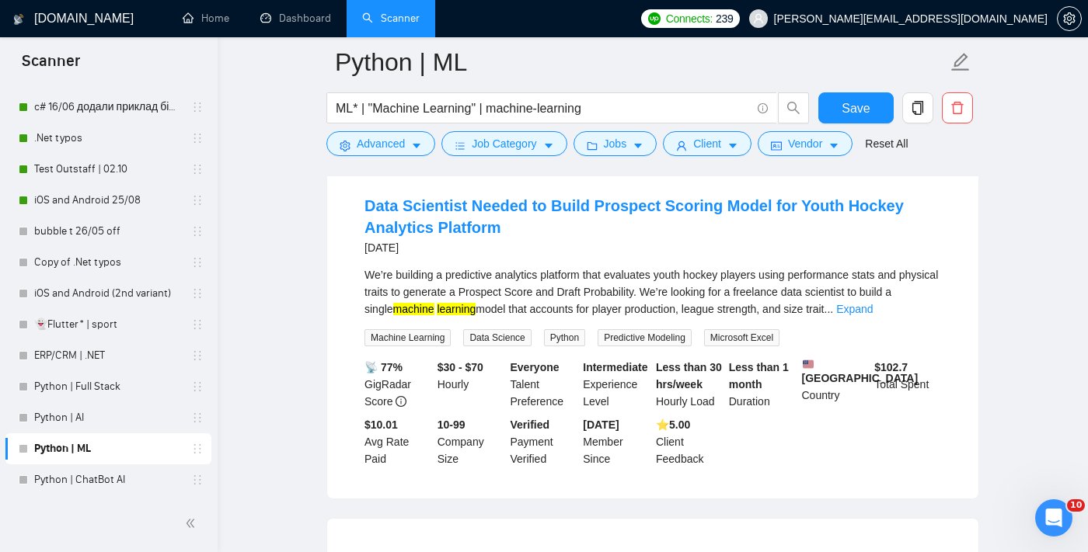
click at [920, 294] on li "Data Scientist Needed to Build Prospect Scoring Model for Youth Hockey Analytic…" at bounding box center [653, 332] width 614 height 298
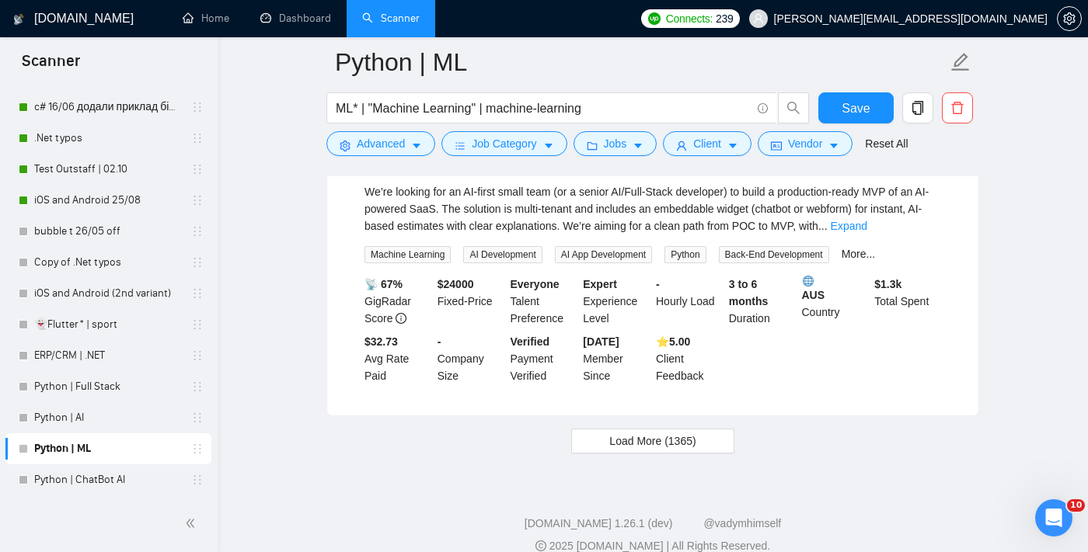
scroll to position [3541, 0]
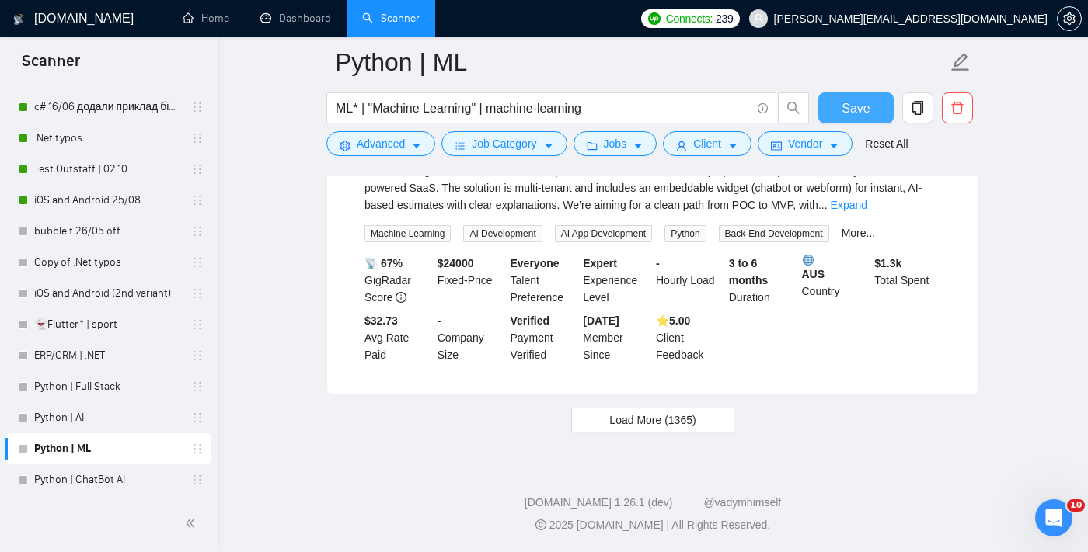
click at [847, 104] on span "Save" at bounding box center [855, 108] width 28 height 19
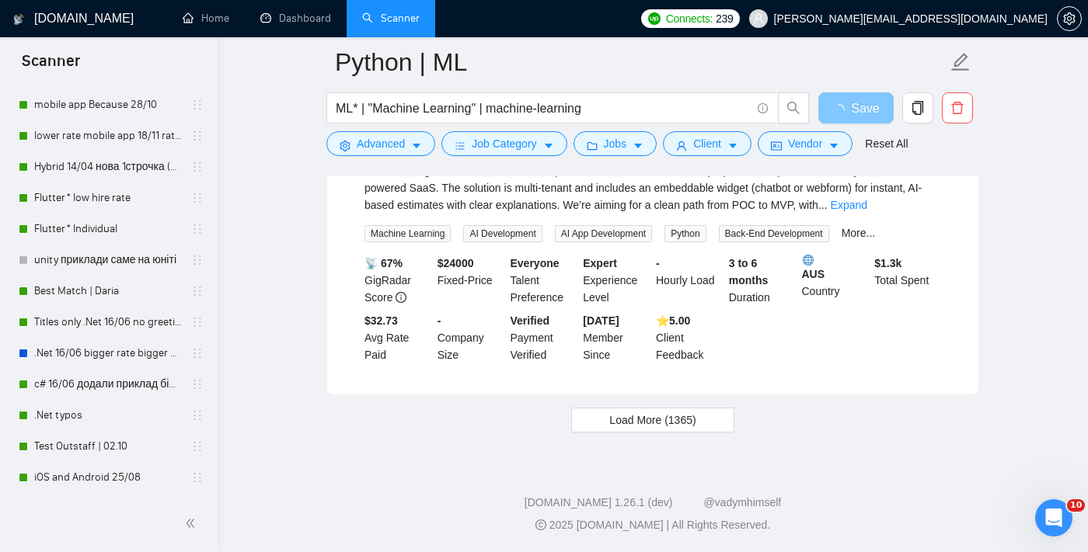
scroll to position [0, 0]
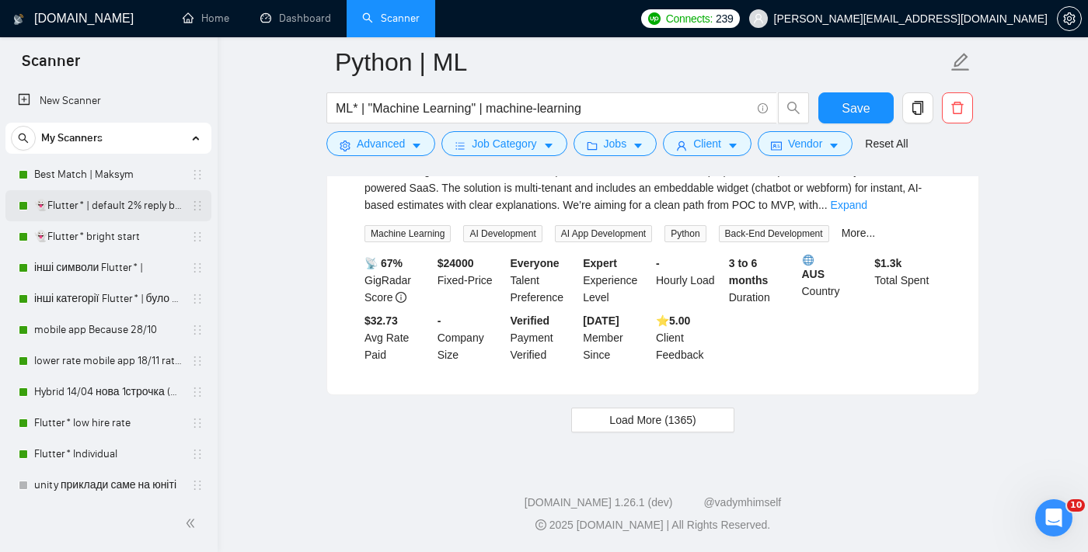
click at [106, 202] on link "👻Flutter* | default 2% reply before 09/06" at bounding box center [108, 205] width 148 height 31
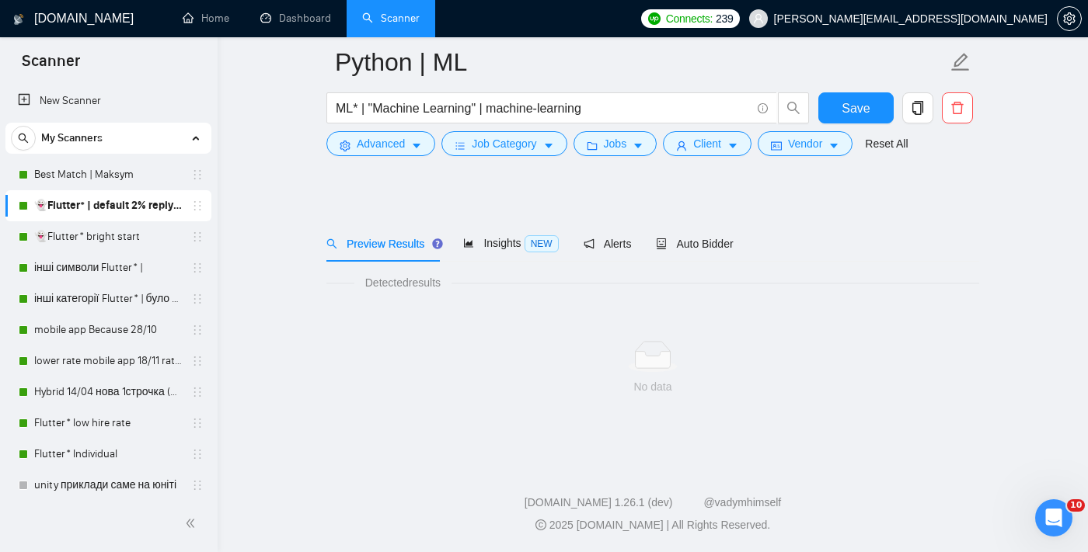
scroll to position [15, 0]
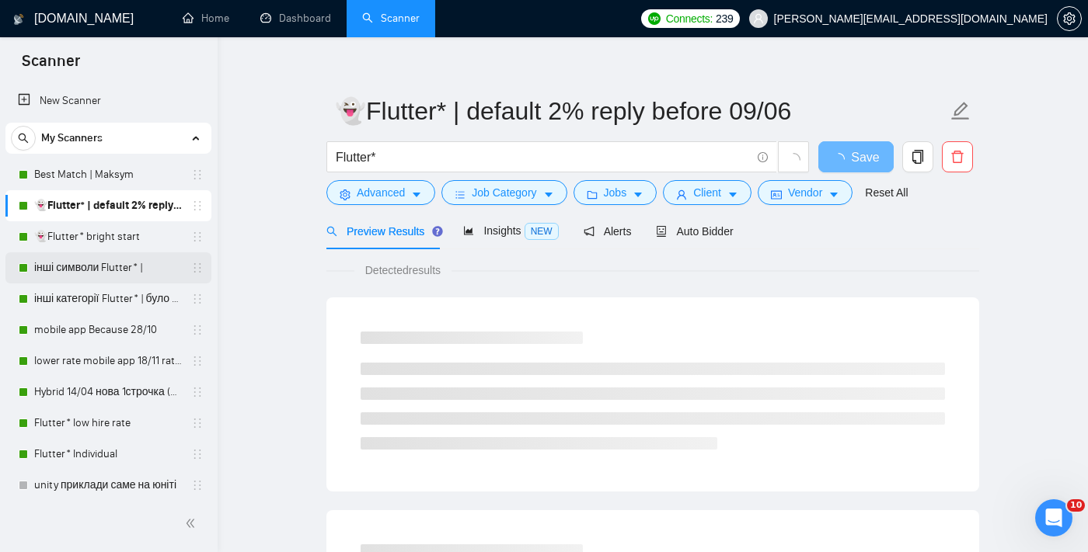
click at [102, 264] on link "інші символи Flutter* |" at bounding box center [108, 267] width 148 height 31
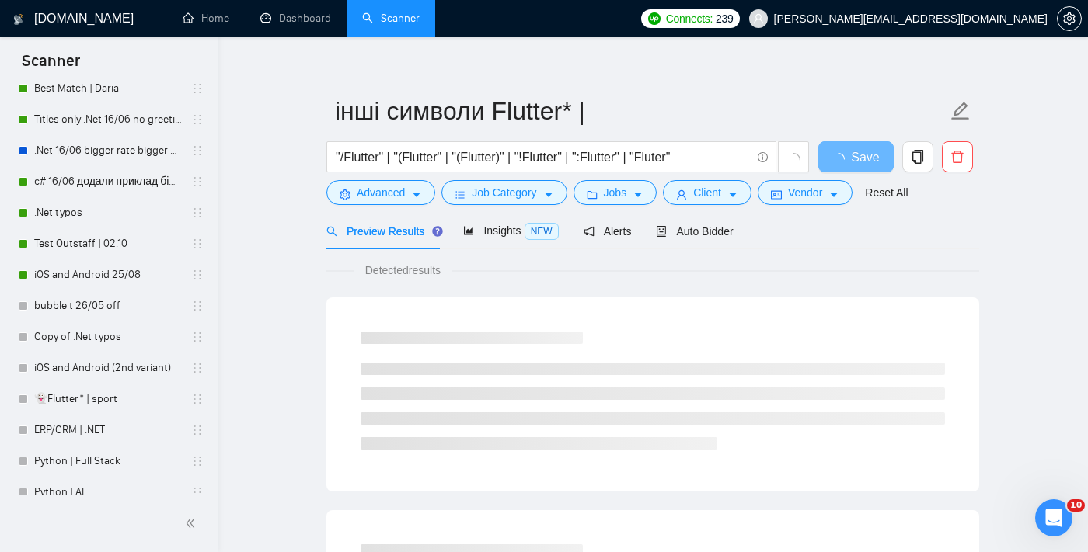
scroll to position [503, 0]
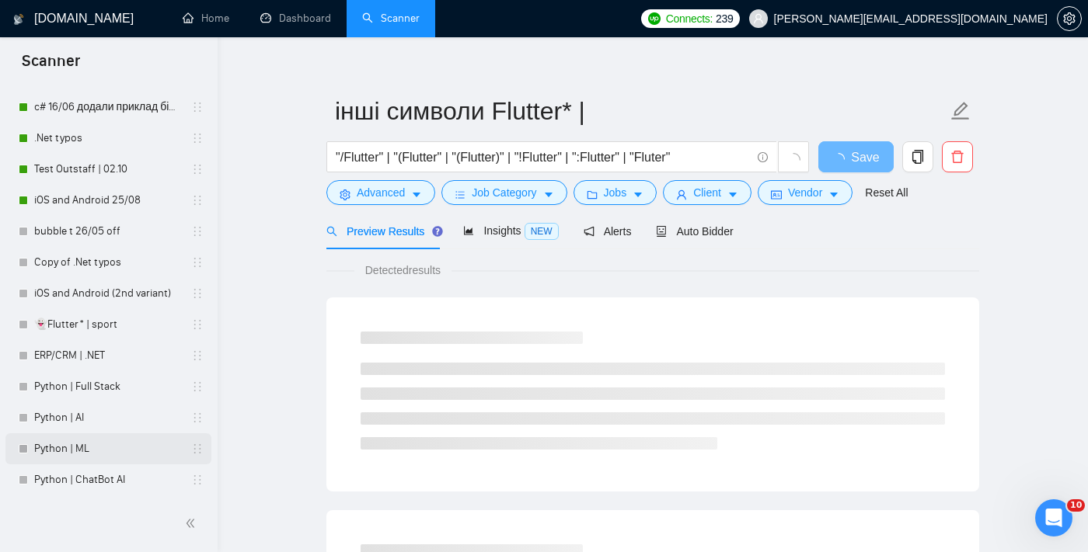
click at [96, 441] on link "Python | ML" at bounding box center [108, 448] width 148 height 31
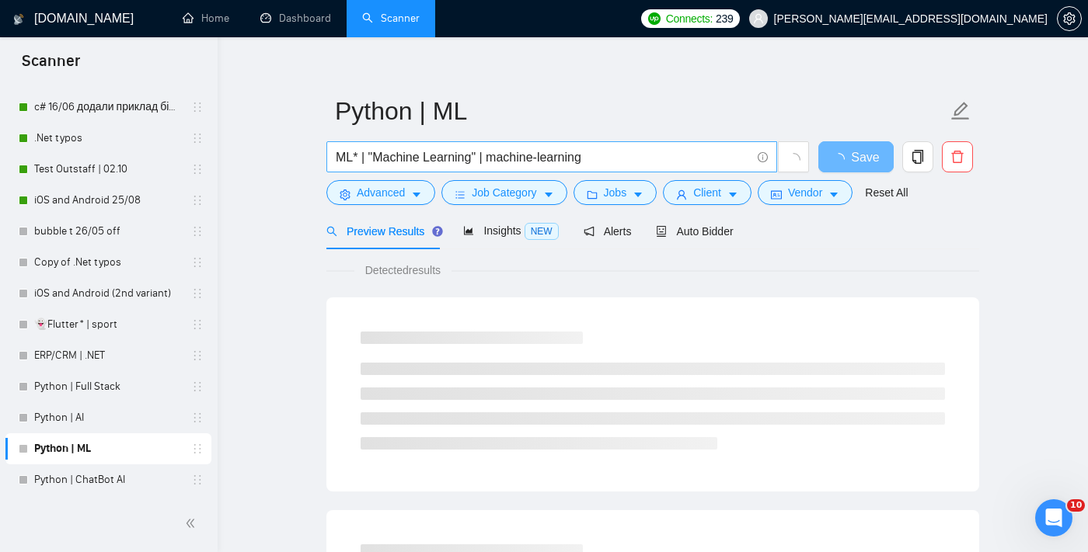
click at [614, 154] on input "ML* | "Machine Learning" | machine-learning" at bounding box center [543, 157] width 415 height 19
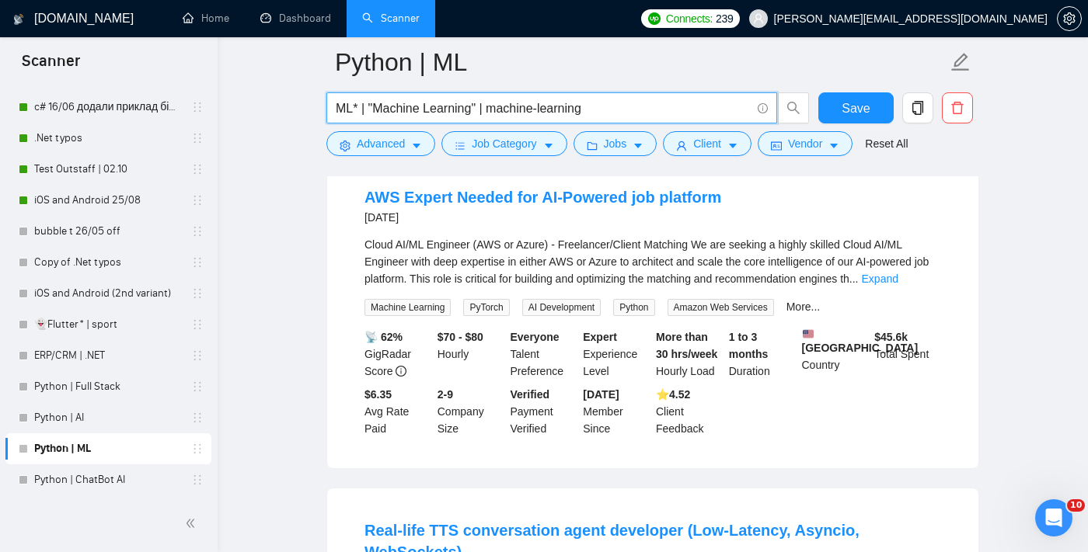
scroll to position [1554, 0]
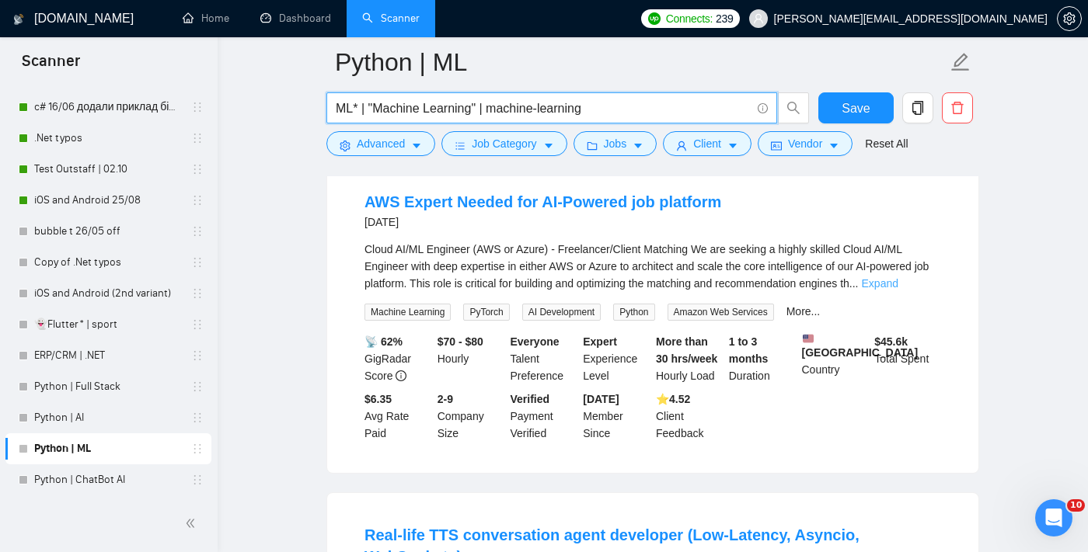
click at [898, 290] on link "Expand" at bounding box center [880, 283] width 37 height 12
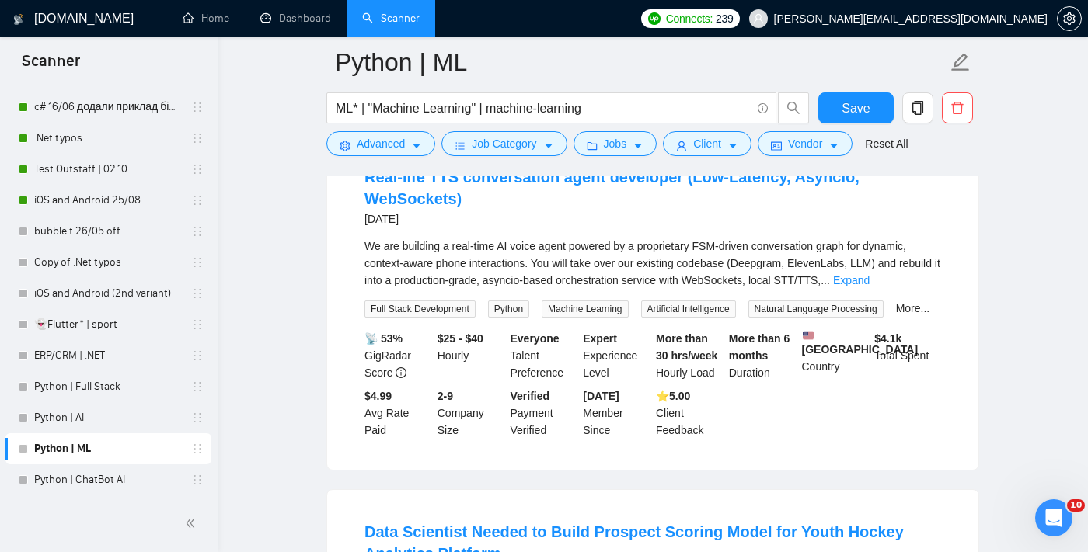
scroll to position [2238, 0]
click at [869, 286] on link "Expand" at bounding box center [851, 279] width 37 height 12
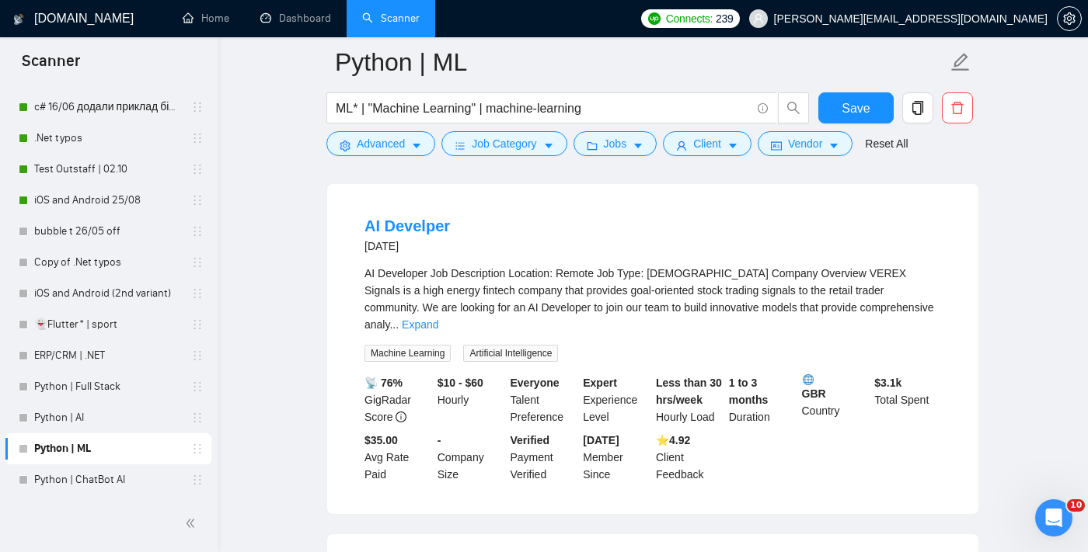
scroll to position [3431, 0]
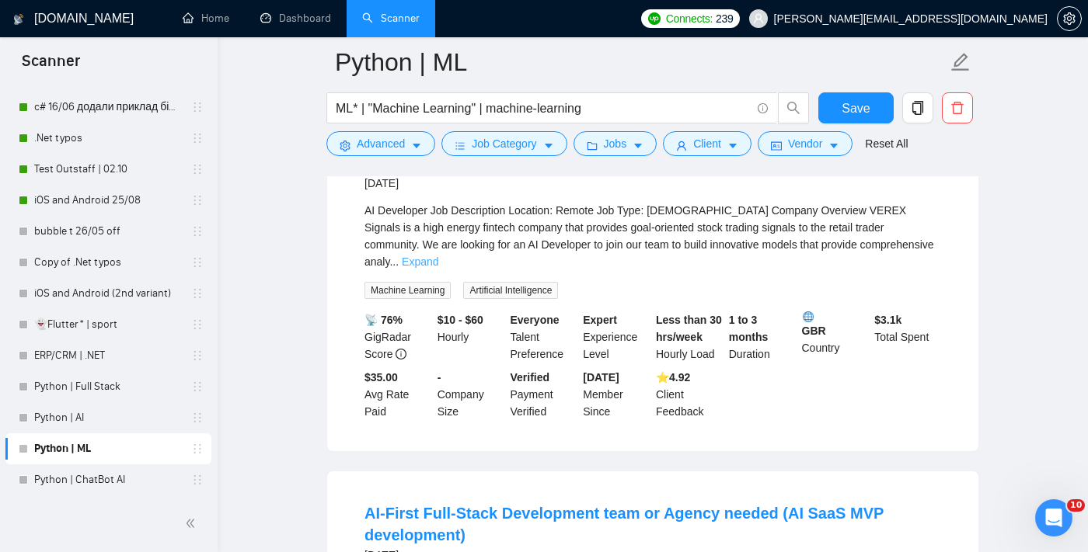
click at [438, 268] on link "Expand" at bounding box center [420, 262] width 37 height 12
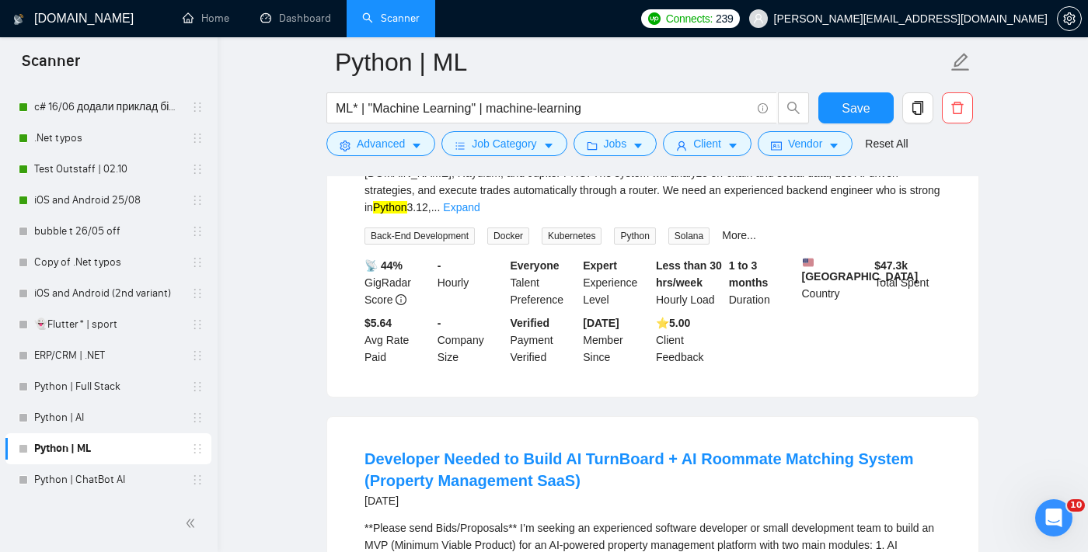
scroll to position [0, 0]
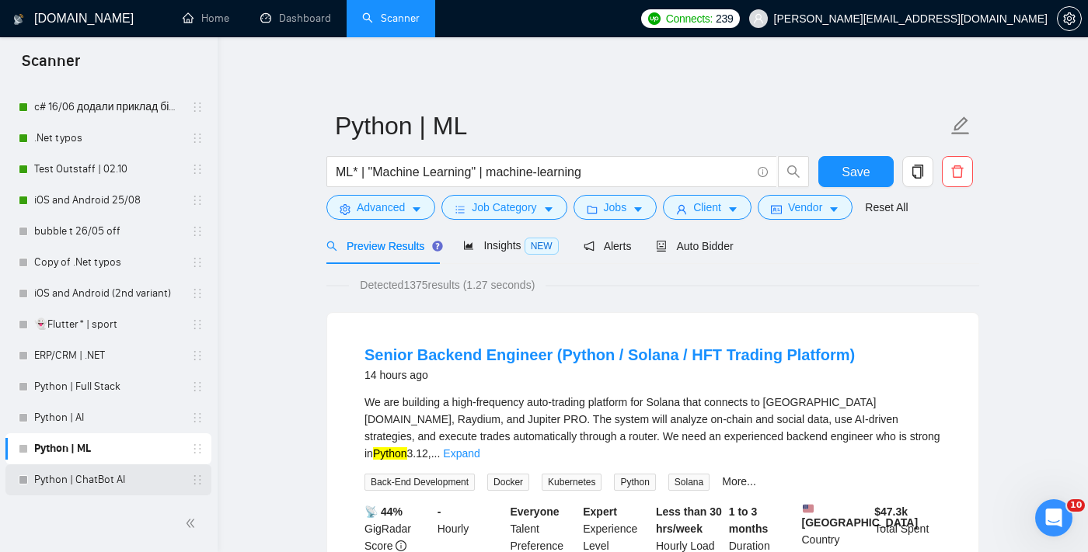
click at [112, 487] on link "Python | ChatBot AI" at bounding box center [108, 480] width 148 height 31
